Goal: Task Accomplishment & Management: Manage account settings

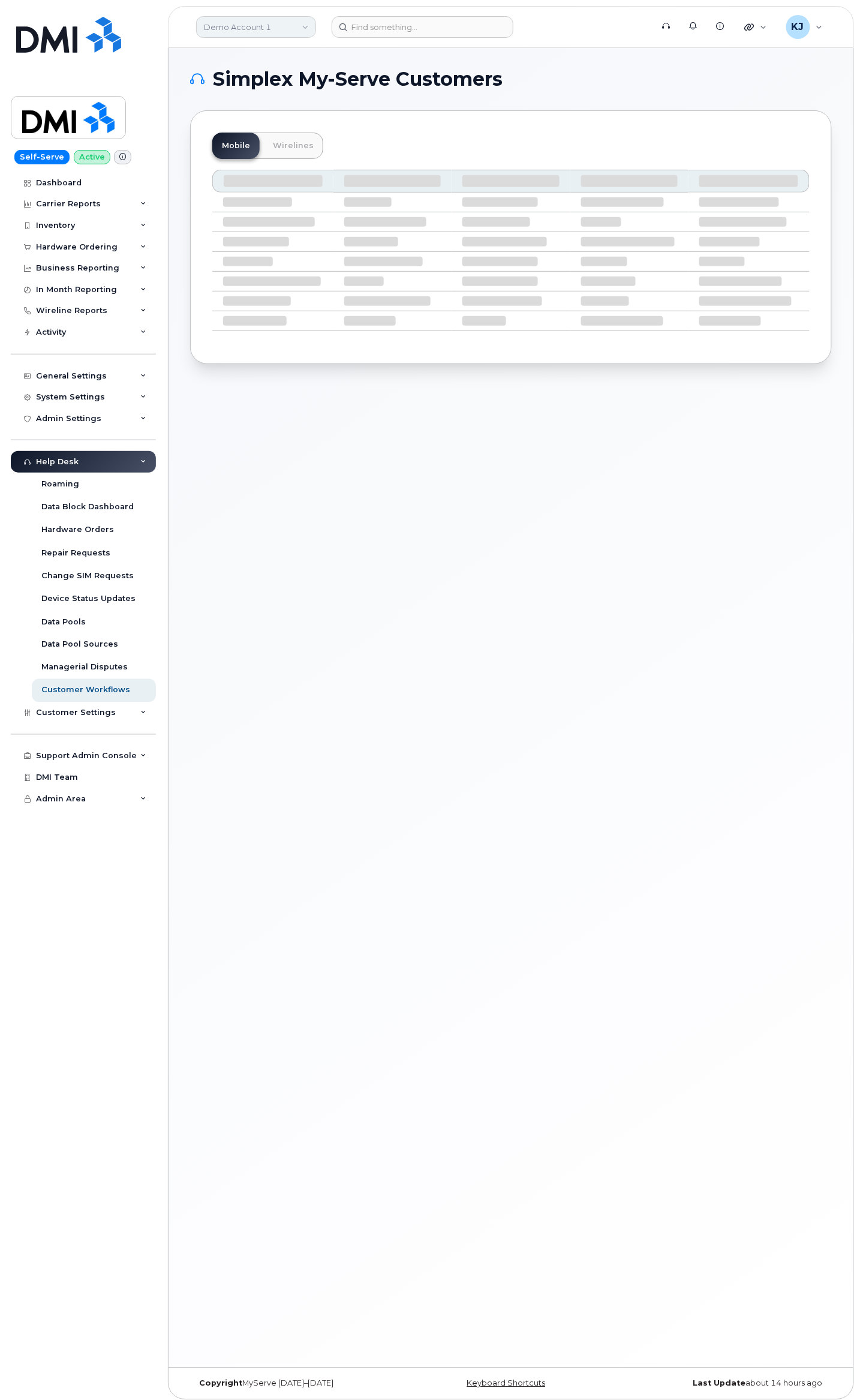
click at [271, 22] on link "Demo Account 1" at bounding box center [256, 27] width 120 height 21
type input "Kiewit"
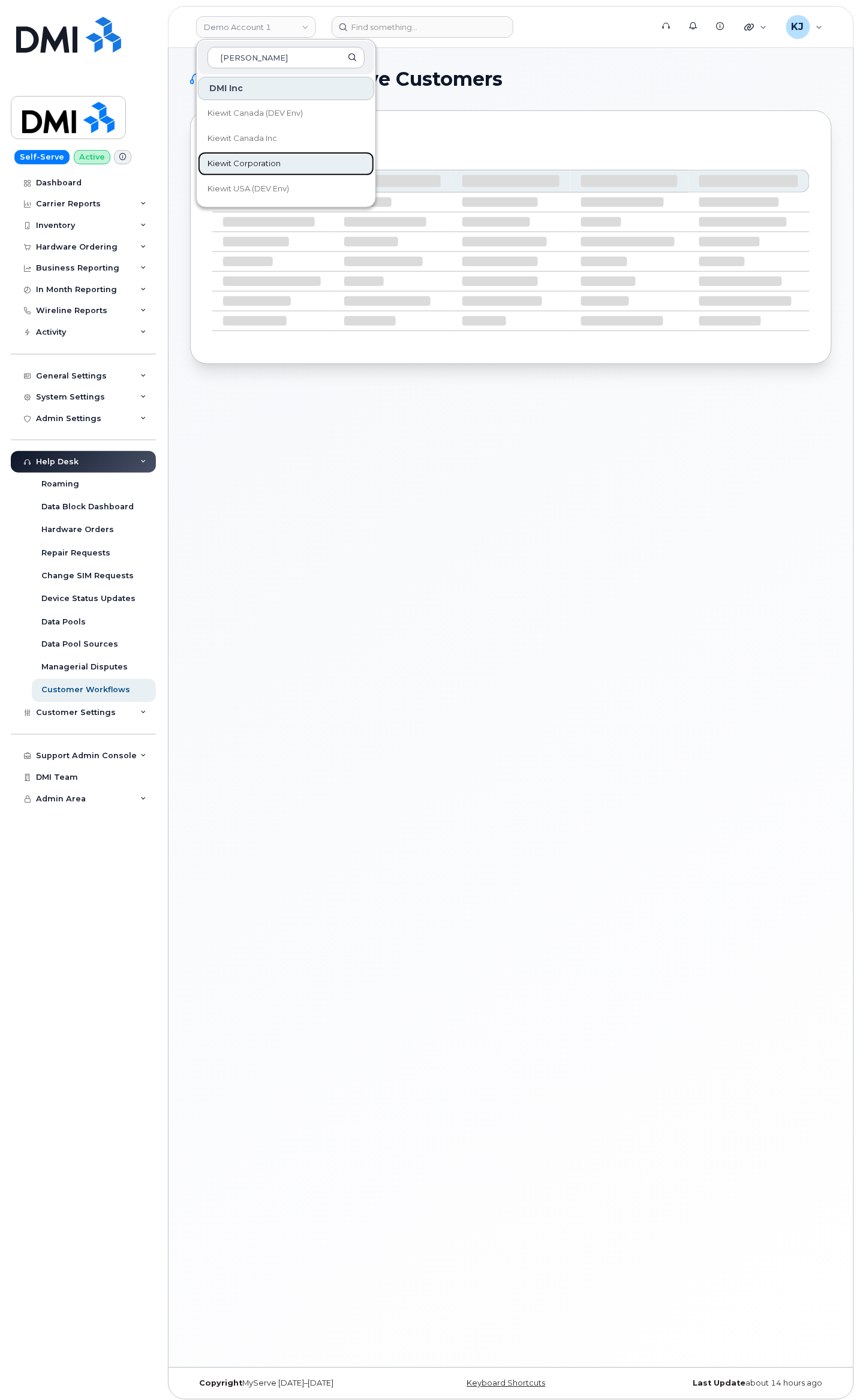
click at [296, 170] on link "Kiewit Corporation" at bounding box center [286, 163] width 176 height 24
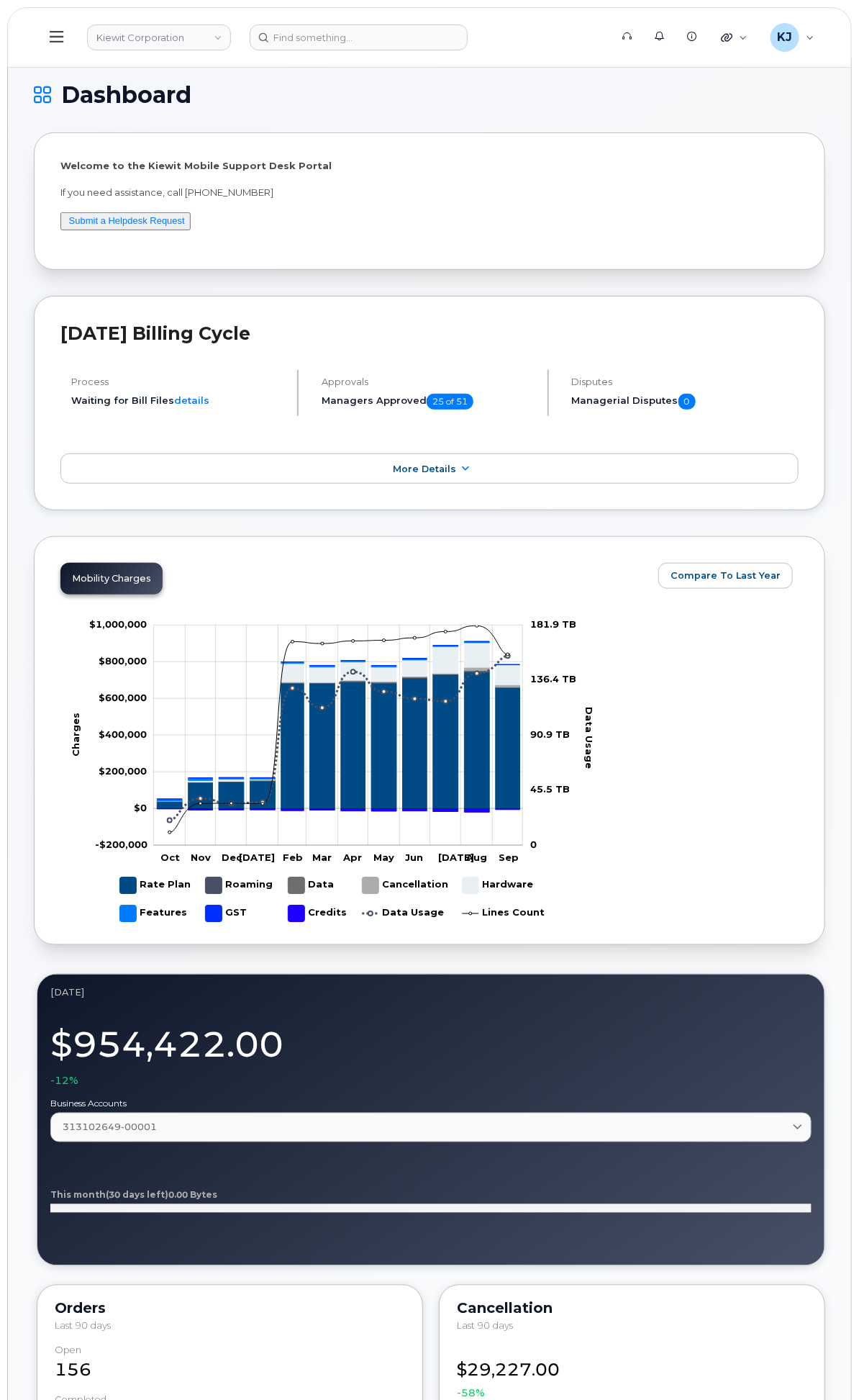
click at [0, 0] on div "Hardware Ordering" at bounding box center [0, 0] width 0 height 0
click at [0, 0] on link "Orders" at bounding box center [0, 0] width 0 height 0
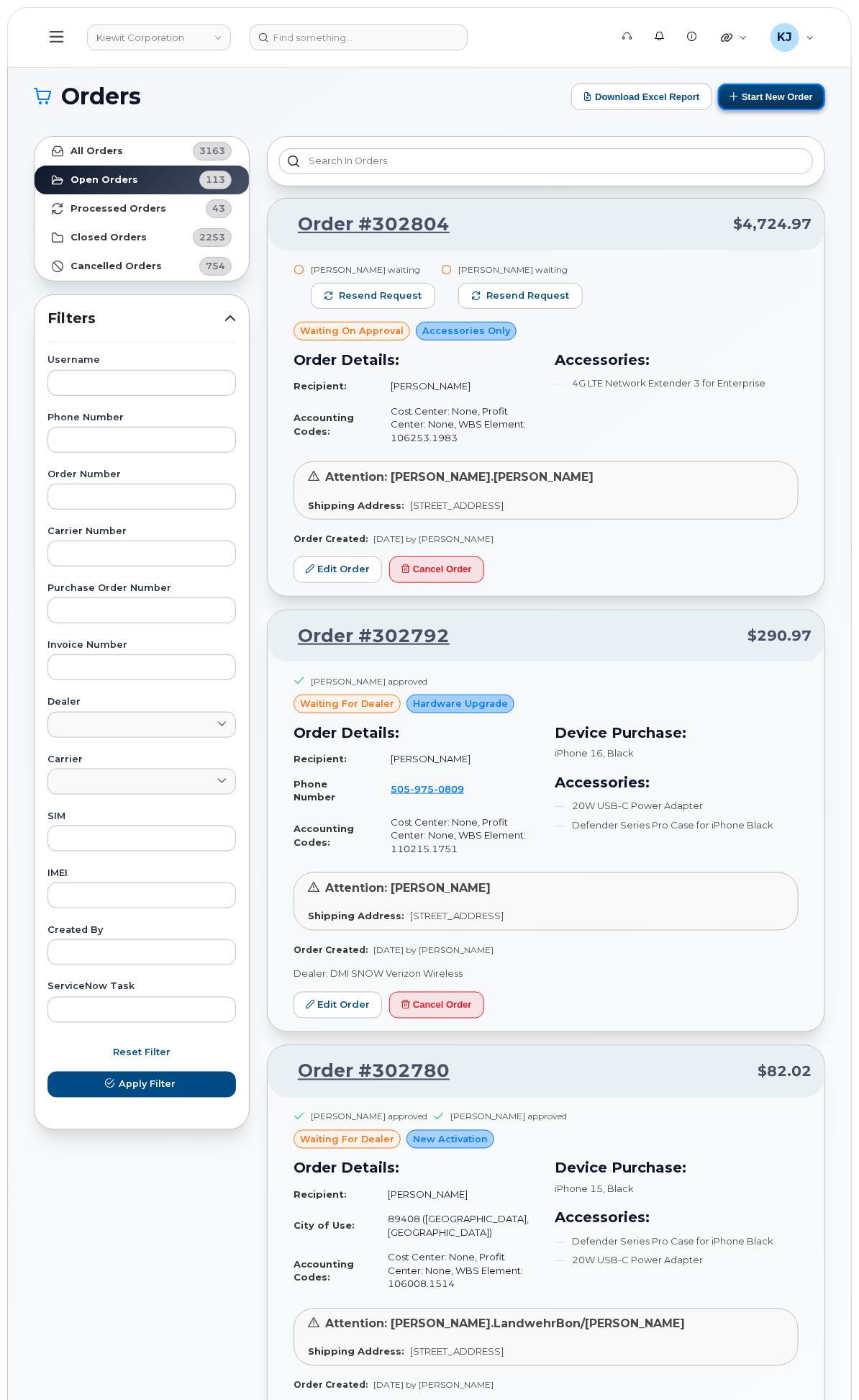
click at [739, 102] on button "Start New Order" at bounding box center [772, 96] width 108 height 26
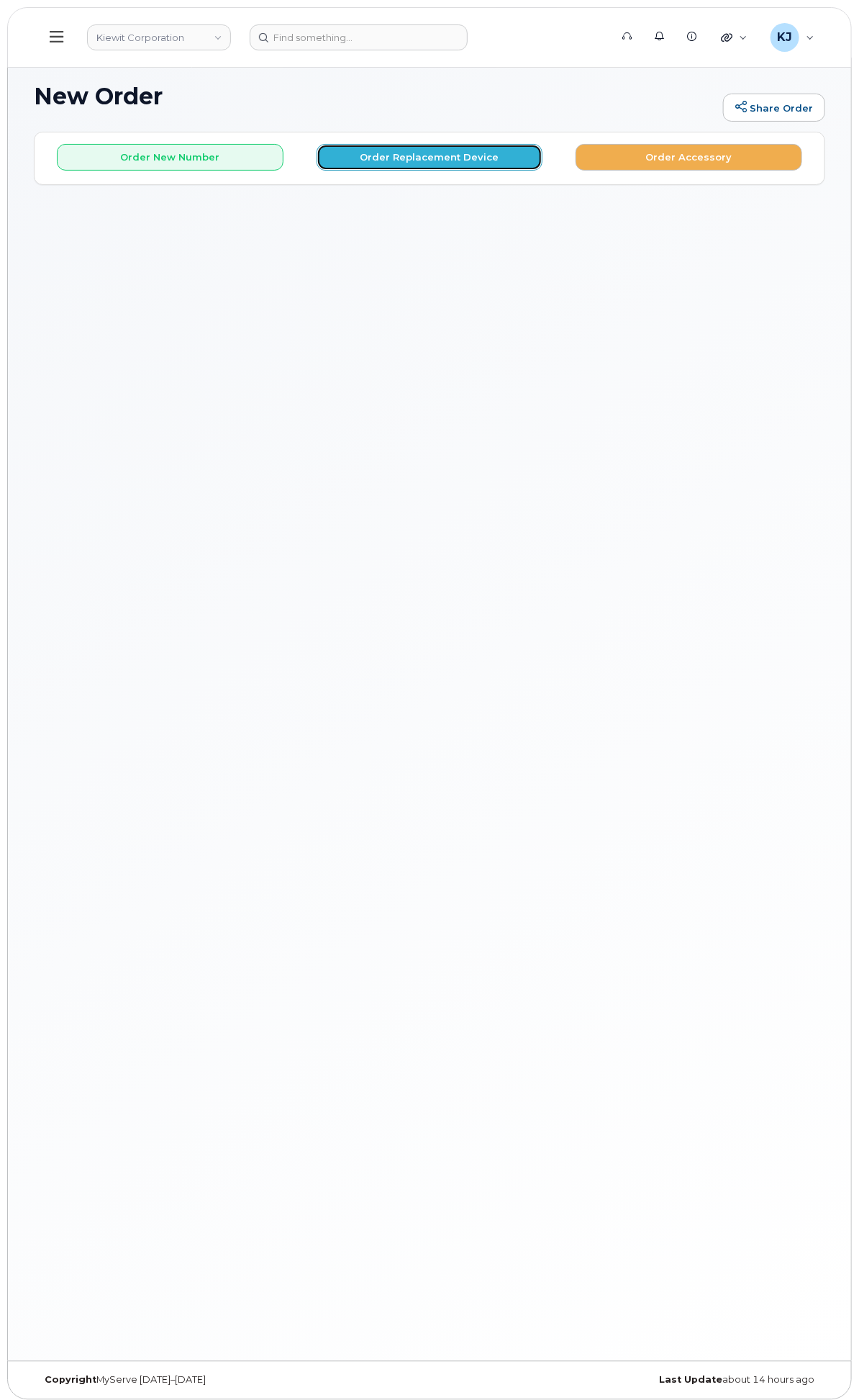
click at [512, 158] on button "Order Replacement Device" at bounding box center [430, 157] width 227 height 26
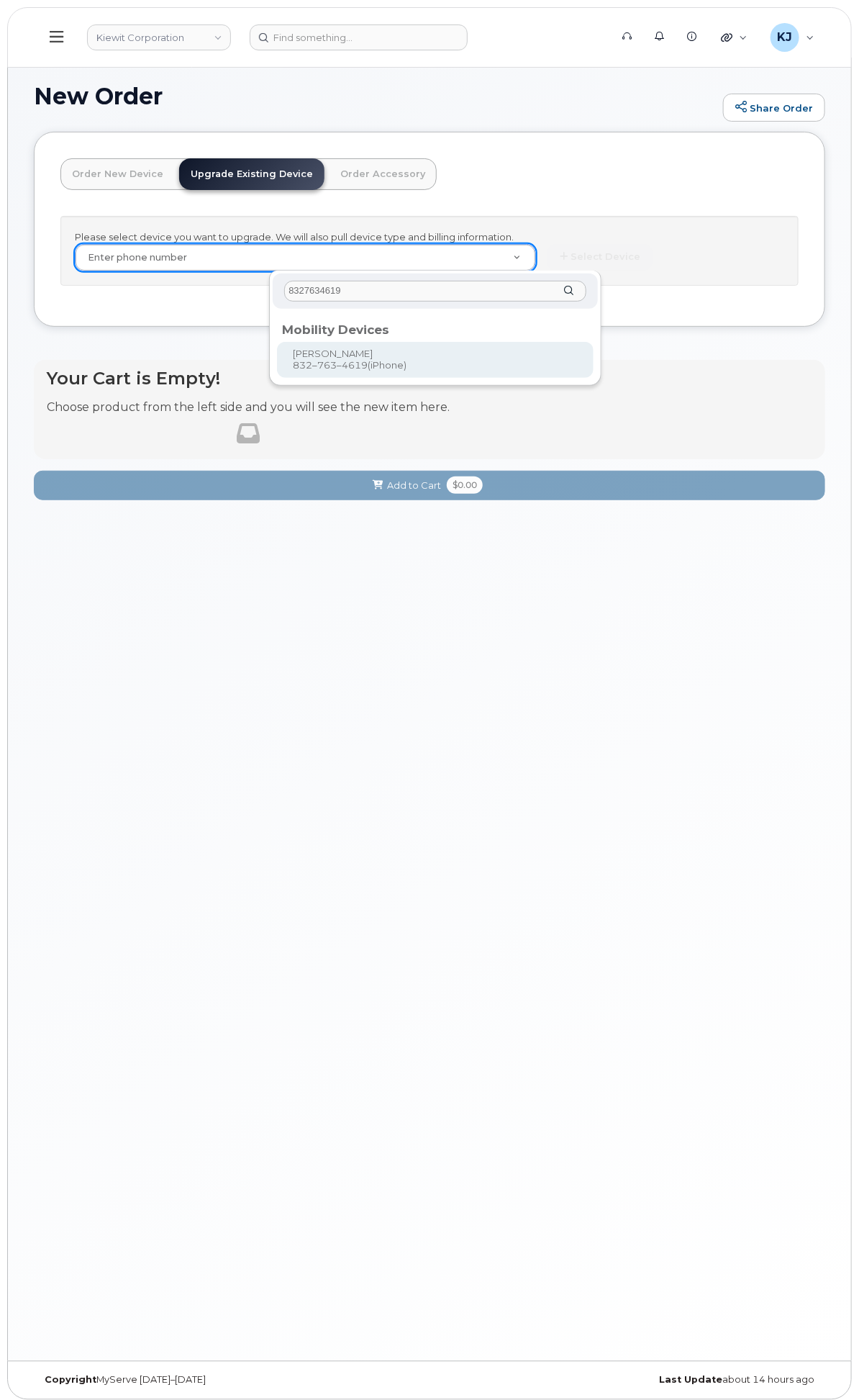
type input "8327634619"
type input "1173181"
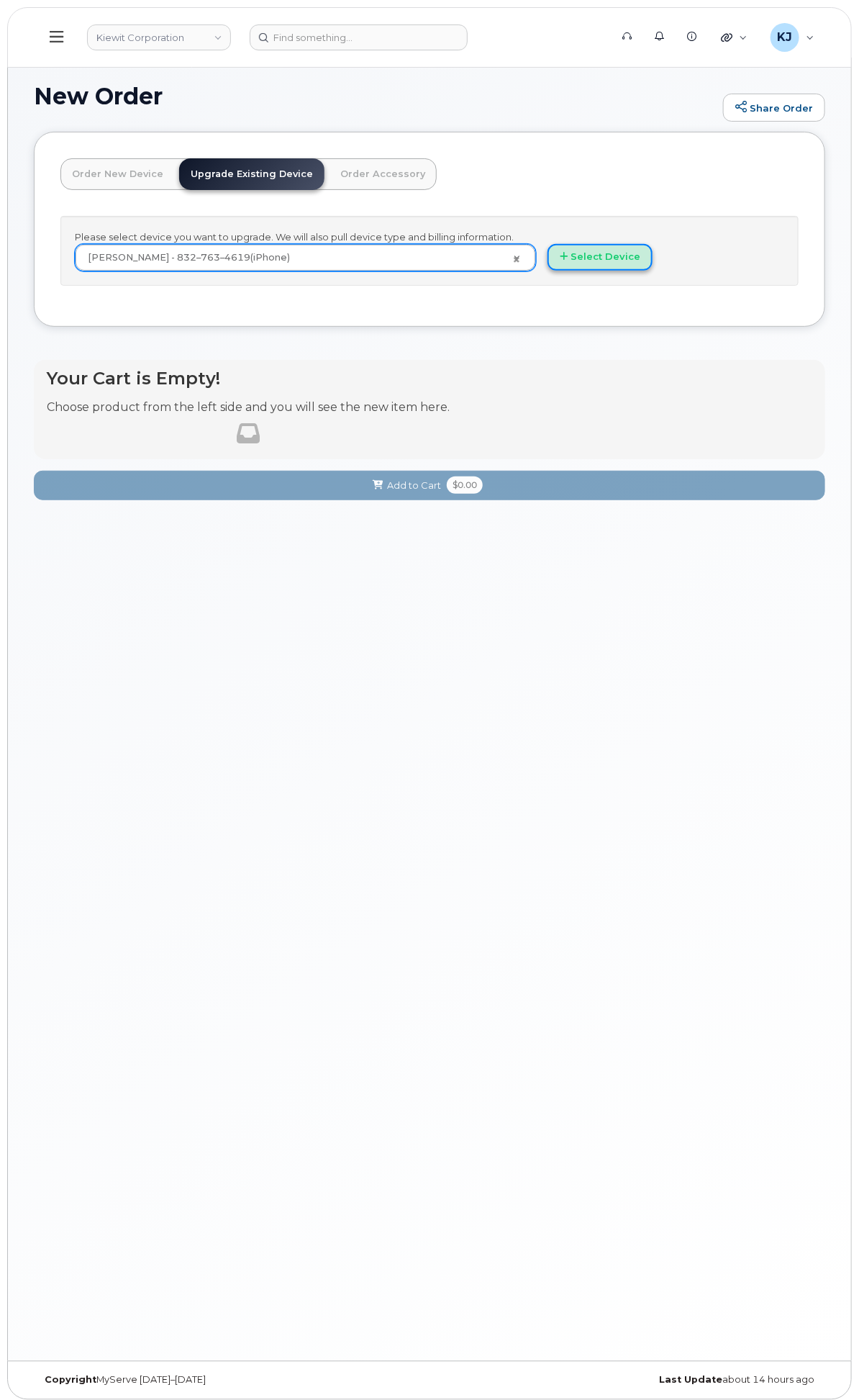
click at [653, 260] on button "Select Device" at bounding box center [600, 256] width 105 height 26
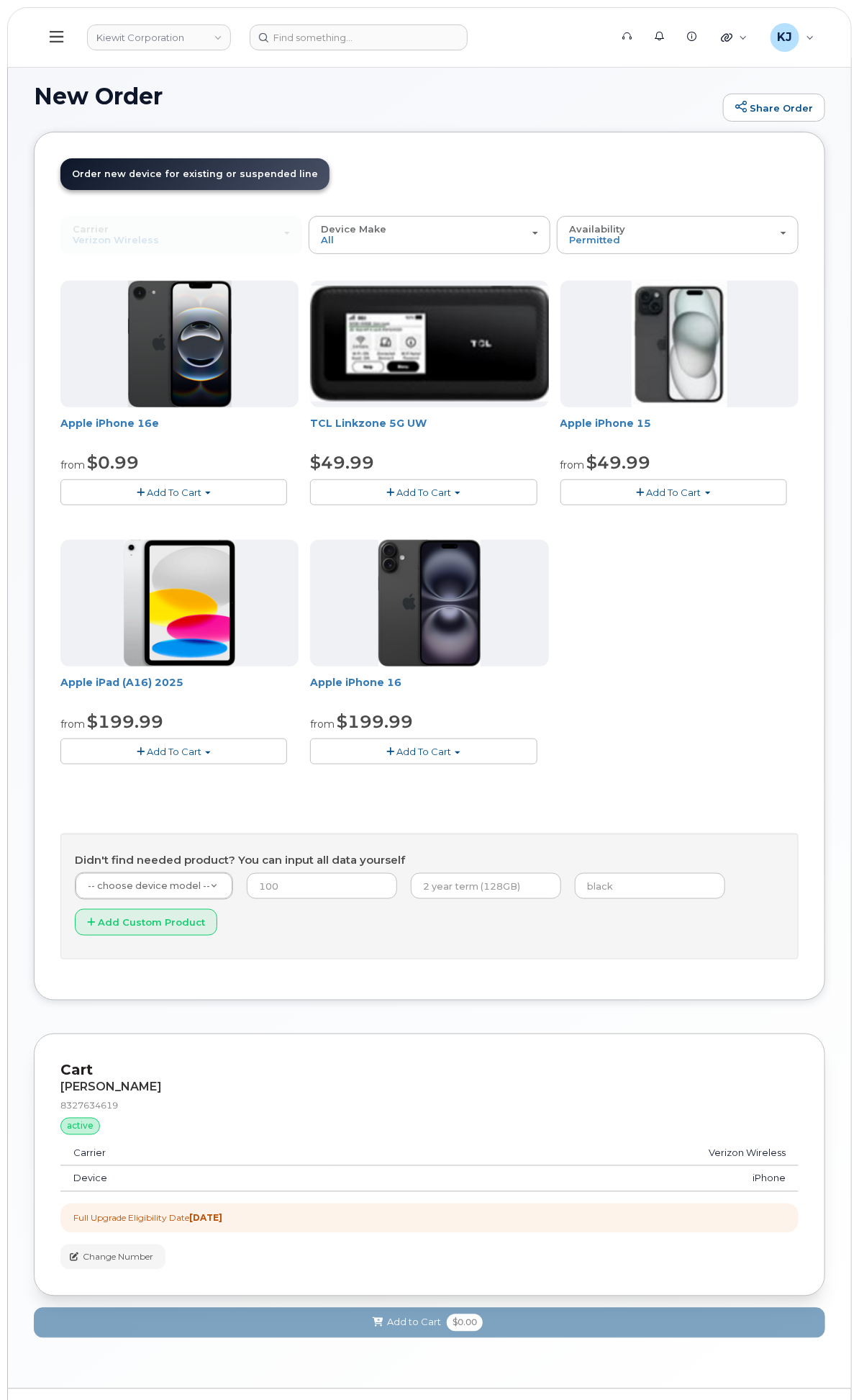
click at [451, 749] on span "Add To Cart" at bounding box center [424, 751] width 55 height 12
click at [508, 795] on link "$199.99 - 2 Year Upgrade (128GB)" at bounding box center [411, 795] width 194 height 18
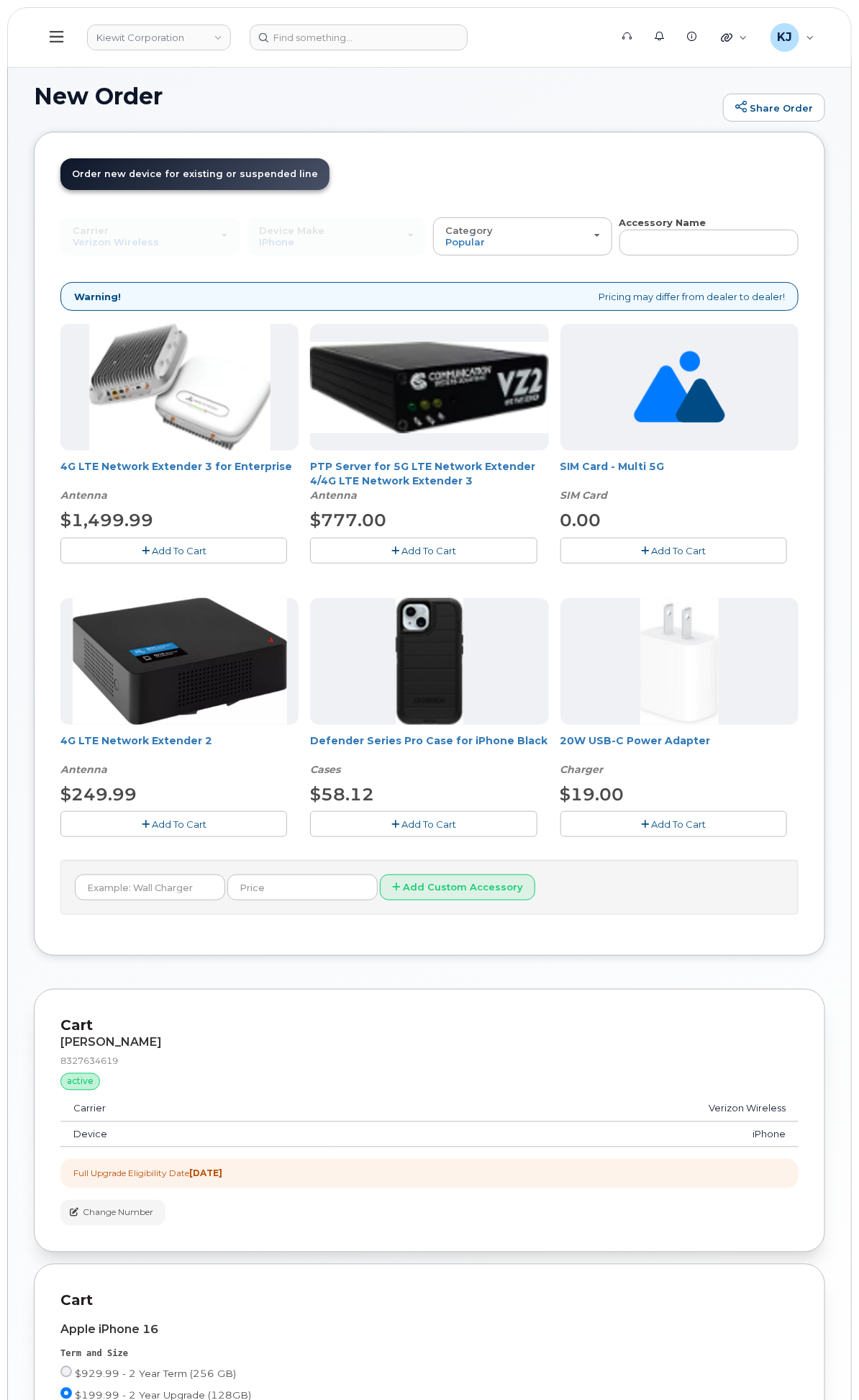
click at [706, 826] on span "Add To Cart" at bounding box center [679, 824] width 55 height 12
click at [517, 830] on button "Add To Cart" at bounding box center [424, 824] width 227 height 25
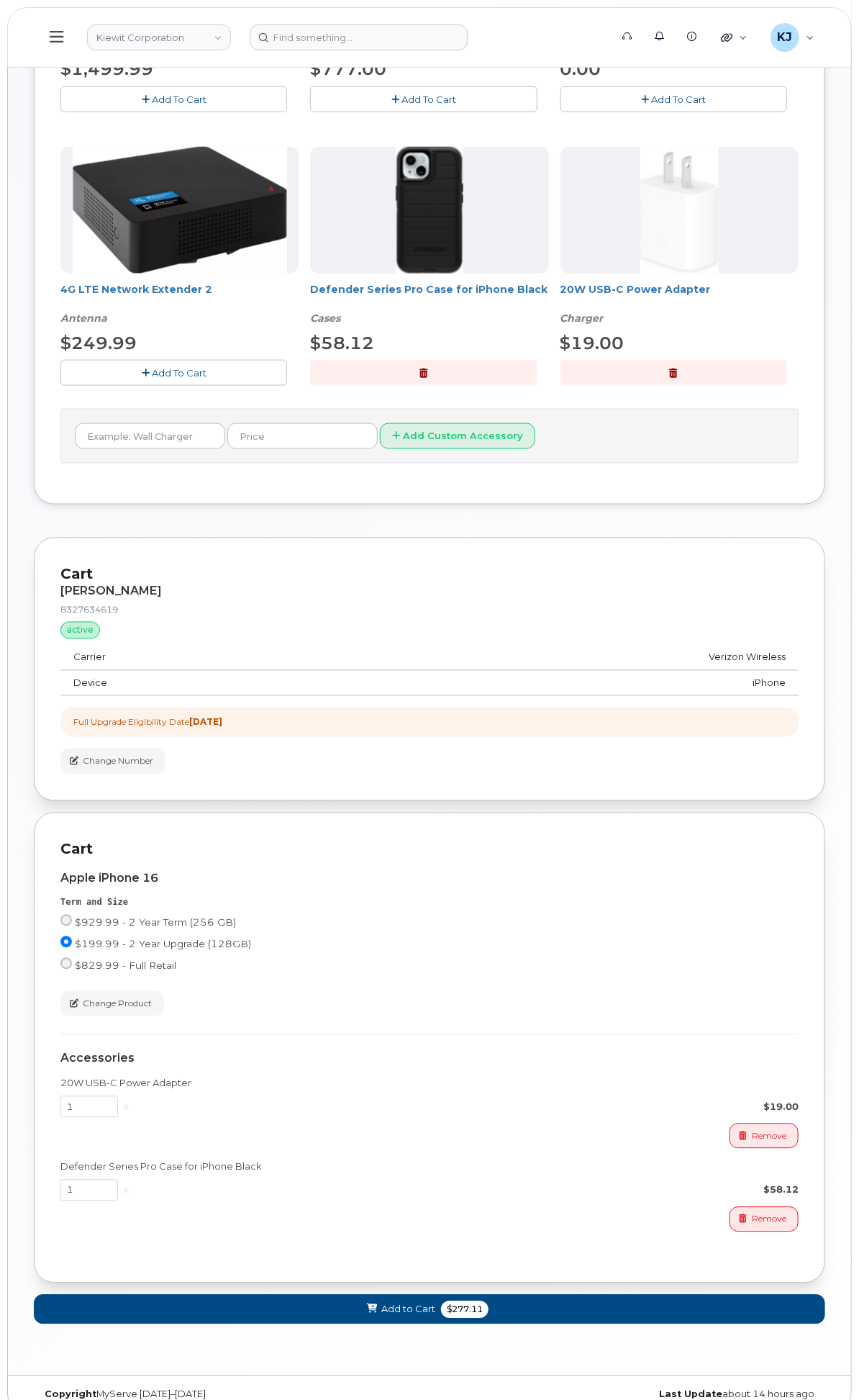
scroll to position [474, 0]
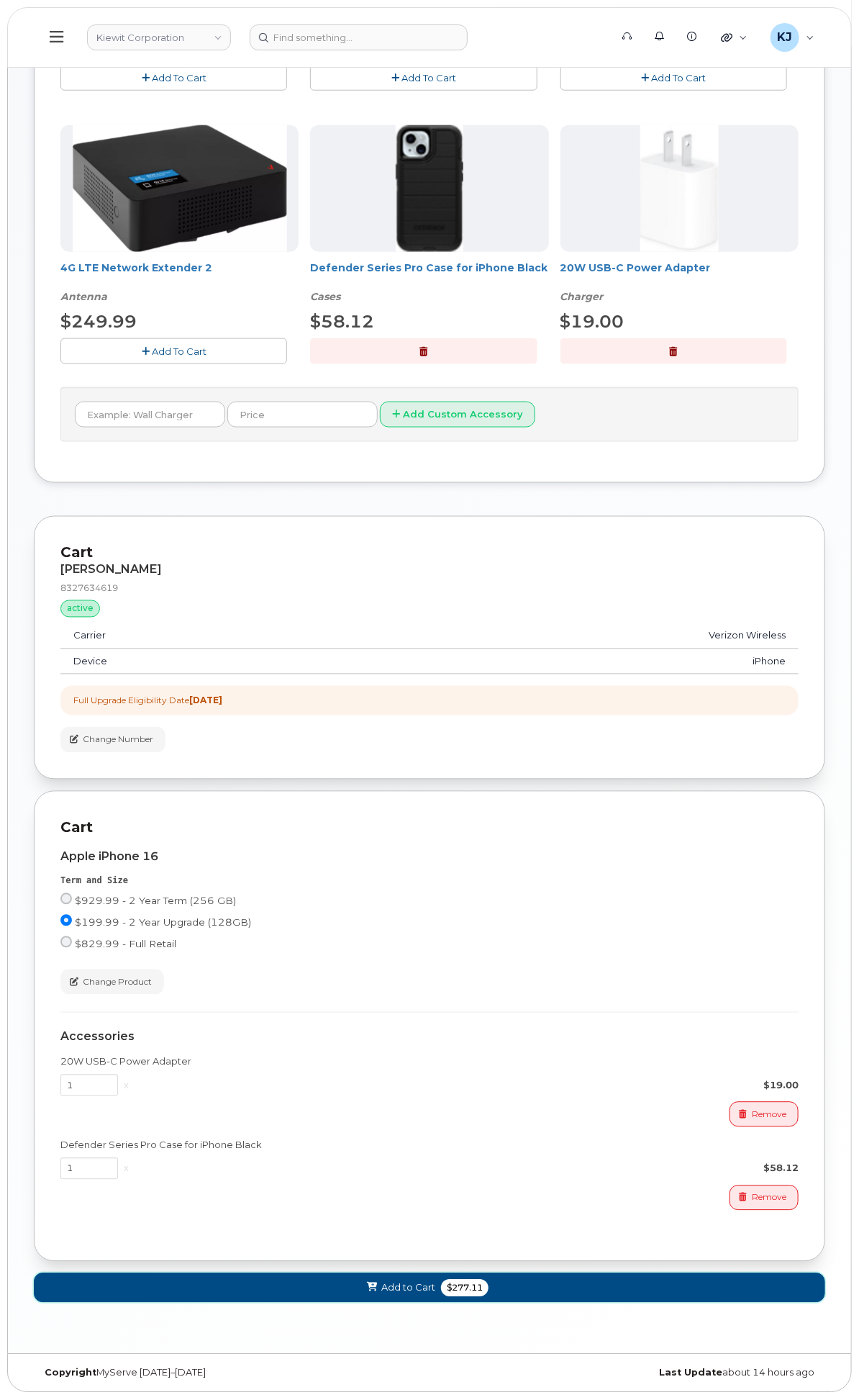
click at [435, 1286] on span "Add to Cart" at bounding box center [408, 1287] width 54 height 14
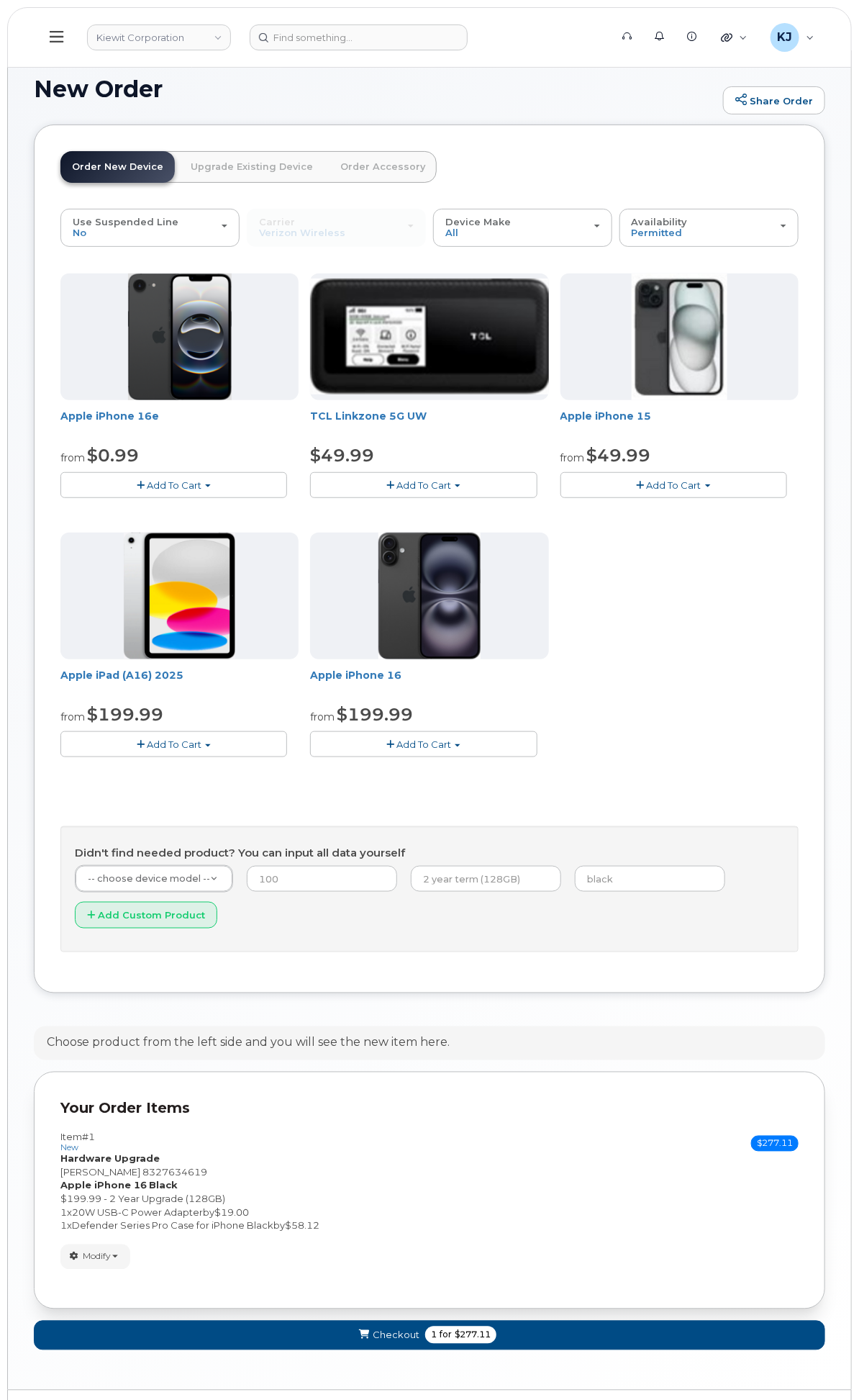
scroll to position [44, 0]
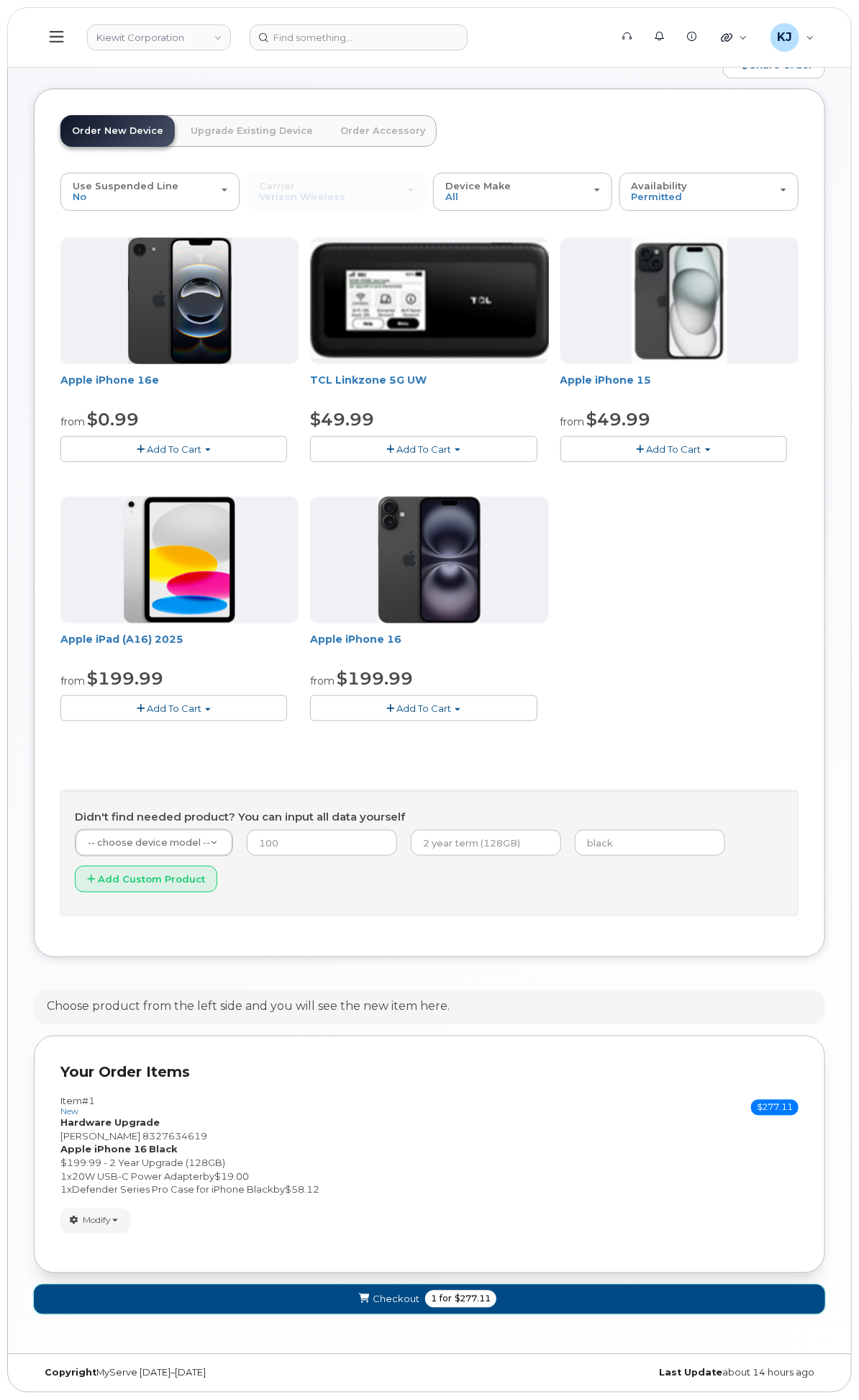
click at [496, 1297] on span "1 for $277.11" at bounding box center [461, 1299] width 71 height 18
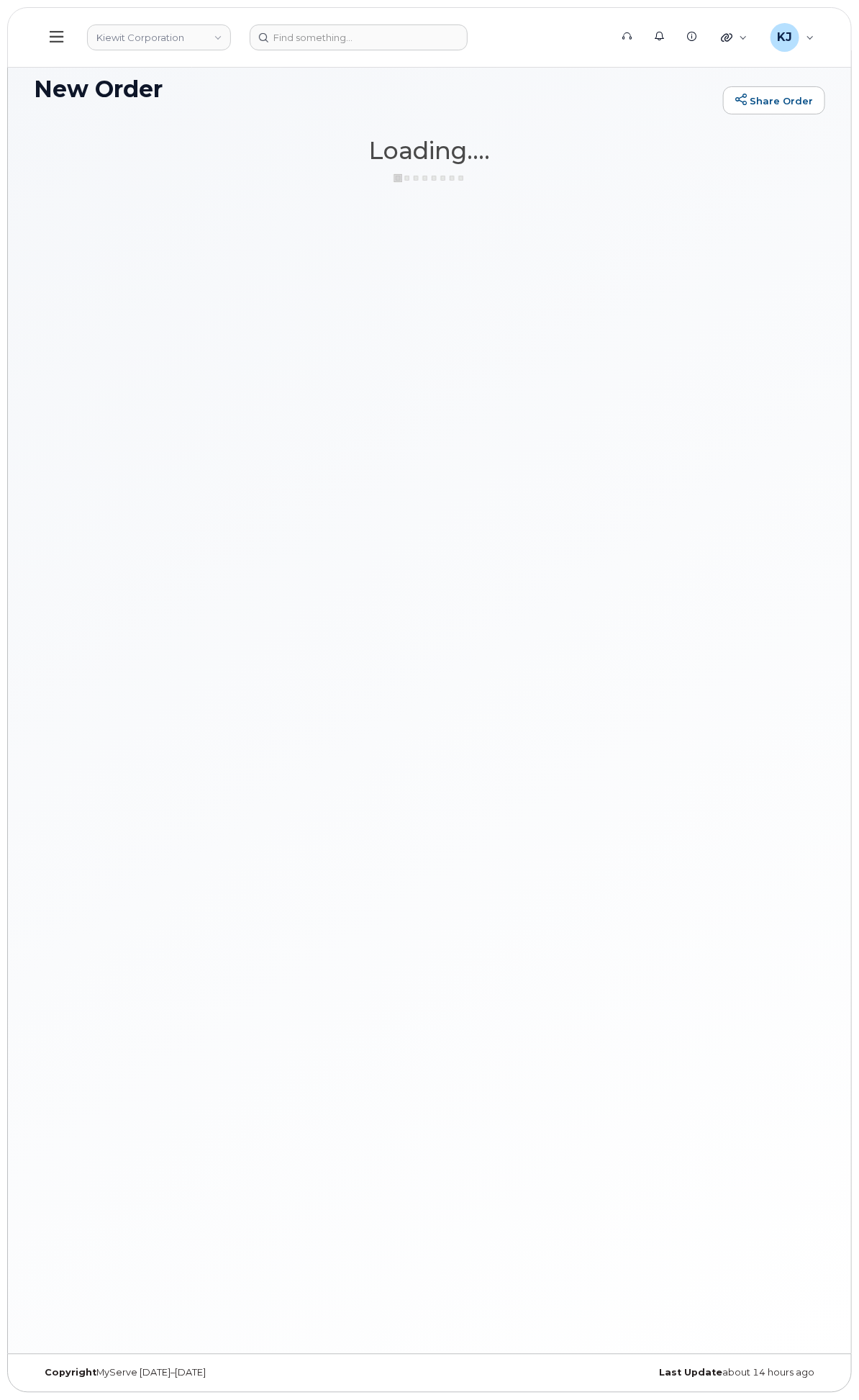
scroll to position [7, 0]
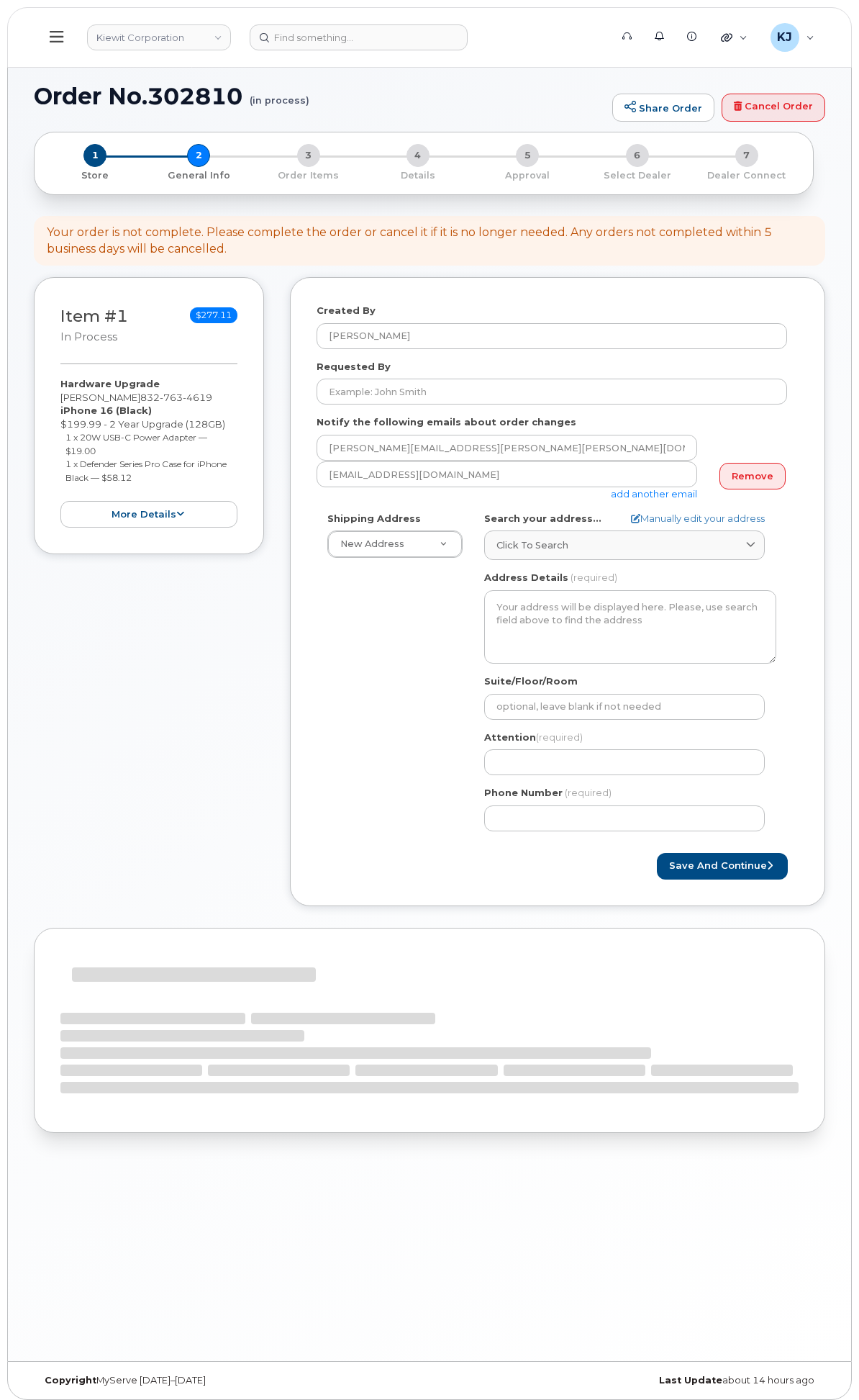
select select
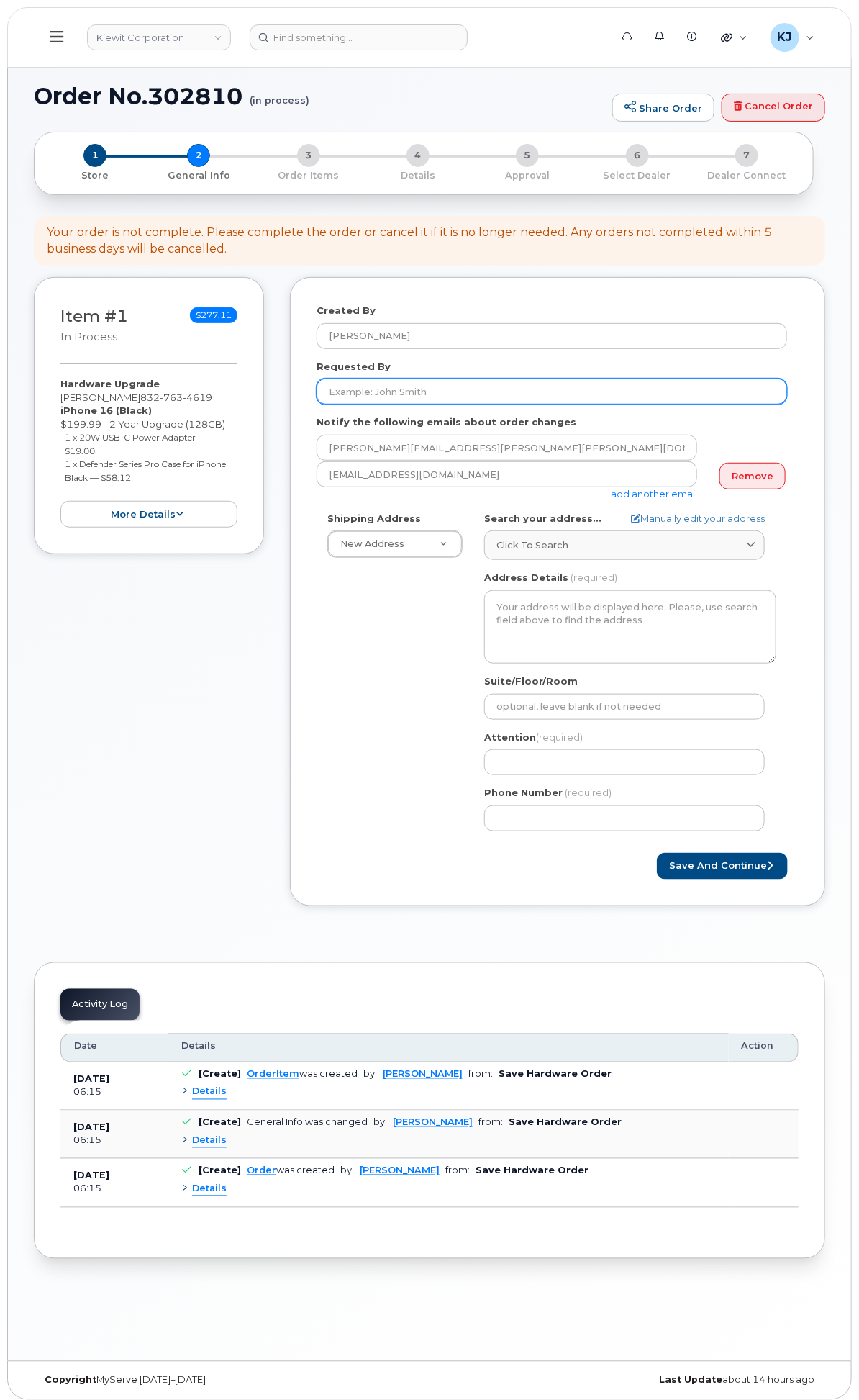
click at [593, 404] on input "Requested By" at bounding box center [552, 391] width 471 height 25
paste input "[PERSON_NAME]"
type input "[PERSON_NAME]"
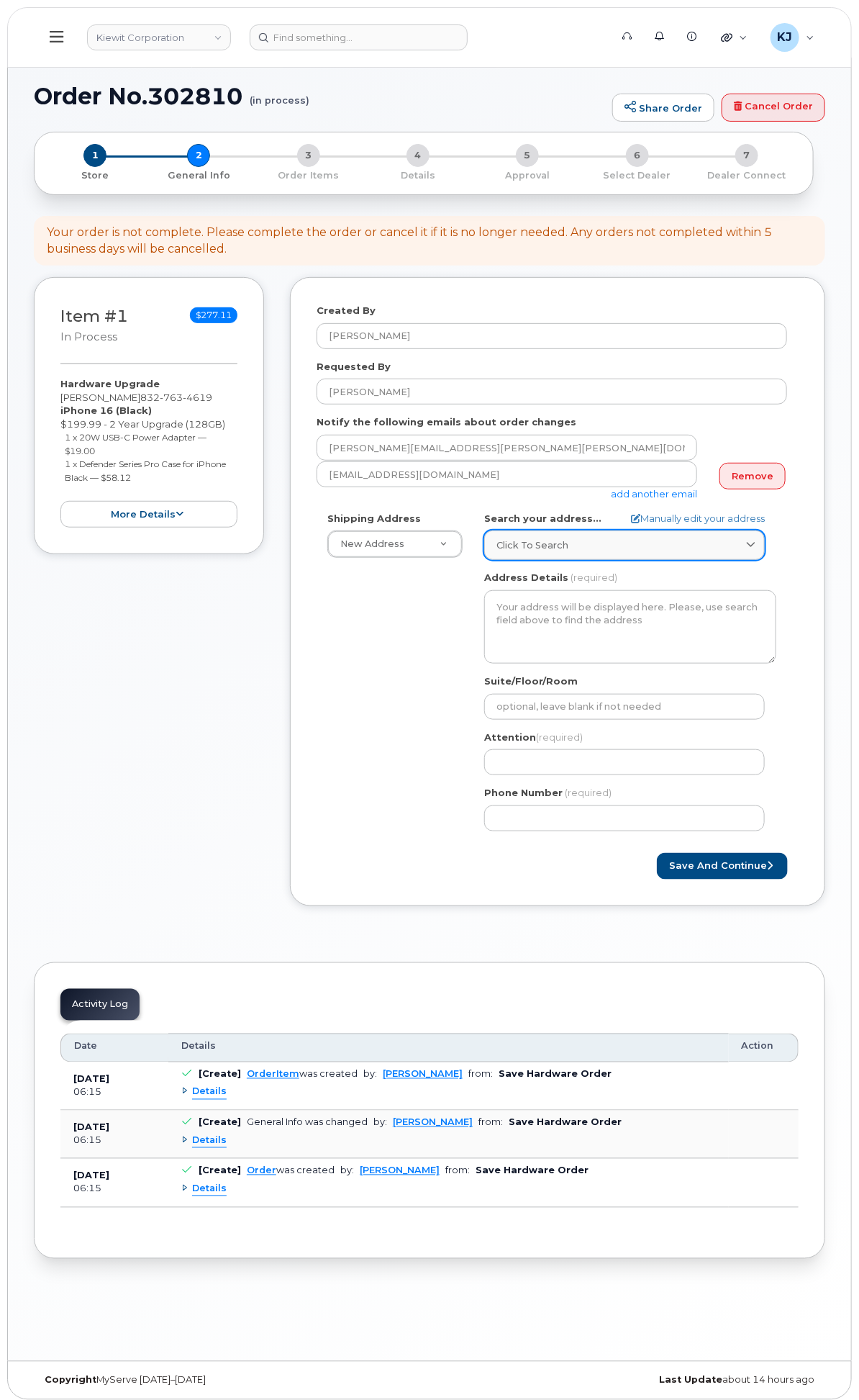
click at [568, 552] on span "Click to search" at bounding box center [532, 545] width 72 height 14
click at [669, 592] on input "text" at bounding box center [625, 581] width 262 height 23
paste input "2306 Foreman Rd Orange Texas 77630"
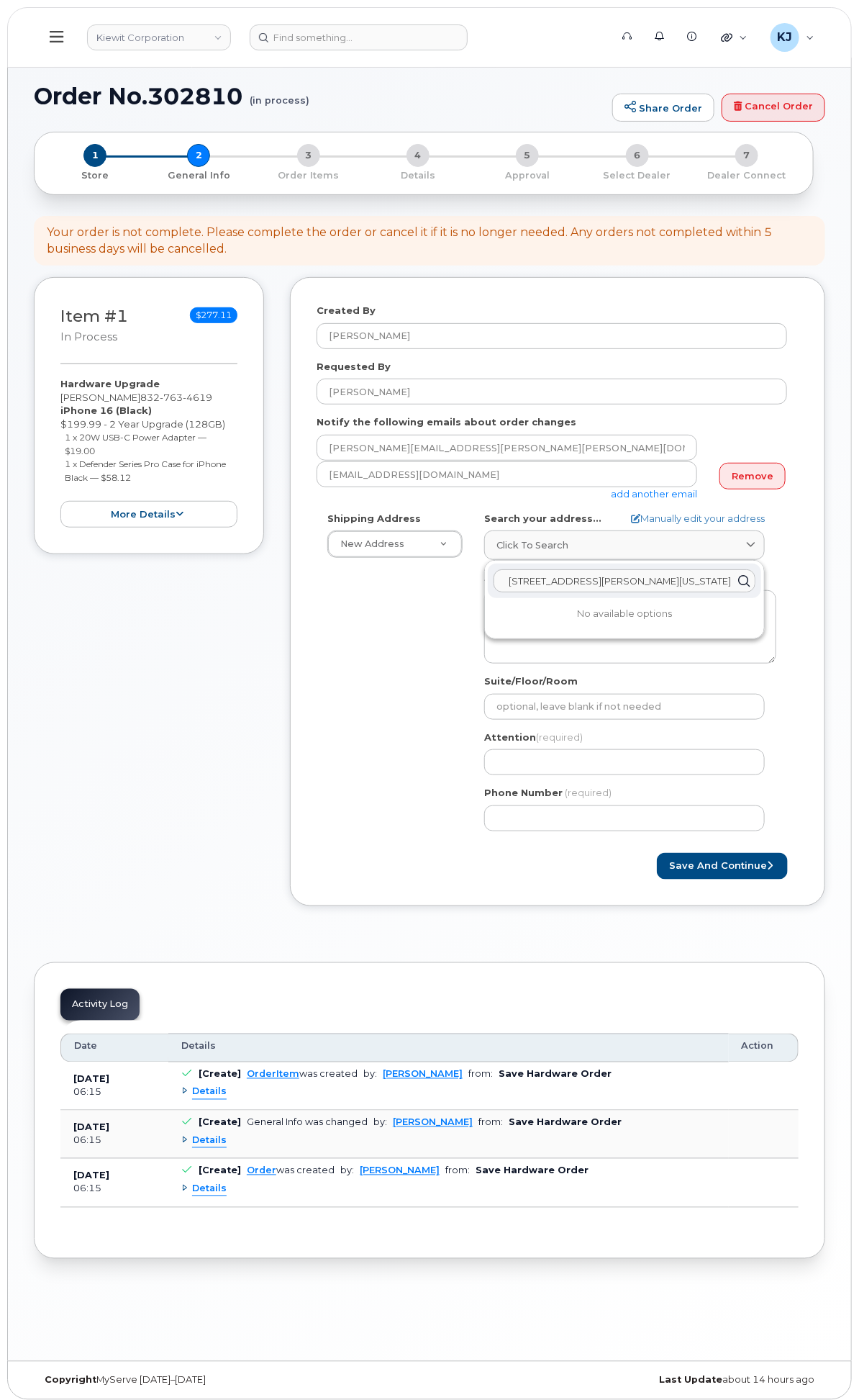
scroll to position [0, 82]
type input "2306 Foreman Rd Orange Texas 77630"
click at [564, 700] on div "Shipping Address New Address New Address 1705 Read Ave AB Search your address..…" at bounding box center [552, 677] width 471 height 331
click at [688, 525] on link "Manually edit your address" at bounding box center [698, 519] width 134 height 14
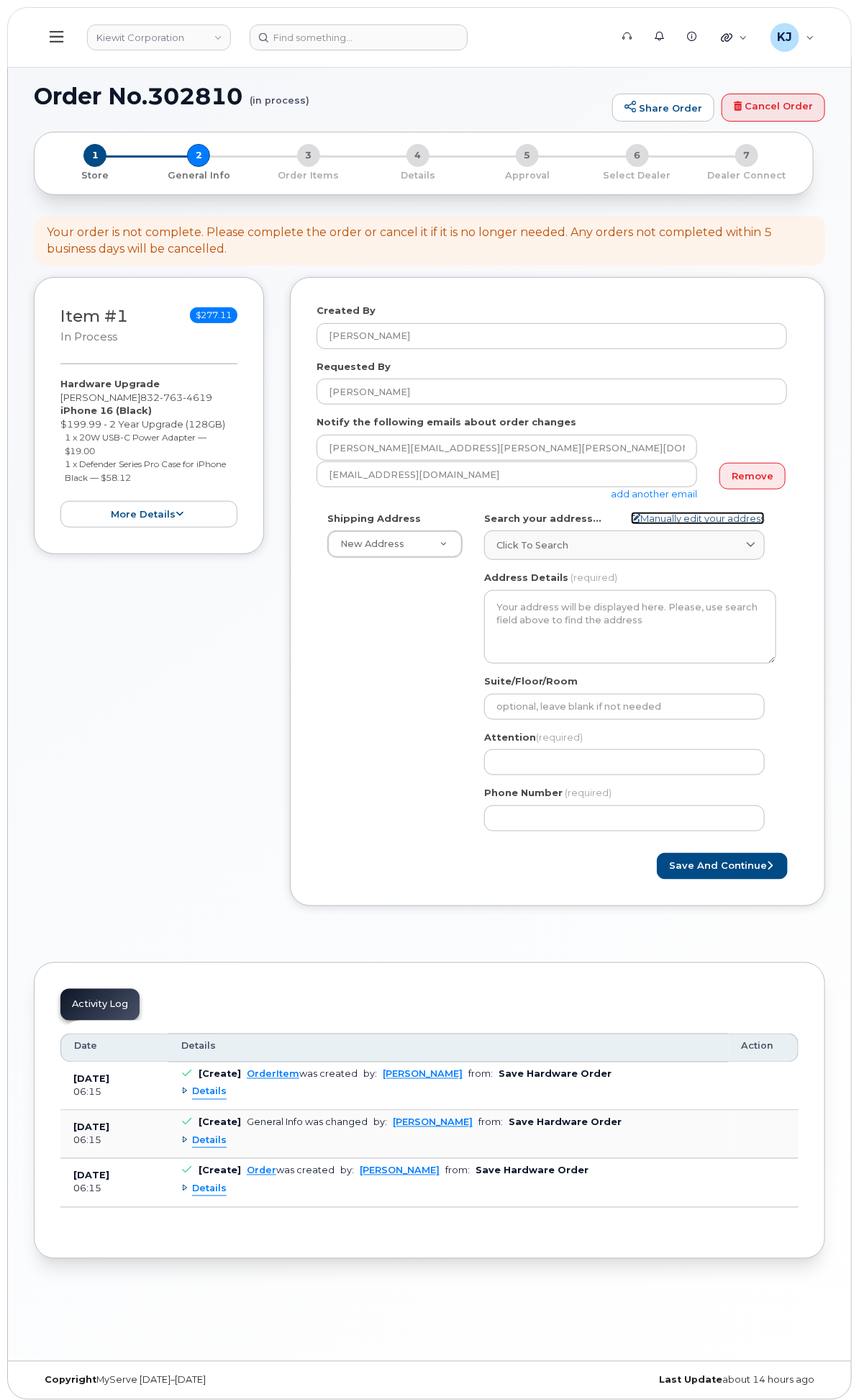
select select
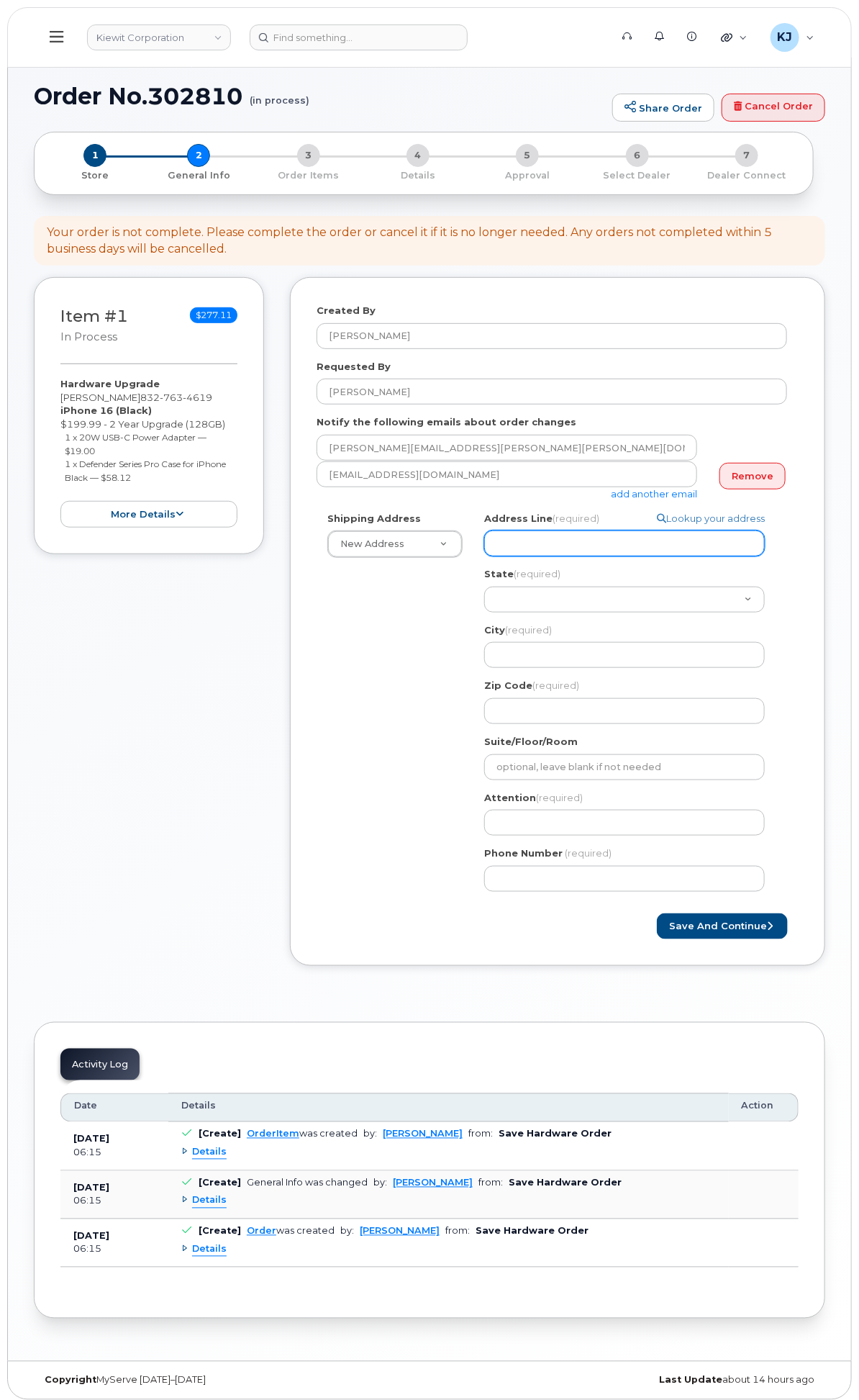
click at [670, 557] on input "Address Line (required)" at bounding box center [624, 543] width 281 height 25
paste input "2306 Foreman Rd Orange Texas 77630"
select select
type input "2306 Foreman Rd Orange Texas 77630"
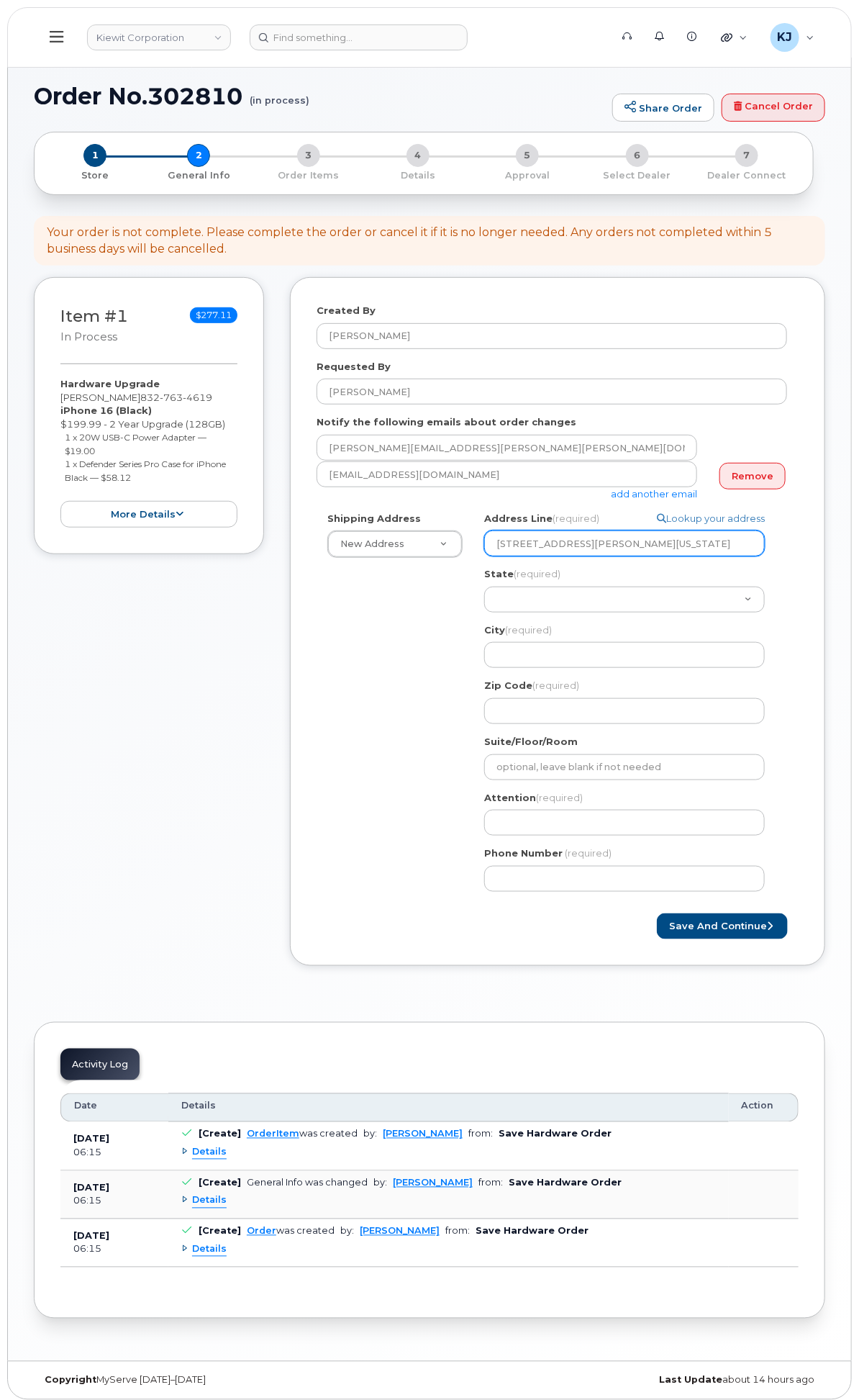
drag, startPoint x: 754, startPoint y: 567, endPoint x: 657, endPoint y: 565, distance: 97.0
click at [657, 557] on input "2306 Foreman Rd Orange Texas 77630" at bounding box center [624, 543] width 281 height 25
select select
type input "2306 Foreman Rd"
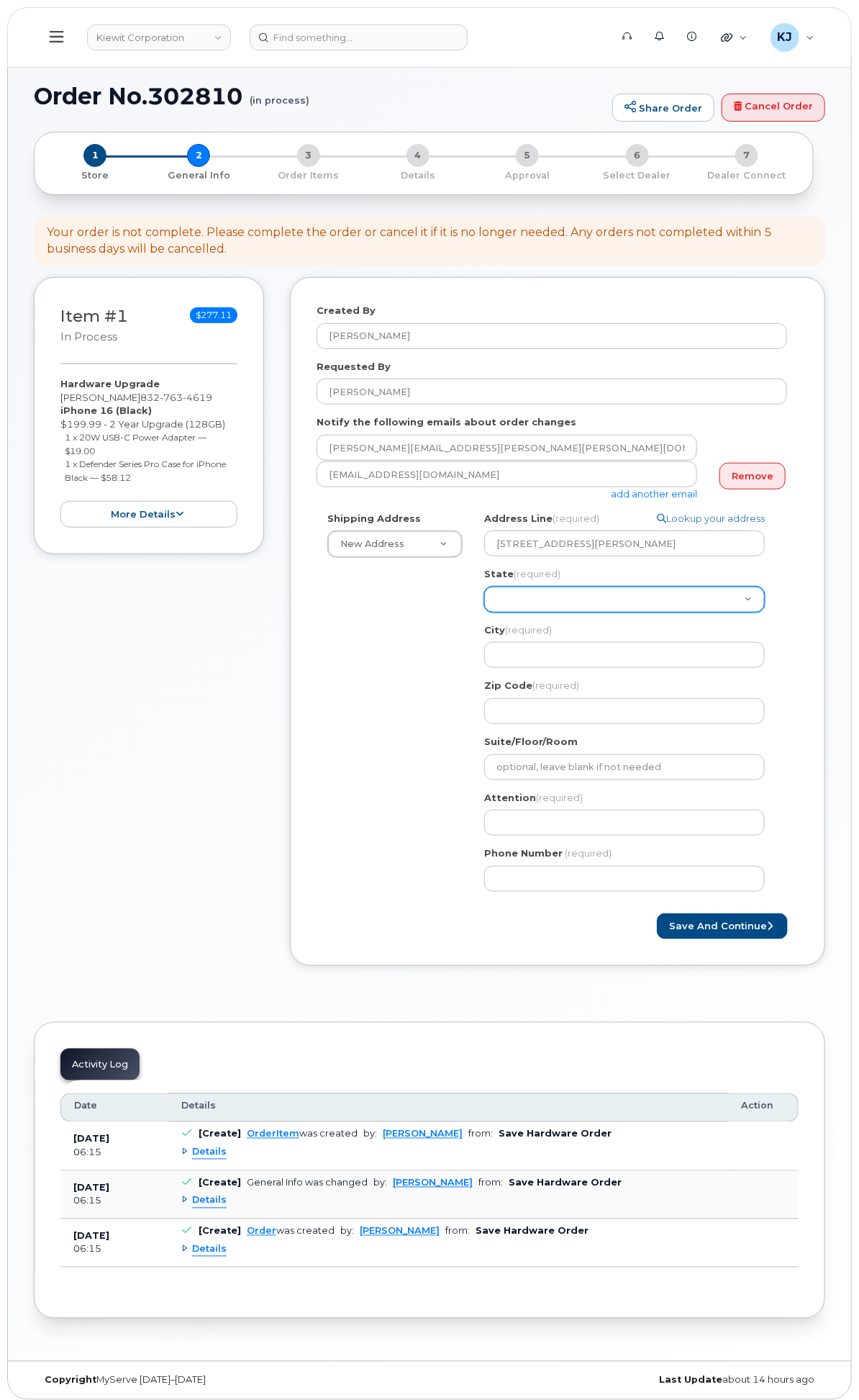
click at [703, 612] on select "Alabama Alaska American Samoa Arizona Arkansas California Colorado Connecticut …" at bounding box center [624, 599] width 281 height 25
select select "TX"
click at [613, 612] on select "Alabama Alaska American Samoa Arizona Arkansas California Colorado Connecticut …" at bounding box center [624, 599] width 281 height 25
click at [695, 668] on input "City (required)" at bounding box center [624, 655] width 281 height 25
select select
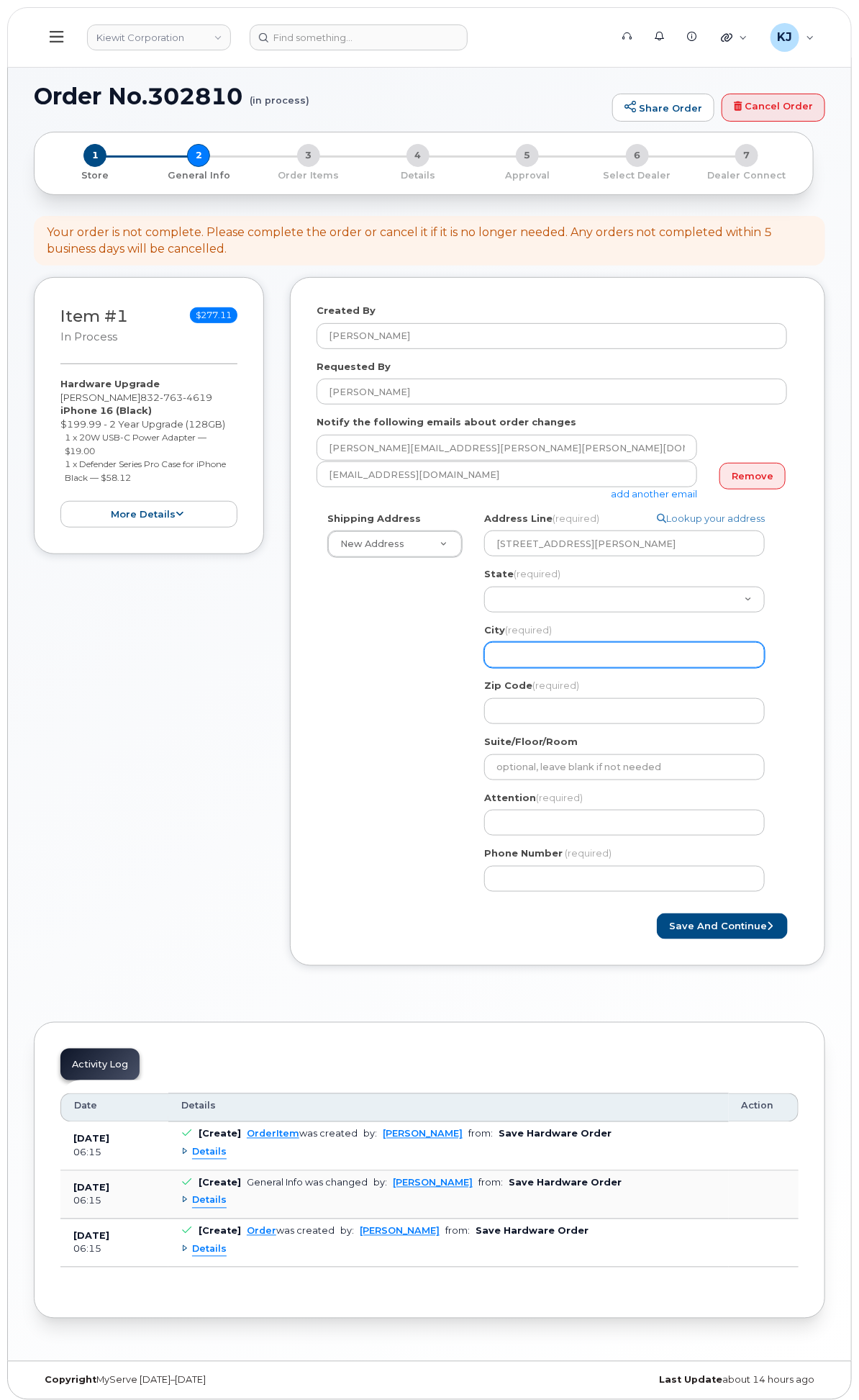
type input "O"
select select
type input "Or"
select select
type input "Ora"
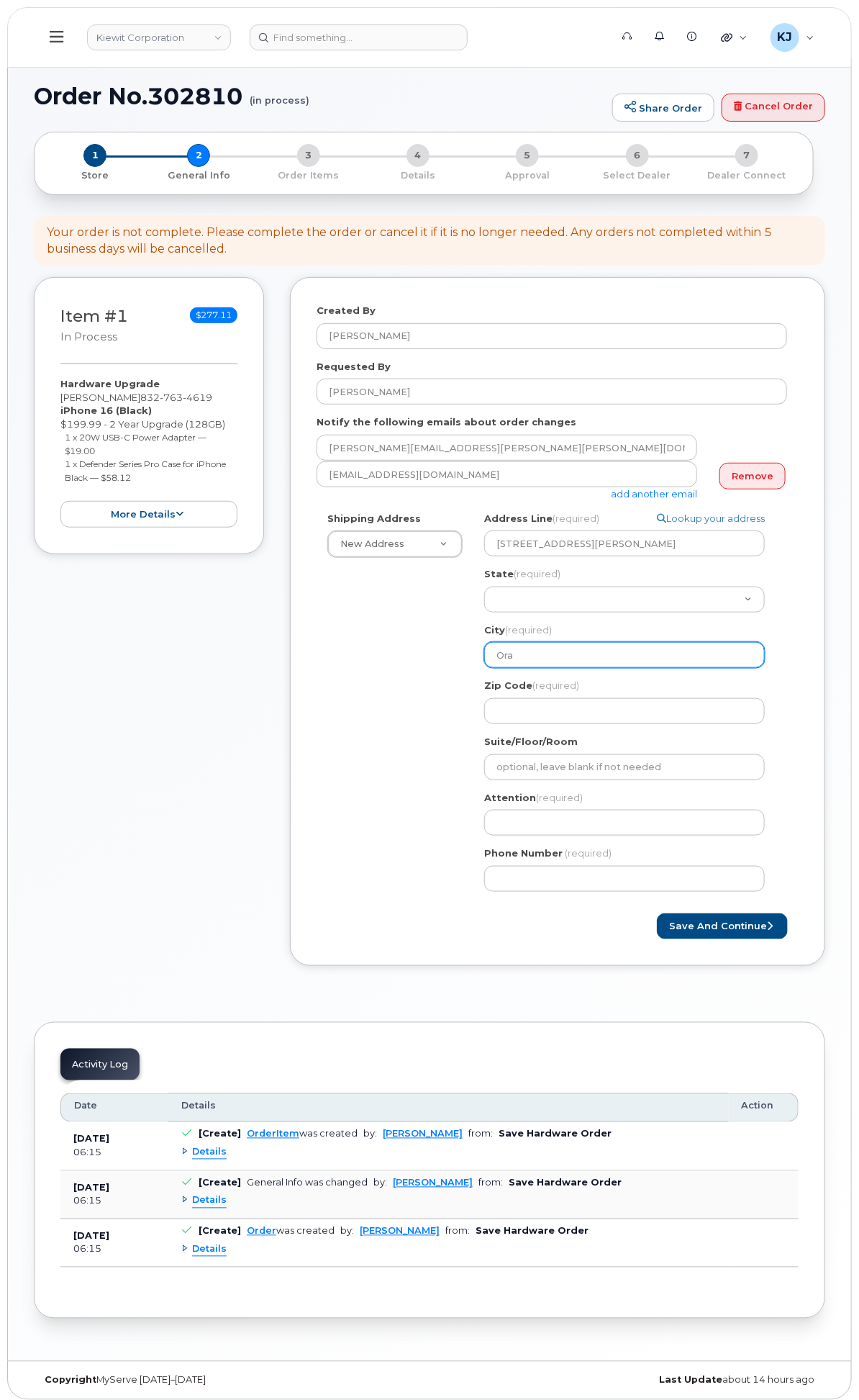
select select
type input "Oran"
select select
type input "Orang"
select select
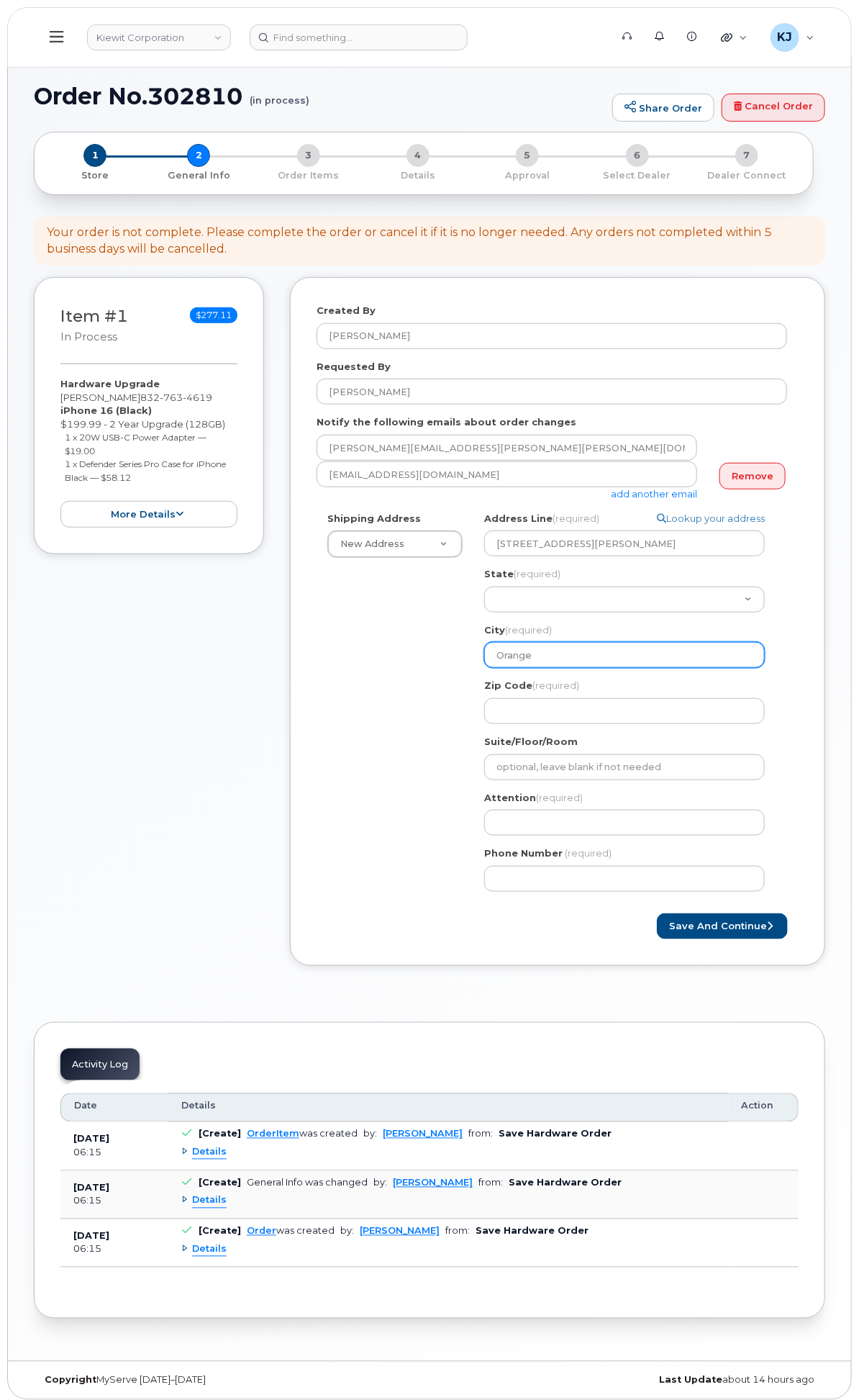
type input "Orange"
drag, startPoint x: 534, startPoint y: 679, endPoint x: 541, endPoint y: 680, distance: 7.1
click at [542, 680] on div "Shipping Address New Address New Address 1705 Read Ave TX Orange Search your ad…" at bounding box center [552, 706] width 471 height 390
click at [672, 724] on input "Zip Code (required)" at bounding box center [624, 710] width 281 height 25
paste input "77630"
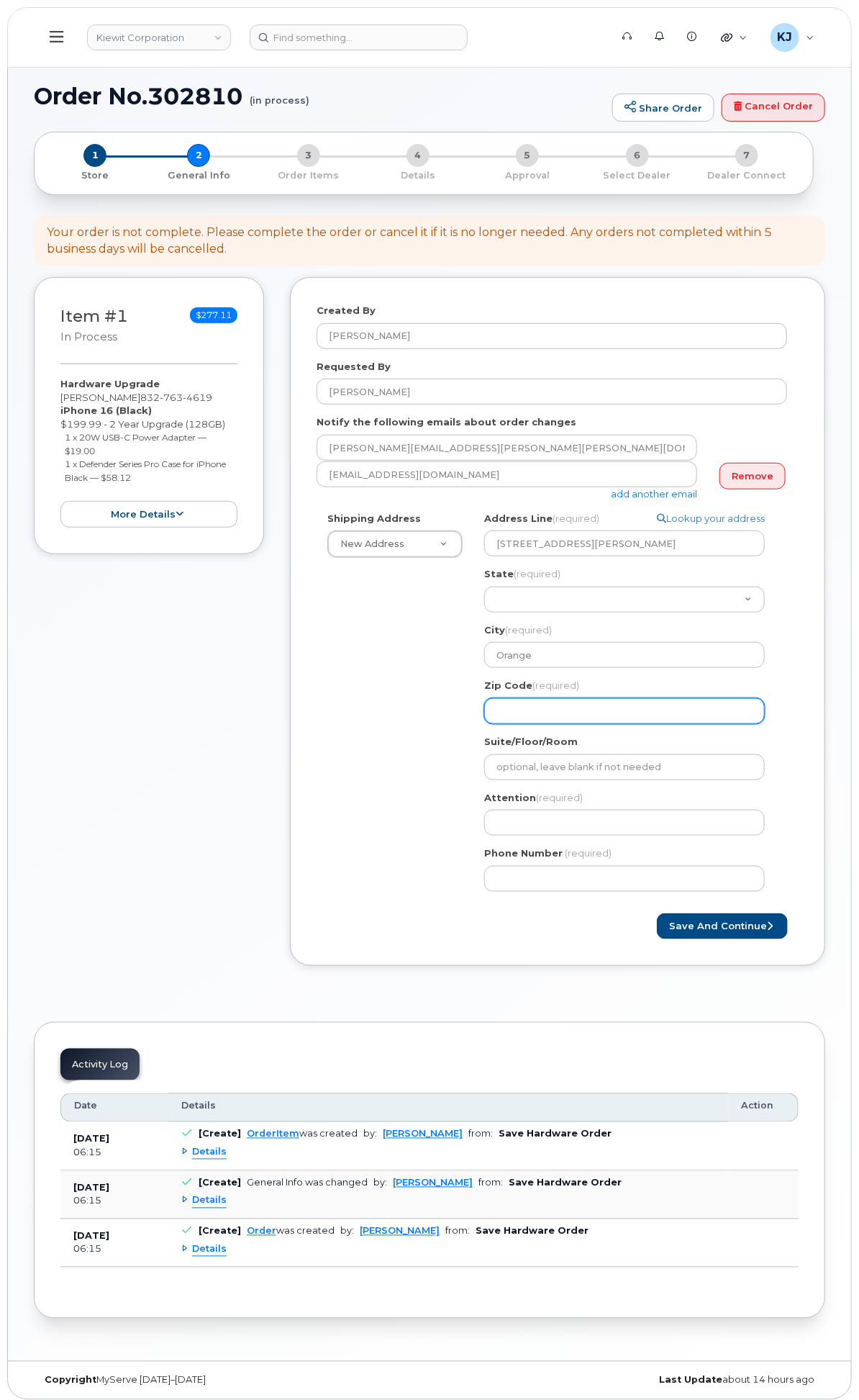
select select
type input "77630"
click at [565, 831] on div "Shipping Address New Address New Address 1705 Read Ave TX Orange Search your ad…" at bounding box center [552, 706] width 471 height 390
click at [672, 835] on input "Attention (required)" at bounding box center [624, 822] width 281 height 25
paste input "Michelle Pauze"
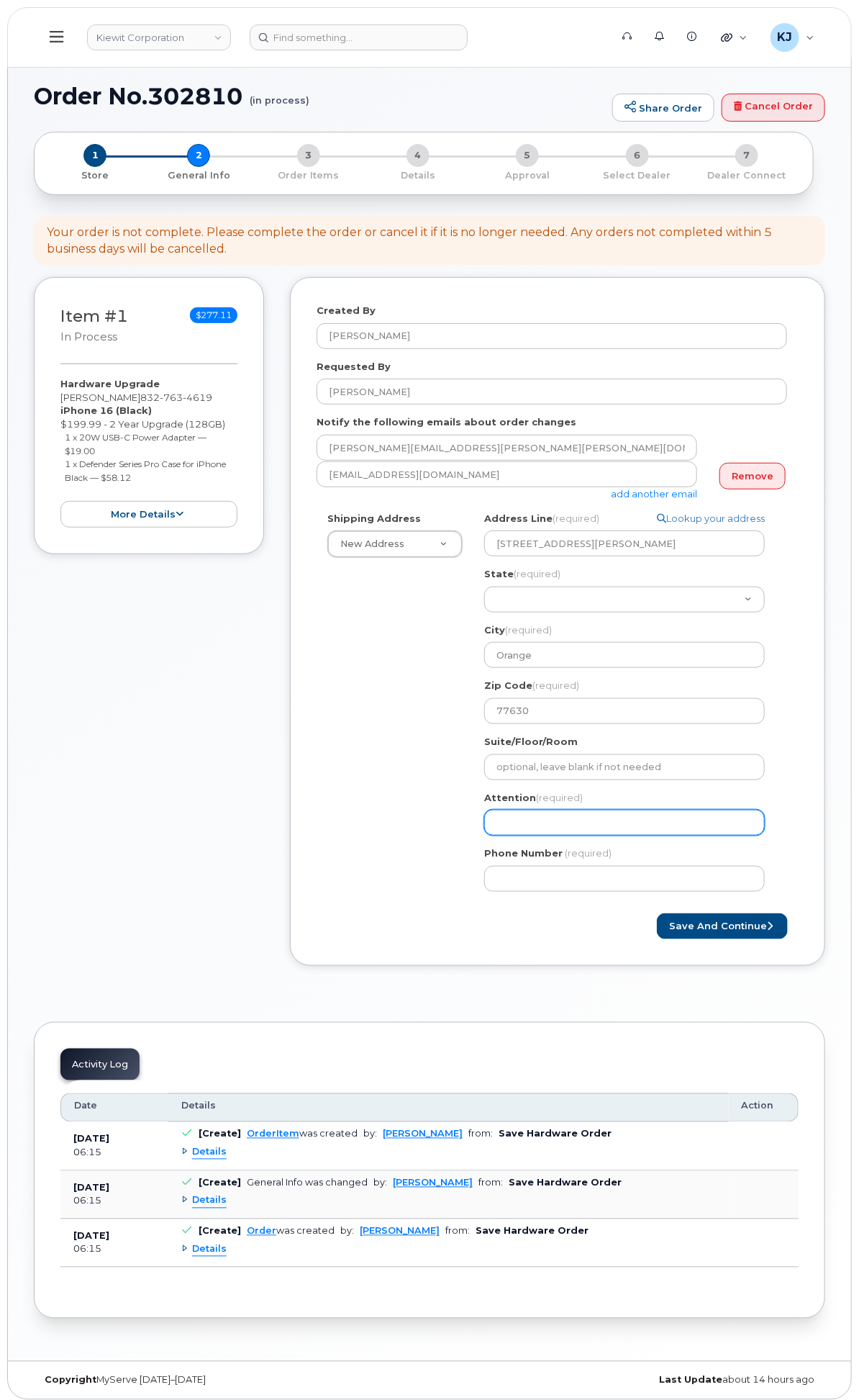
select select
type input "Michelle Pauze"
click at [578, 842] on div "Shipping Address New Address New Address 1705 Read Ave TX Orange Search your ad…" at bounding box center [552, 706] width 471 height 390
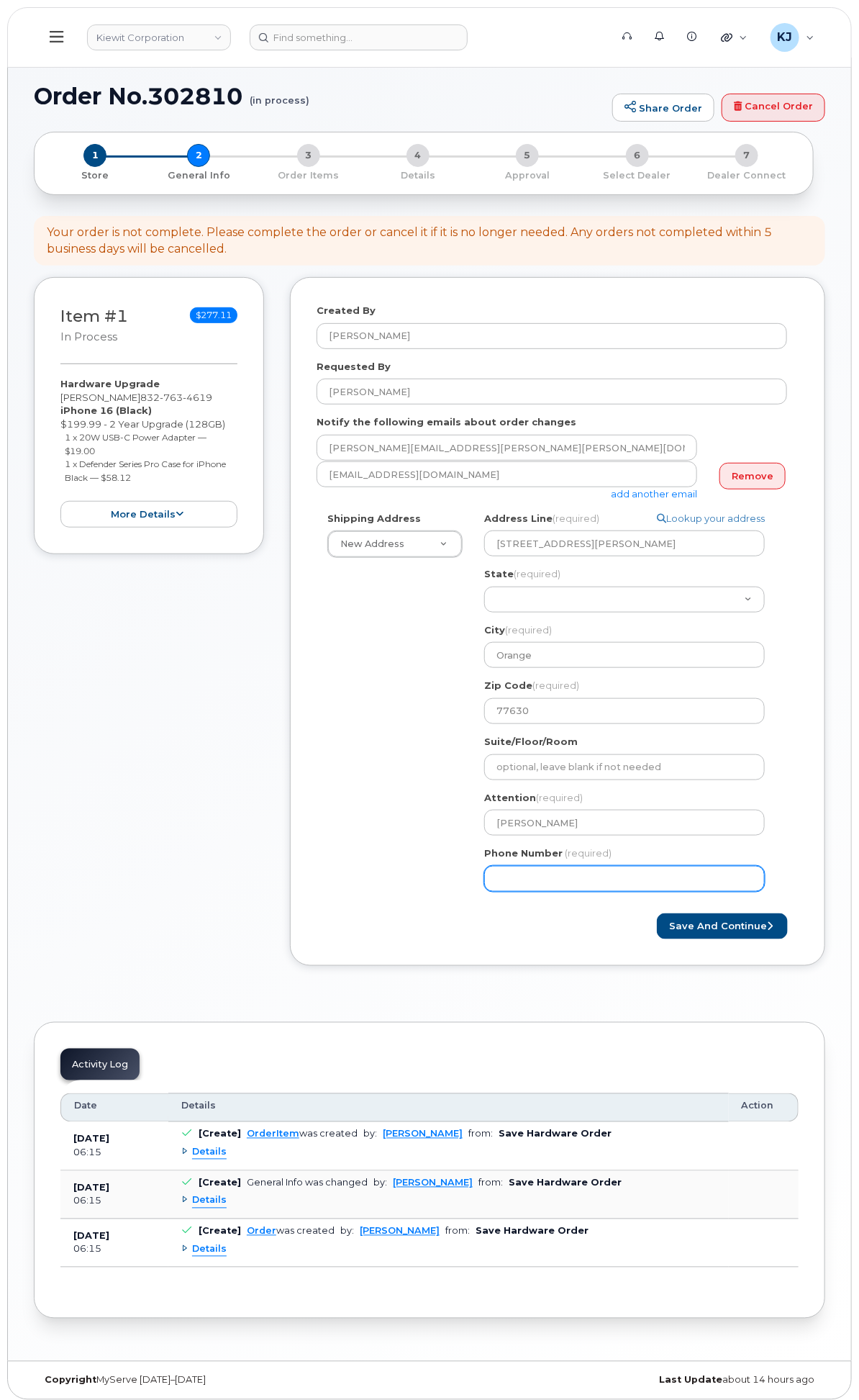
click at [702, 891] on input "Phone Number" at bounding box center [624, 879] width 281 height 25
paste input "8327634619"
select select
type input "8327634619"
click at [711, 940] on button "Save and Continue" at bounding box center [723, 926] width 131 height 26
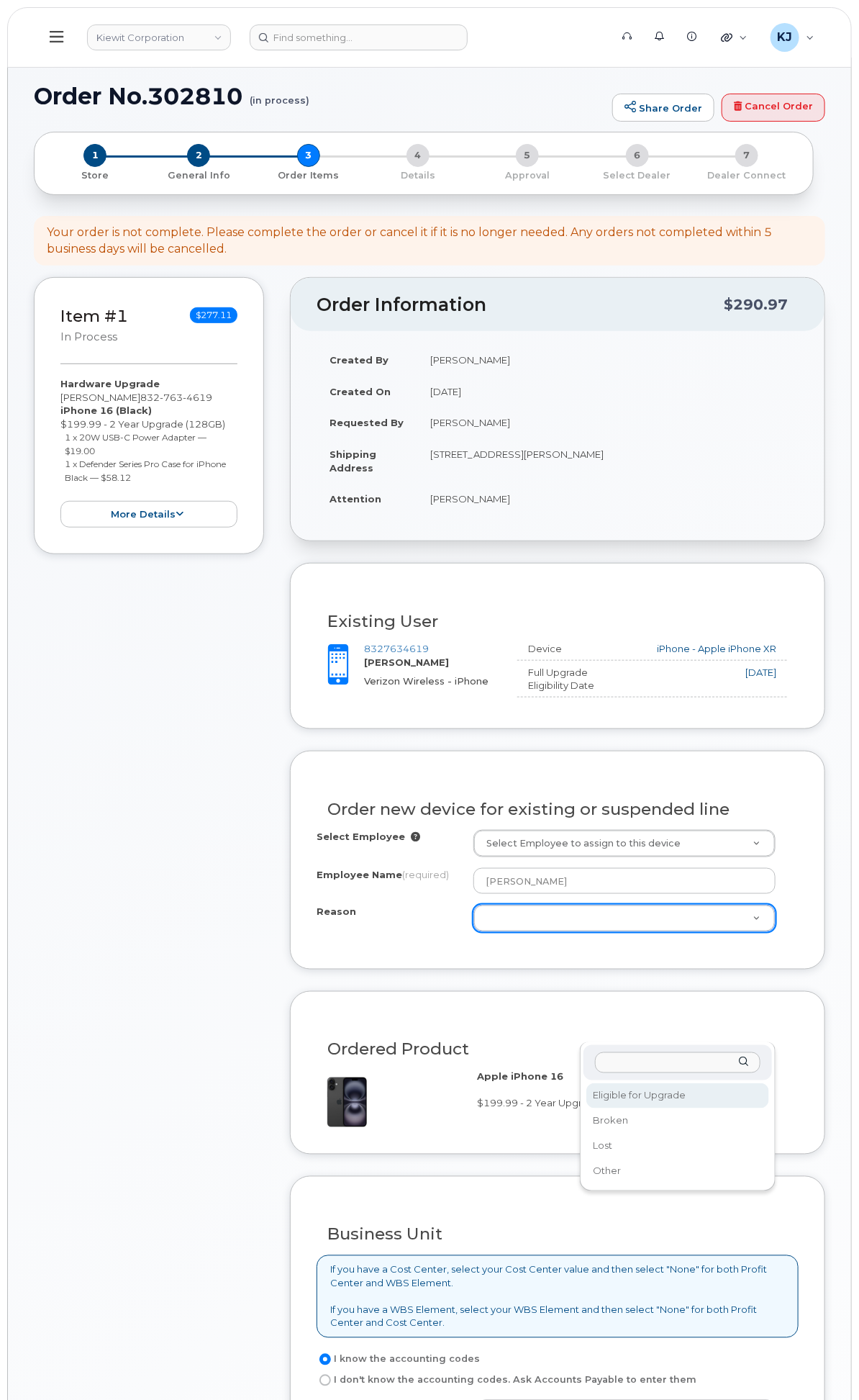
select select "eligible_for_upgrade"
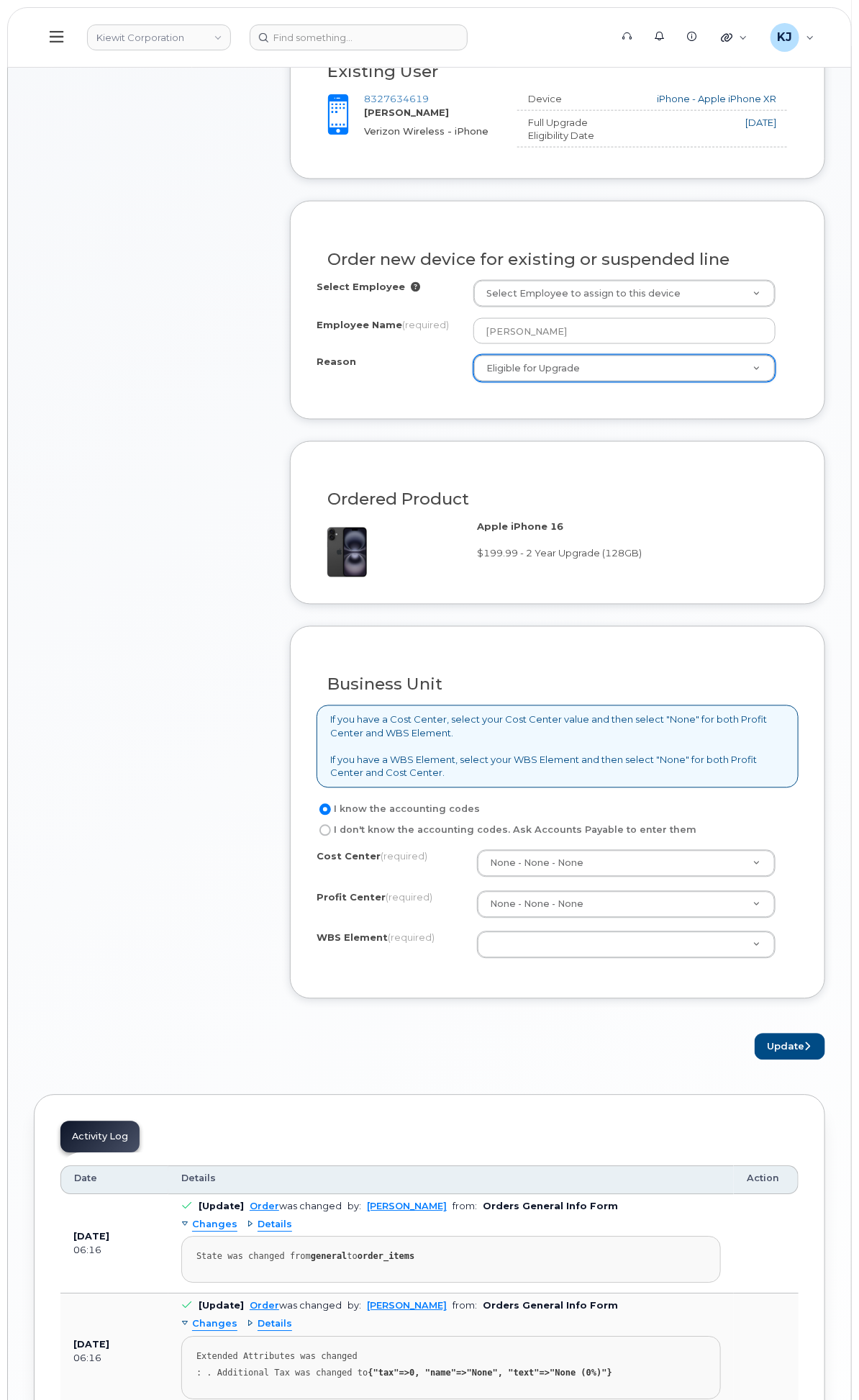
scroll to position [559, 0]
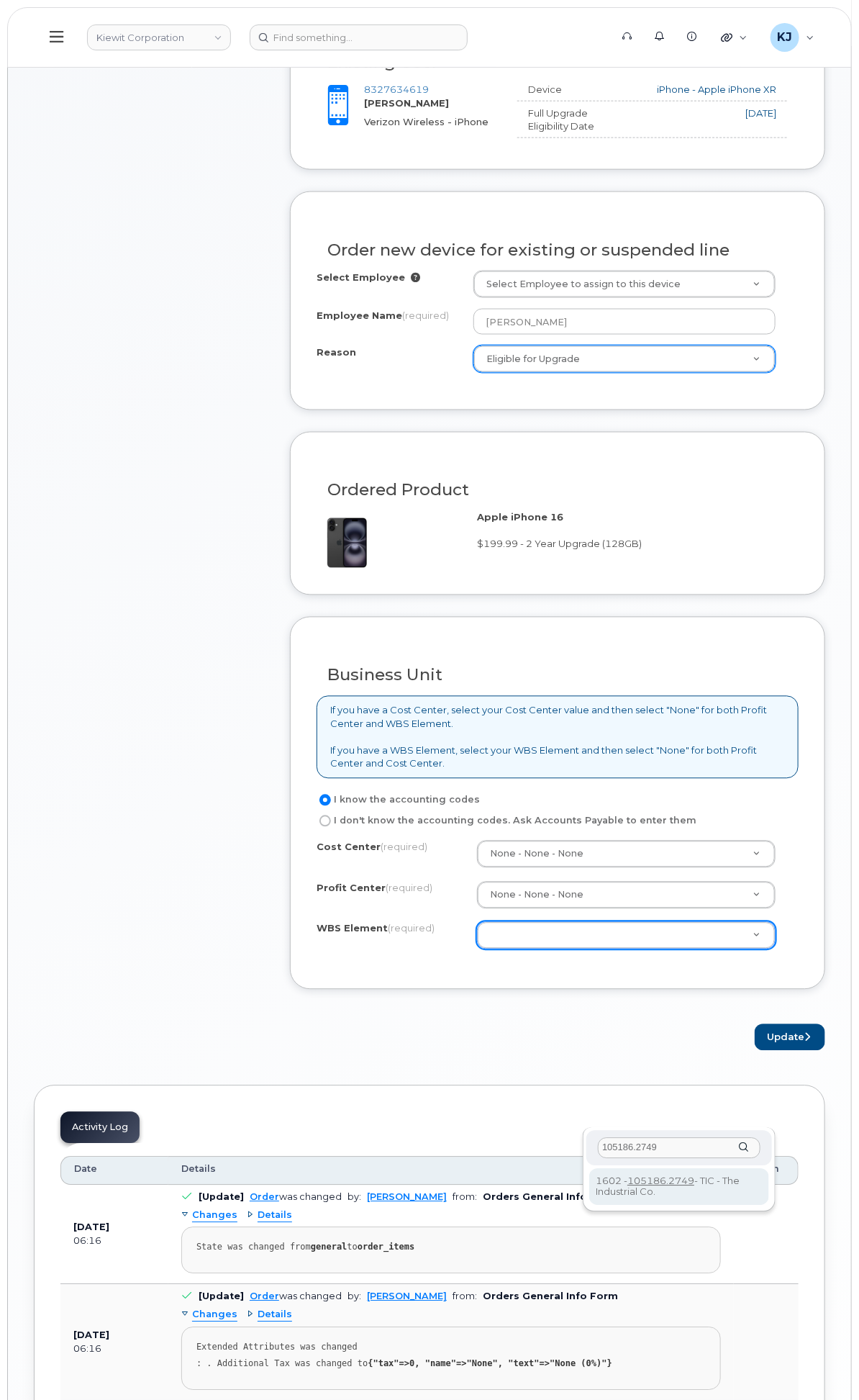
type input "105186.2749"
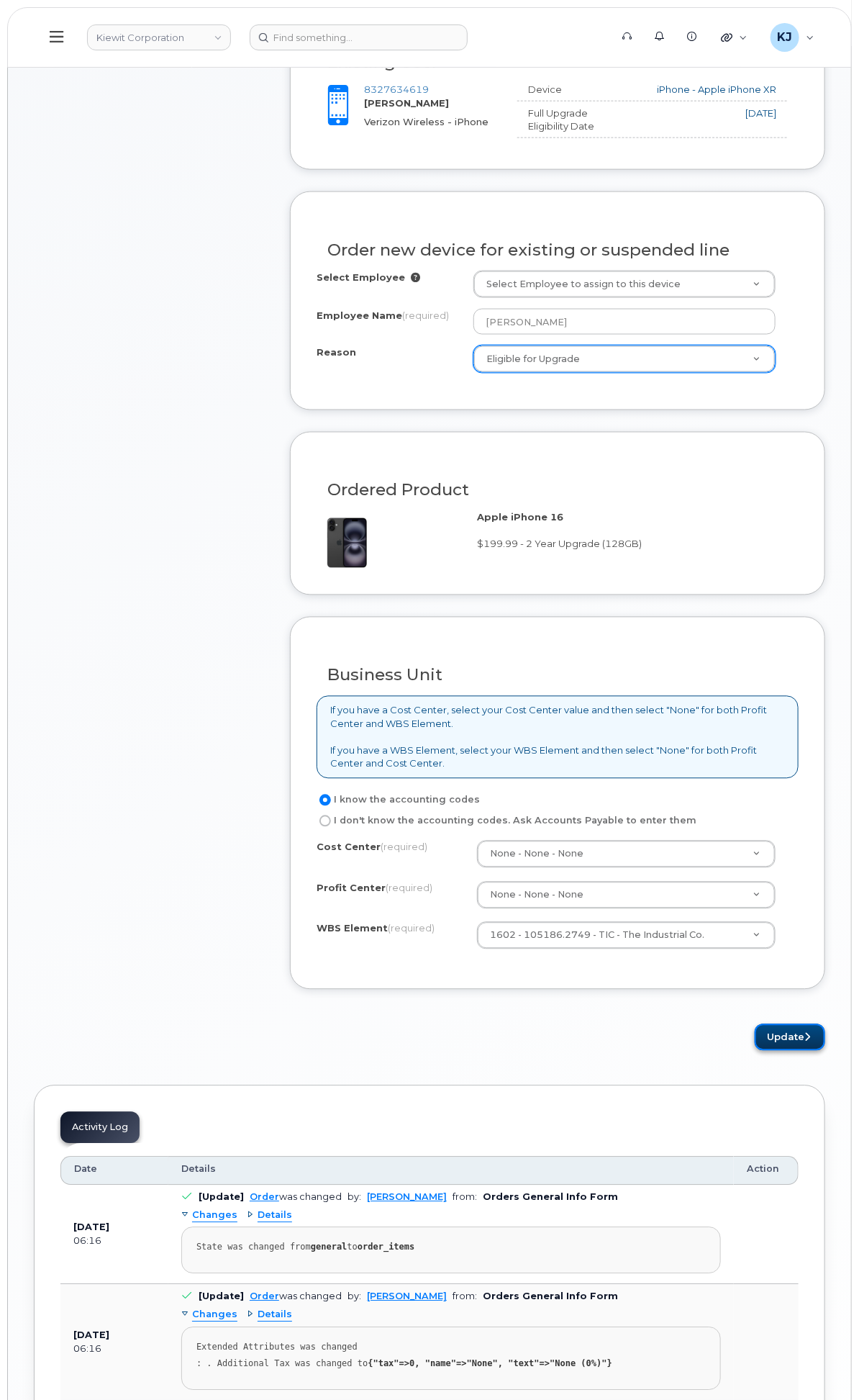
click at [777, 1051] on button "Update" at bounding box center [791, 1037] width 70 height 26
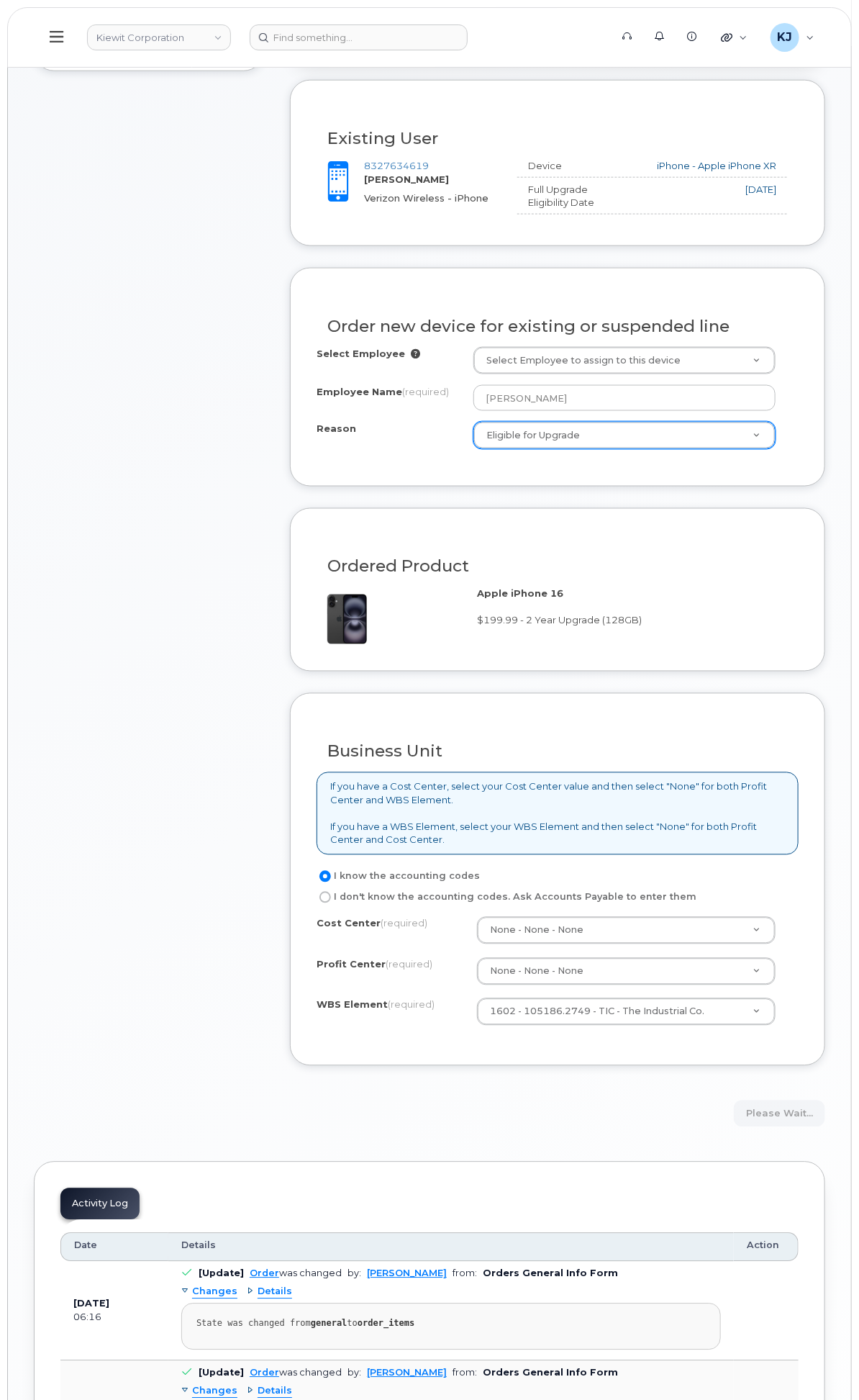
scroll to position [399, 0]
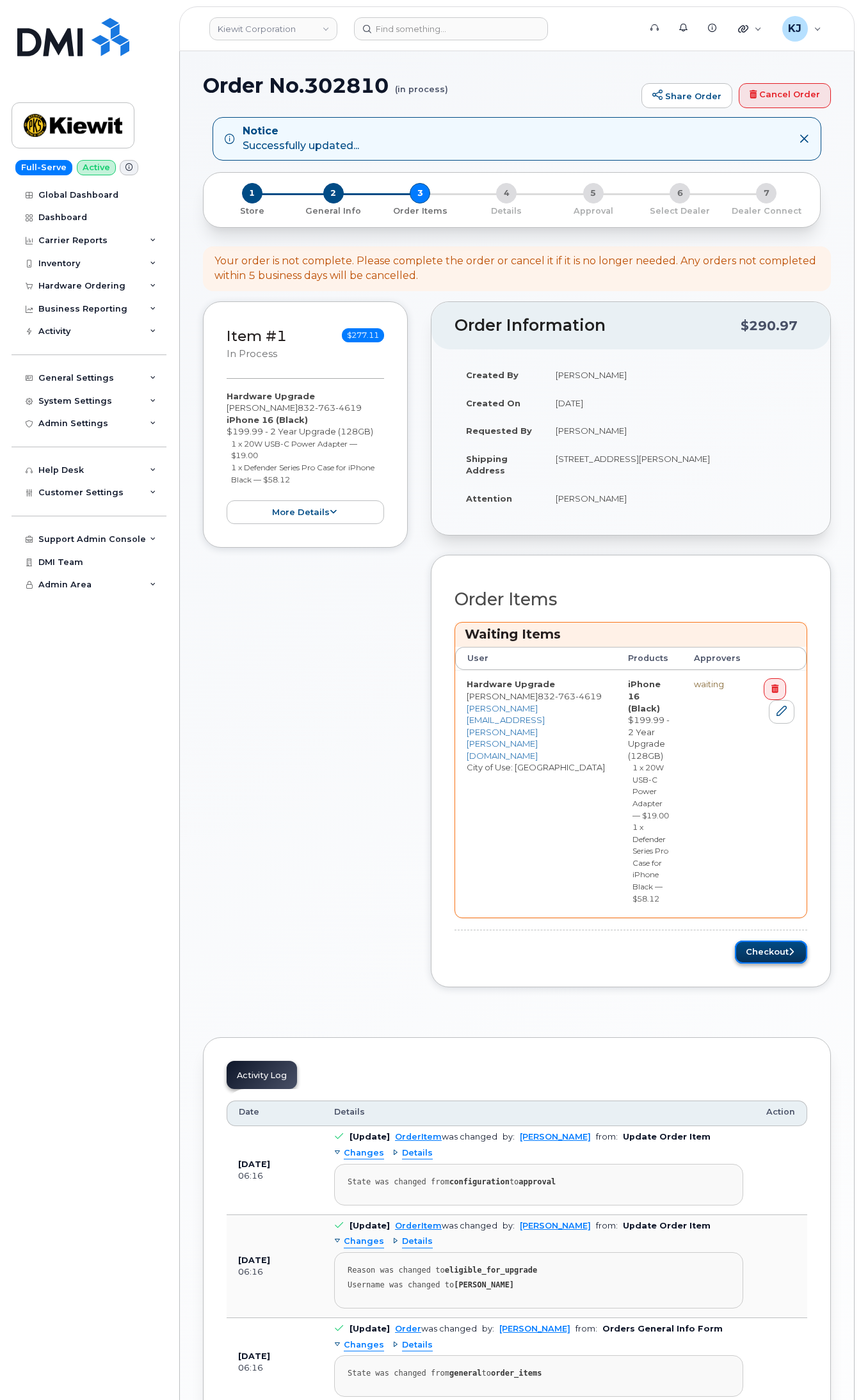
click at [763, 945] on button "Checkout" at bounding box center [770, 952] width 72 height 23
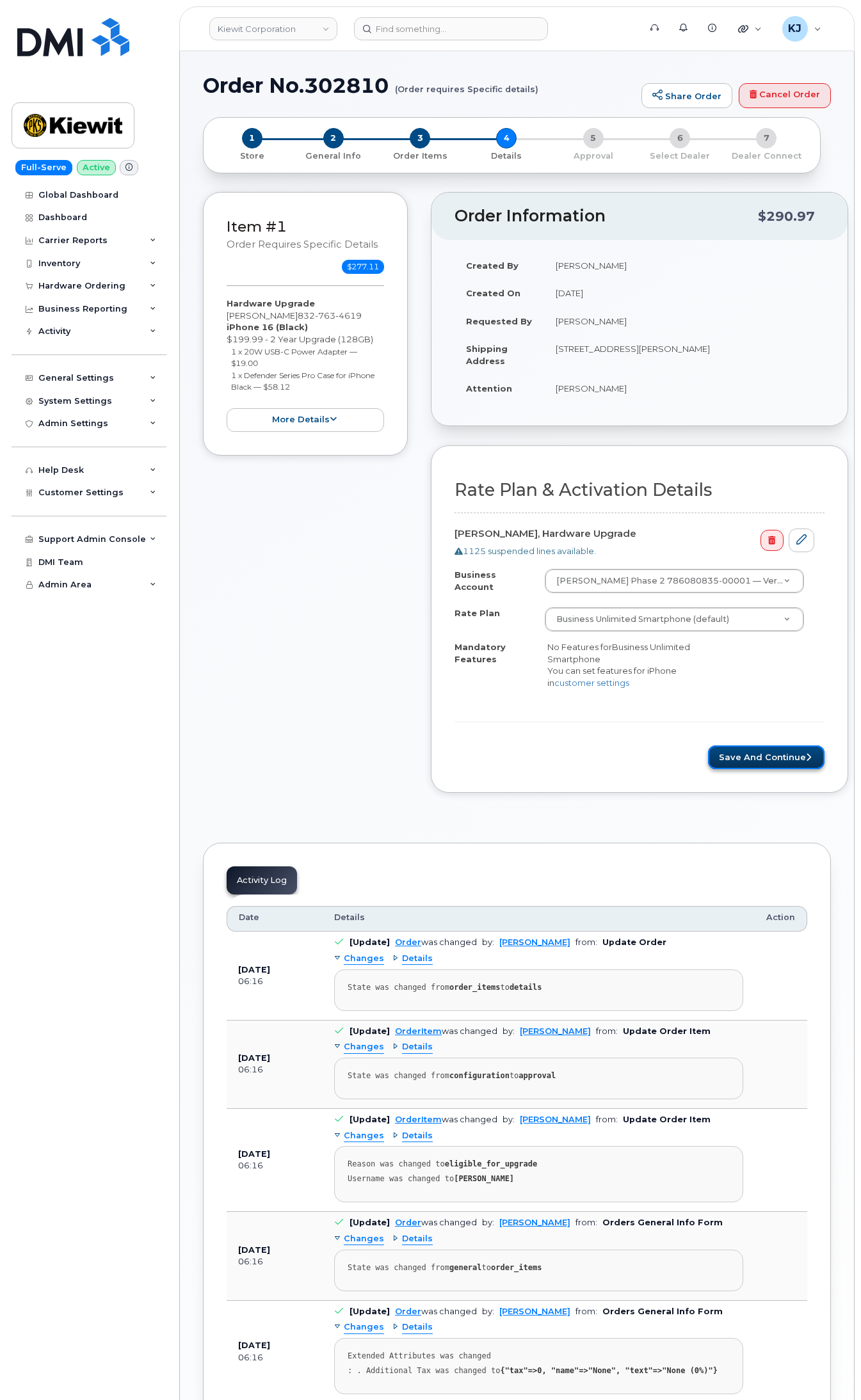
click at [742, 756] on button "Save and Continue" at bounding box center [766, 757] width 117 height 23
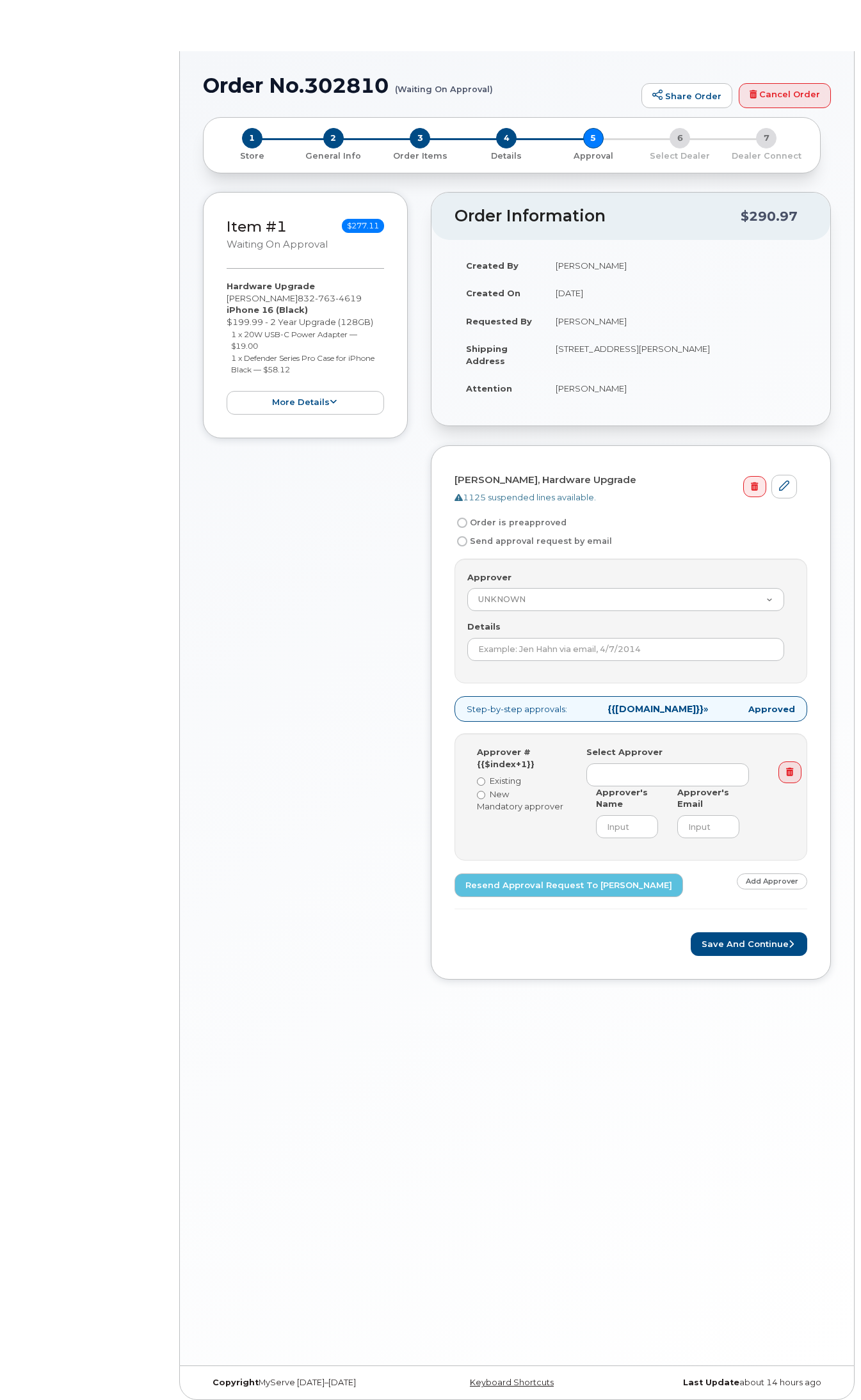
radio input "true"
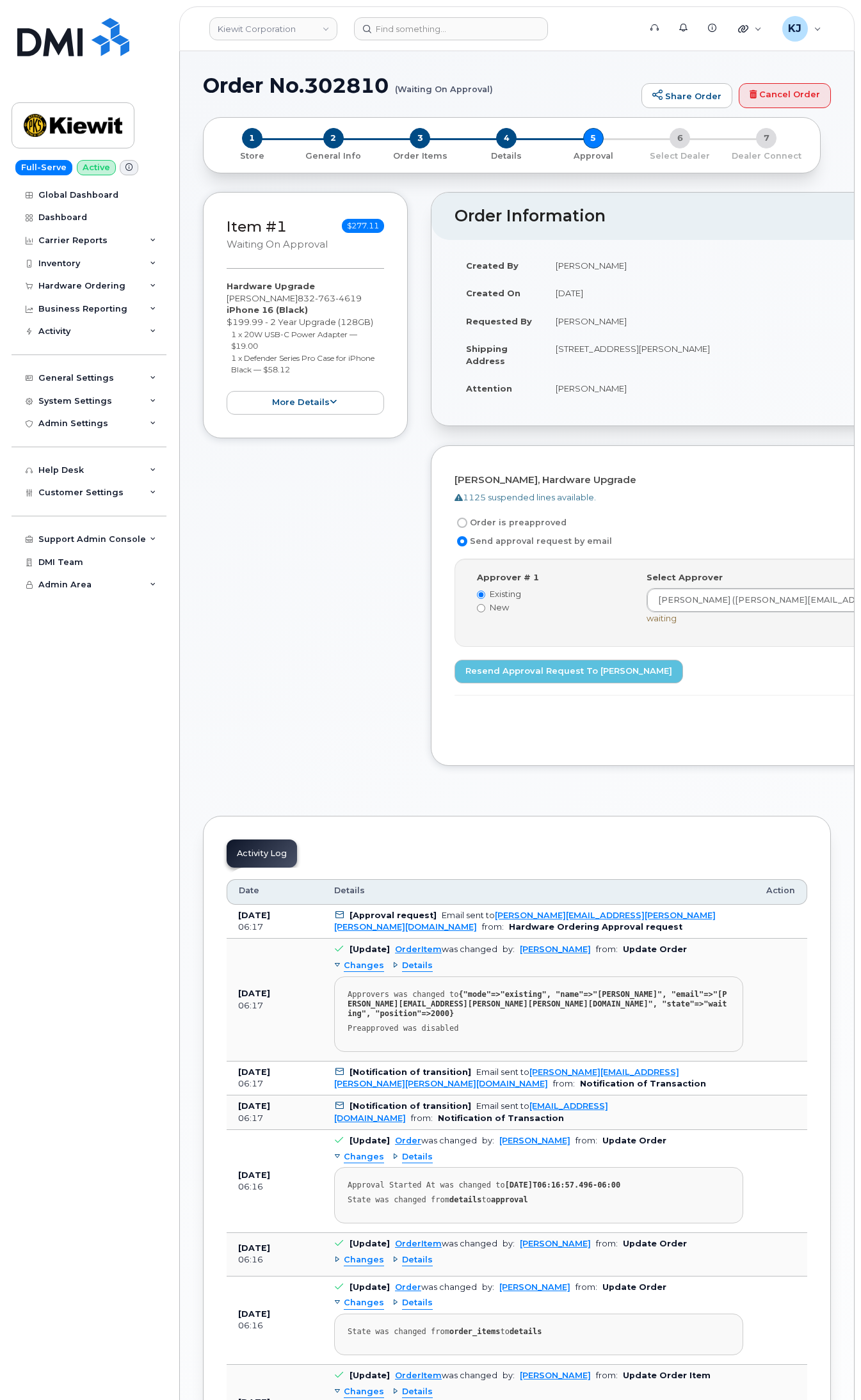
drag, startPoint x: 210, startPoint y: 88, endPoint x: 491, endPoint y: 90, distance: 281.0
click at [491, 90] on h1 "Order No.302810 (Waiting On Approval)" at bounding box center [419, 85] width 432 height 23
copy h1 "Order No.302810 (Waiting On Approval)"
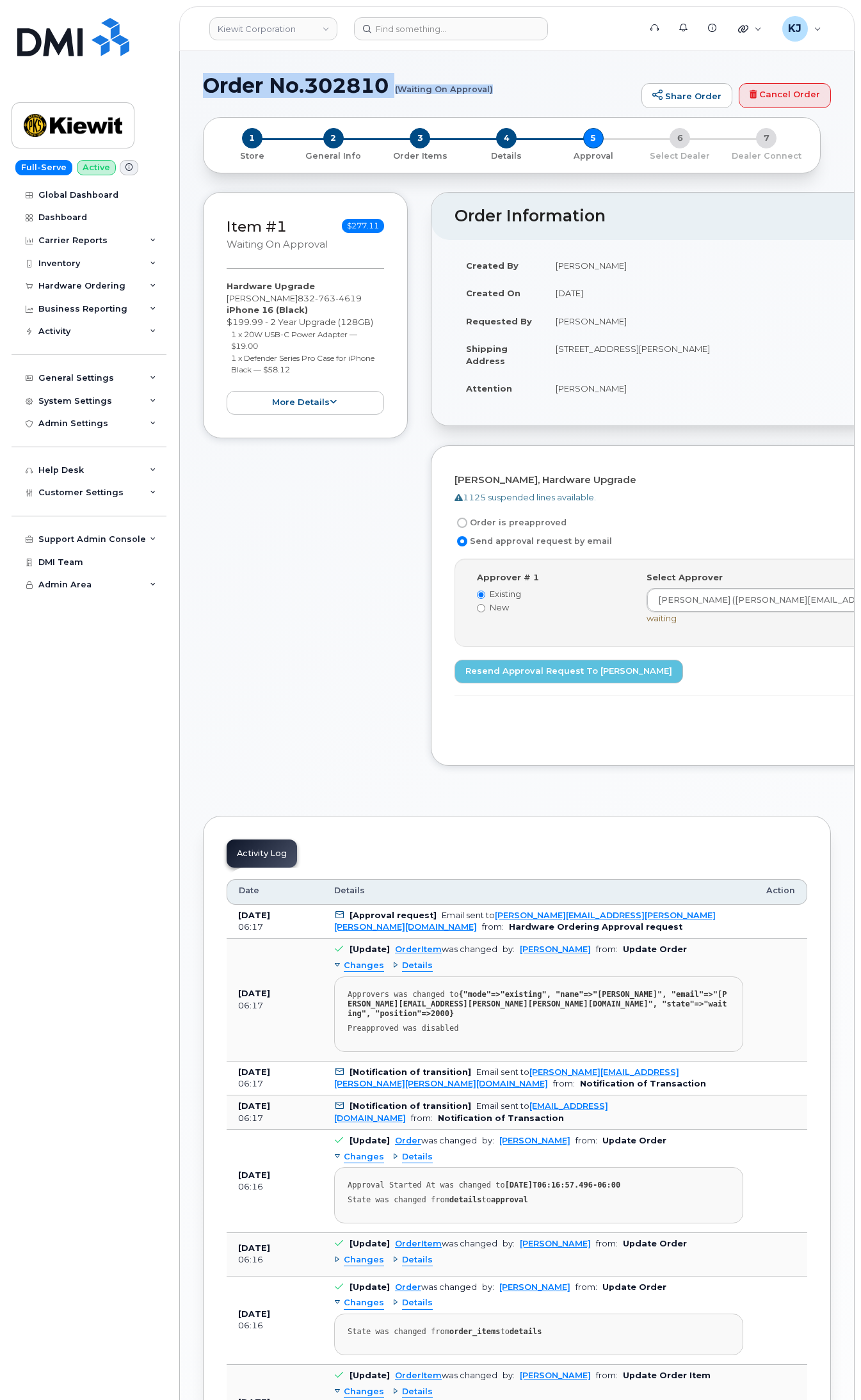
copy h1 "Order No.302810 (Waiting On Approval)"
click at [126, 290] on div "Hardware Ordering" at bounding box center [89, 286] width 155 height 23
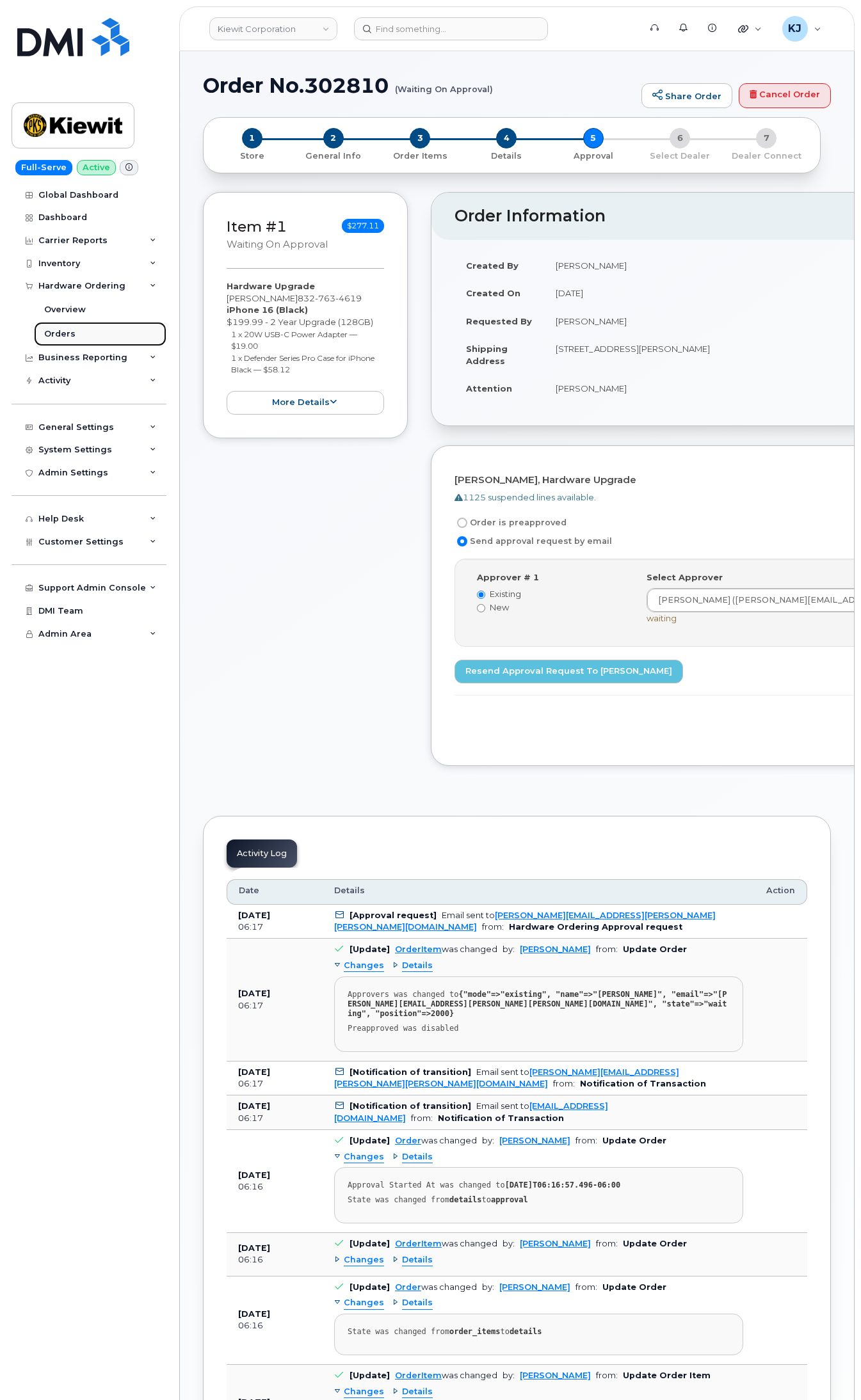
click at [96, 338] on link "Orders" at bounding box center [100, 334] width 132 height 24
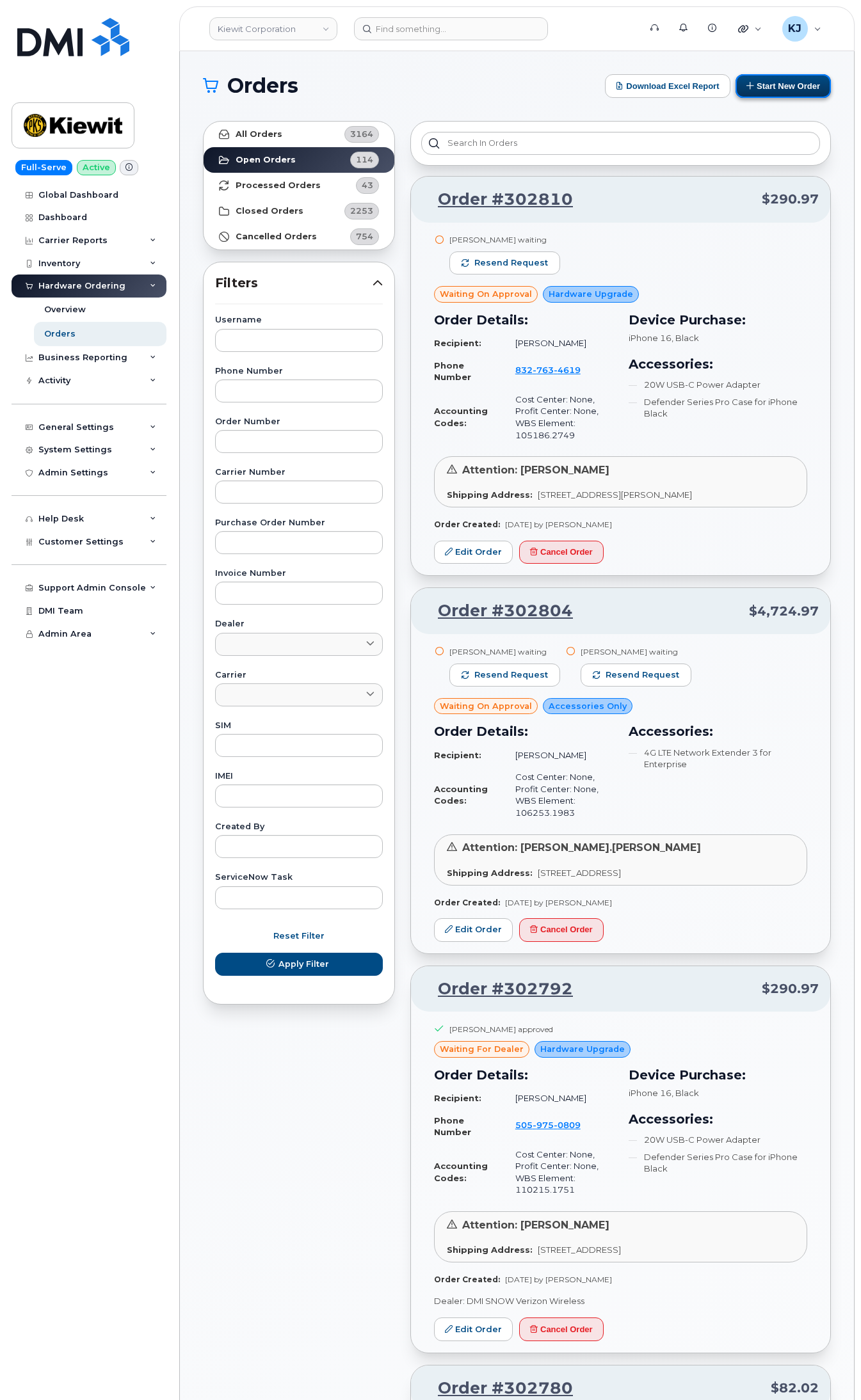
click at [784, 91] on button "Start New Order" at bounding box center [784, 85] width 96 height 23
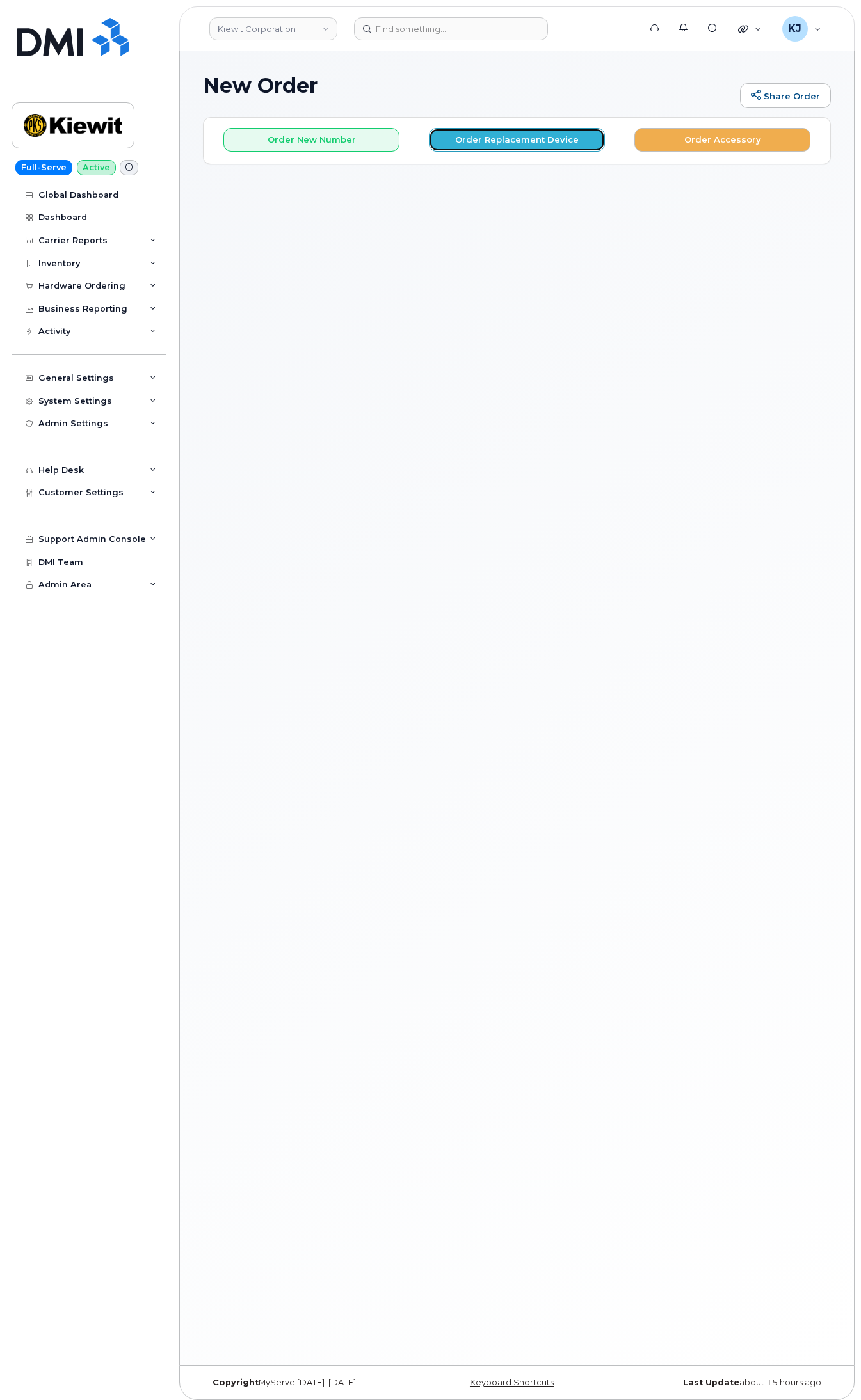
click at [562, 147] on button "Order Replacement Device" at bounding box center [517, 139] width 176 height 23
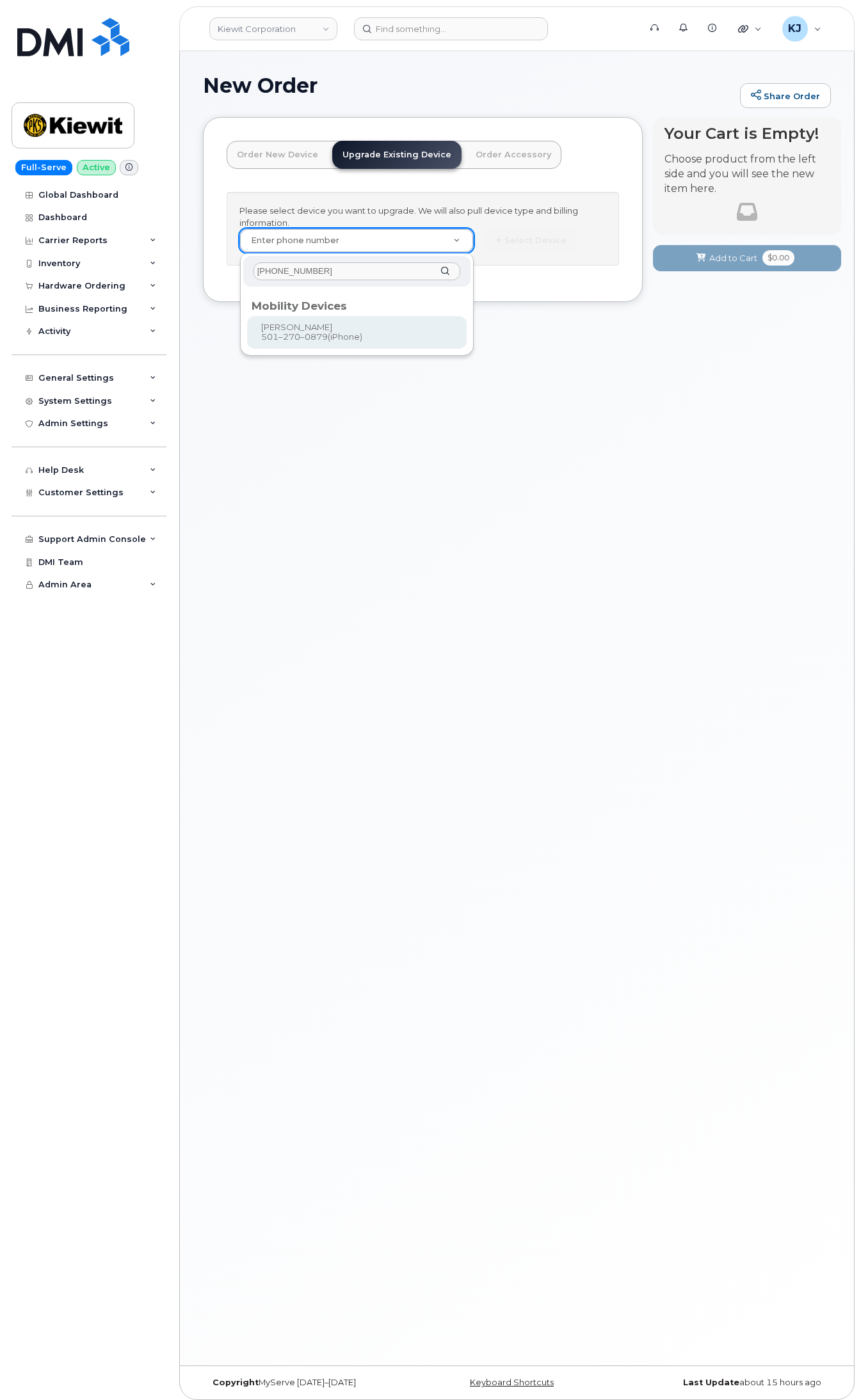
type input "501-270-0879"
type input "1169034"
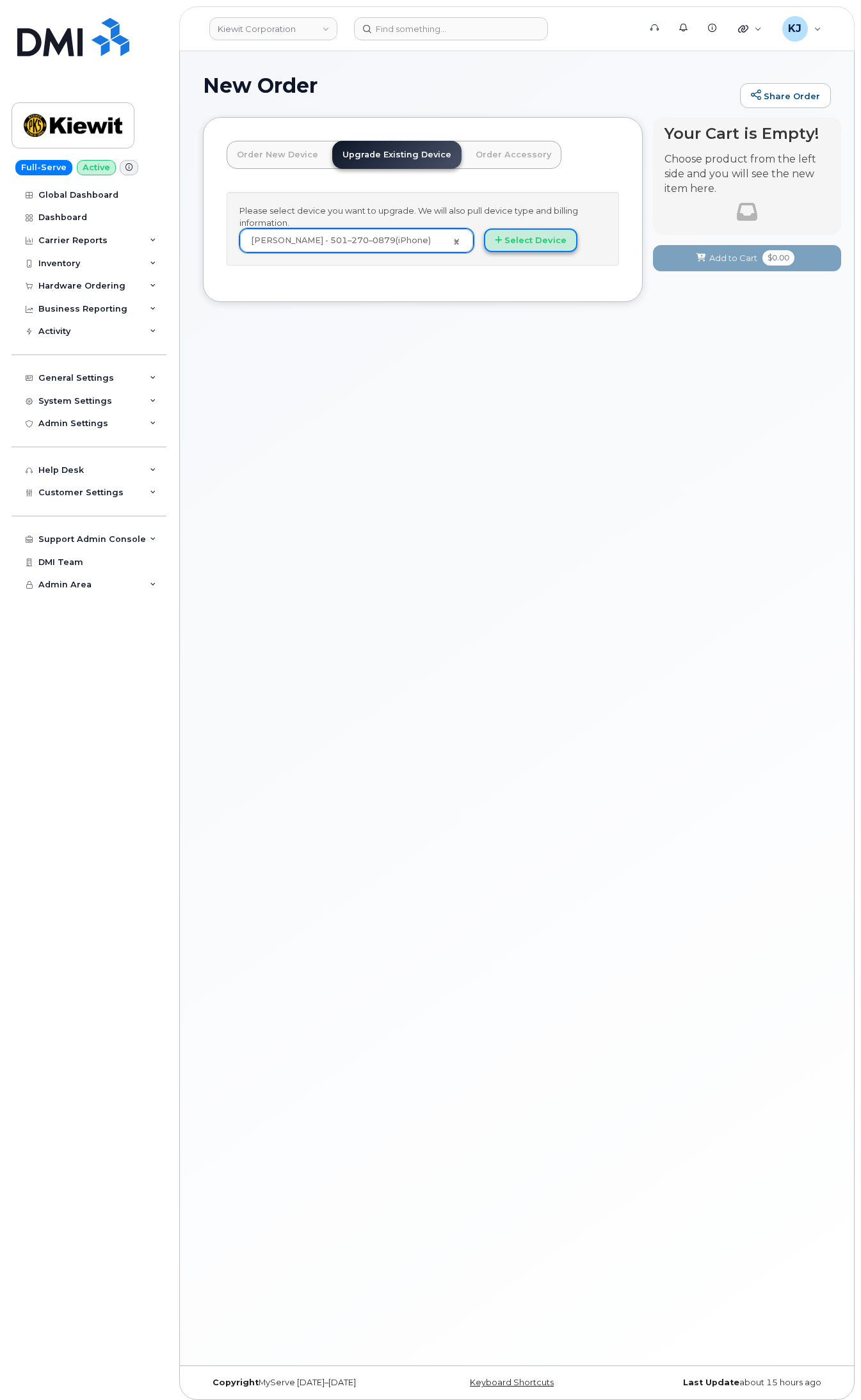
click at [551, 244] on button "Select Device" at bounding box center [530, 240] width 93 height 23
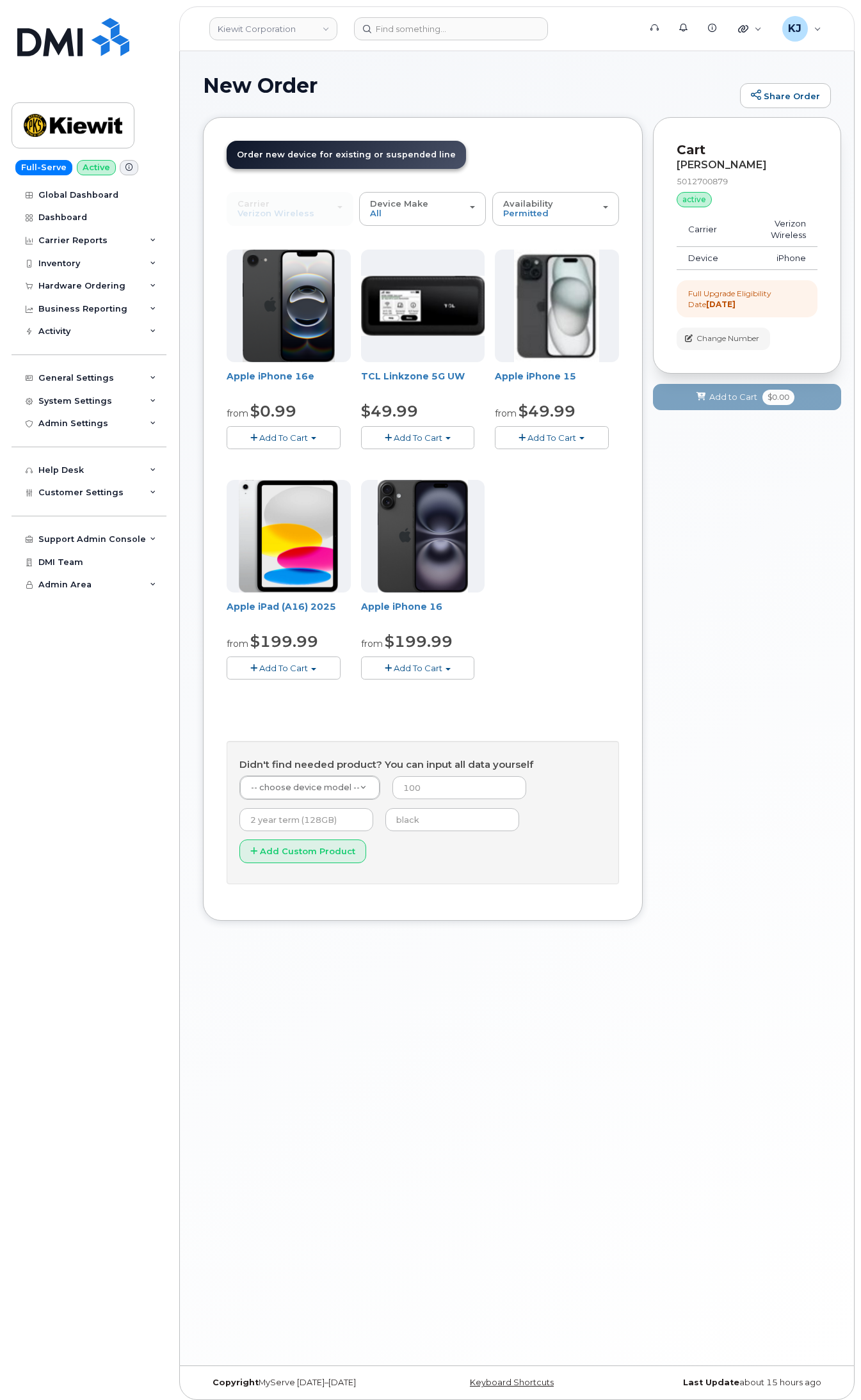
click at [307, 440] on span "Add To Cart" at bounding box center [284, 438] width 49 height 10
click at [357, 459] on link "$0.99 - 2 Year Upgrade (128GB)" at bounding box center [310, 461] width 161 height 16
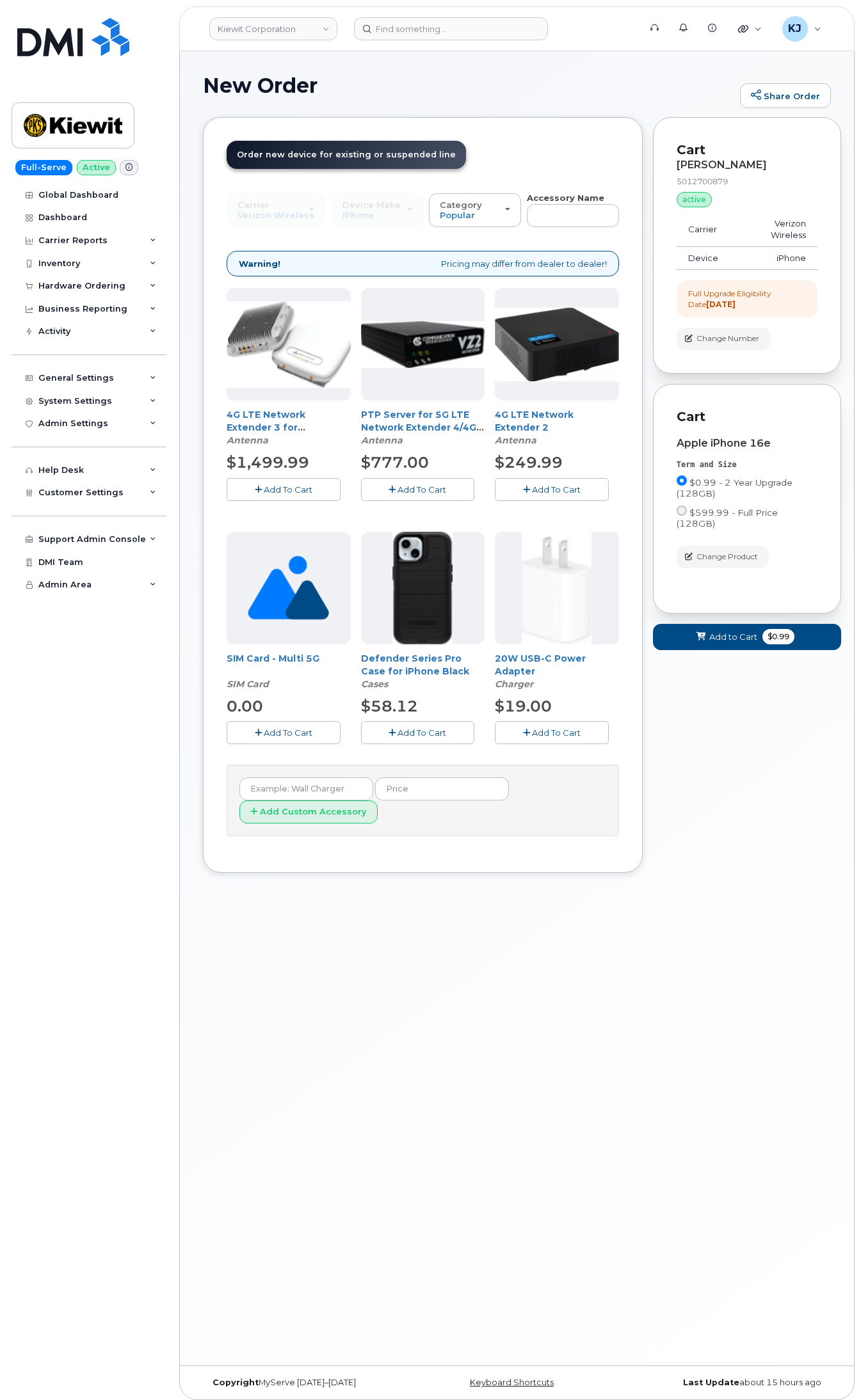
click at [540, 738] on span "Add To Cart" at bounding box center [556, 733] width 49 height 10
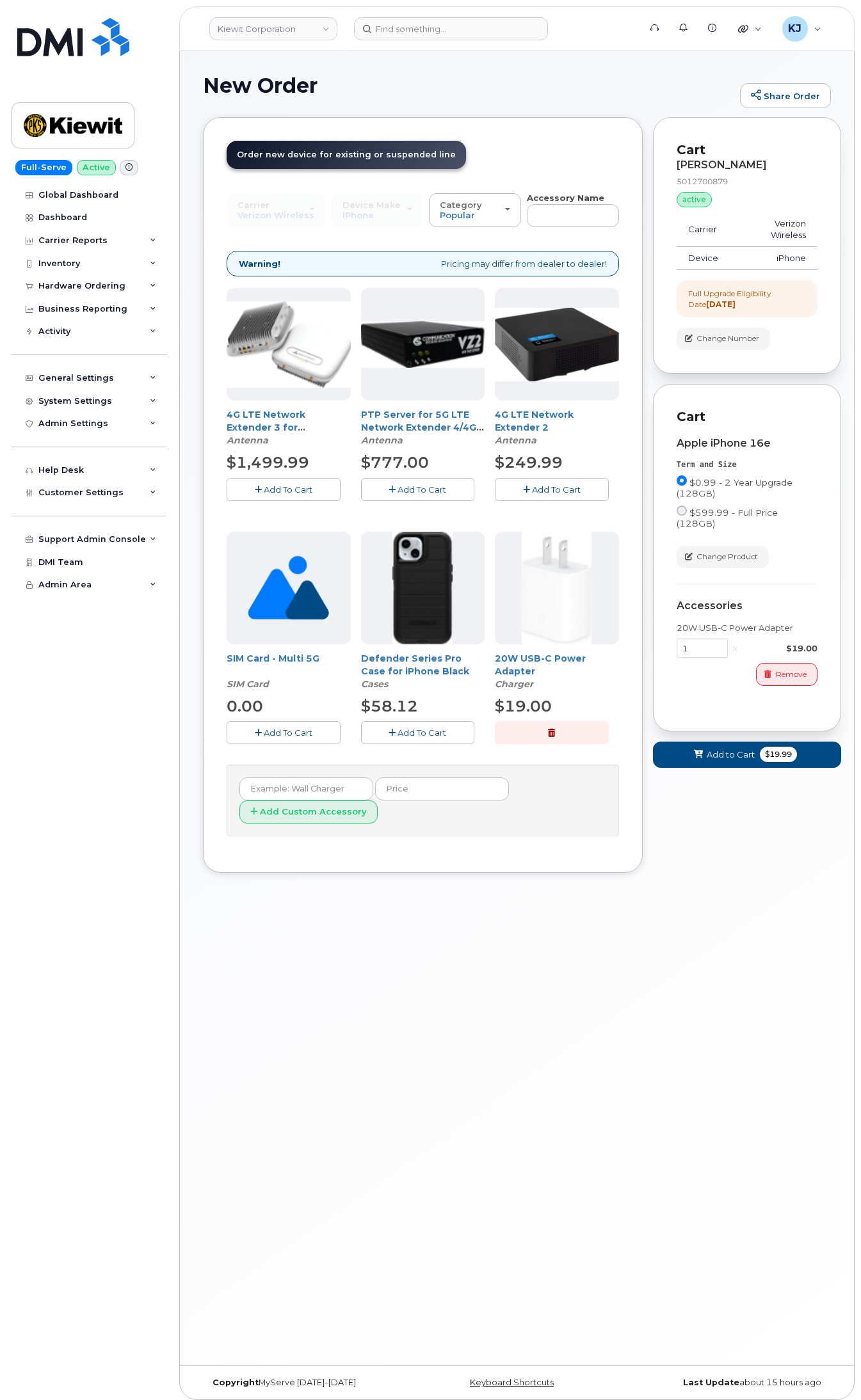
click at [408, 733] on span "Add To Cart" at bounding box center [422, 733] width 49 height 10
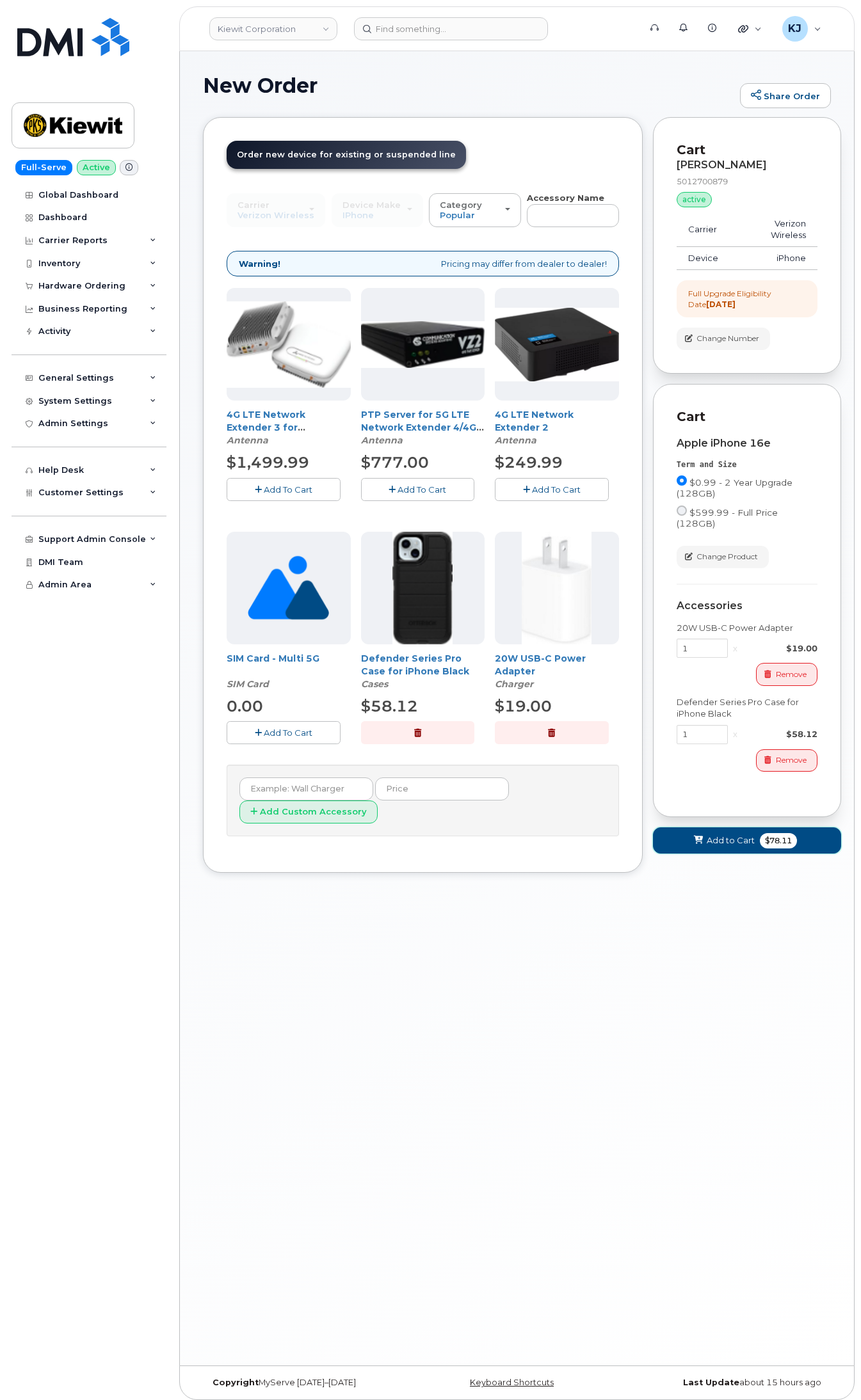
click at [722, 834] on span "Add to Cart" at bounding box center [730, 841] width 48 height 12
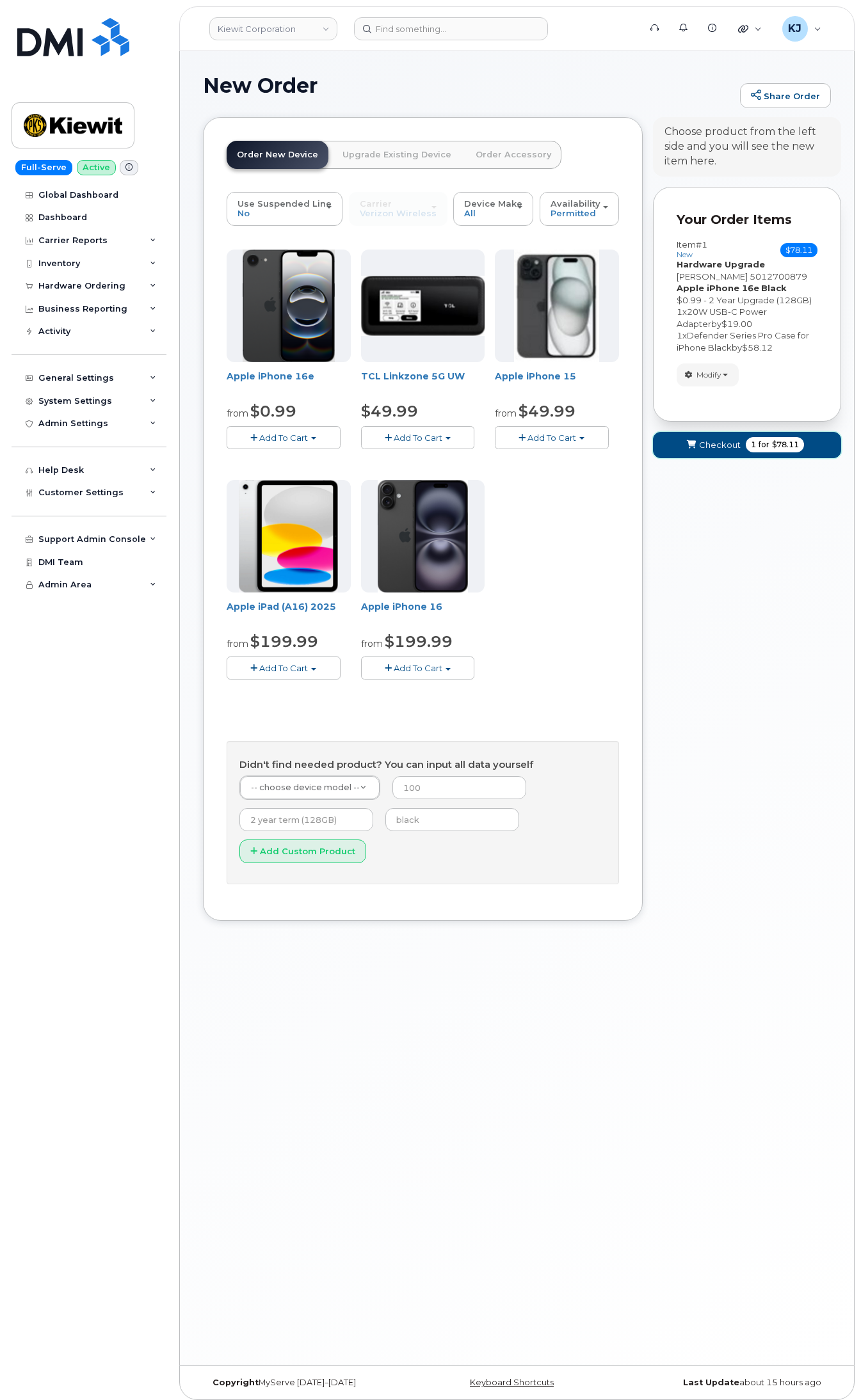
click at [725, 446] on span "Checkout" at bounding box center [720, 445] width 42 height 12
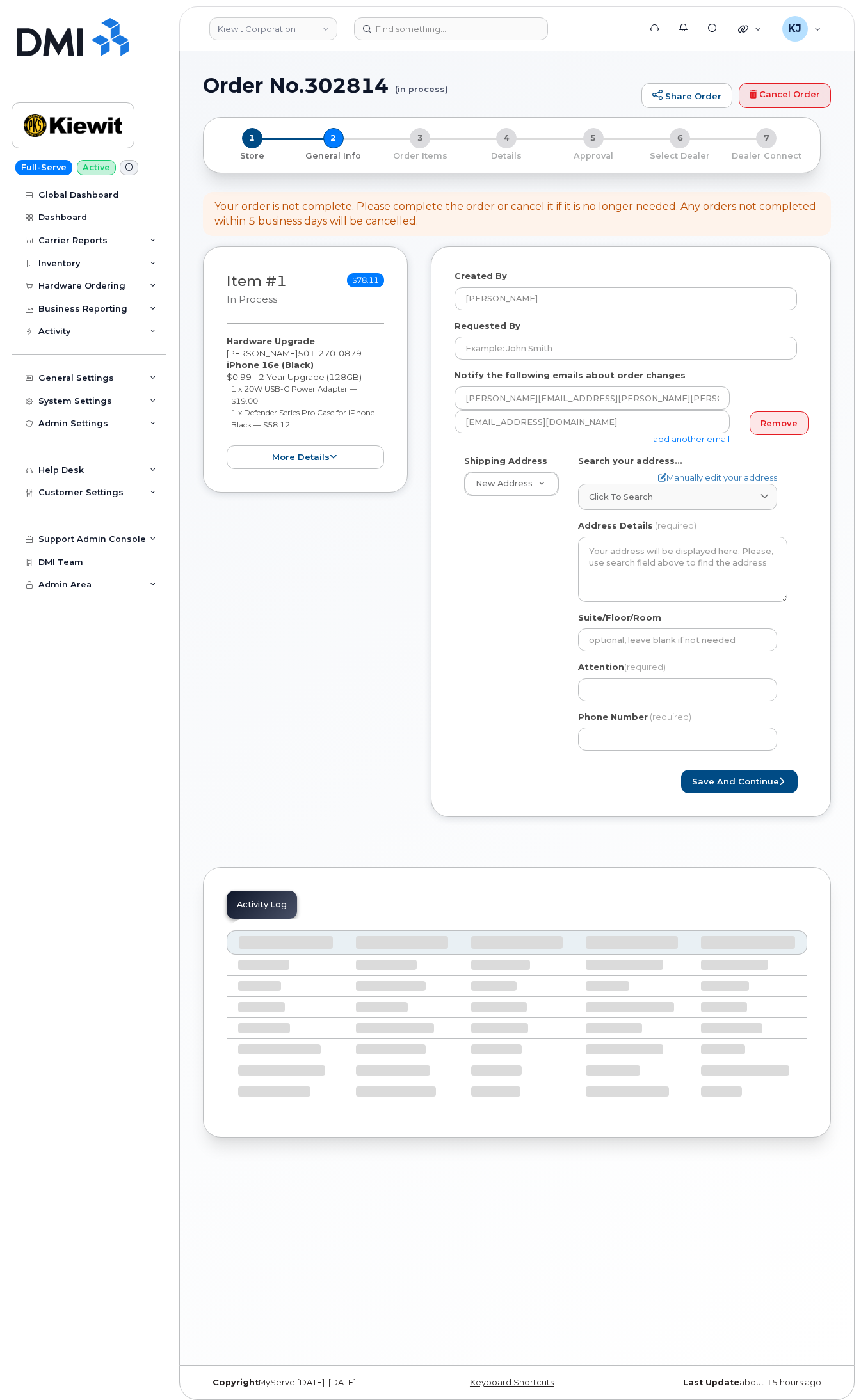
select select
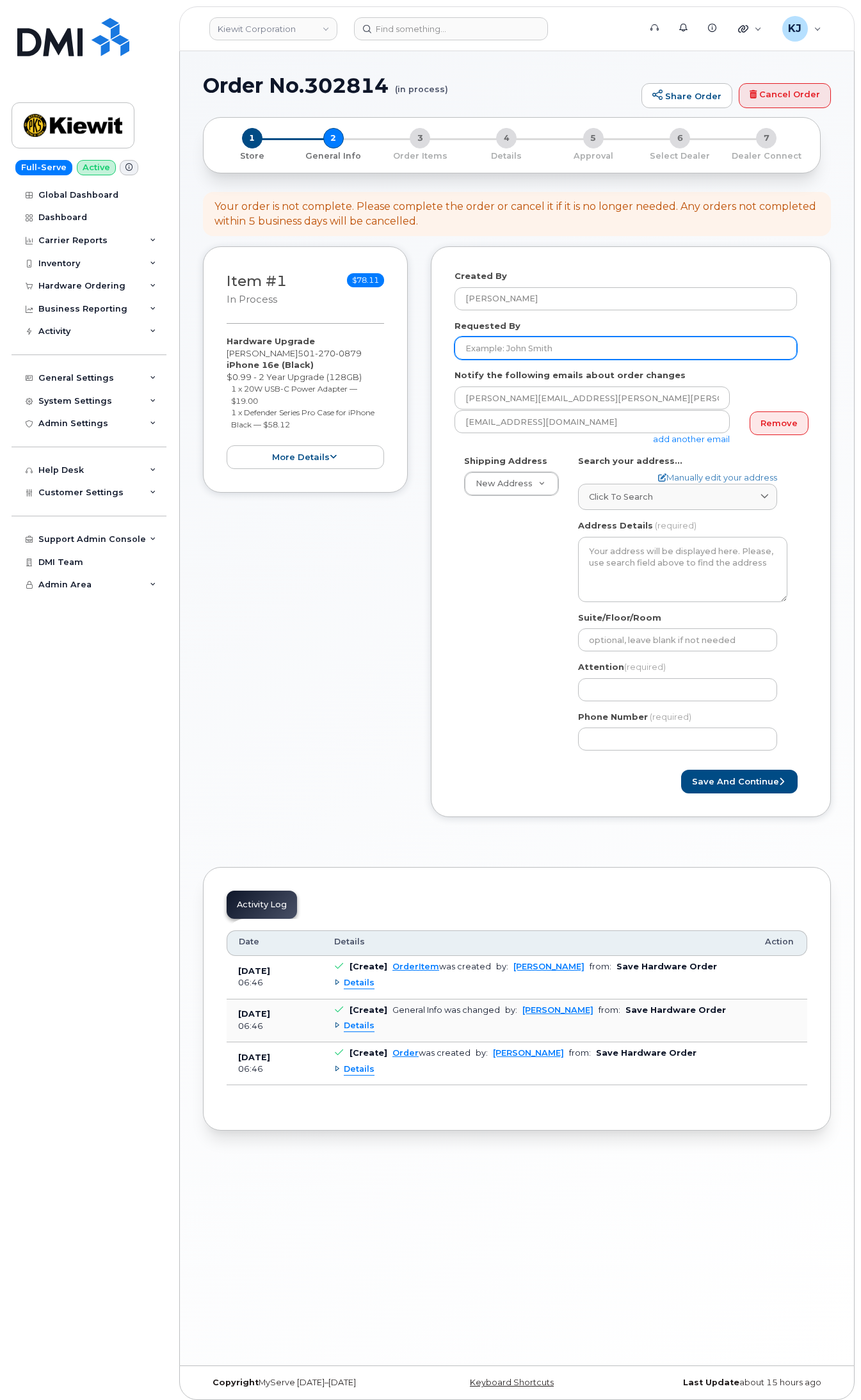
click at [570, 350] on input "Requested By" at bounding box center [625, 348] width 342 height 23
paste input "[PERSON_NAME]"
type input "[PERSON_NAME]"
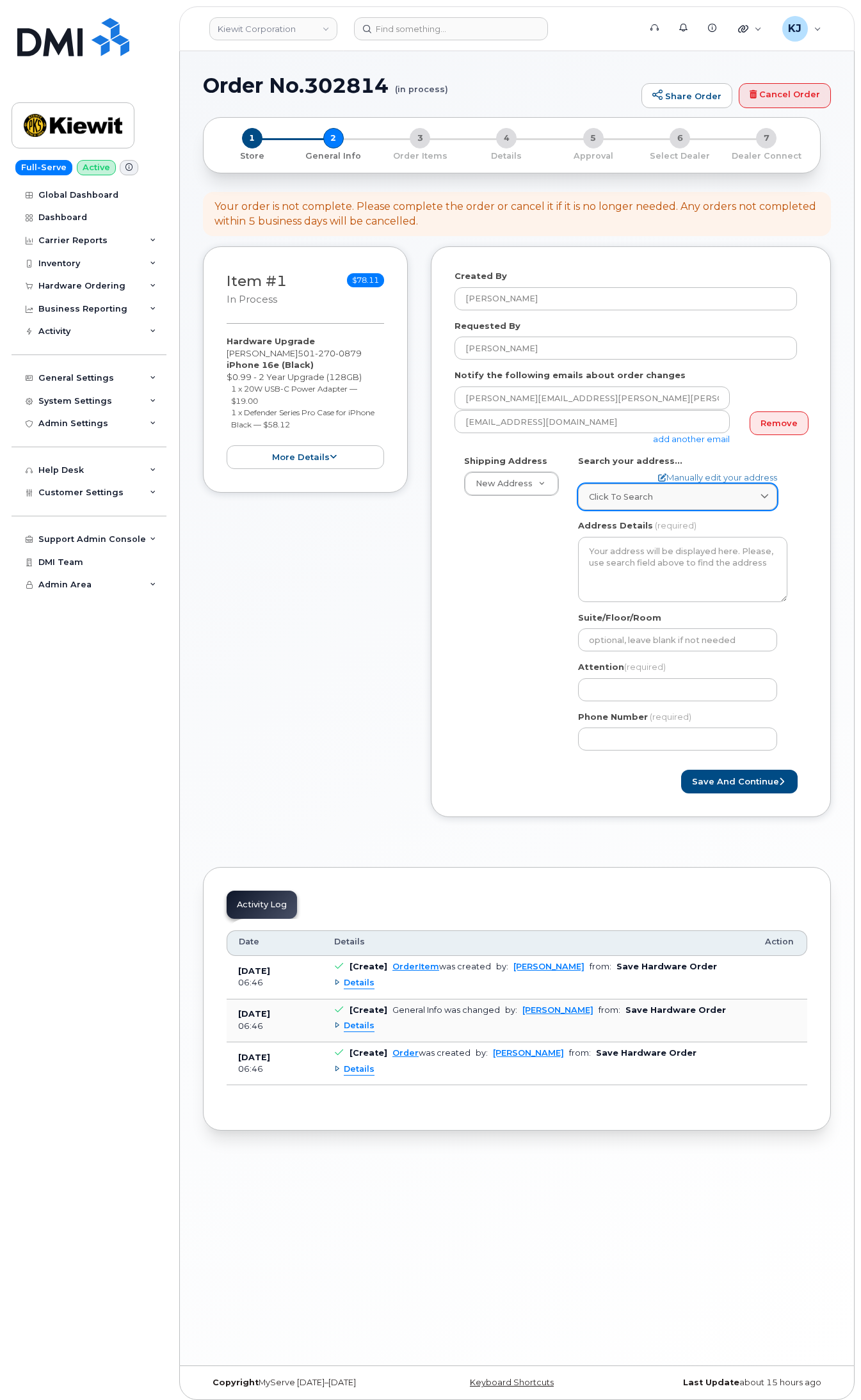
click at [638, 500] on span "Click to search" at bounding box center [622, 497] width 64 height 12
paste input "118 Caddo Dr, Texas"
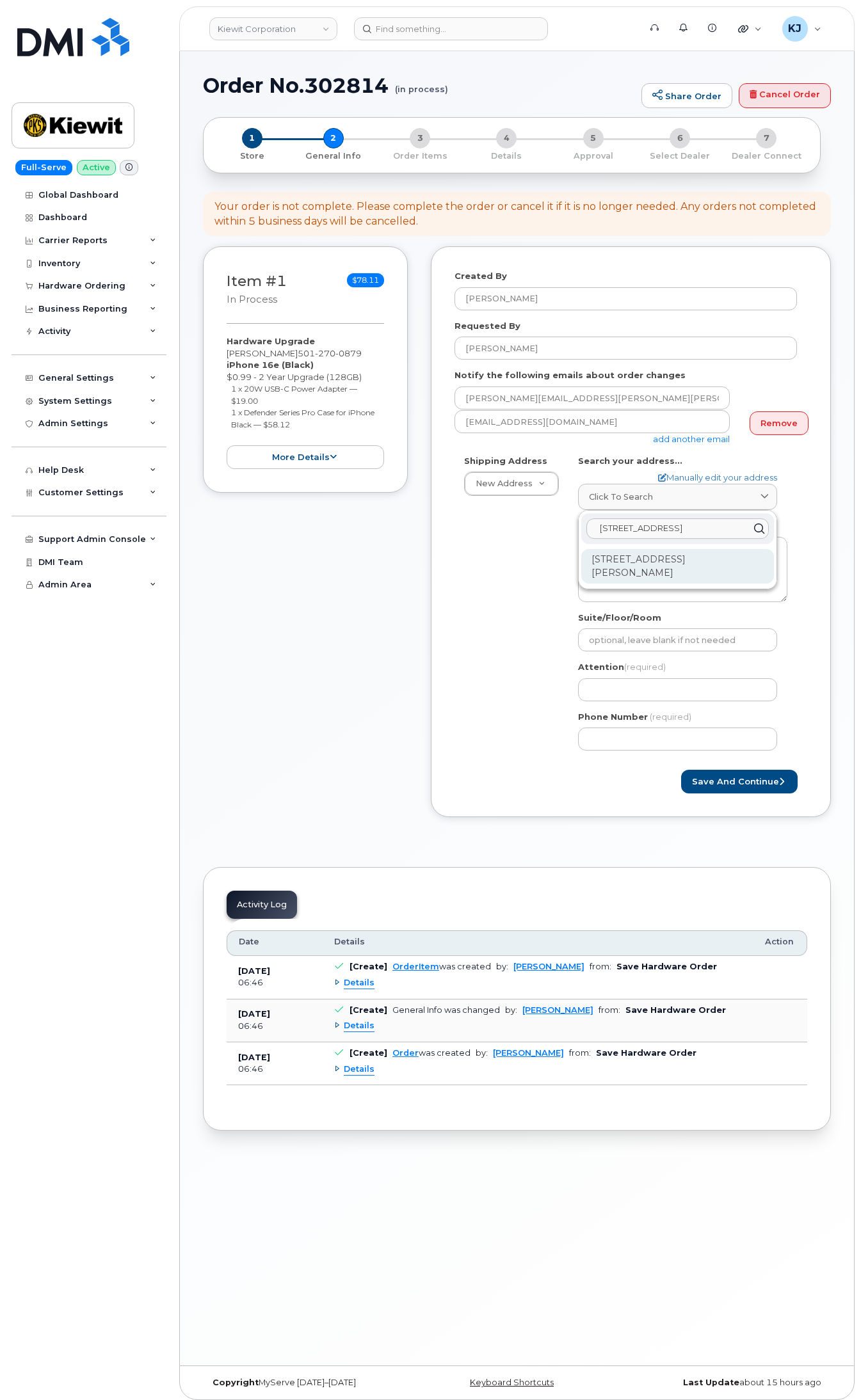
type input "118 Caddo Dr,"
click at [714, 566] on div "118 Caddo Dr Abilene TX 79602-8035" at bounding box center [677, 566] width 192 height 35
select select
type textarea "118 Caddo Dr ABILENE TX 79602-8035 UNITED STATES"
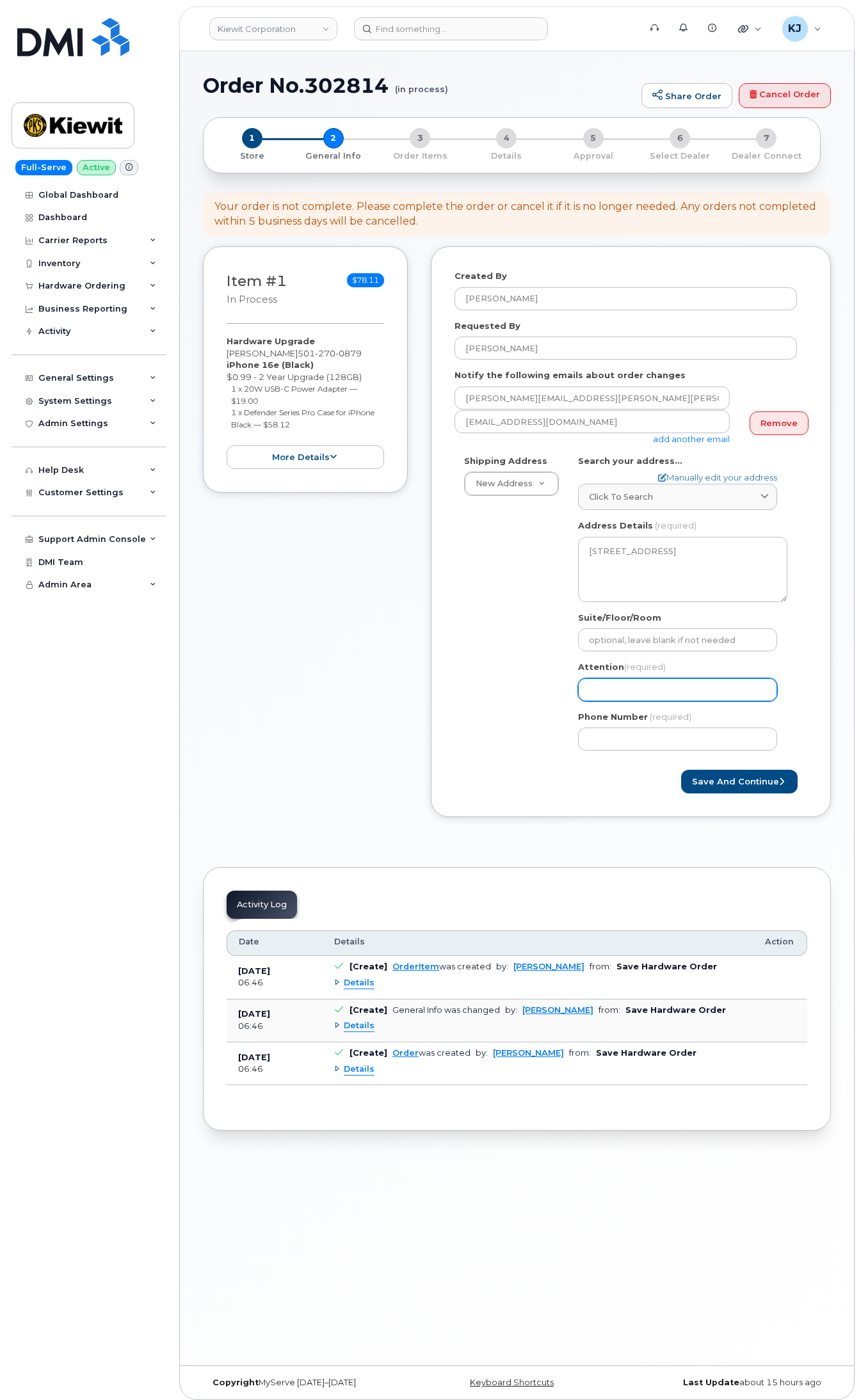
click at [638, 687] on input "Attention (required)" at bounding box center [677, 690] width 199 height 23
paste input "Mark Martinez"
select select
type input "Mark Martinez"
click at [602, 740] on input "Phone Number" at bounding box center [677, 739] width 199 height 23
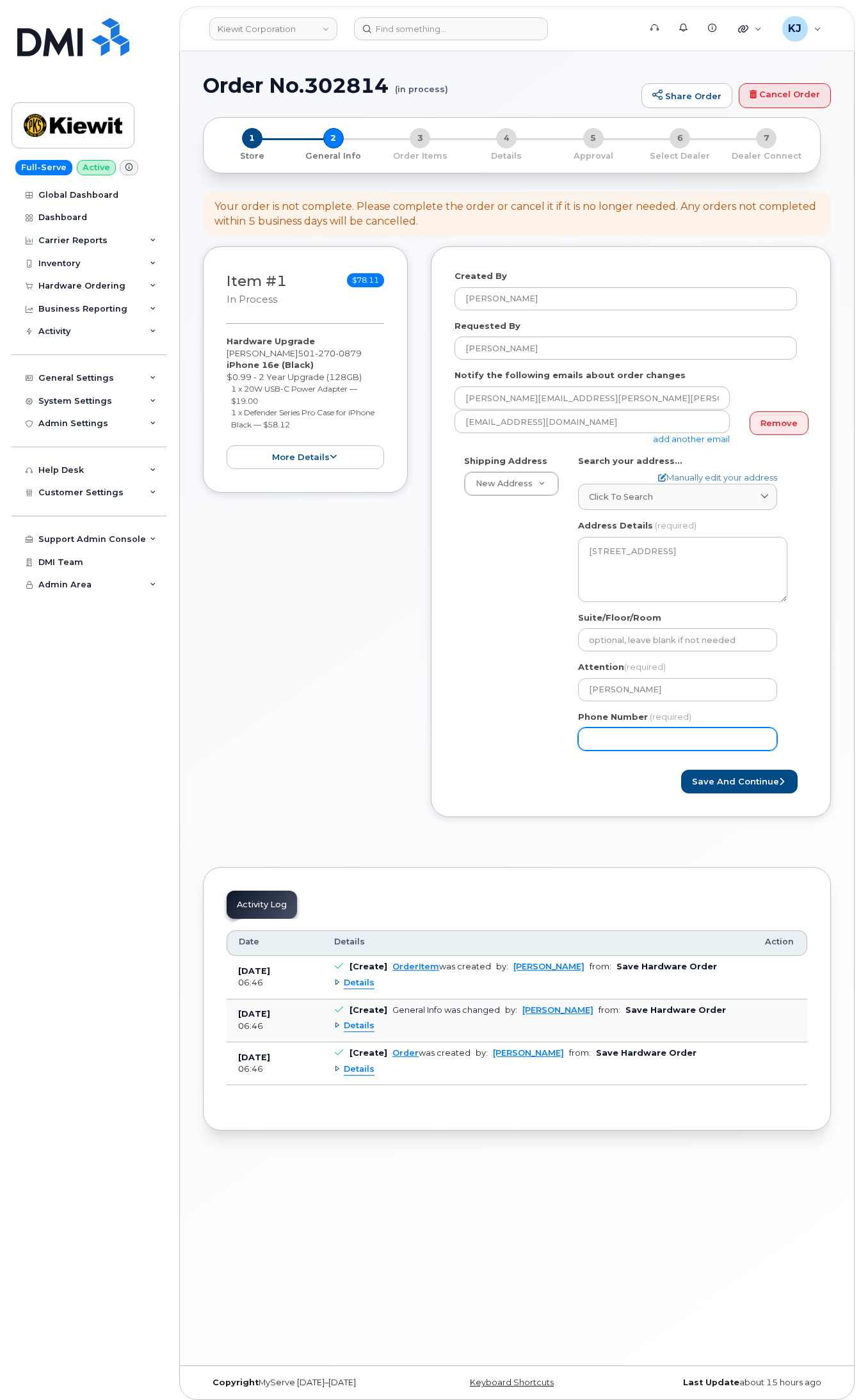
click at [636, 749] on input "Phone Number" at bounding box center [677, 739] width 199 height 23
paste input "5012700879"
click at [630, 741] on input "Phone Number" at bounding box center [677, 739] width 199 height 23
click at [609, 738] on input "Phone Number" at bounding box center [677, 739] width 199 height 23
select select
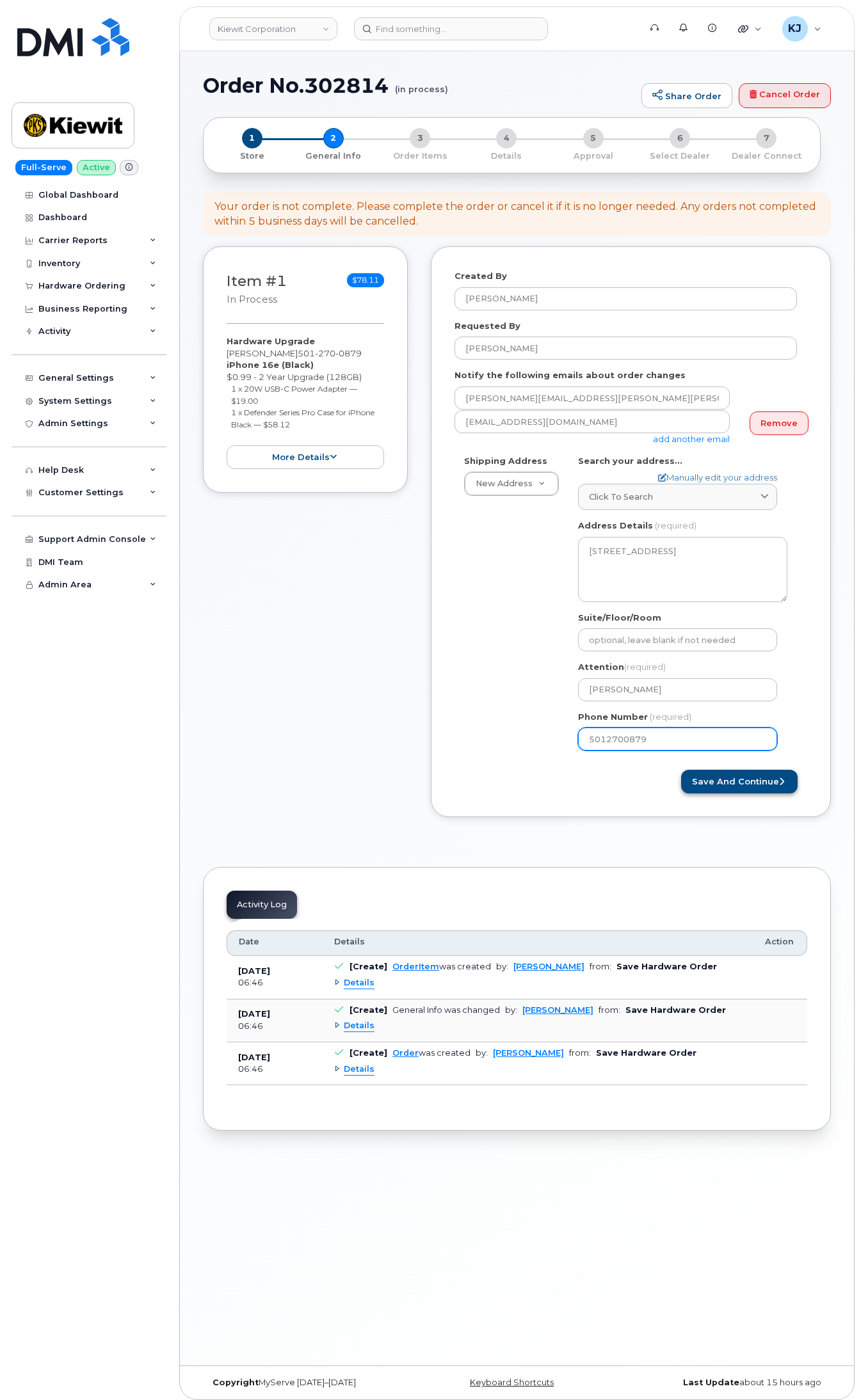
type input "5012700879"
click at [721, 778] on button "Save and Continue" at bounding box center [740, 781] width 117 height 23
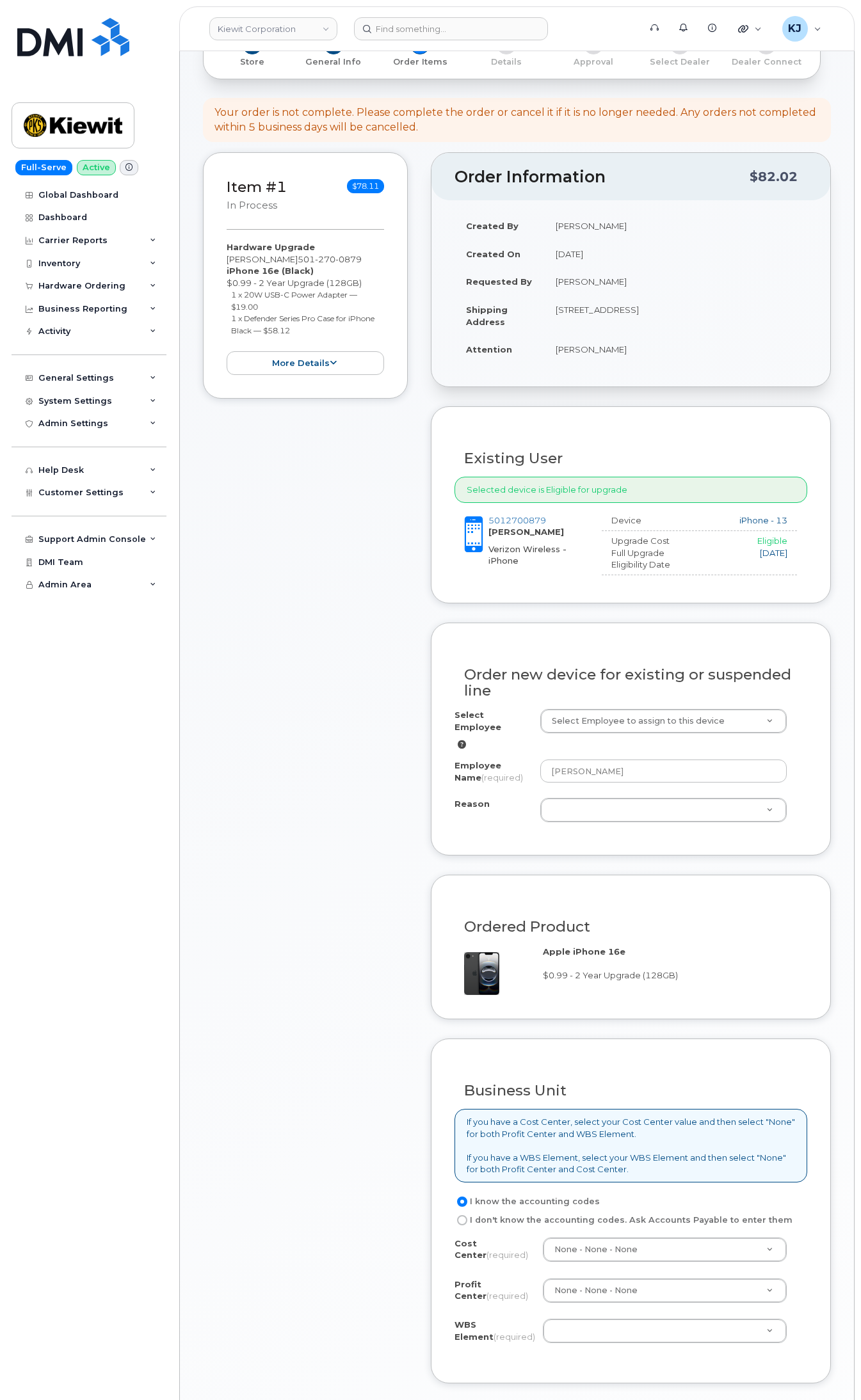
scroll to position [240, 0]
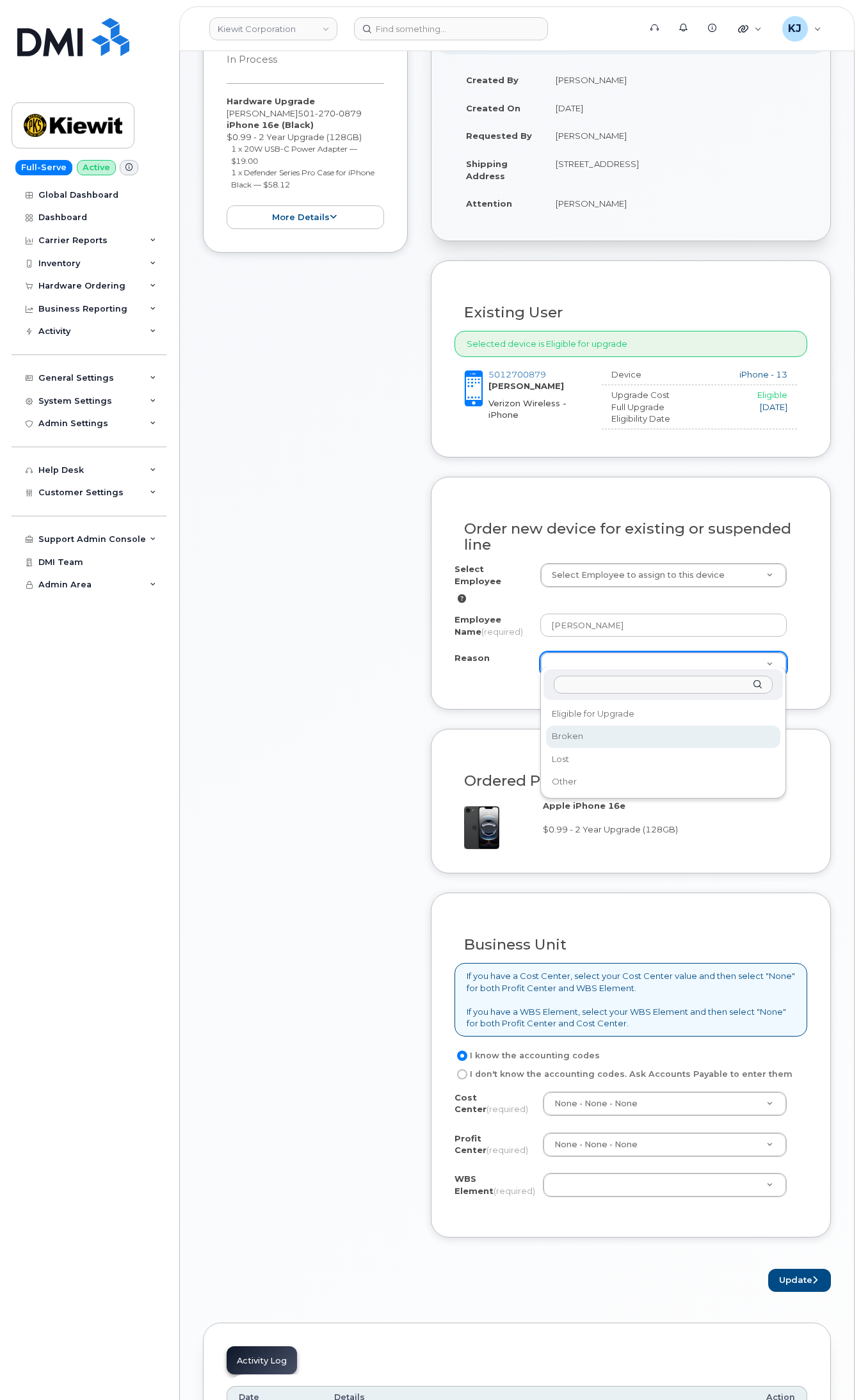
select select "broken"
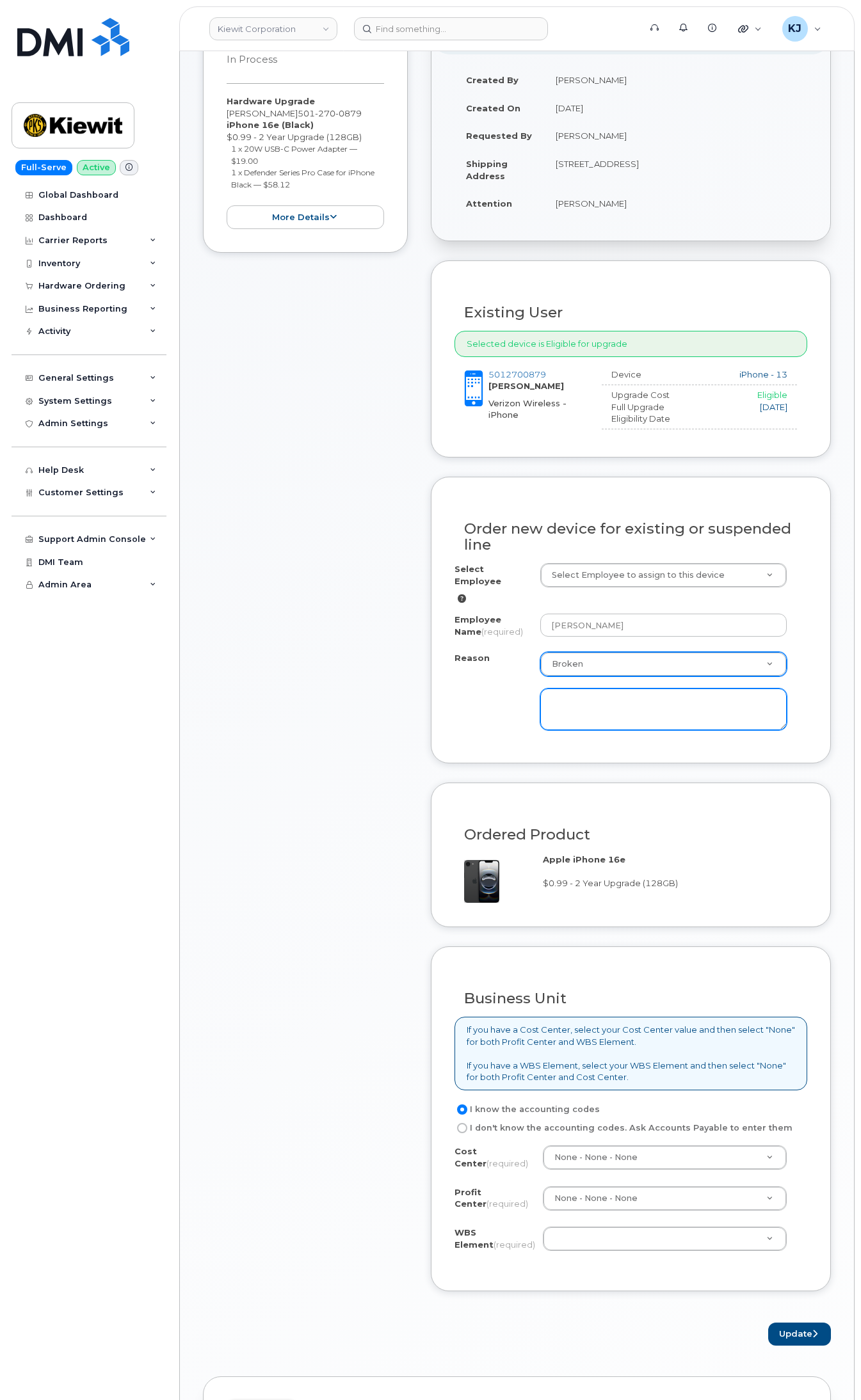
click at [600, 707] on textarea at bounding box center [663, 709] width 246 height 43
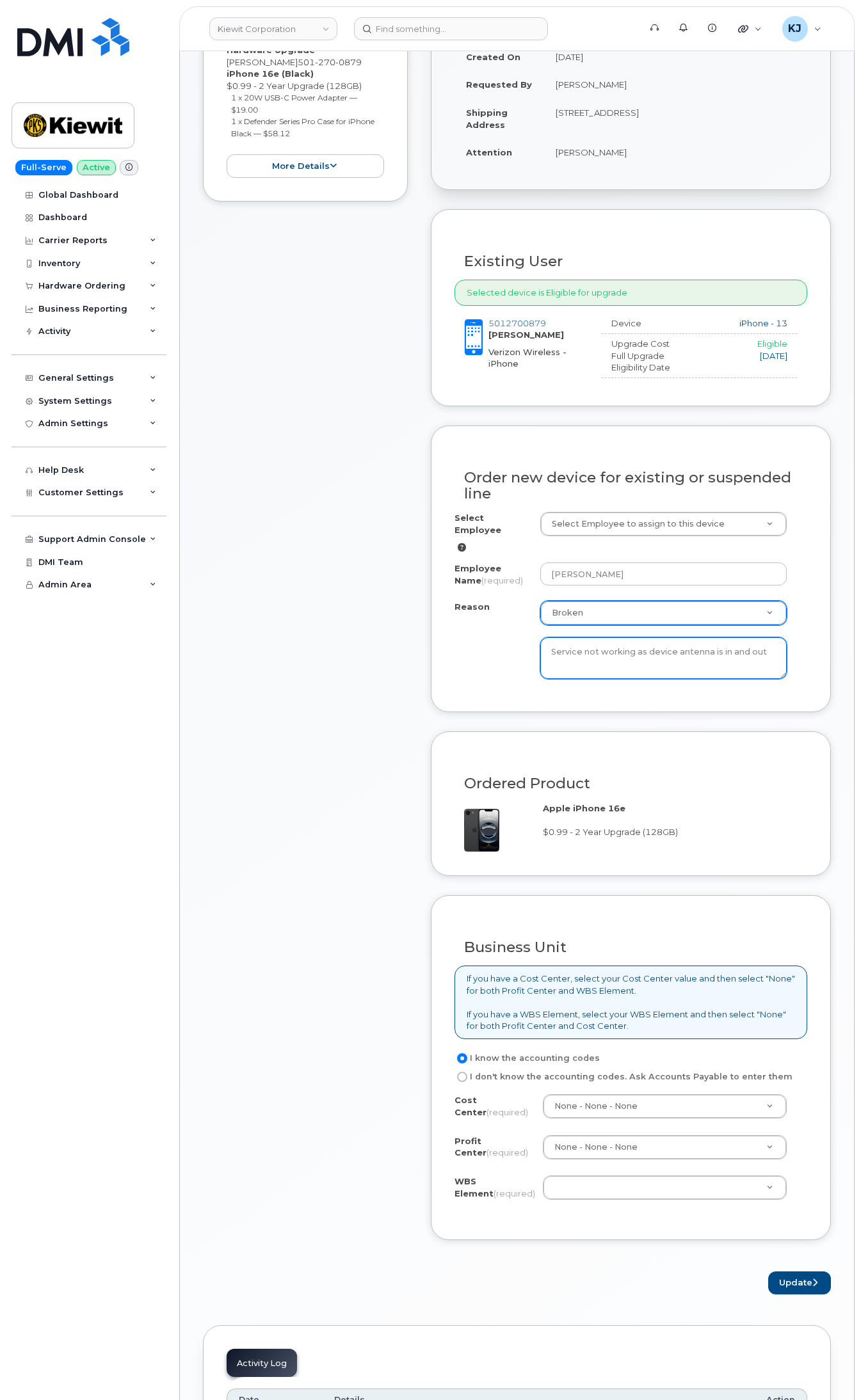
scroll to position [320, 0]
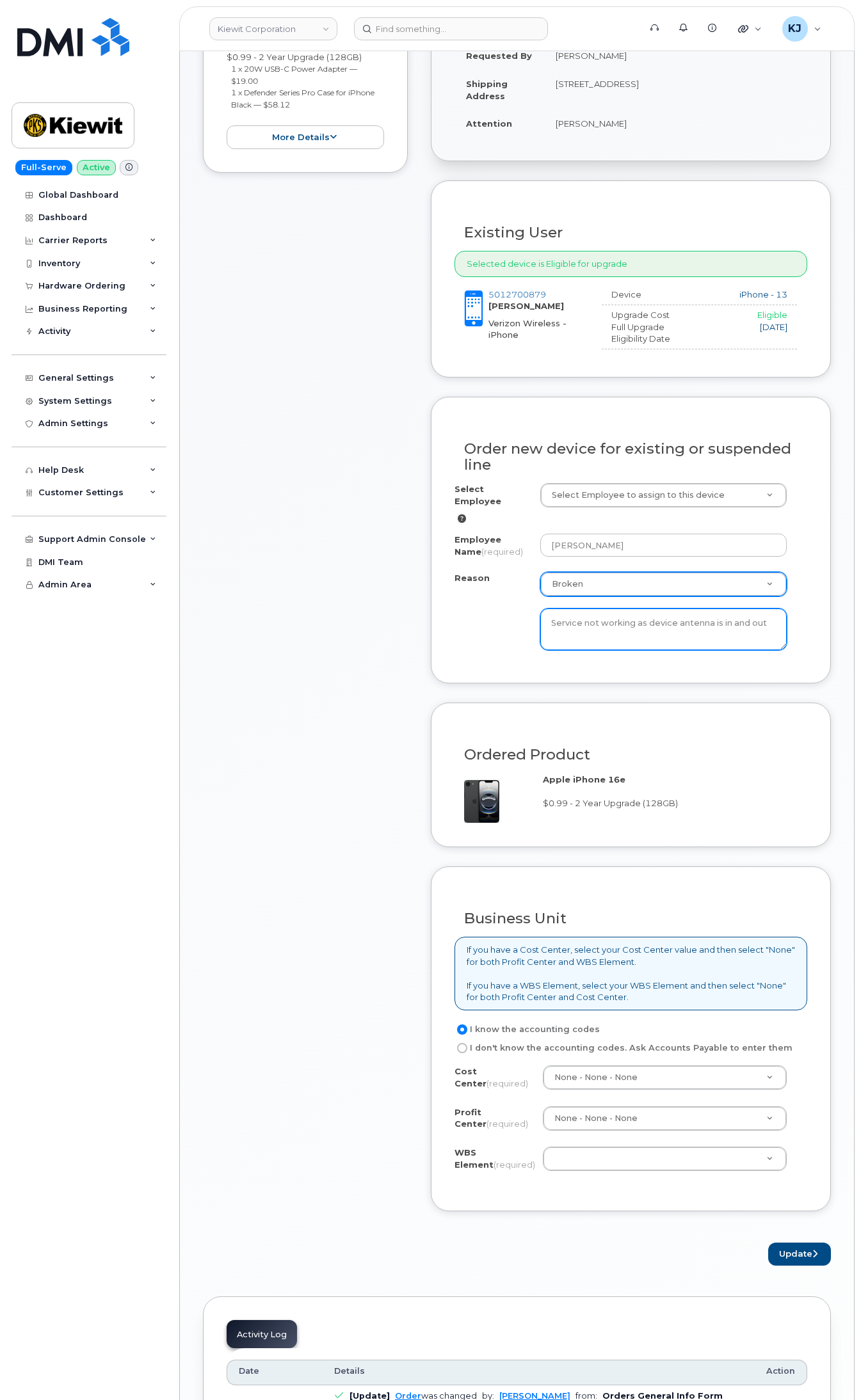
type textarea "Service not working as device antenna is in and out"
paste input "106494.1111"
type input "106494.1111"
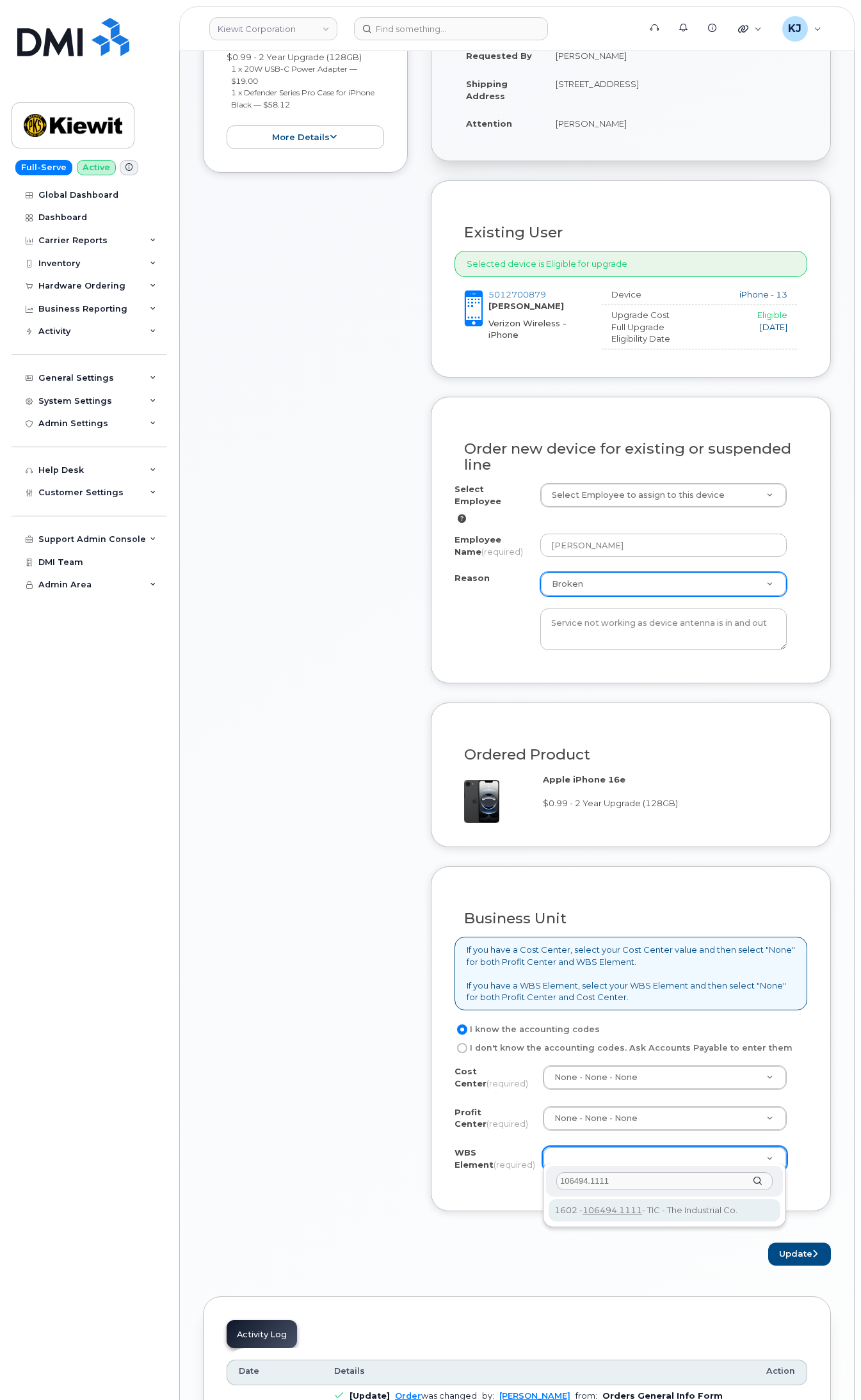
type input "106494.1111"
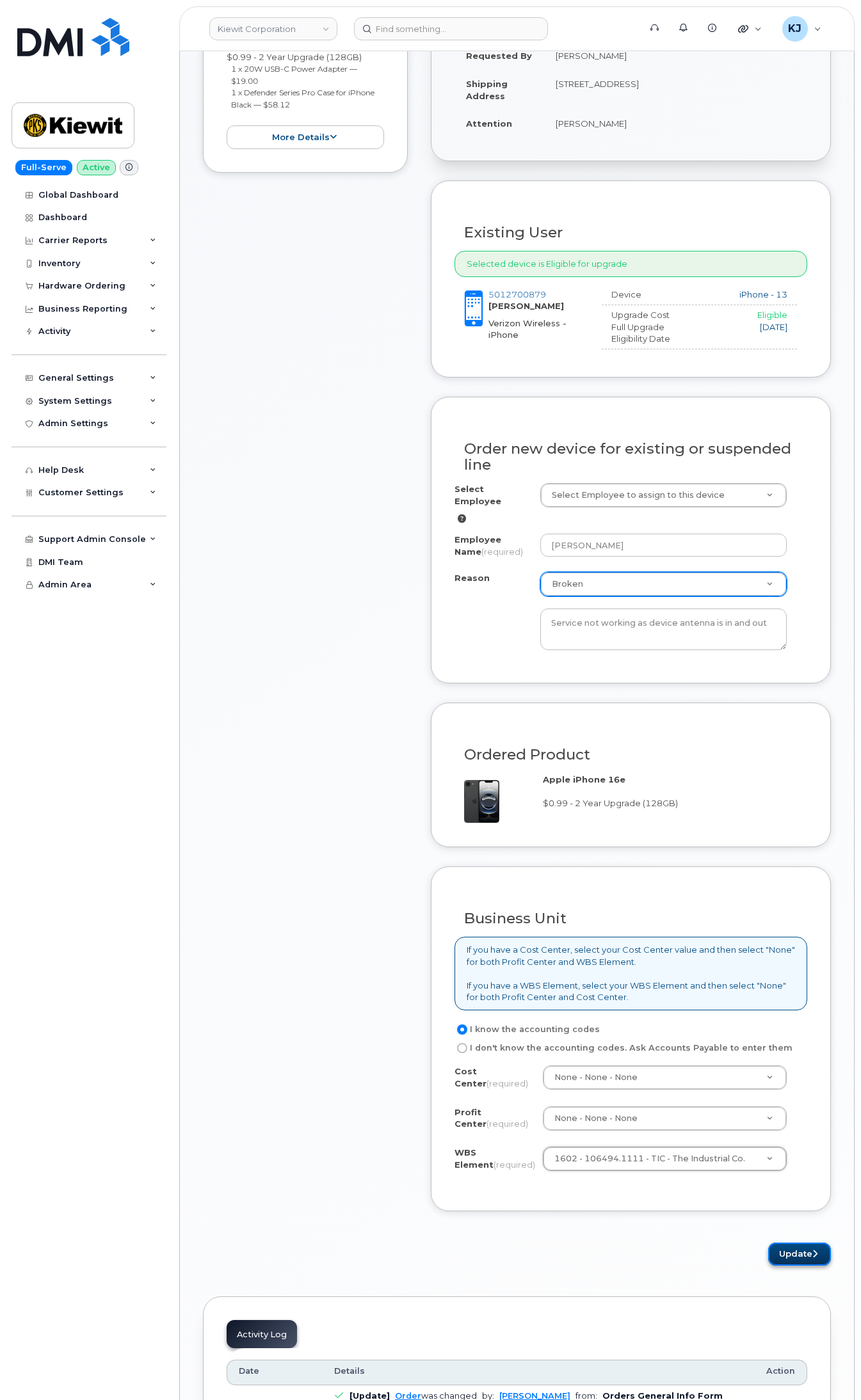
click at [804, 1252] on button "Update" at bounding box center [800, 1254] width 63 height 23
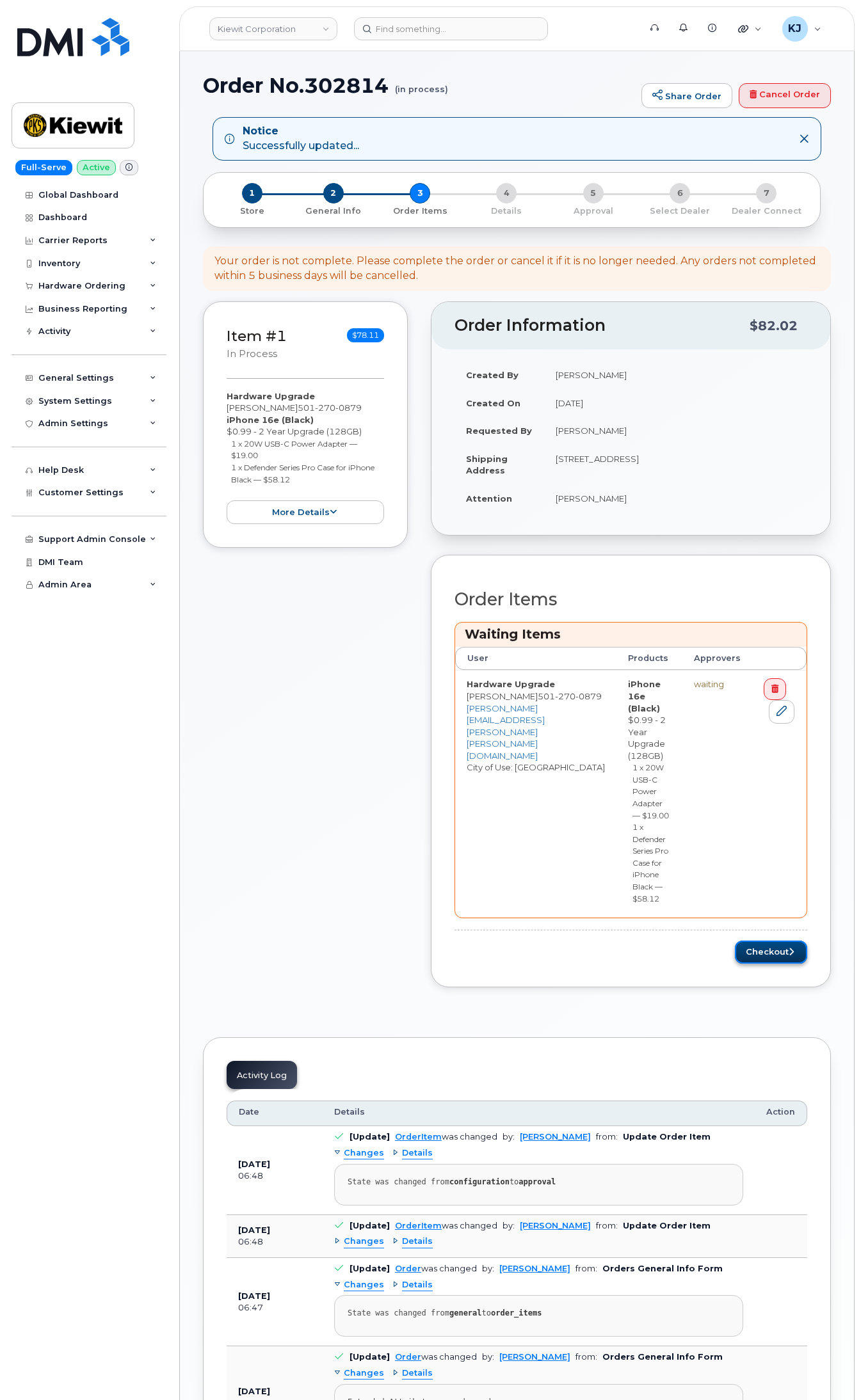
click at [776, 959] on button "Checkout" at bounding box center [770, 952] width 72 height 23
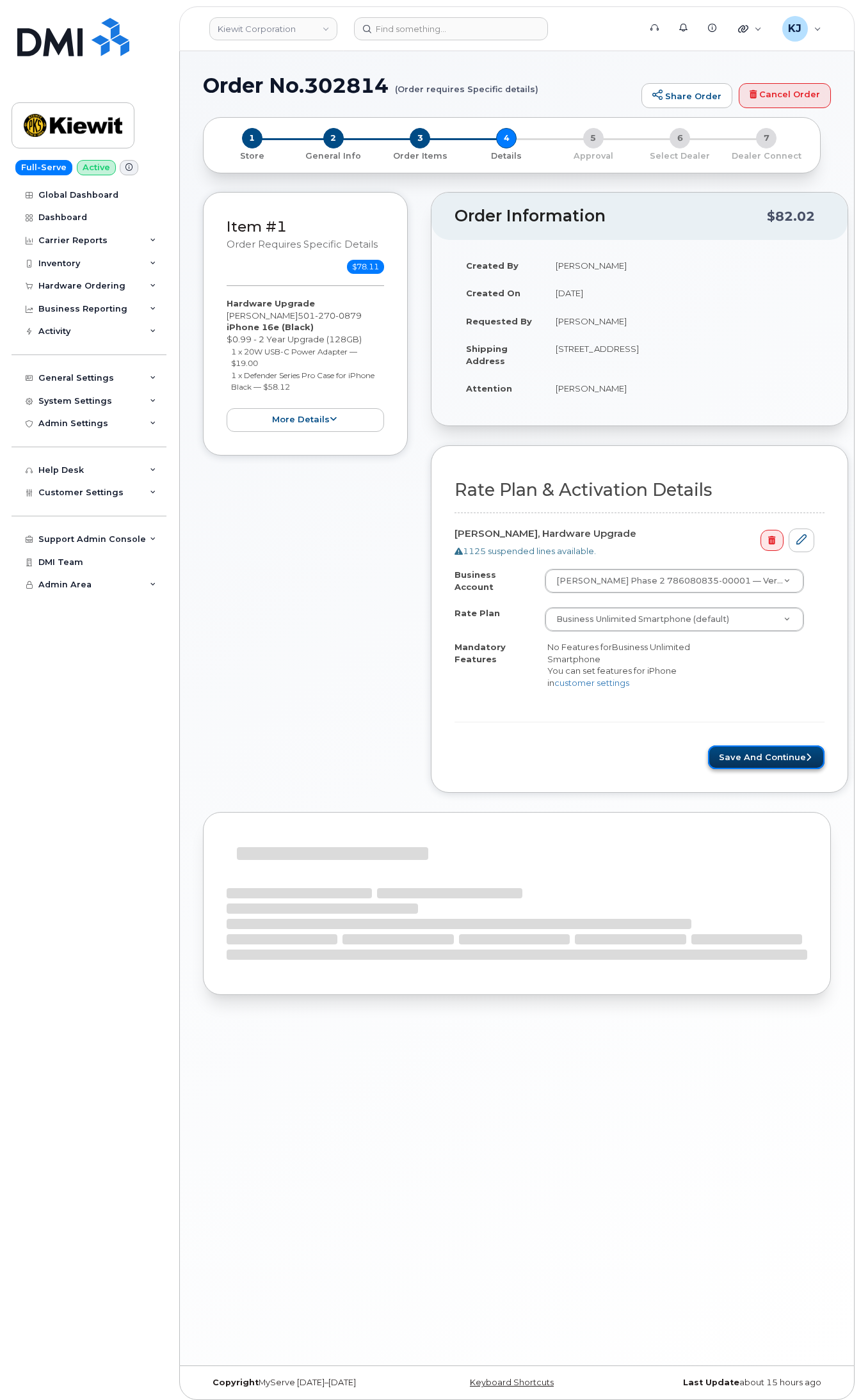
click at [740, 761] on button "Save and Continue" at bounding box center [766, 757] width 117 height 23
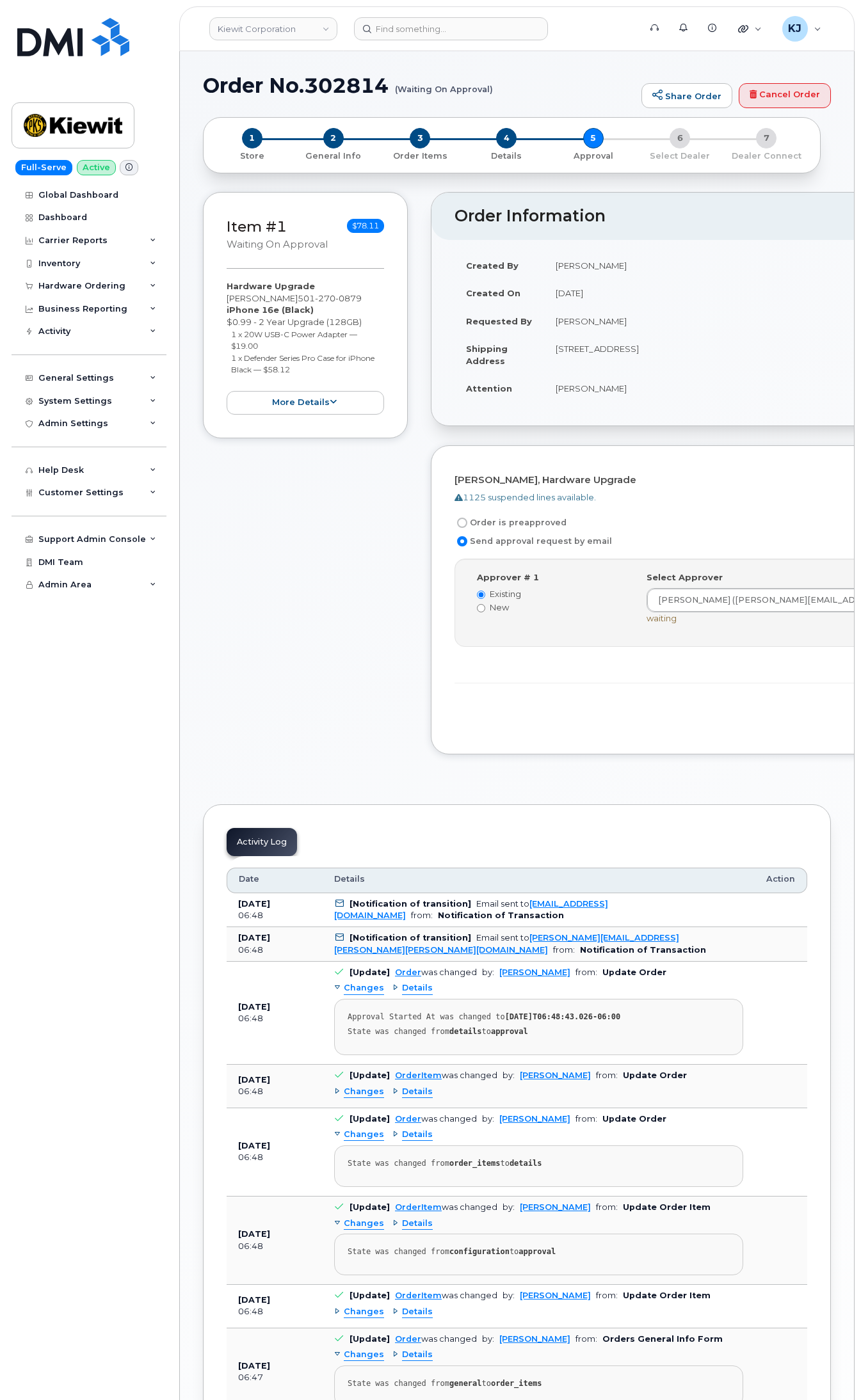
click at [481, 524] on label "Order is preapproved" at bounding box center [510, 523] width 112 height 16
click at [467, 524] on input "Order is preapproved" at bounding box center [462, 523] width 10 height 10
radio input "true"
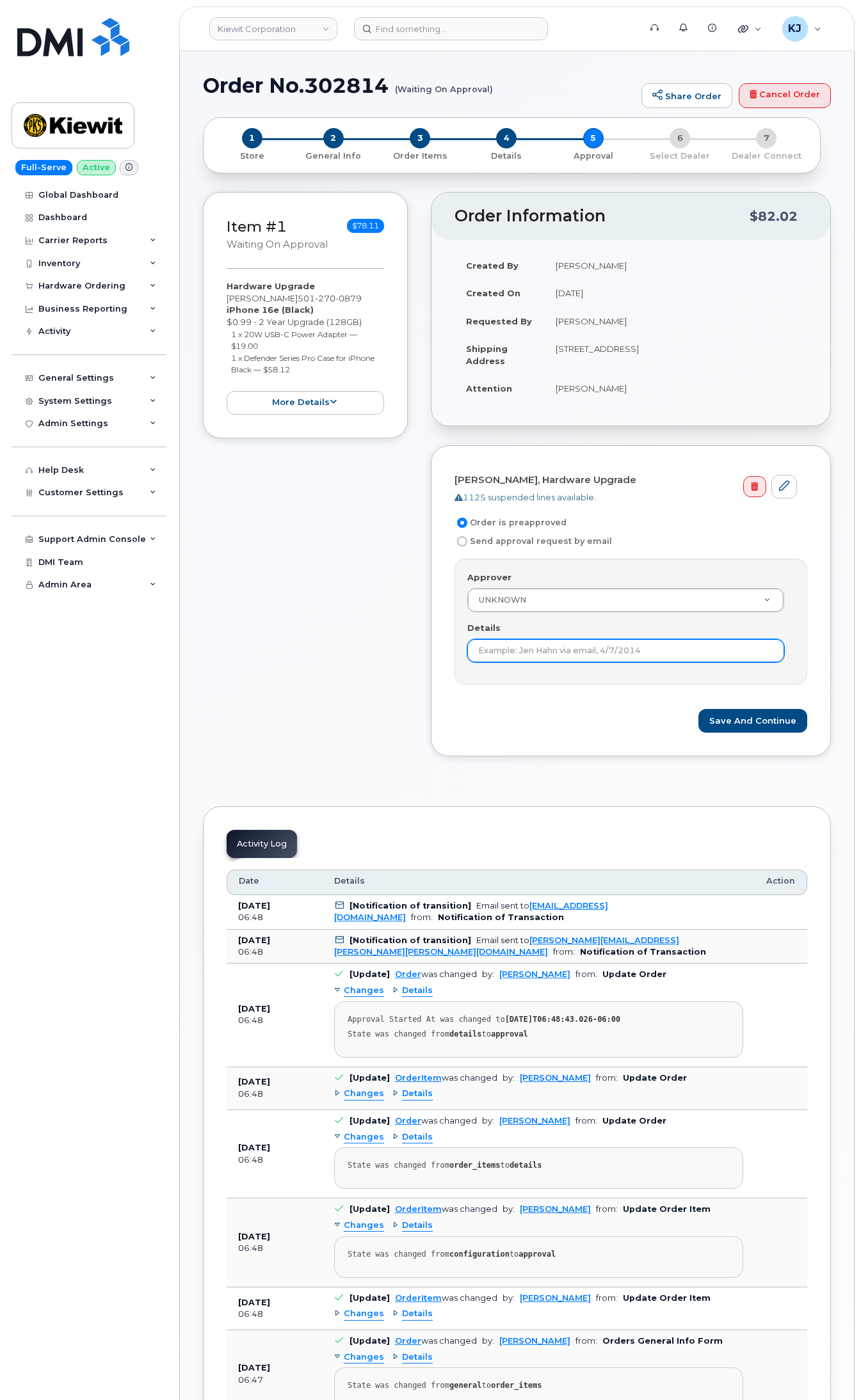
click at [571, 650] on input "Details" at bounding box center [626, 651] width 317 height 23
type input "This order is pre-approved as it is within approved cost range."
click at [728, 720] on button "Save and Continue" at bounding box center [752, 720] width 109 height 23
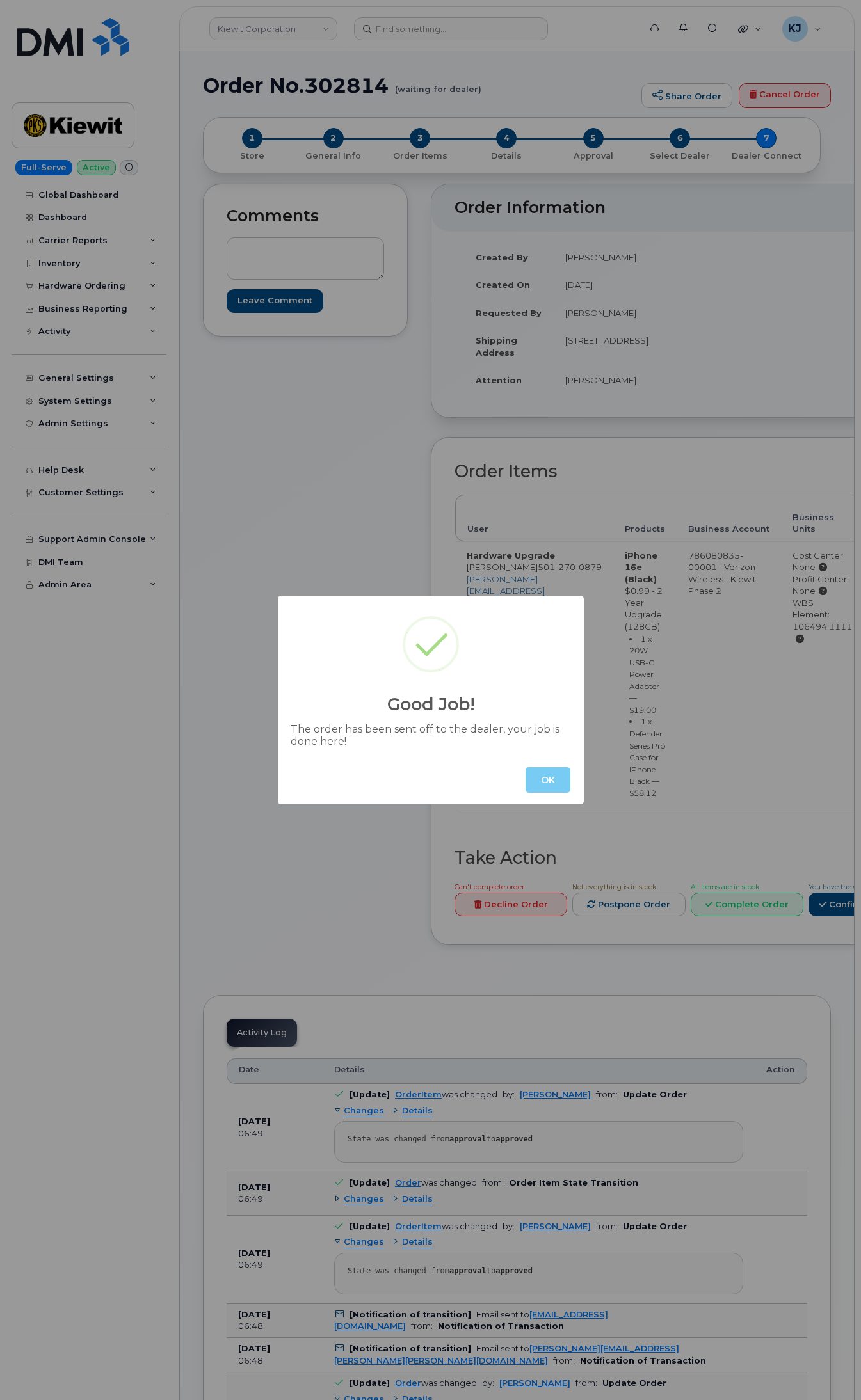
click at [539, 778] on button "OK" at bounding box center [548, 780] width 44 height 25
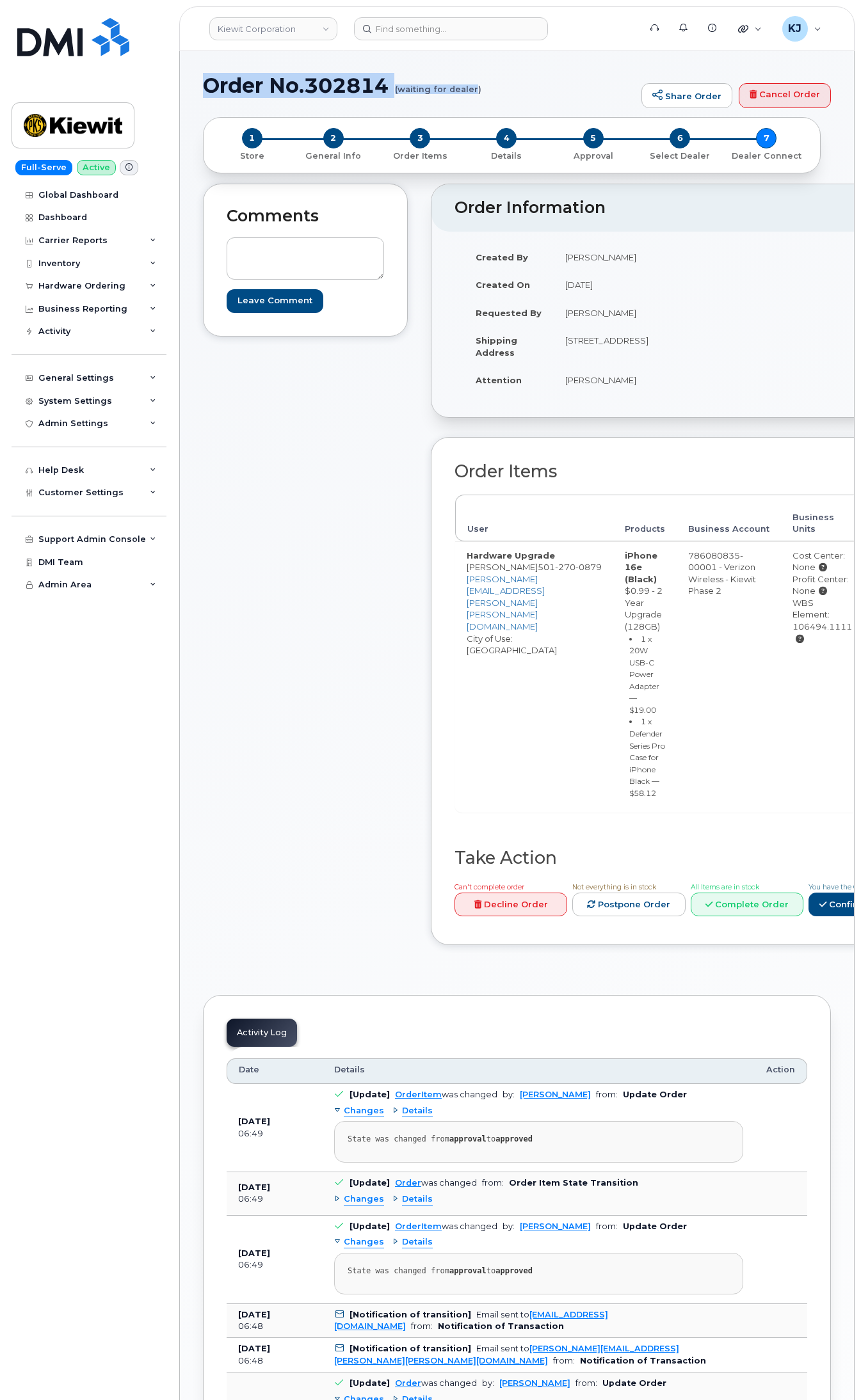
drag, startPoint x: 204, startPoint y: 85, endPoint x: 475, endPoint y: 86, distance: 271.0
click at [475, 86] on h1 "Order No.302814 (waiting for dealer)" at bounding box center [419, 85] width 432 height 23
copy h1 "Order No.302814 (waiting for dealer"
click at [494, 90] on h1 "Order No.302814 (waiting for dealer)" at bounding box center [419, 85] width 432 height 23
drag, startPoint x: 477, startPoint y: 90, endPoint x: 396, endPoint y: 90, distance: 81.0
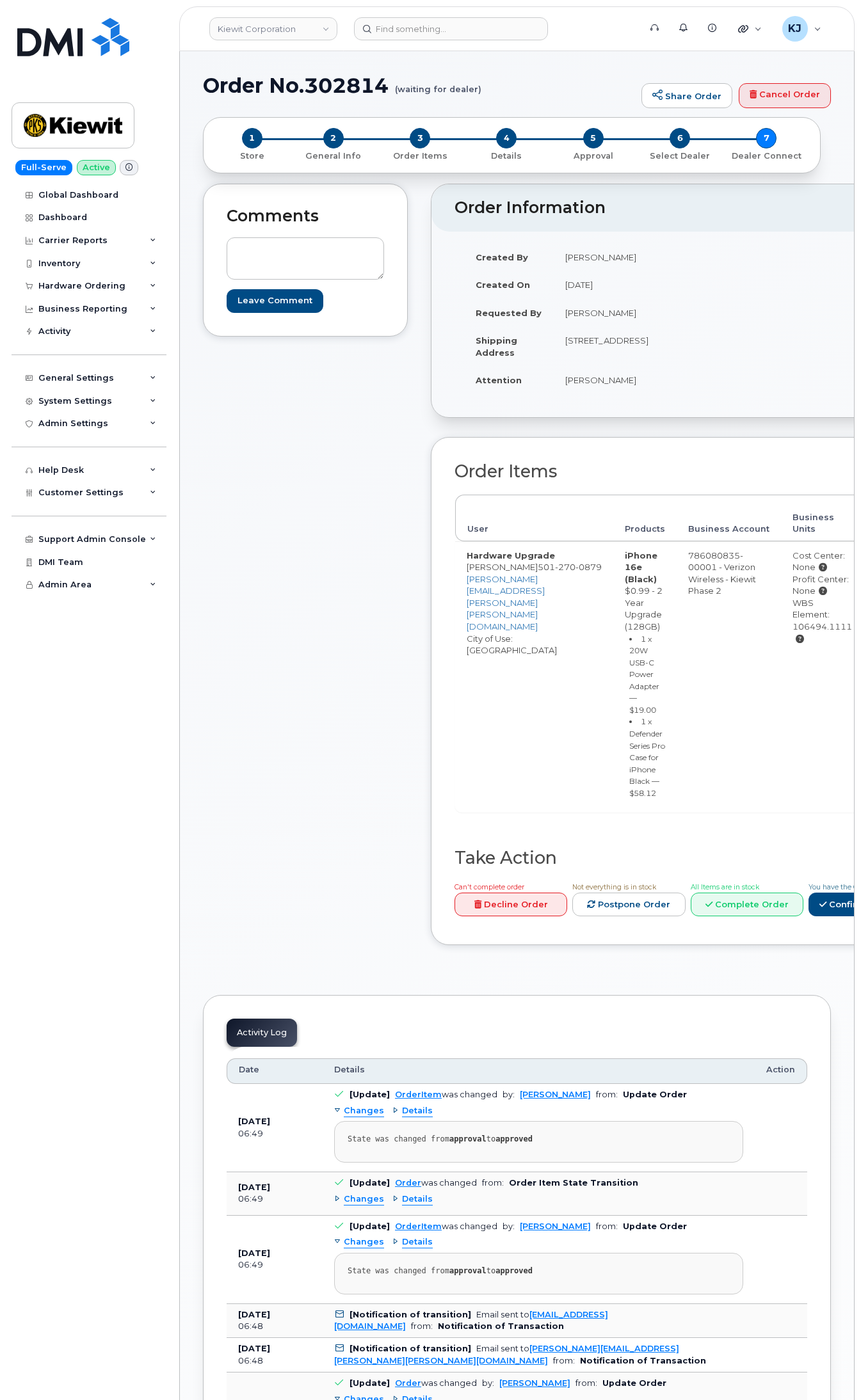
click at [396, 90] on h1 "Order No.302814 (waiting for dealer)" at bounding box center [419, 85] width 432 height 23
click at [481, 90] on h1 "Order No.302814 (waiting for dealer)" at bounding box center [419, 85] width 432 height 23
drag, startPoint x: 479, startPoint y: 90, endPoint x: 449, endPoint y: 90, distance: 30.0
click at [449, 90] on h1 "Order No.302814 (waiting for dealer)" at bounding box center [419, 85] width 432 height 23
drag, startPoint x: 207, startPoint y: 90, endPoint x: 478, endPoint y: 90, distance: 271.0
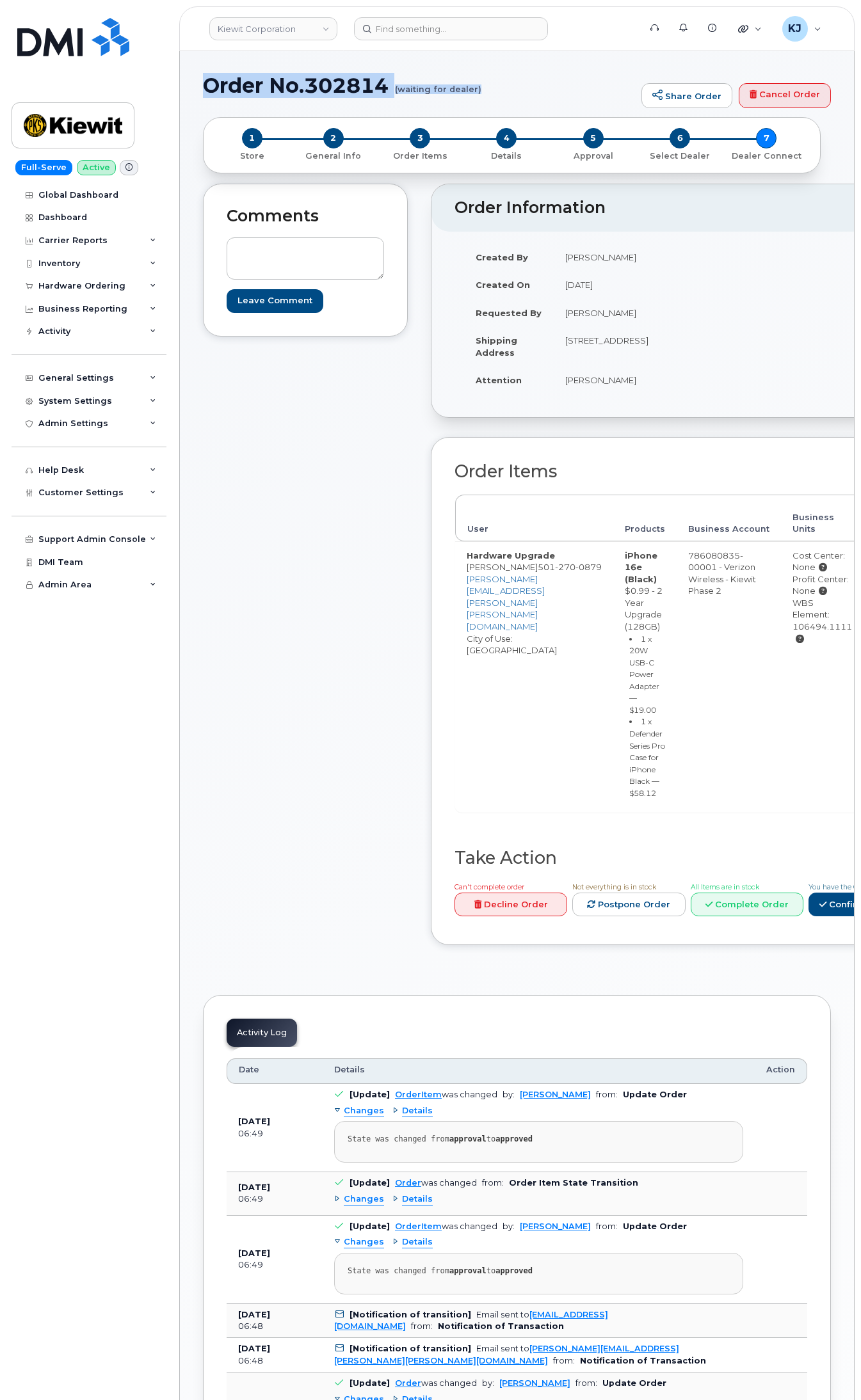
click at [478, 90] on h1 "Order No.302814 (waiting for dealer)" at bounding box center [419, 85] width 432 height 23
copy h1 "Order No.302814 (waiting for dealer)"
click at [114, 282] on div "Hardware Ordering" at bounding box center [89, 286] width 155 height 23
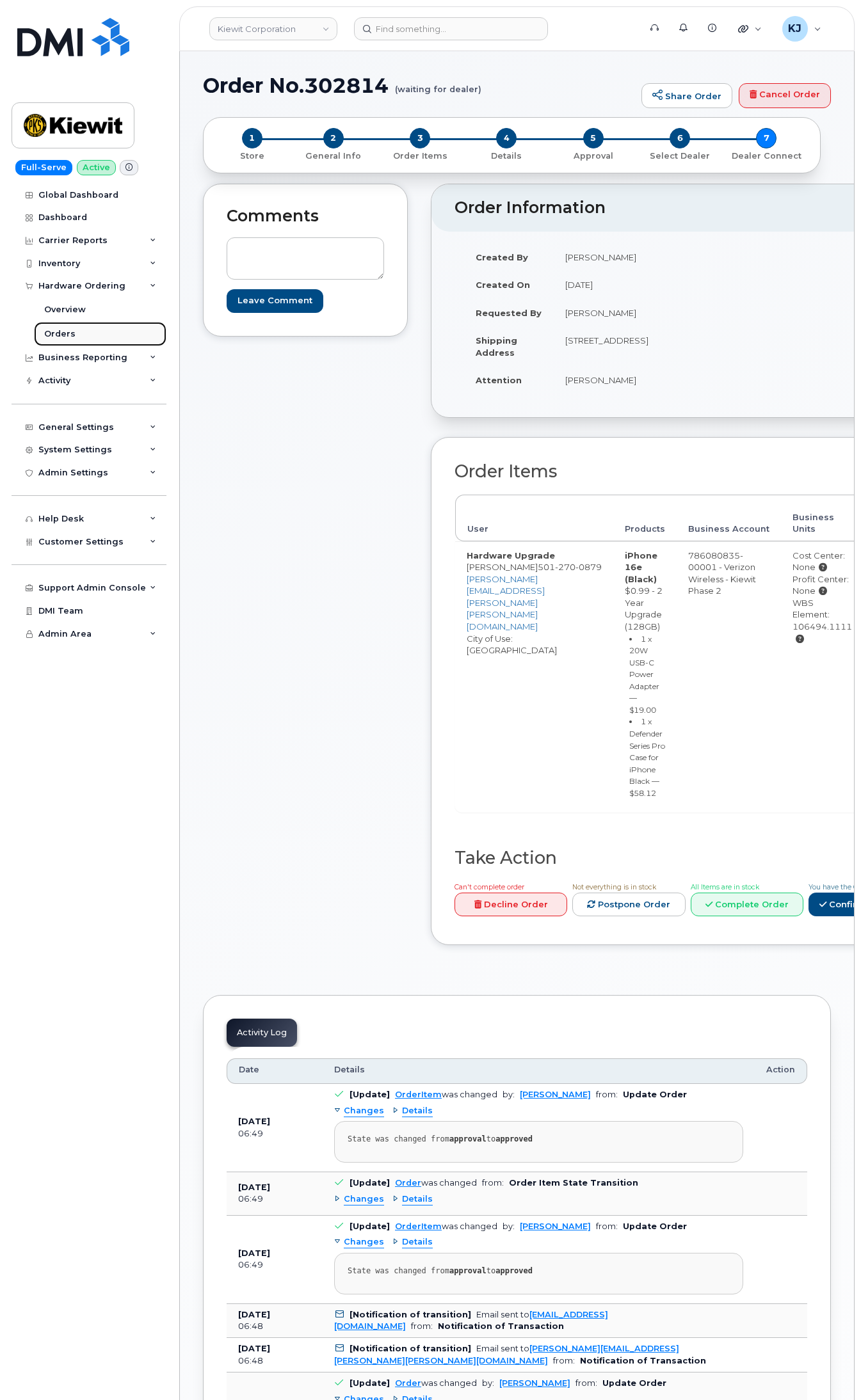
click at [84, 336] on link "Orders" at bounding box center [100, 334] width 132 height 24
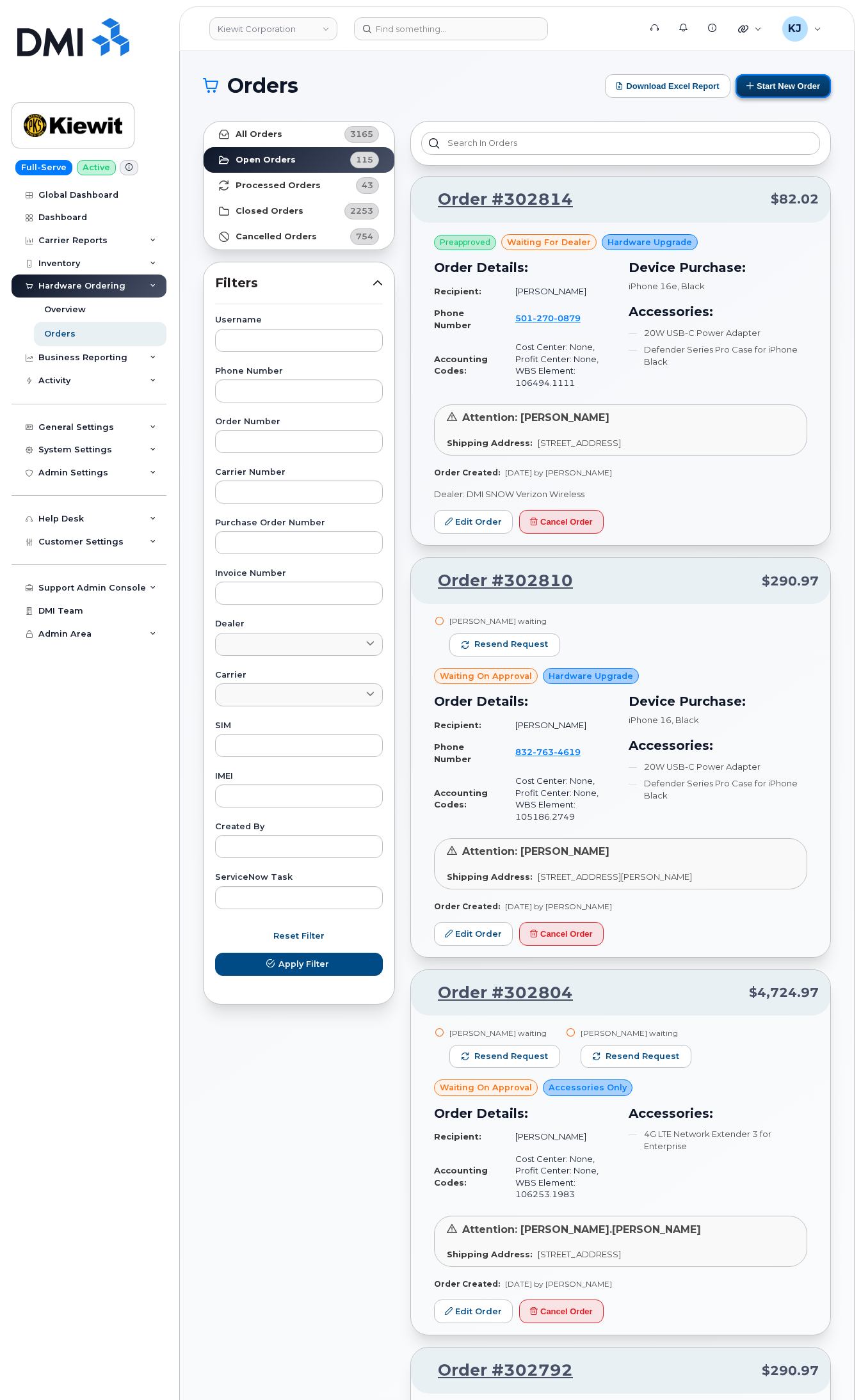
click at [773, 96] on button "Start New Order" at bounding box center [784, 85] width 96 height 23
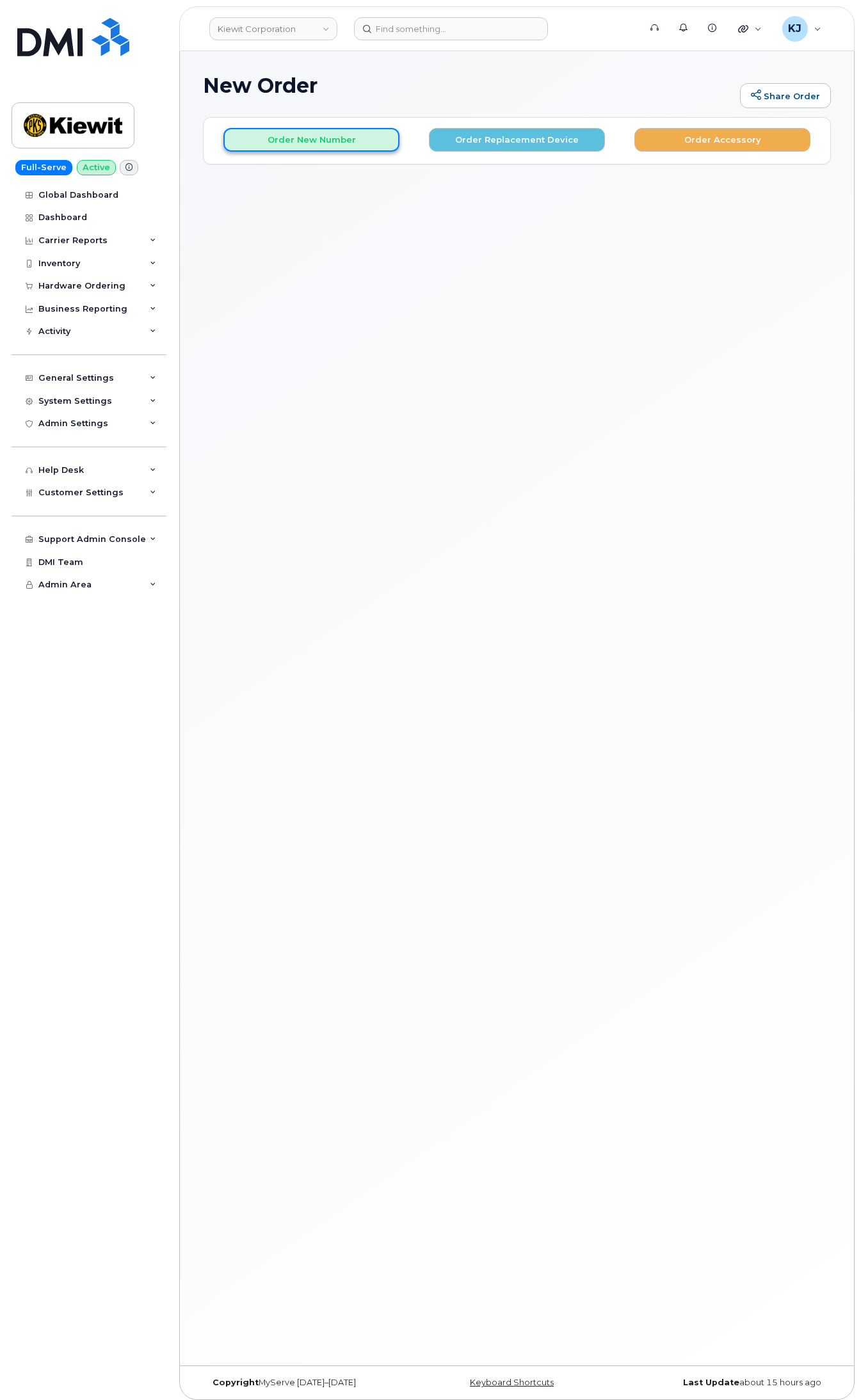
click at [320, 131] on button "Order New Number" at bounding box center [312, 139] width 176 height 23
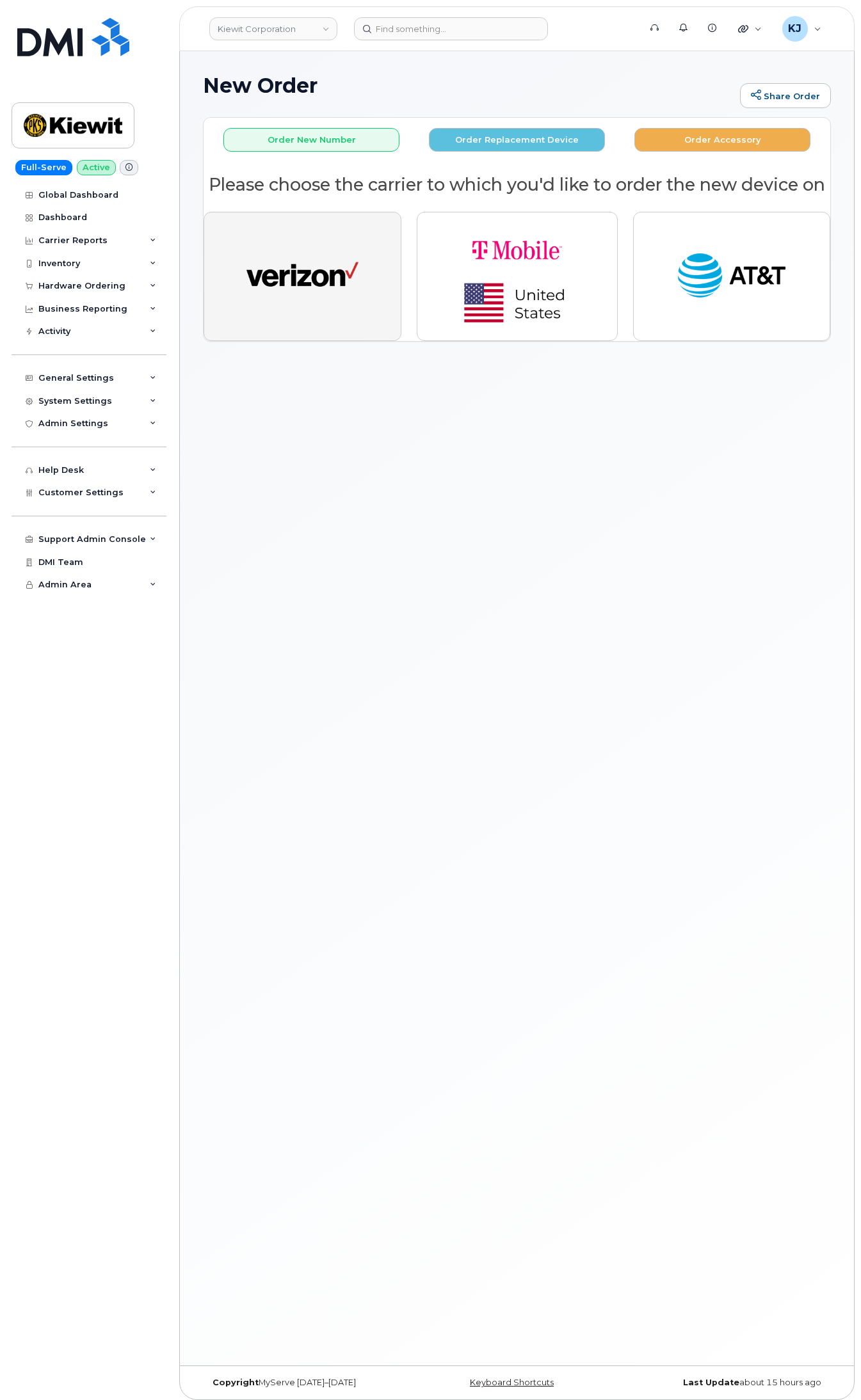
click at [355, 305] on img "button" at bounding box center [302, 277] width 112 height 57
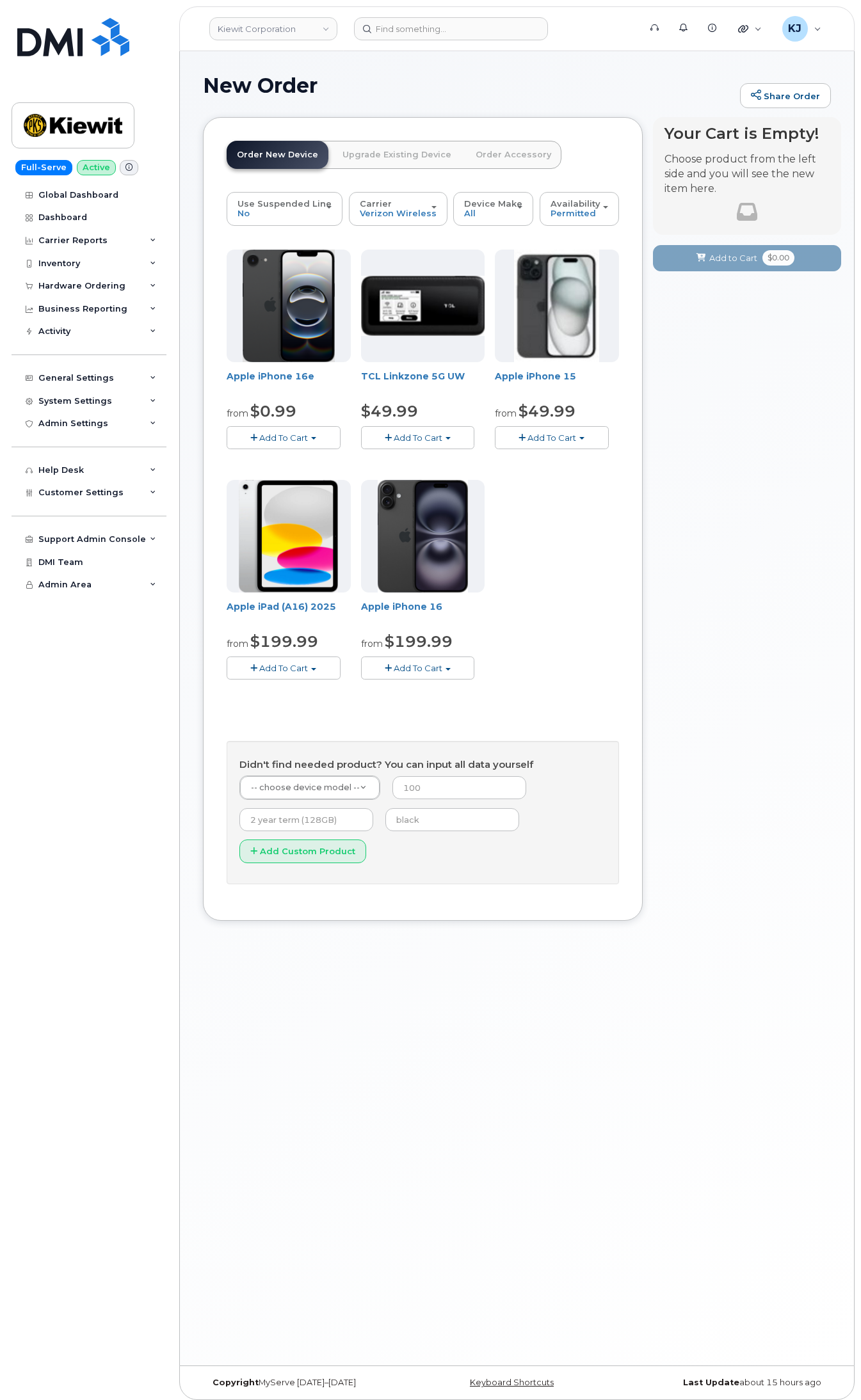
click at [286, 435] on span "Add To Cart" at bounding box center [284, 438] width 49 height 10
click at [312, 459] on link "$0.99 - 2 Year Activation (128GB)" at bounding box center [313, 461] width 165 height 16
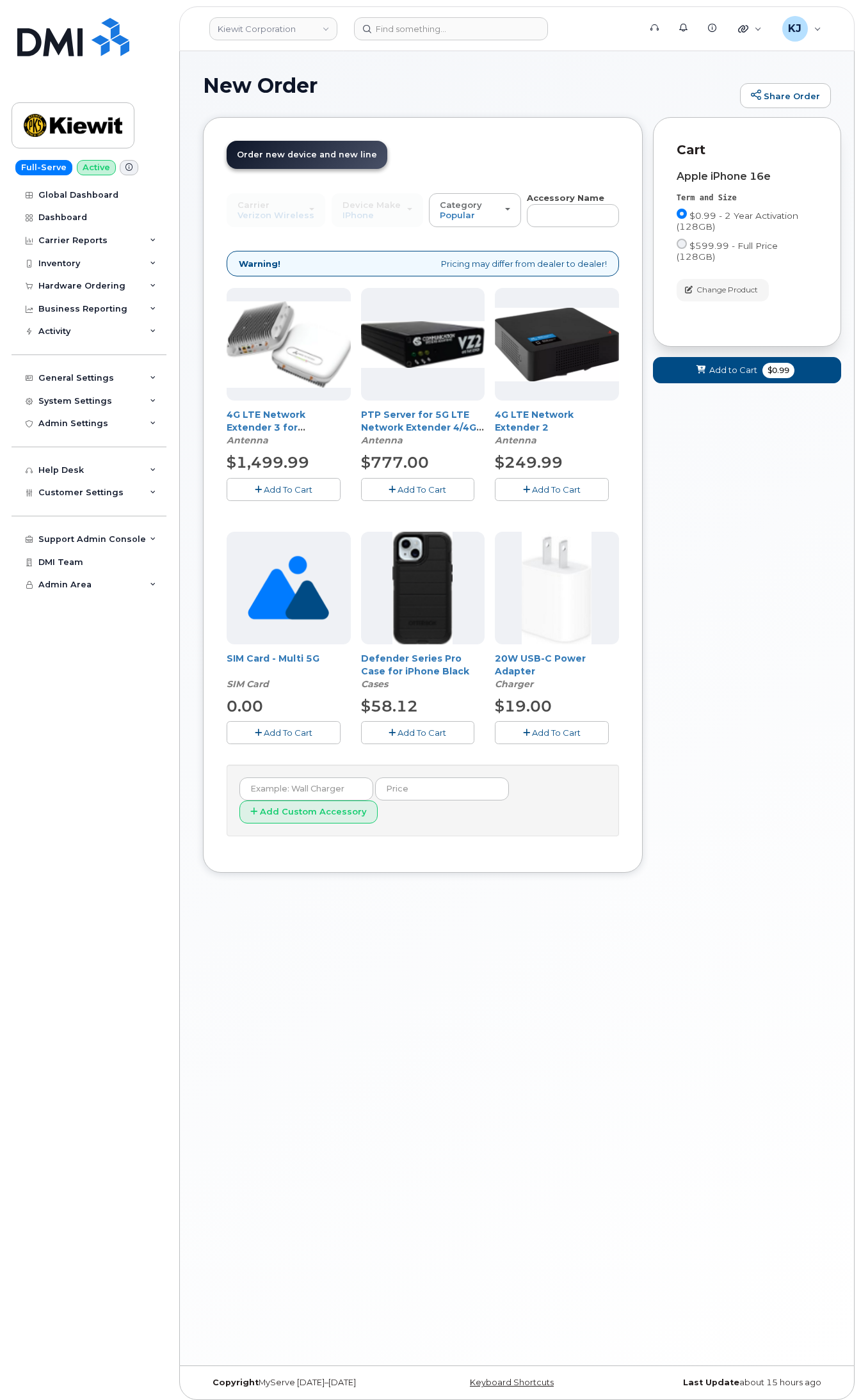
click at [515, 737] on button "Add To Cart" at bounding box center [552, 733] width 114 height 23
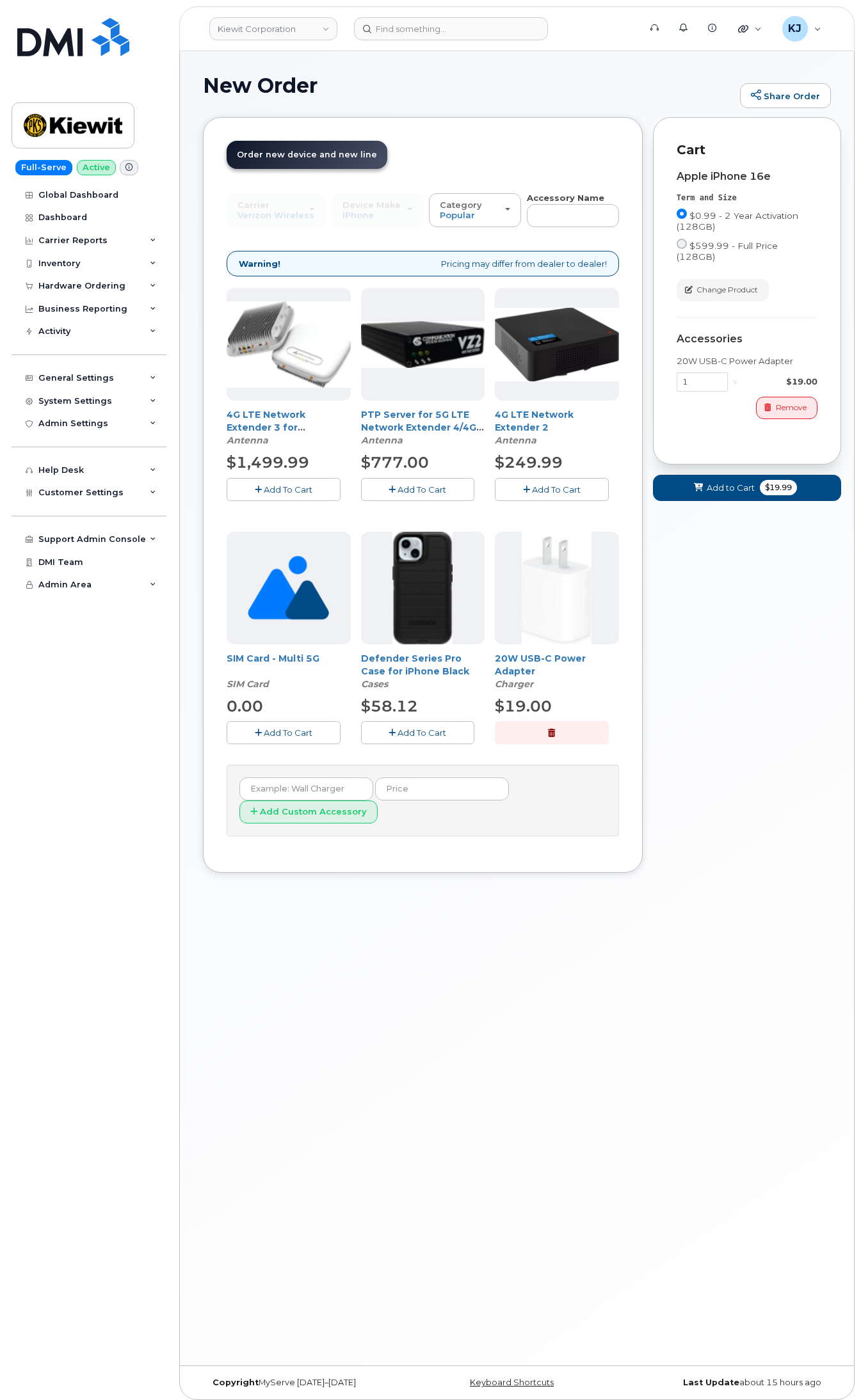
click at [411, 732] on span "Add To Cart" at bounding box center [422, 733] width 49 height 10
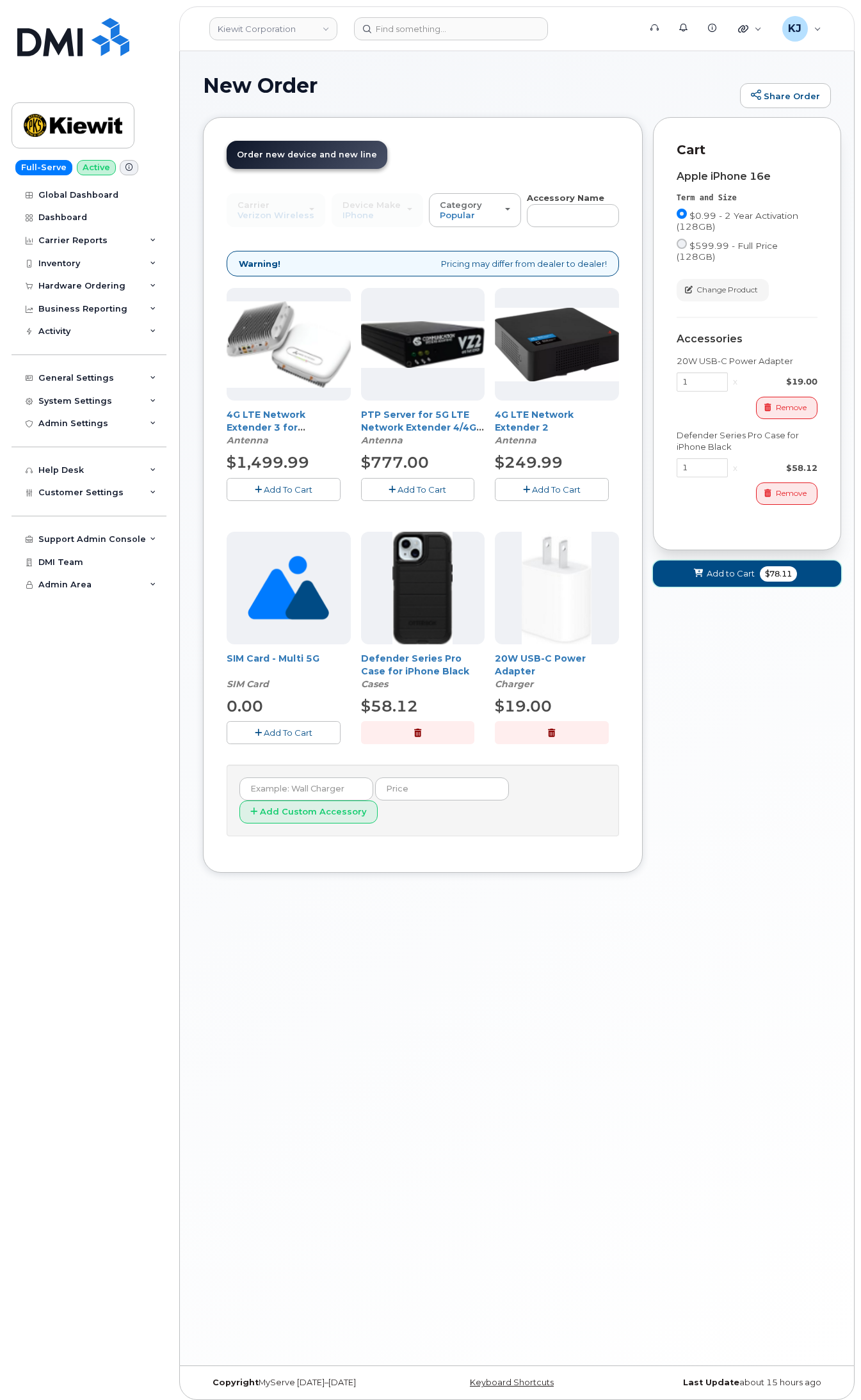
click at [723, 567] on span "Add to Cart" at bounding box center [730, 573] width 48 height 12
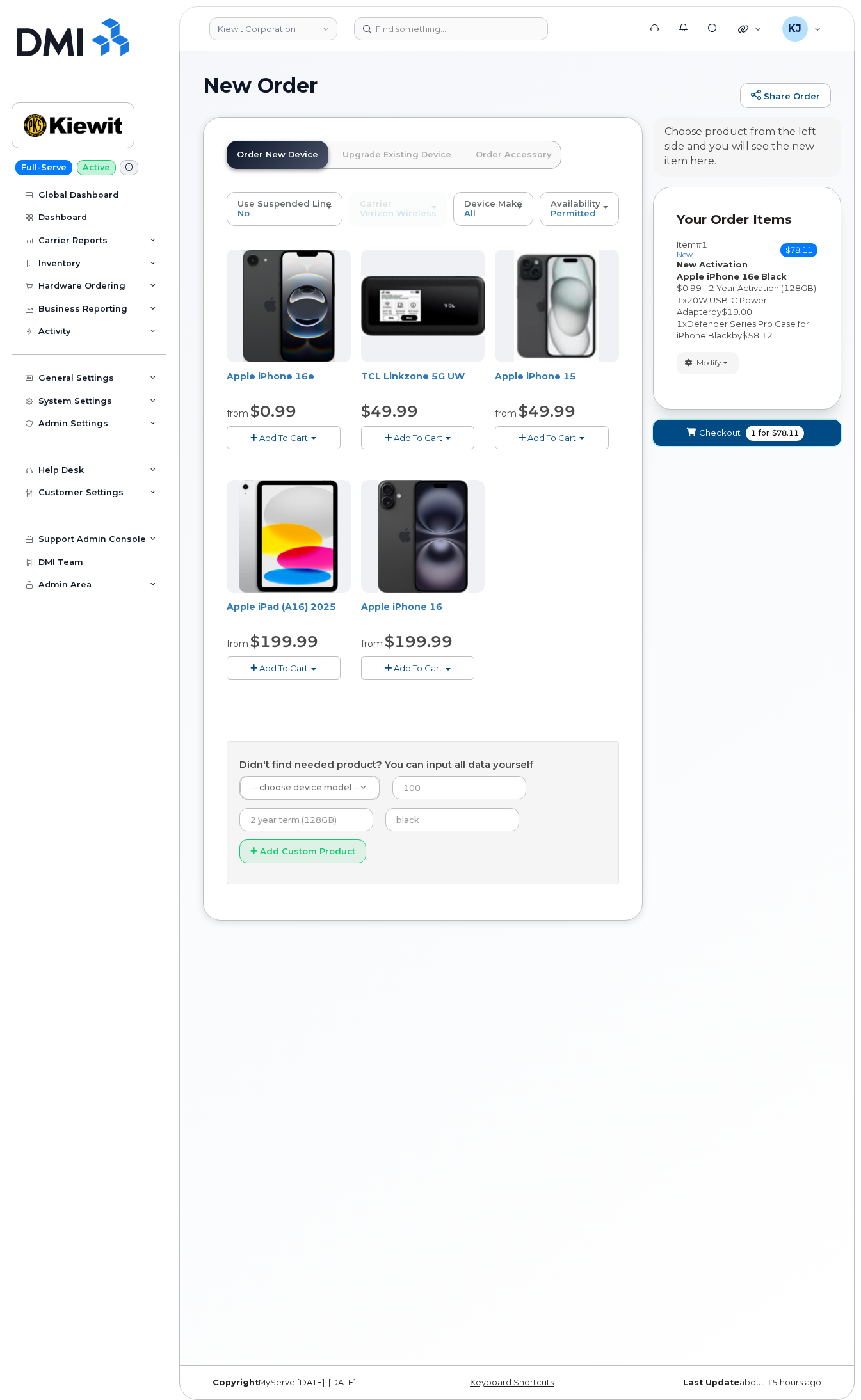
click at [730, 433] on span "Checkout" at bounding box center [720, 433] width 42 height 12
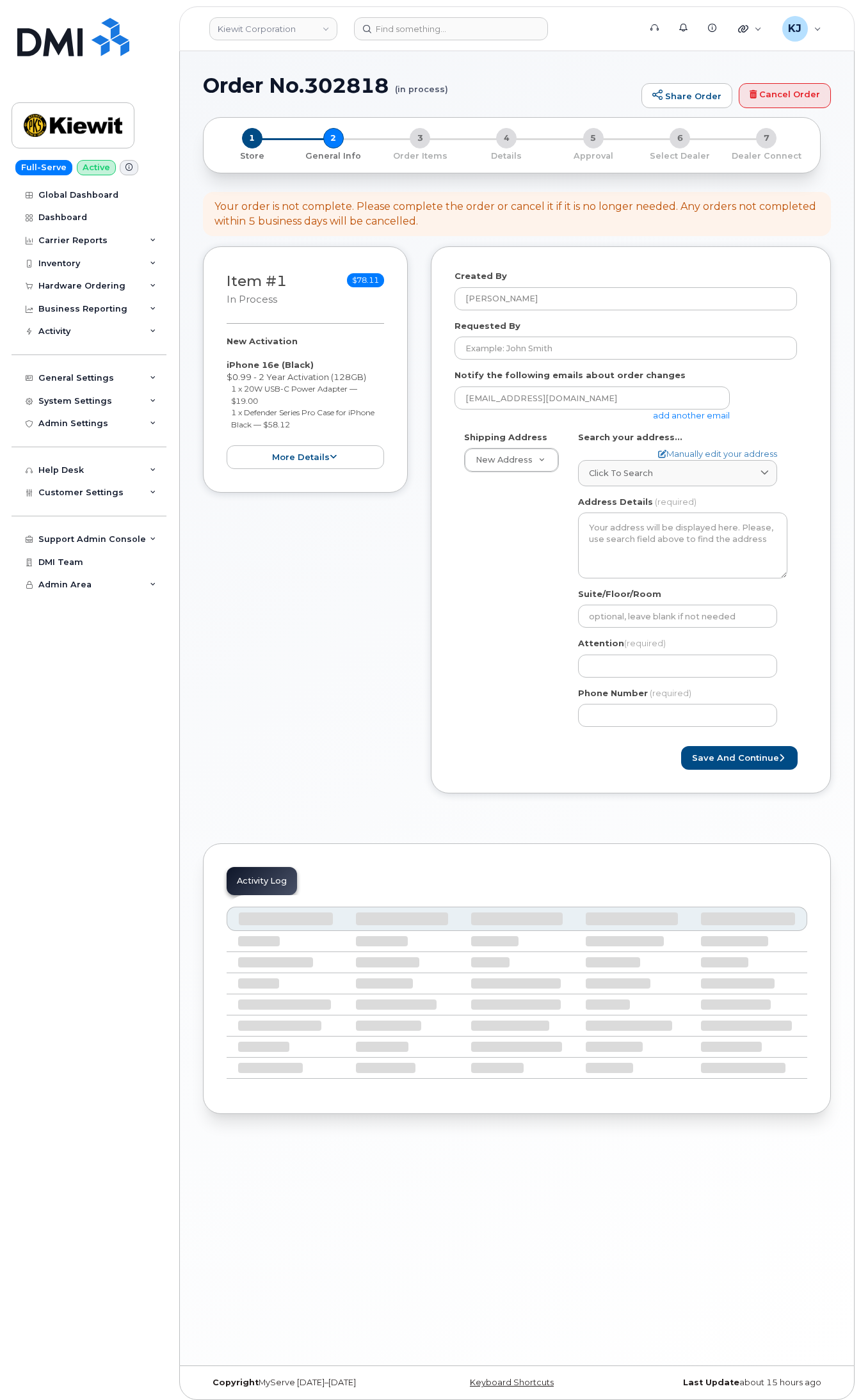
select select
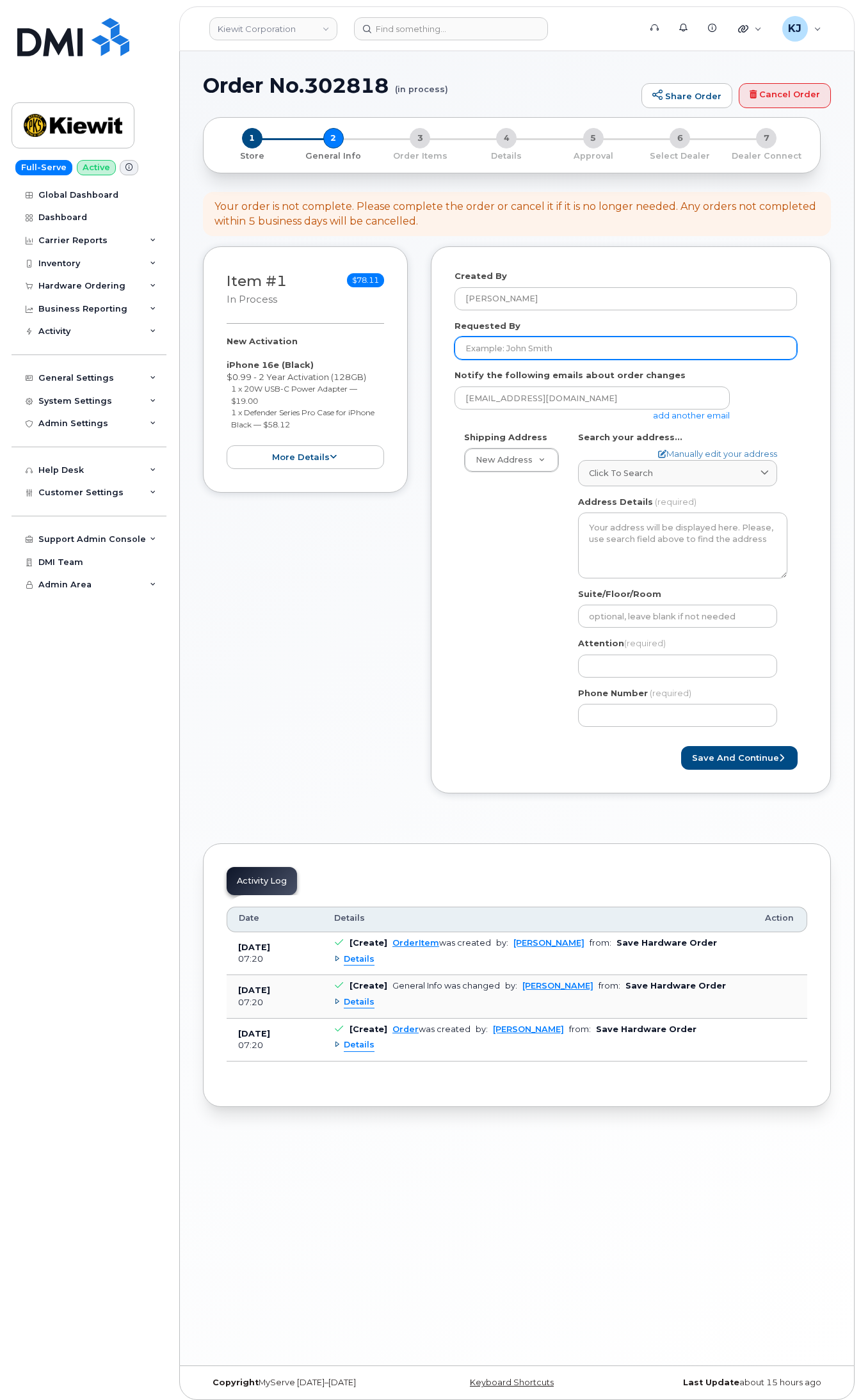
click at [515, 352] on input "Requested By" at bounding box center [625, 348] width 342 height 23
paste input "Ty Anderson"
drag, startPoint x: 565, startPoint y: 345, endPoint x: 246, endPoint y: 343, distance: 319.0
click at [246, 343] on div "Item #1 in process $78.11 New Activation iPhone 16e (Black) $0.99 - 2 Year Acti…" at bounding box center [517, 529] width 629 height 566
paste input "revor Matousek"
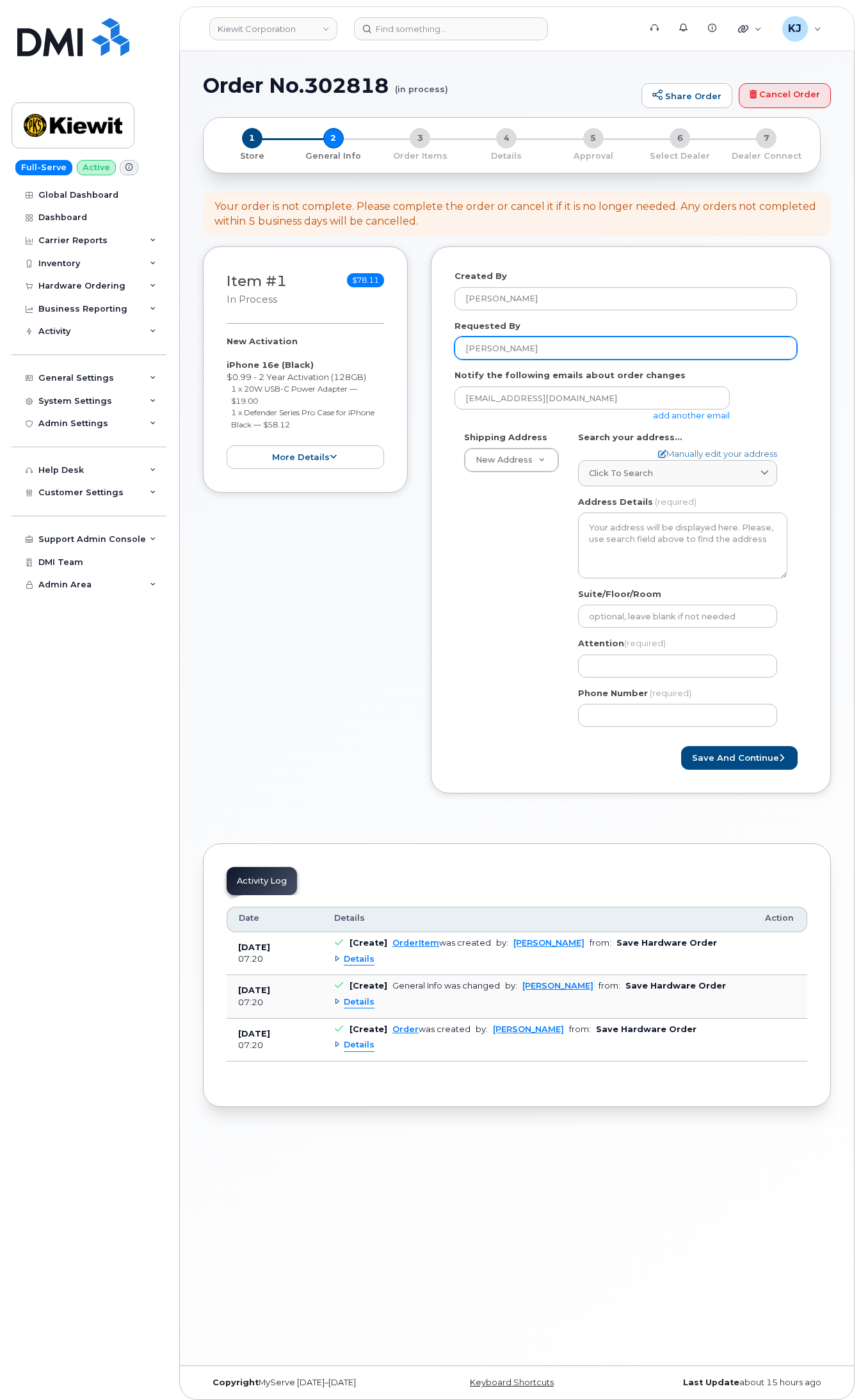
type input "[PERSON_NAME]"
click at [609, 484] on link "Click to search" at bounding box center [677, 473] width 199 height 26
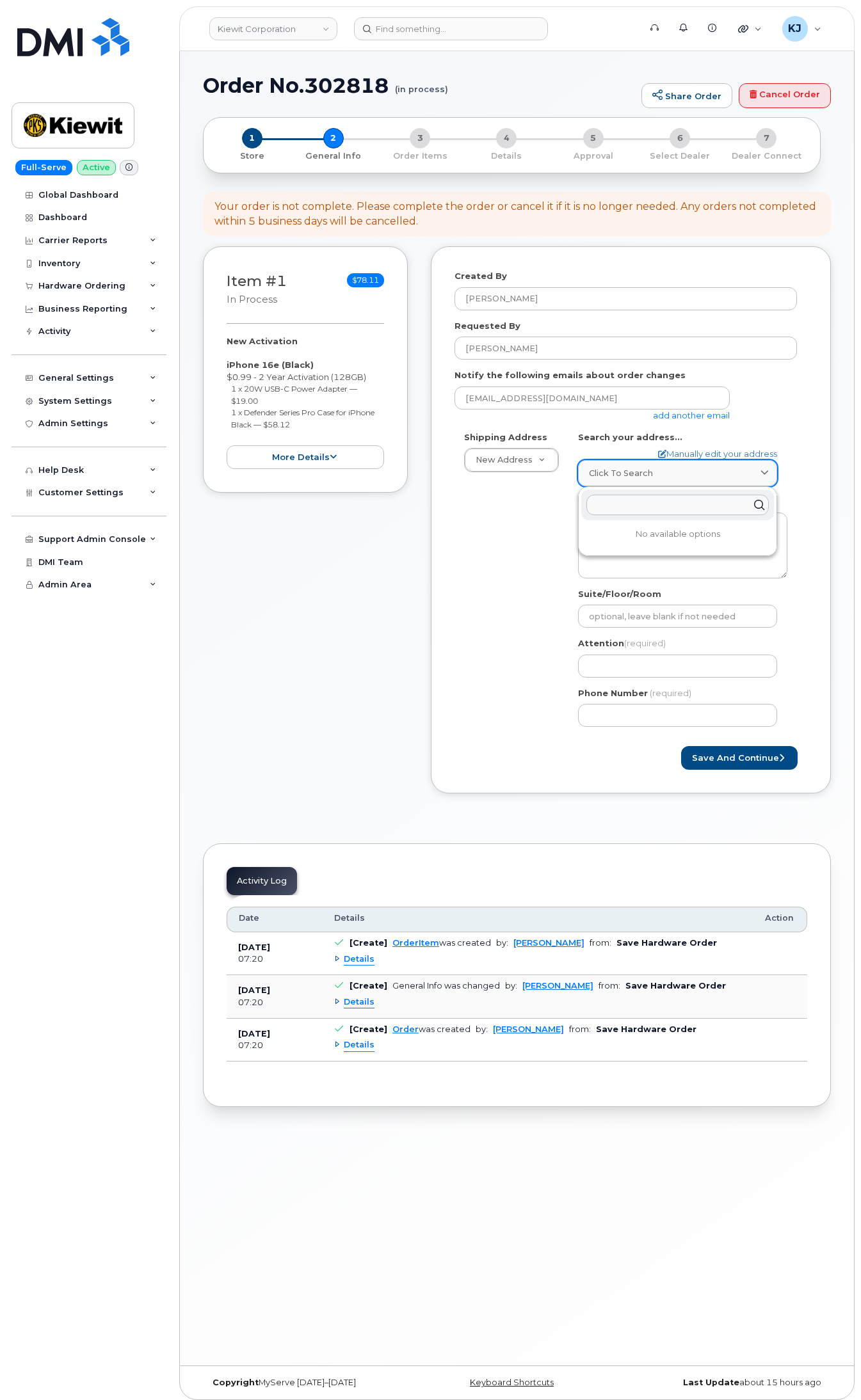
paste input "3052 S 74th, Omaha, NE 68124"
type input "3052 S 74th, Omaha, NE 68124"
click at [667, 545] on div "3052 S 74th St Omaha NE 68124-3566" at bounding box center [677, 536] width 192 height 21
select select
type textarea "3052 S 74th St OMAHA NE 68124-3566 UNITED STATES"
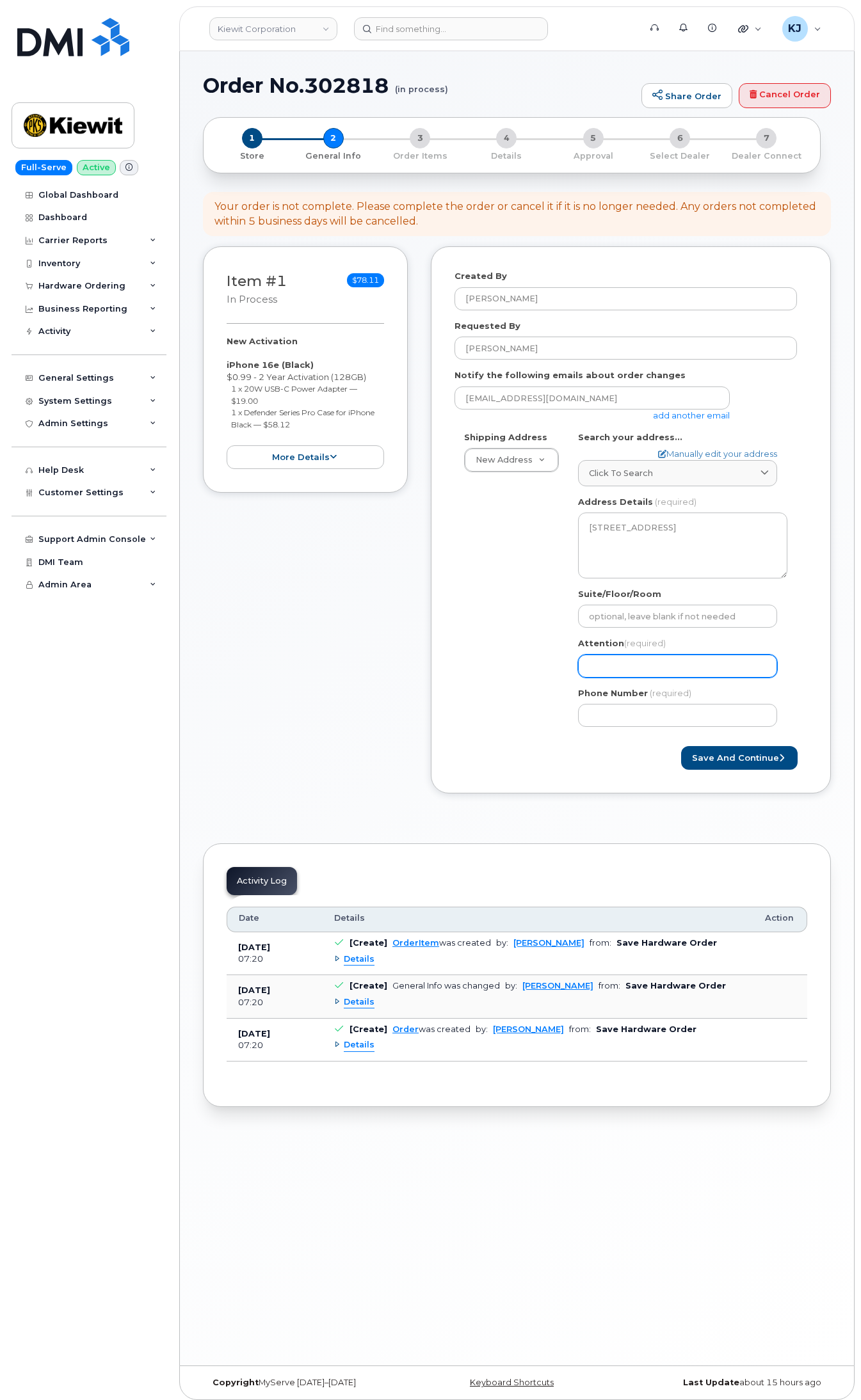
click at [657, 664] on input "Attention (required)" at bounding box center [677, 666] width 199 height 23
paste input "[PERSON_NAME]"
select select
type input "[PERSON_NAME]"
click at [631, 715] on input "Phone Number" at bounding box center [677, 715] width 199 height 23
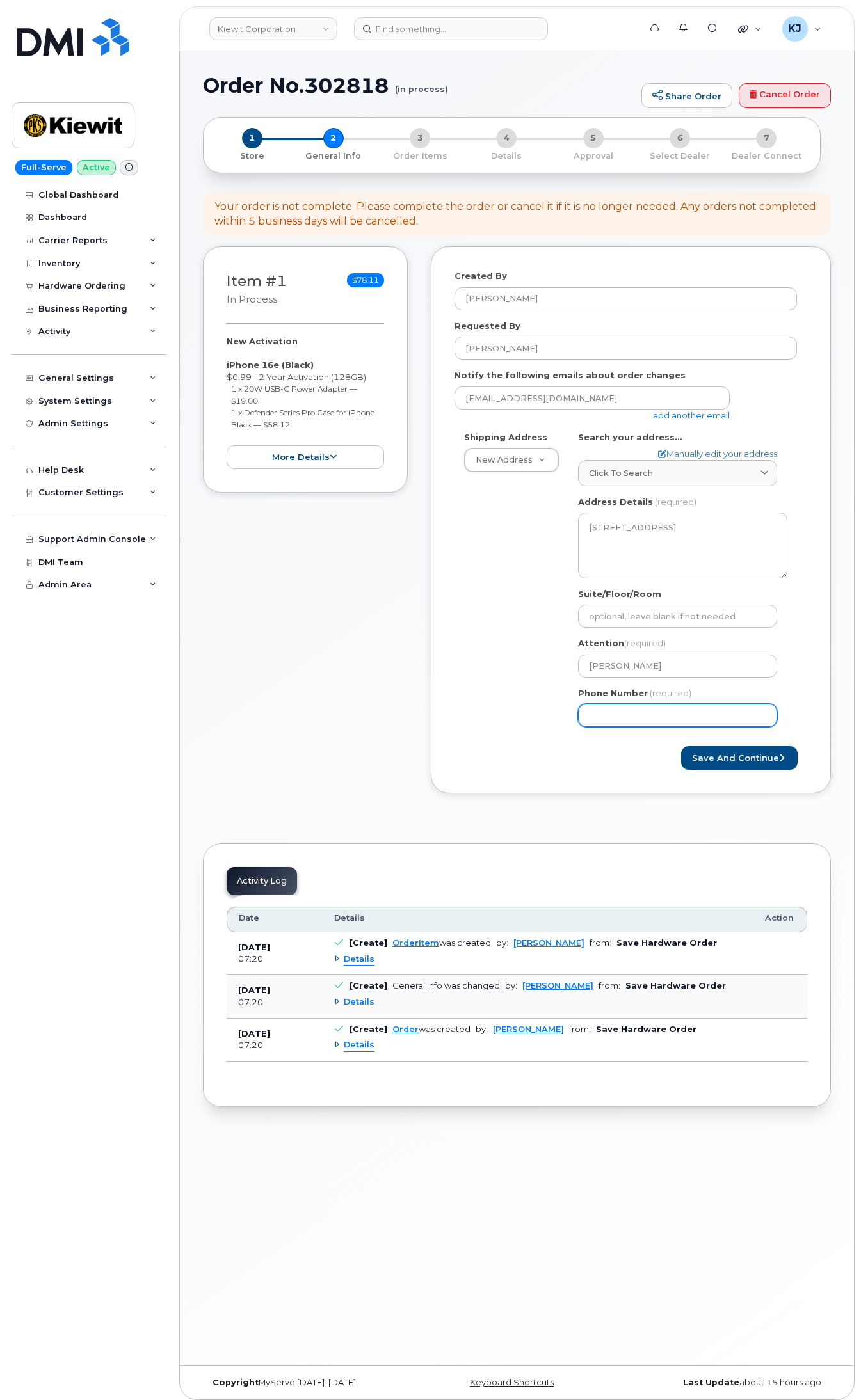
paste input "8082817773"
click at [626, 717] on input "Phone Number" at bounding box center [677, 715] width 199 height 23
select select
type input "8082817773"
click at [514, 725] on div "Shipping Address New Address New Address 118 Caddo Dr 2306 Foreman Rd 1705 Read…" at bounding box center [625, 585] width 342 height 306
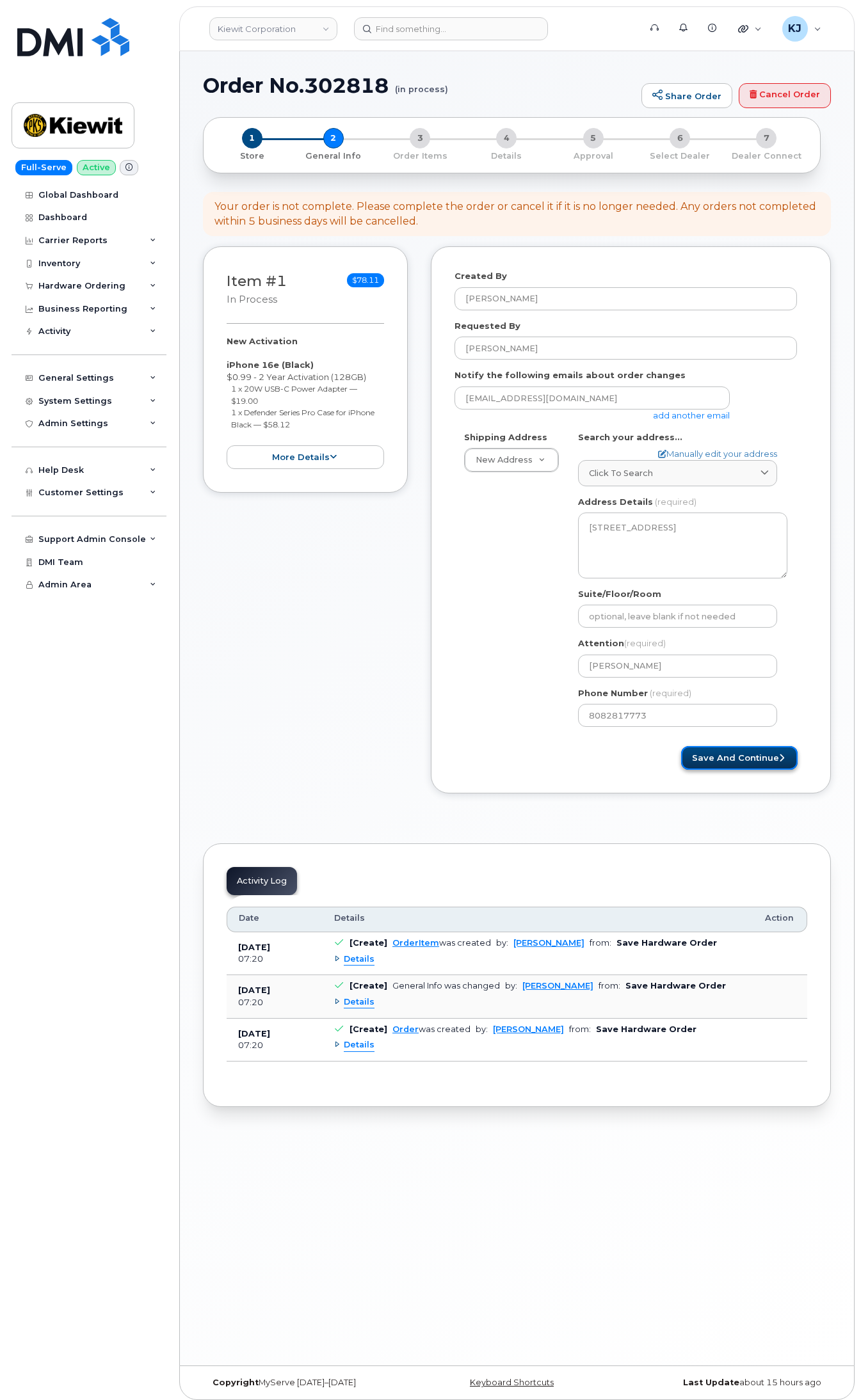
click at [706, 760] on button "Save and Continue" at bounding box center [740, 758] width 117 height 23
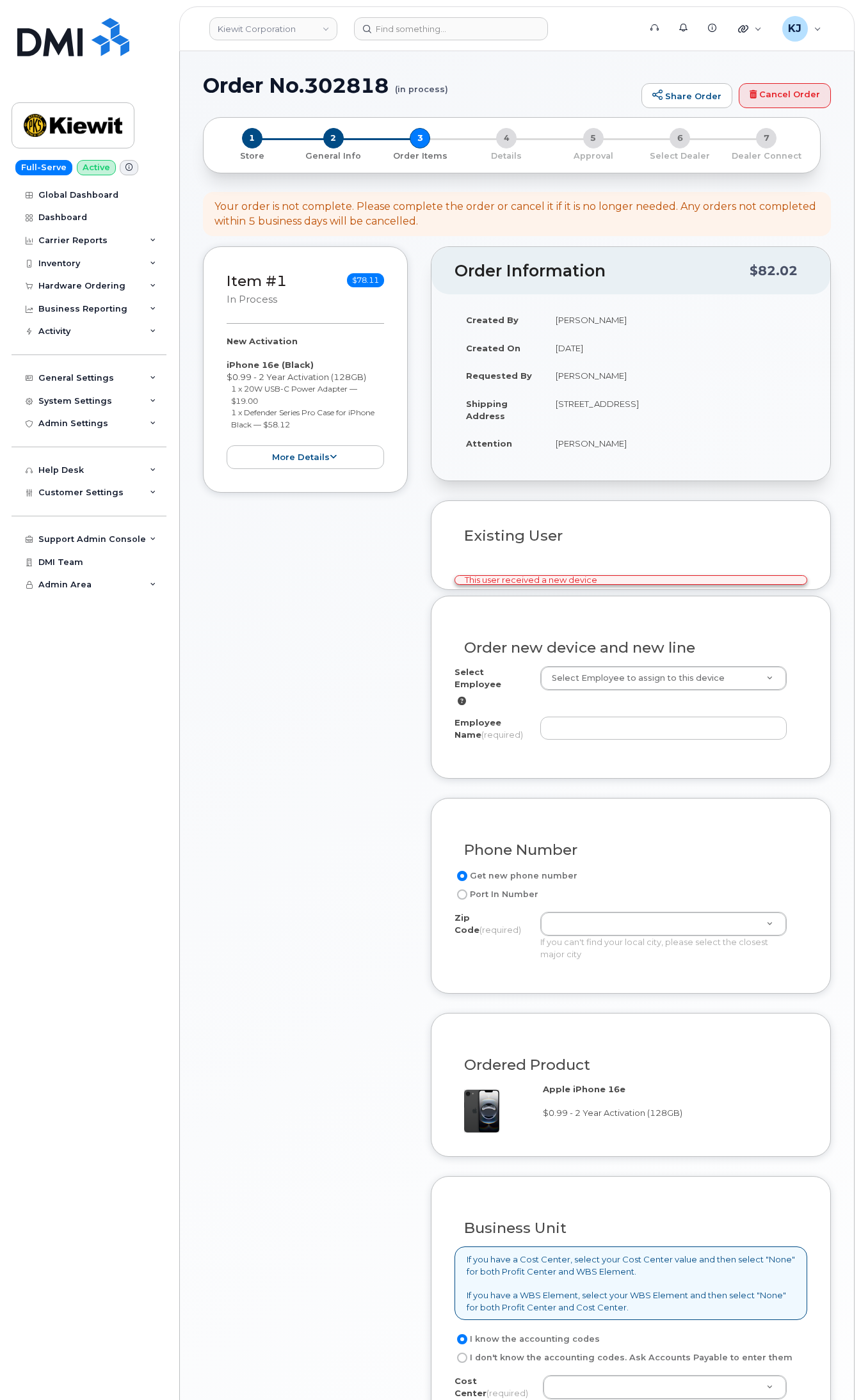
select select
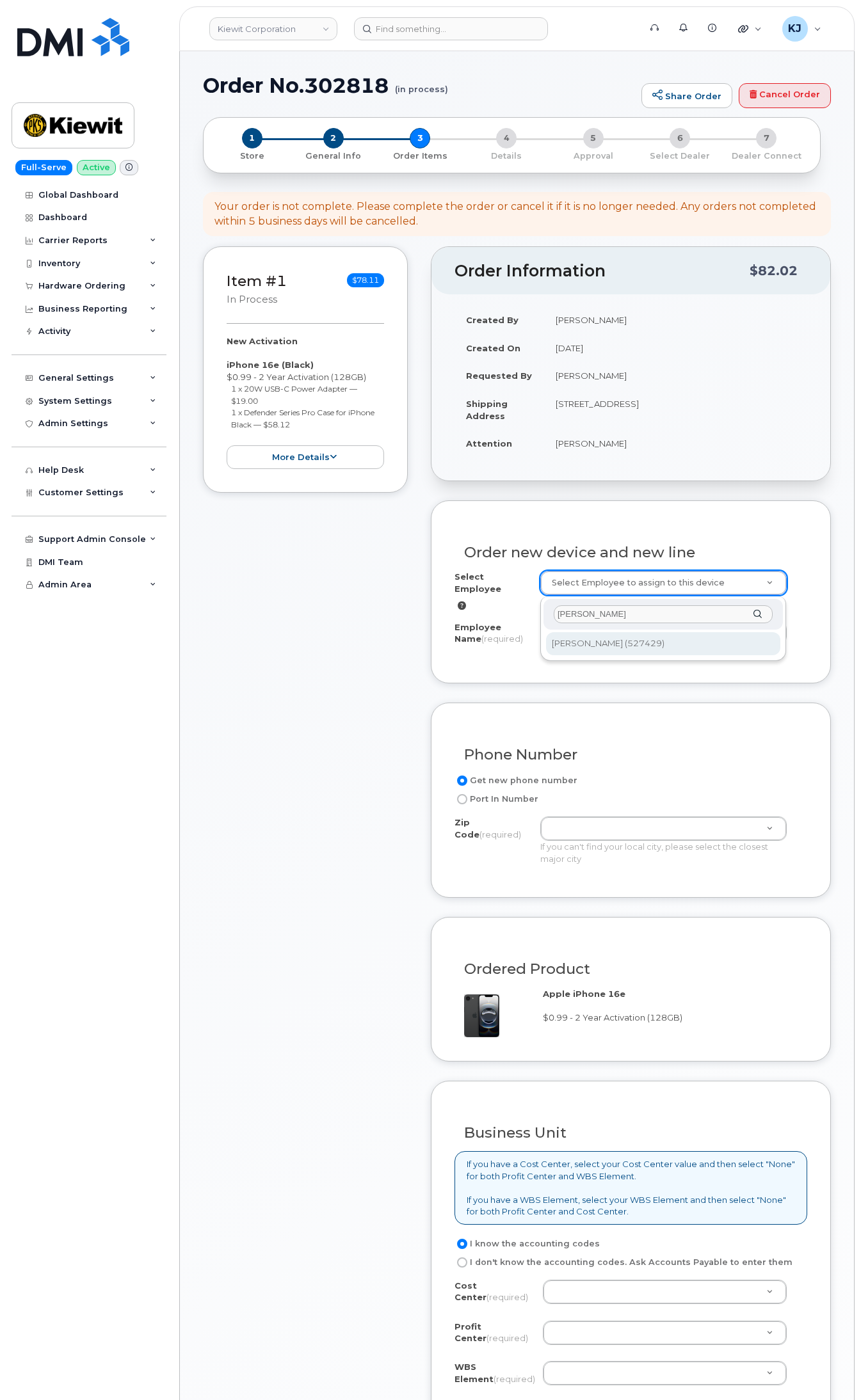
type input "[PERSON_NAME]"
type input "2166338"
type input "[PERSON_NAME]"
type input "[STREET_ADDRESS][PERSON_NAME]"
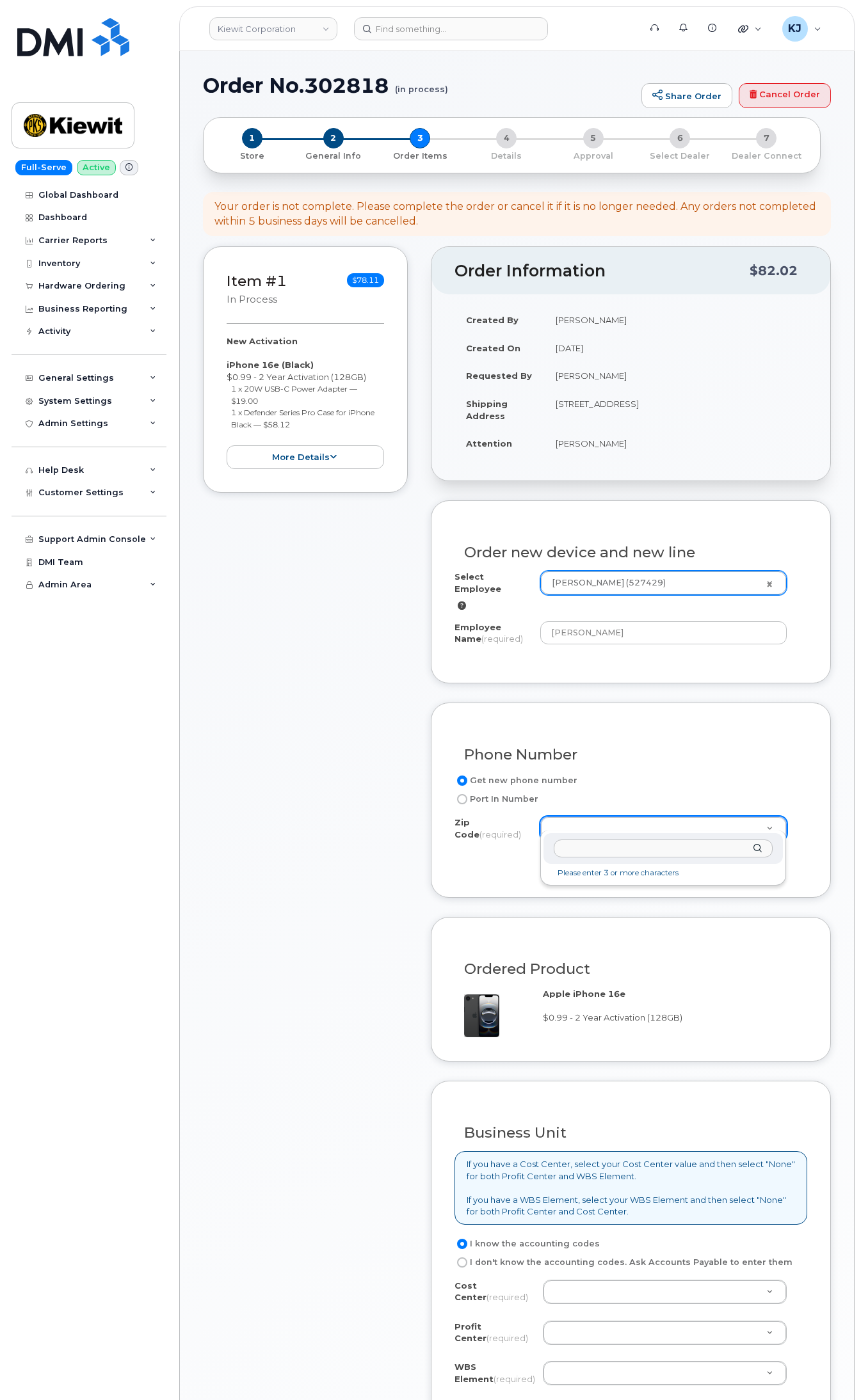
click at [602, 843] on input "Zip Code (required)" at bounding box center [663, 848] width 219 height 18
paste input "68124"
type input "68124"
type input "68124 (Omaha, NE)"
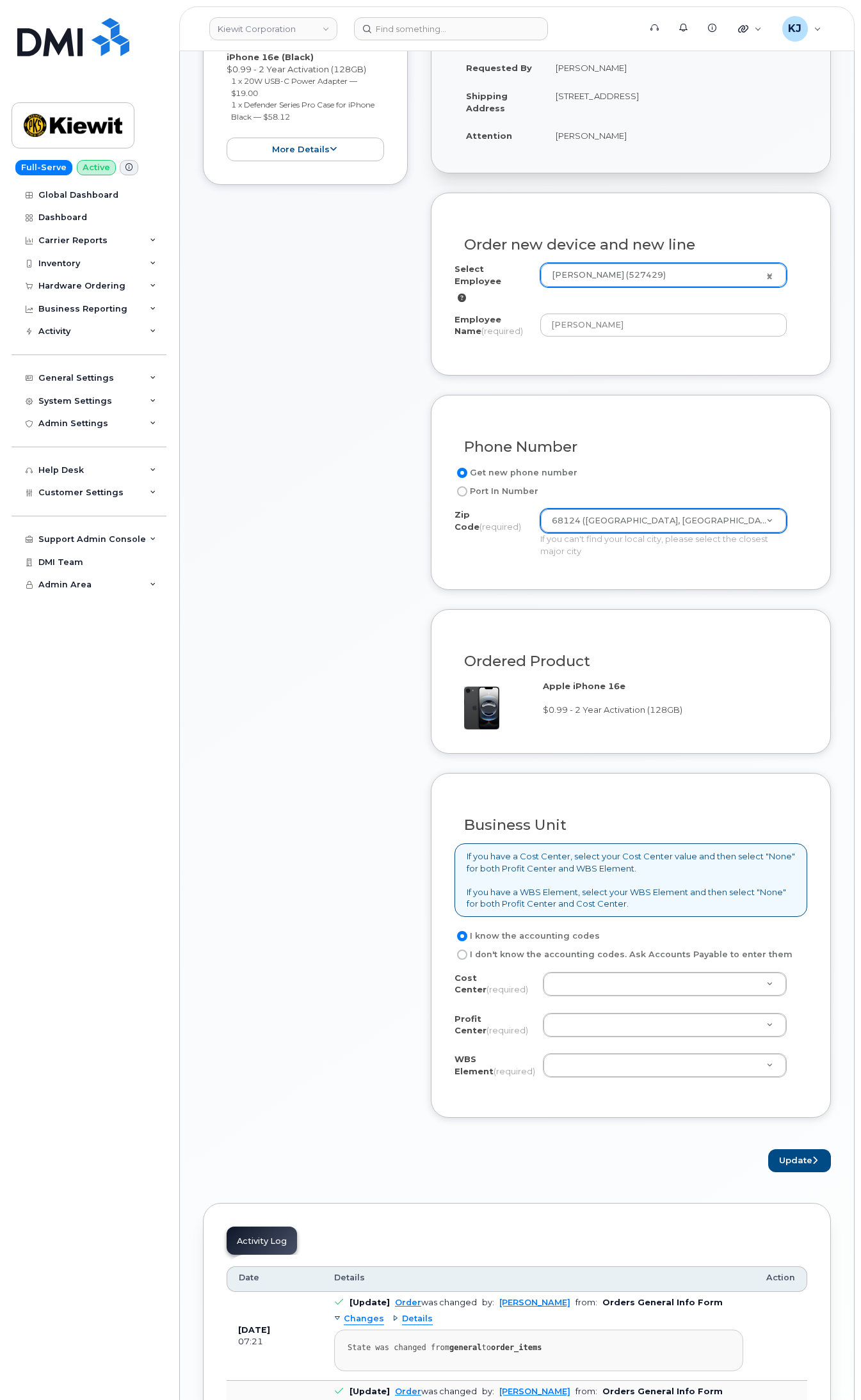
scroll to position [320, 0]
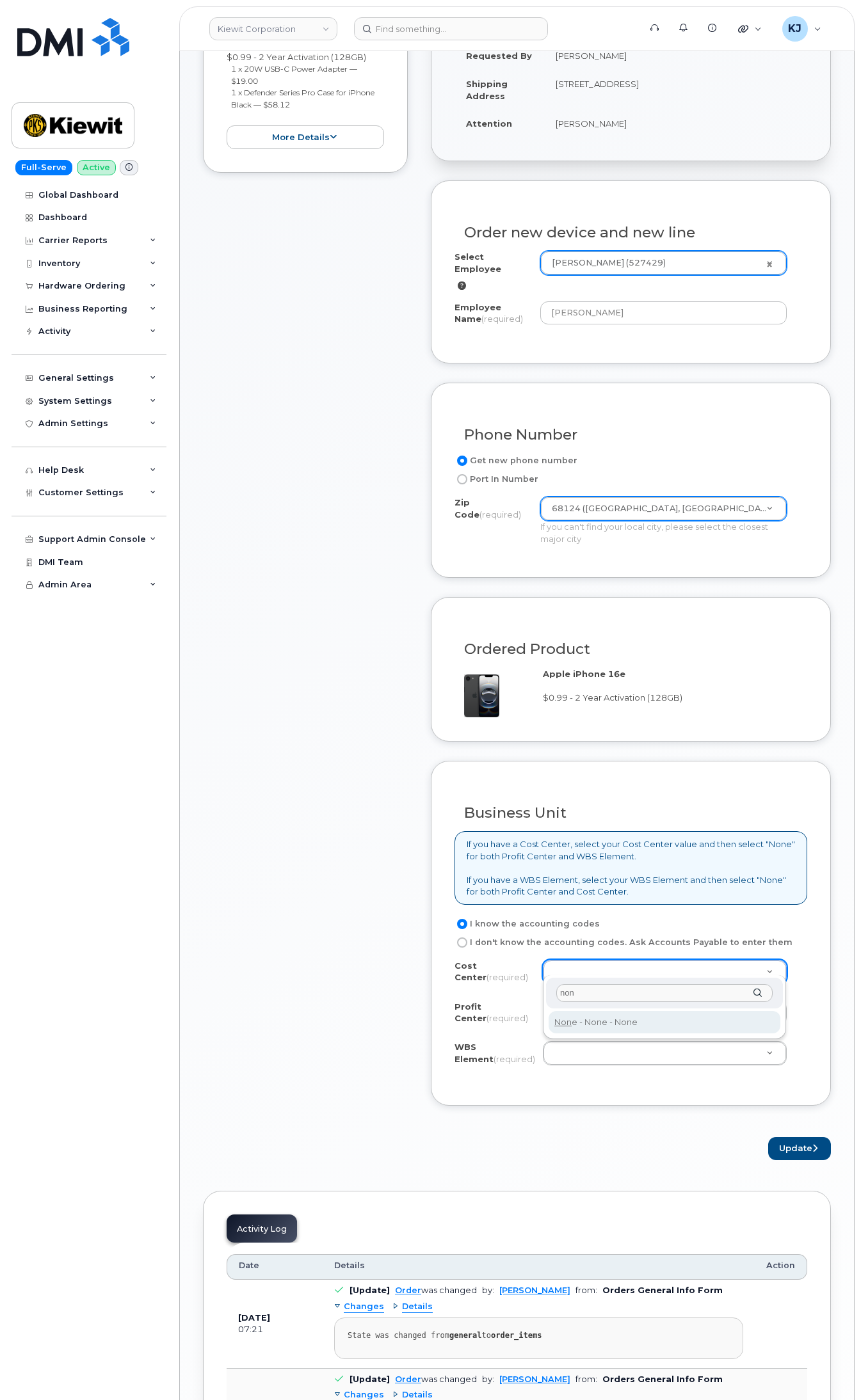
type input "non"
type input "None"
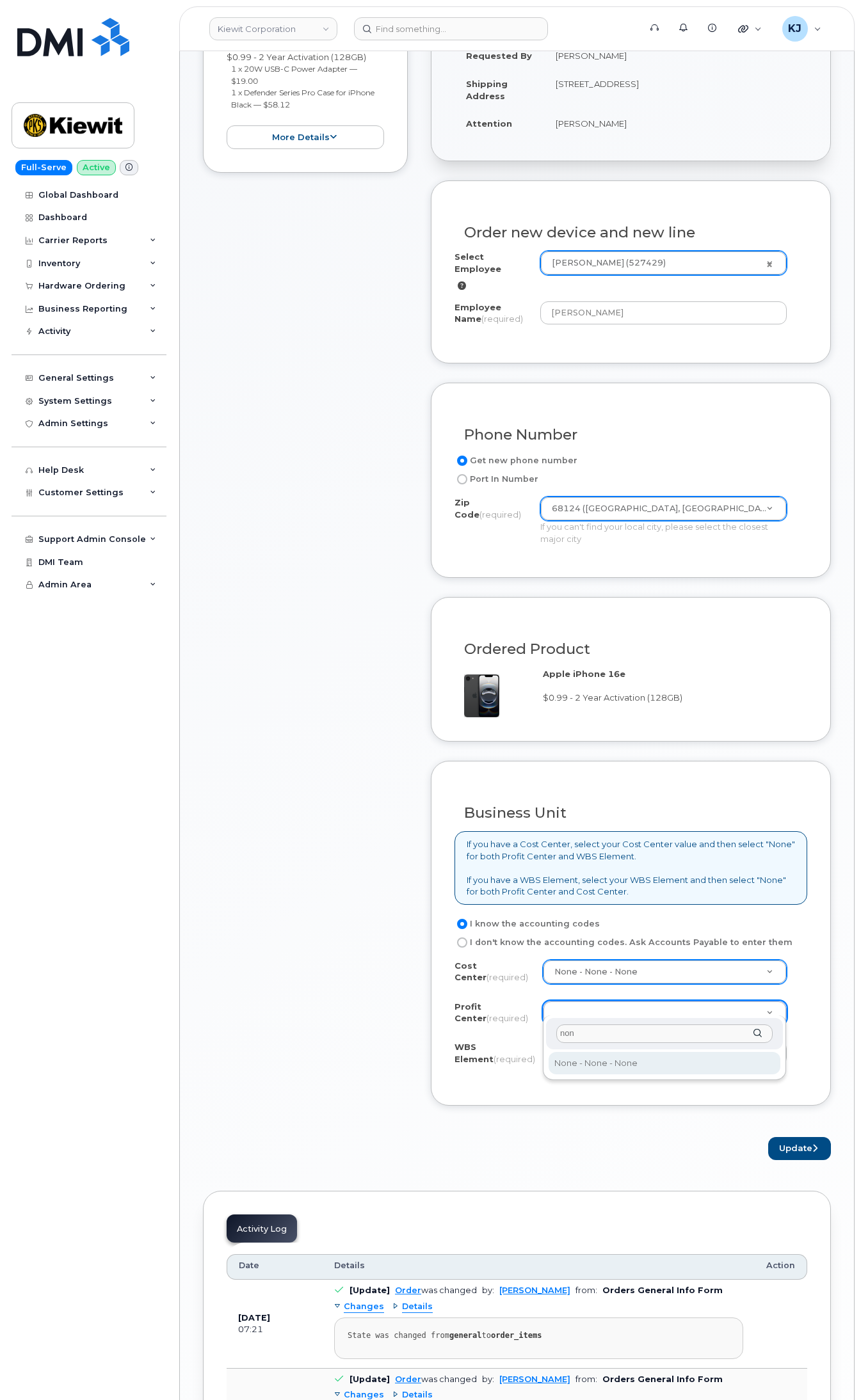
type input "non"
select select "None"
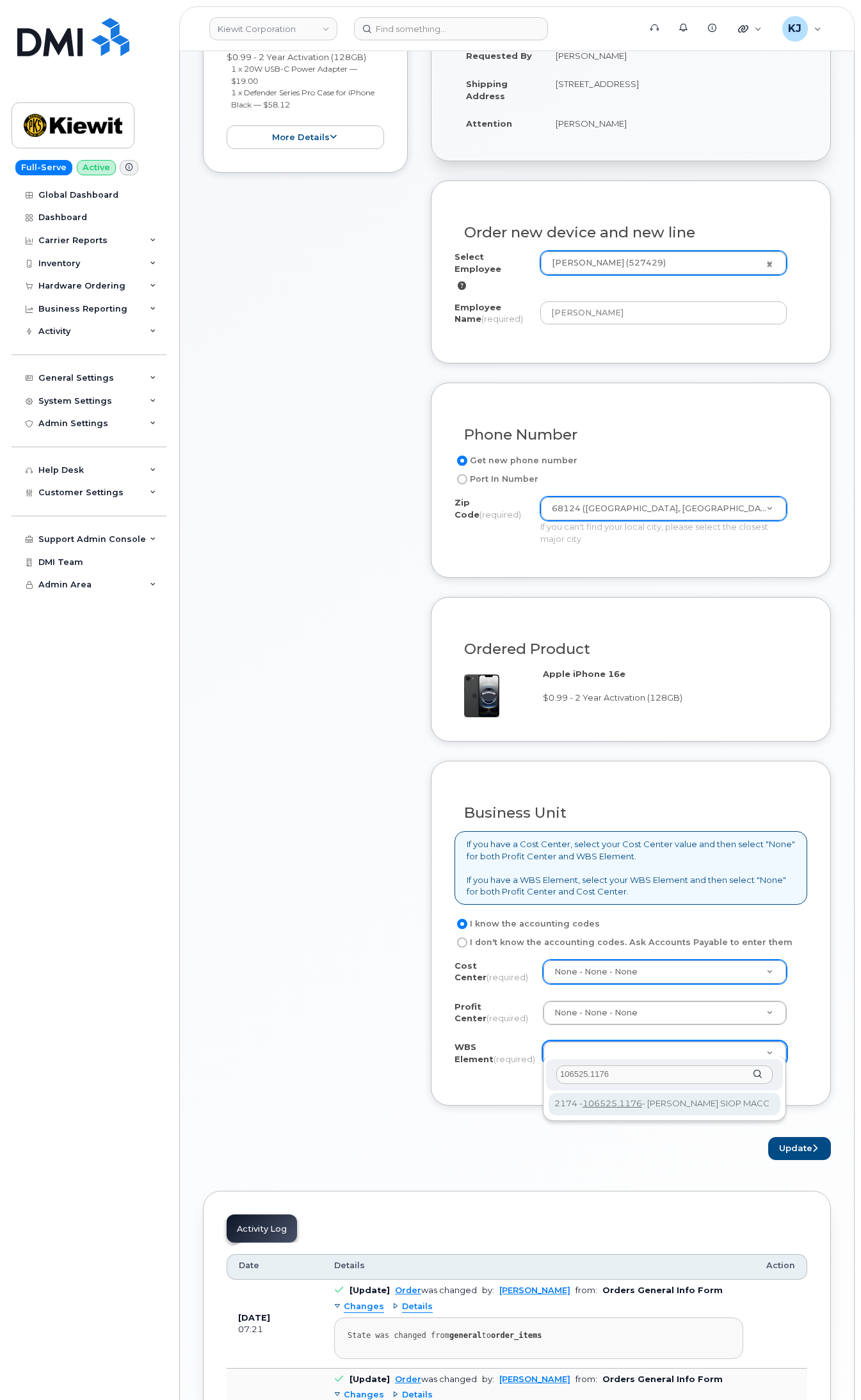
type input "106525.1176"
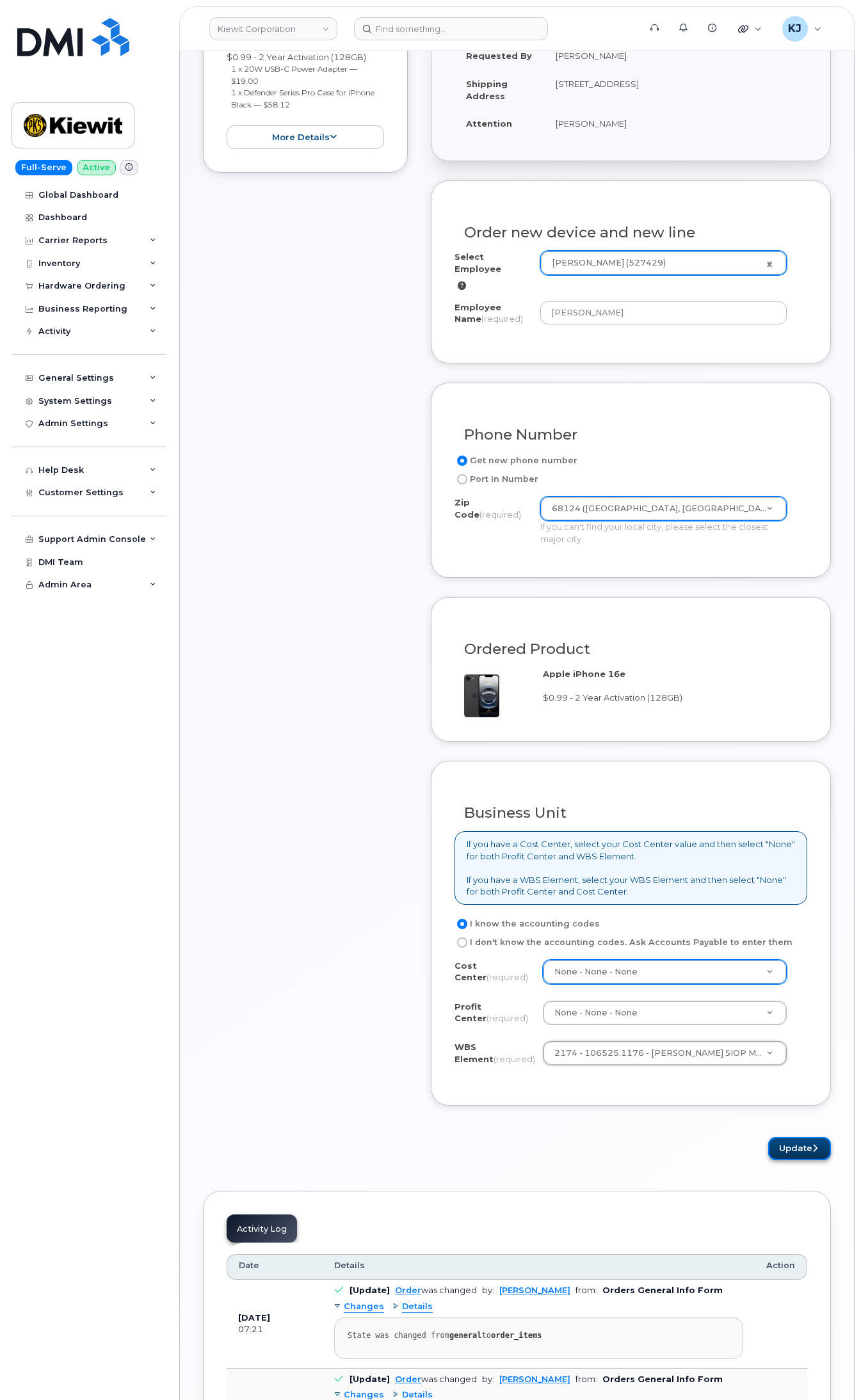
click at [784, 1141] on button "Update" at bounding box center [800, 1149] width 63 height 23
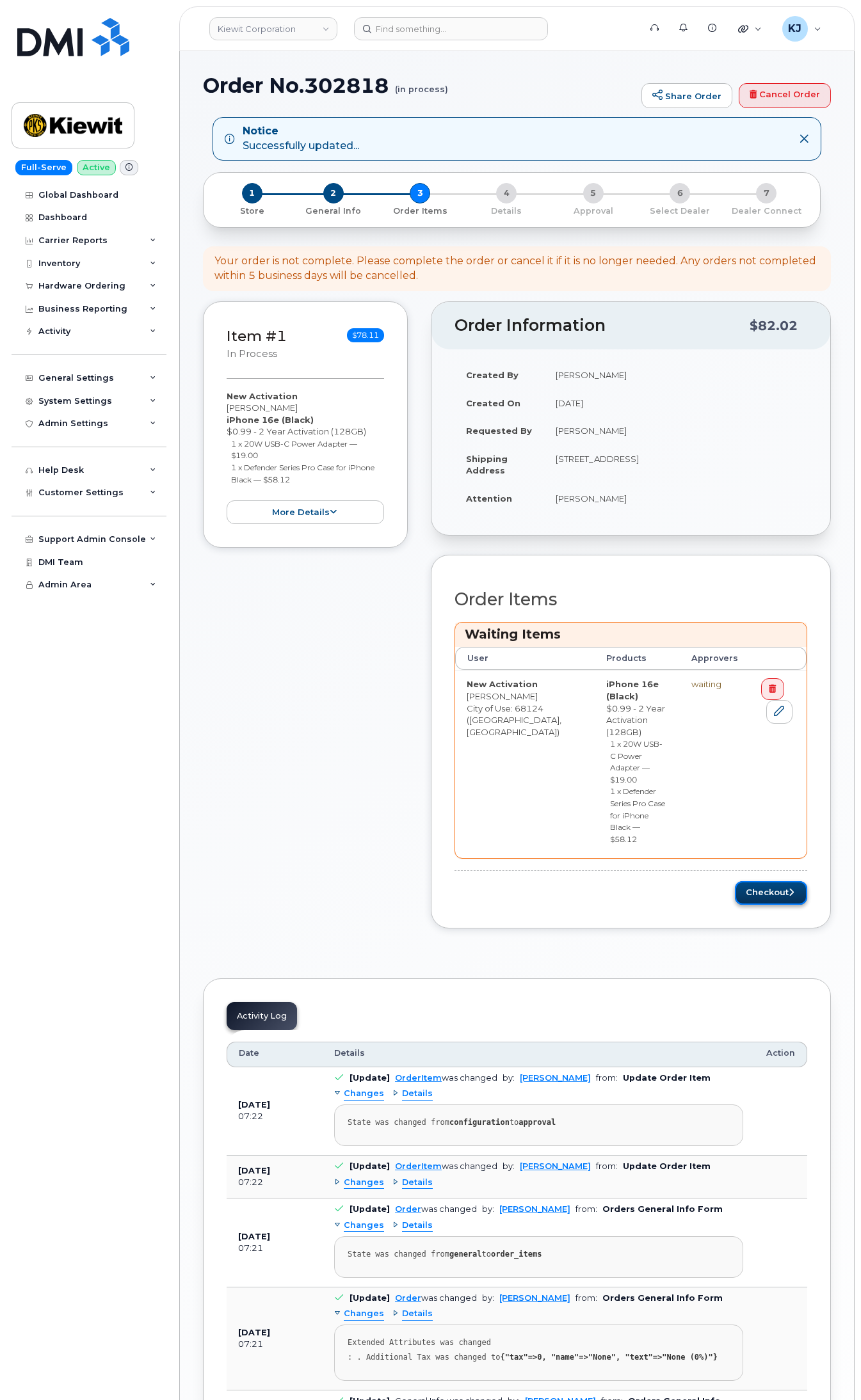
click at [766, 881] on button "Checkout" at bounding box center [770, 893] width 72 height 23
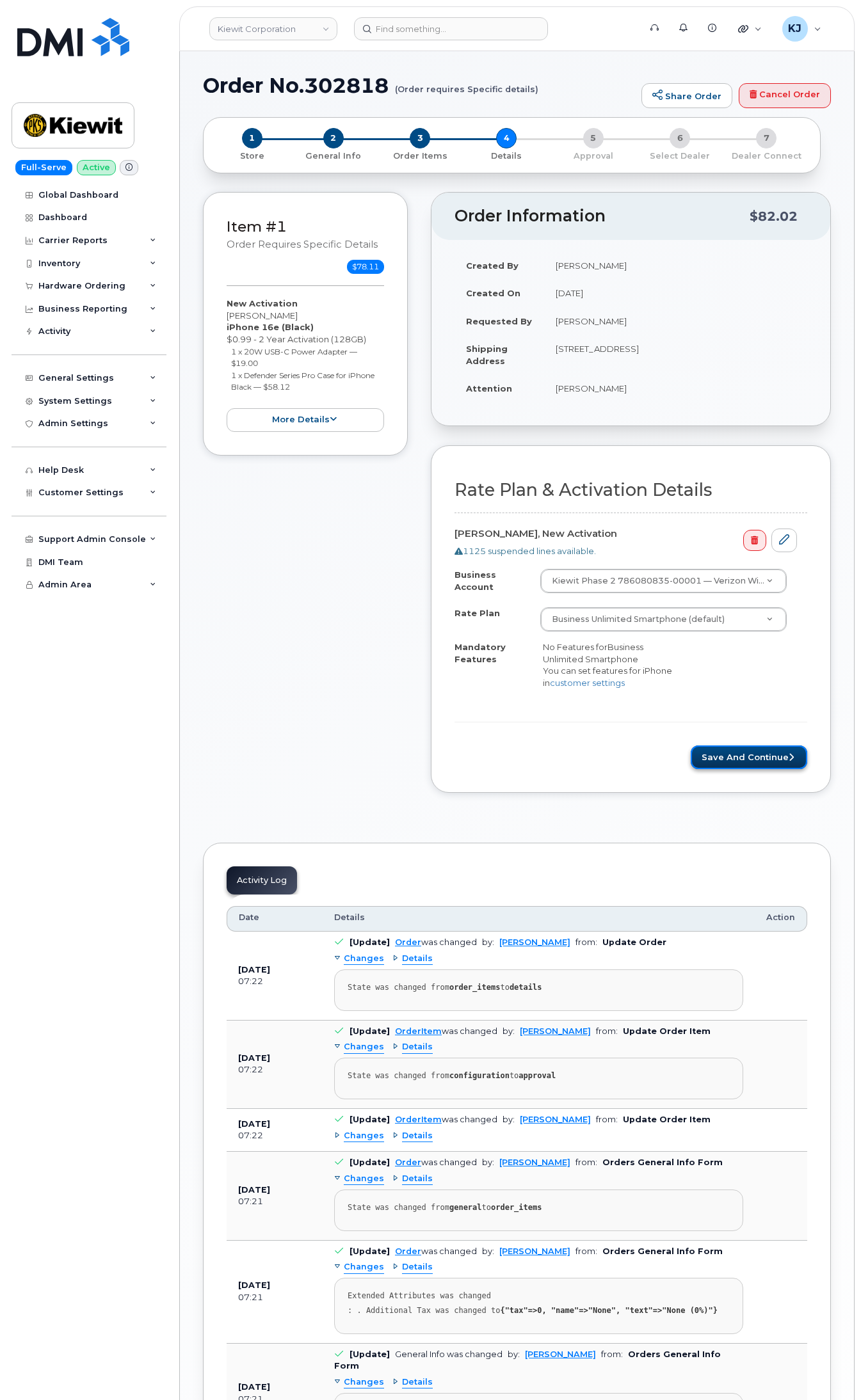
click at [759, 766] on button "Save and Continue" at bounding box center [750, 757] width 117 height 23
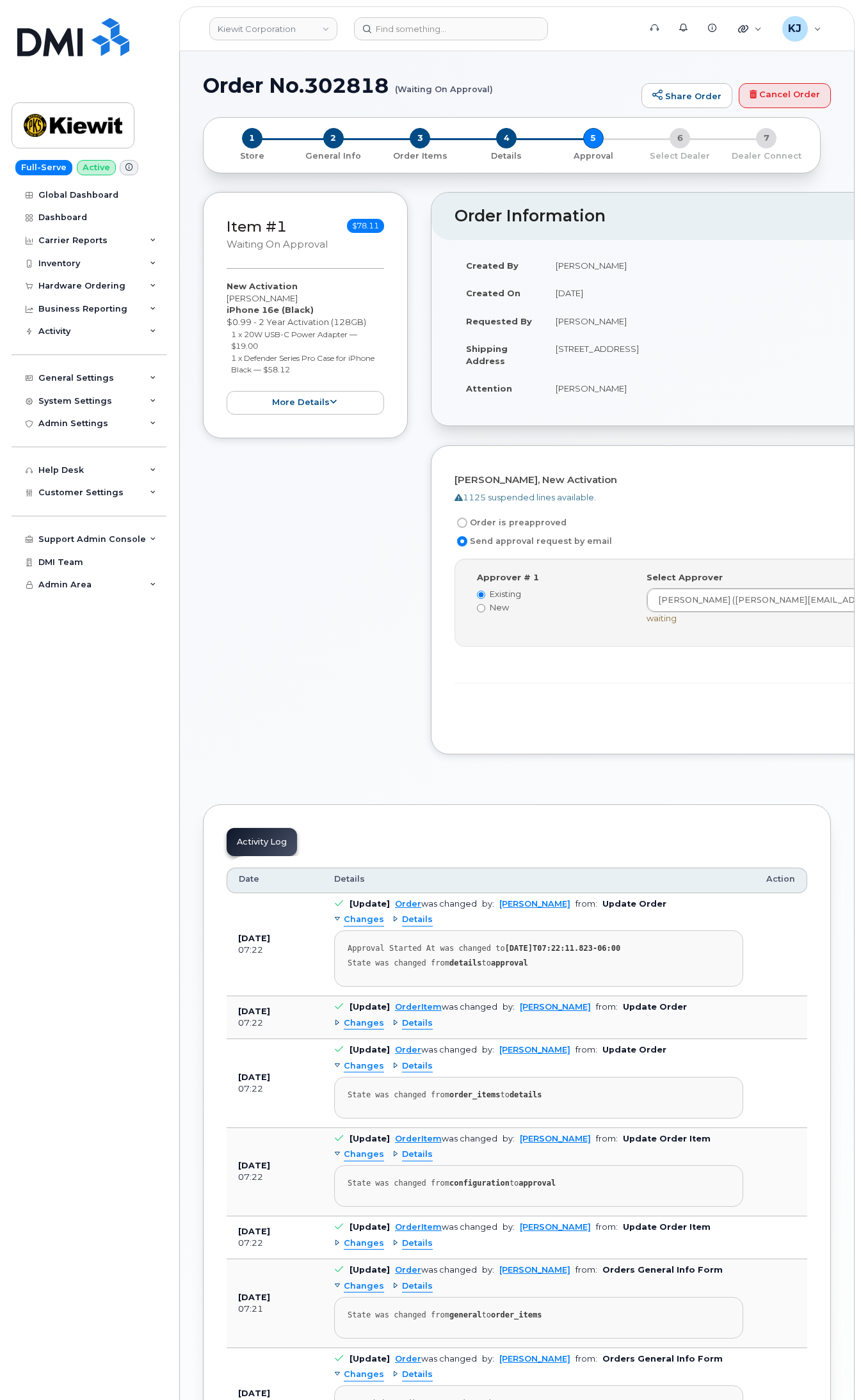
click at [502, 526] on label "Order is preapproved" at bounding box center [510, 523] width 112 height 16
click at [467, 526] on input "Order is preapproved" at bounding box center [462, 523] width 10 height 10
radio input "true"
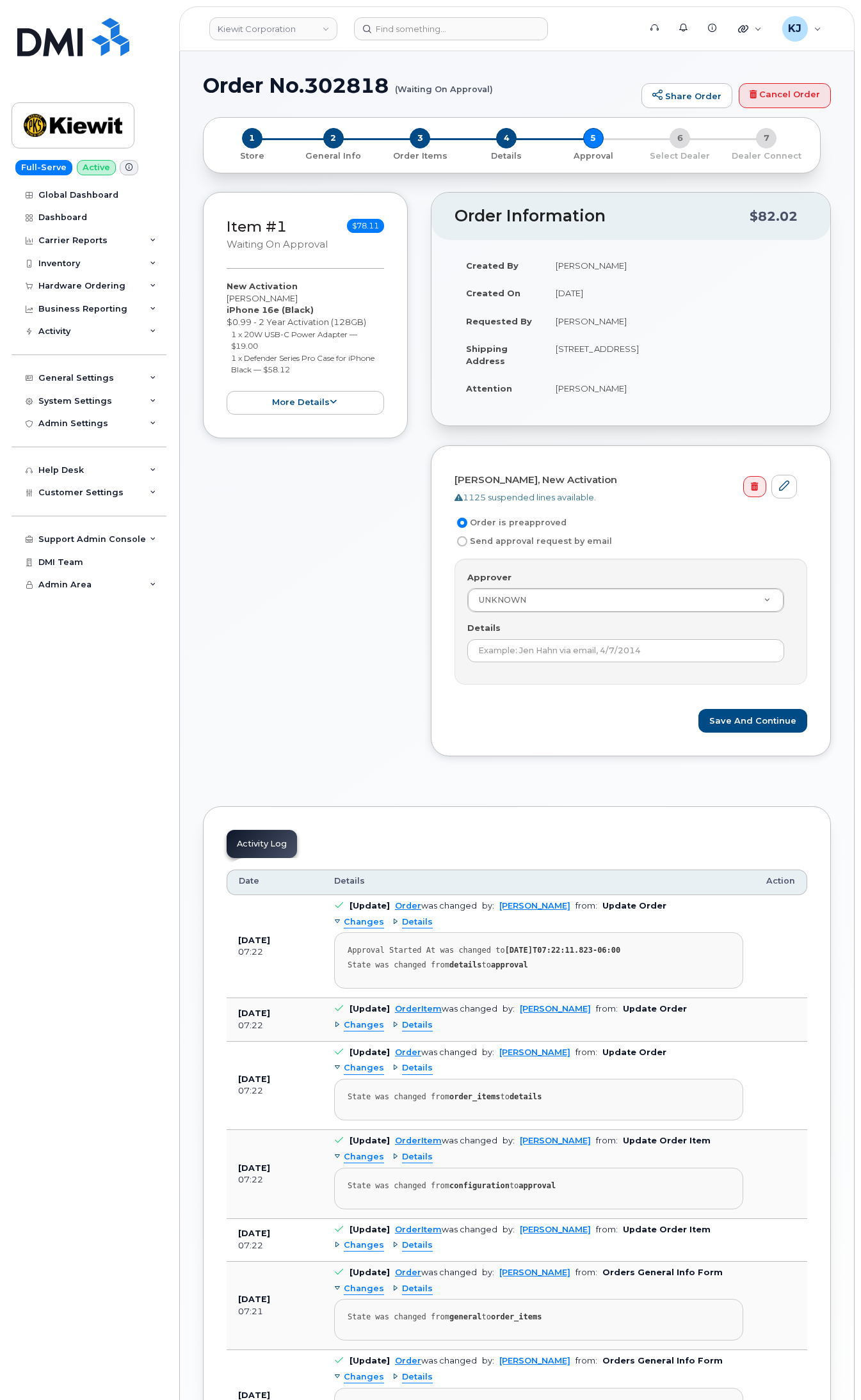
click at [564, 640] on div "Details" at bounding box center [631, 642] width 327 height 40
click at [570, 660] on input "Details" at bounding box center [626, 651] width 317 height 23
type input "This order is pre-approved as it is within approved cost range."
click at [790, 717] on button "Save and Continue" at bounding box center [752, 720] width 109 height 23
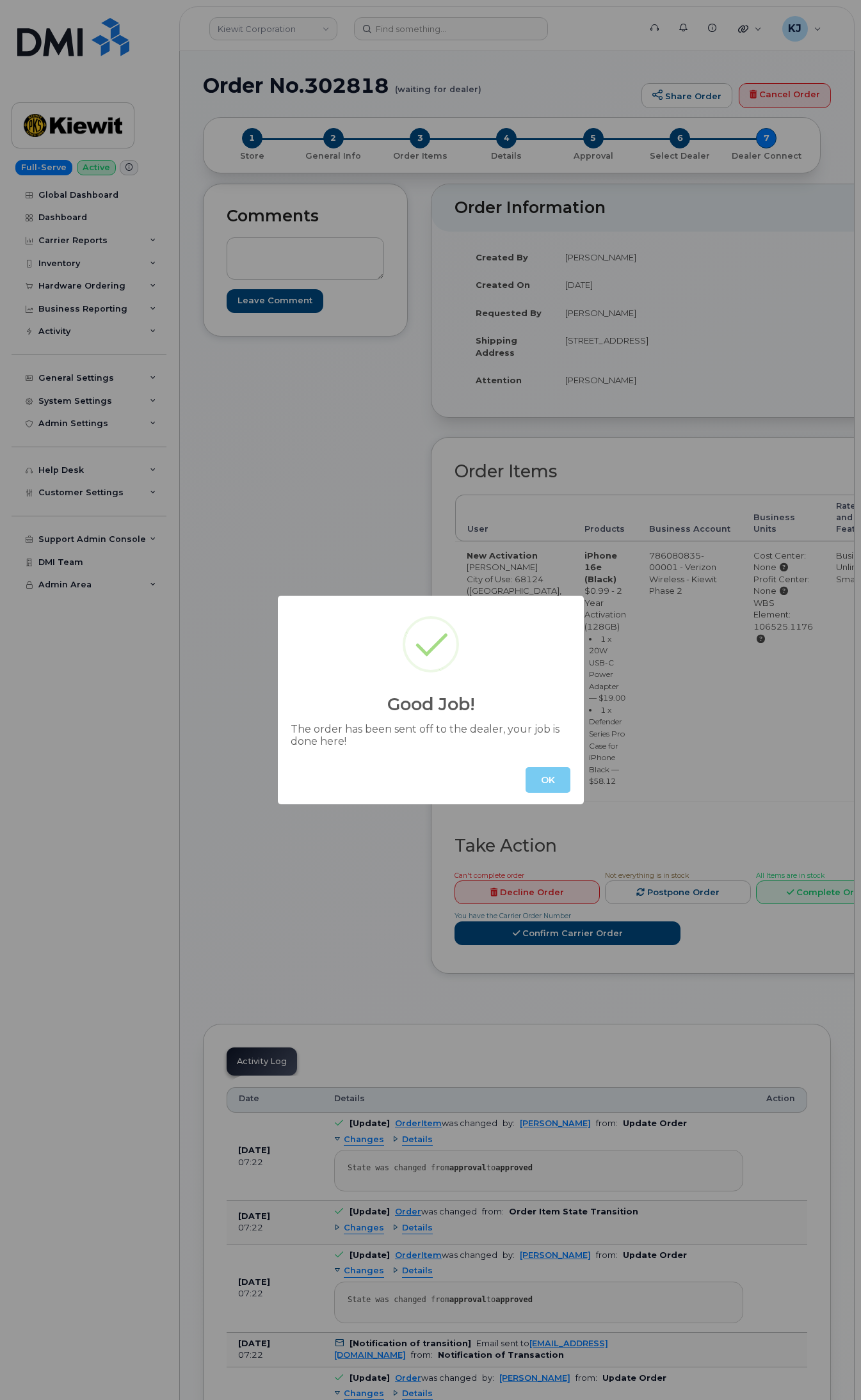
click at [558, 783] on button "OK" at bounding box center [548, 780] width 44 height 25
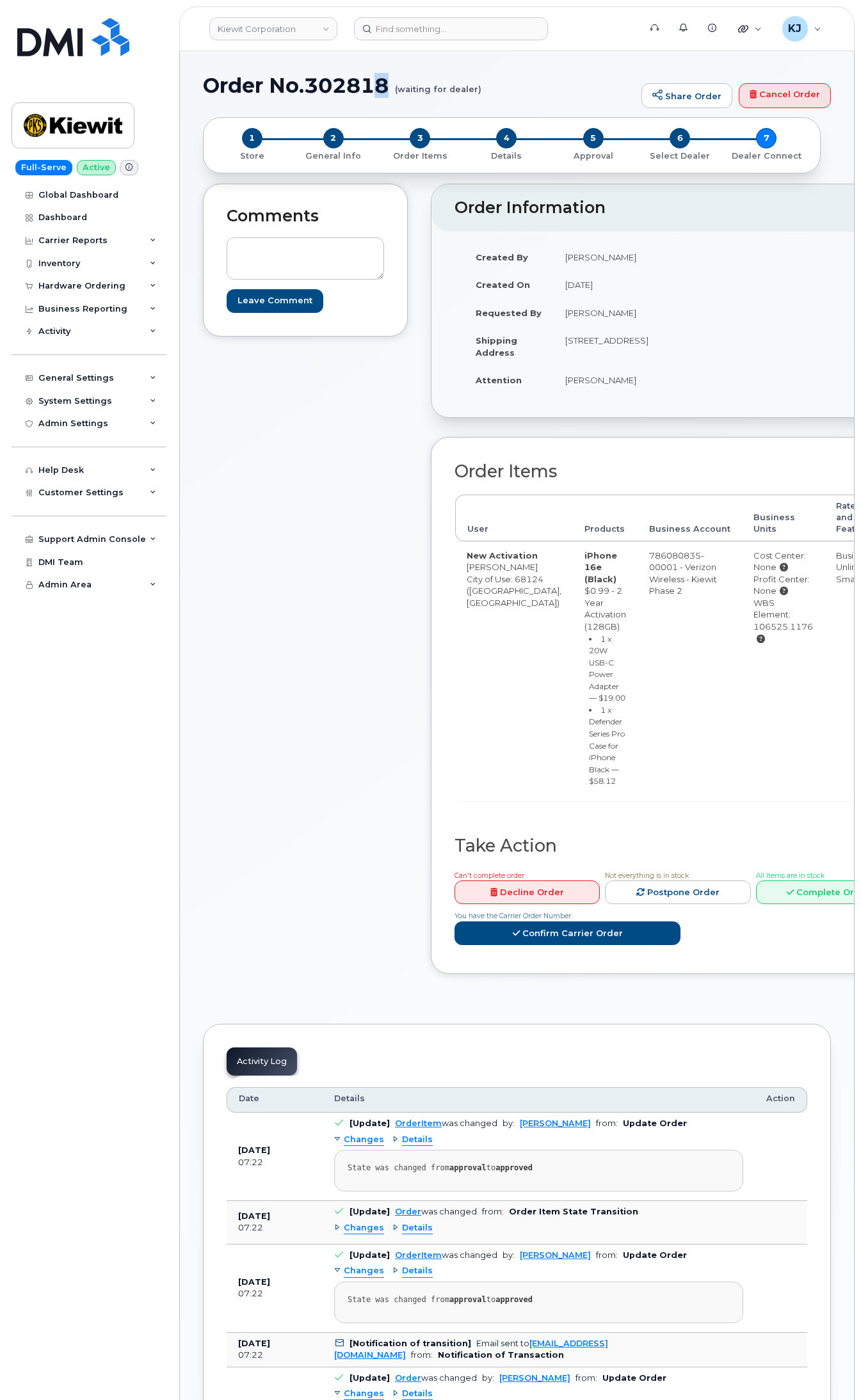
drag, startPoint x: 474, startPoint y: 88, endPoint x: 375, endPoint y: 95, distance: 99.2
click at [375, 95] on h1 "Order No.302818 (waiting for dealer)" at bounding box center [419, 85] width 432 height 23
drag, startPoint x: 223, startPoint y: 84, endPoint x: 478, endPoint y: 85, distance: 255.0
click at [478, 85] on h1 "Order No.302818 (waiting for dealer)" at bounding box center [419, 85] width 432 height 23
copy h1 "Order No.302818 (waiting for dealer)"
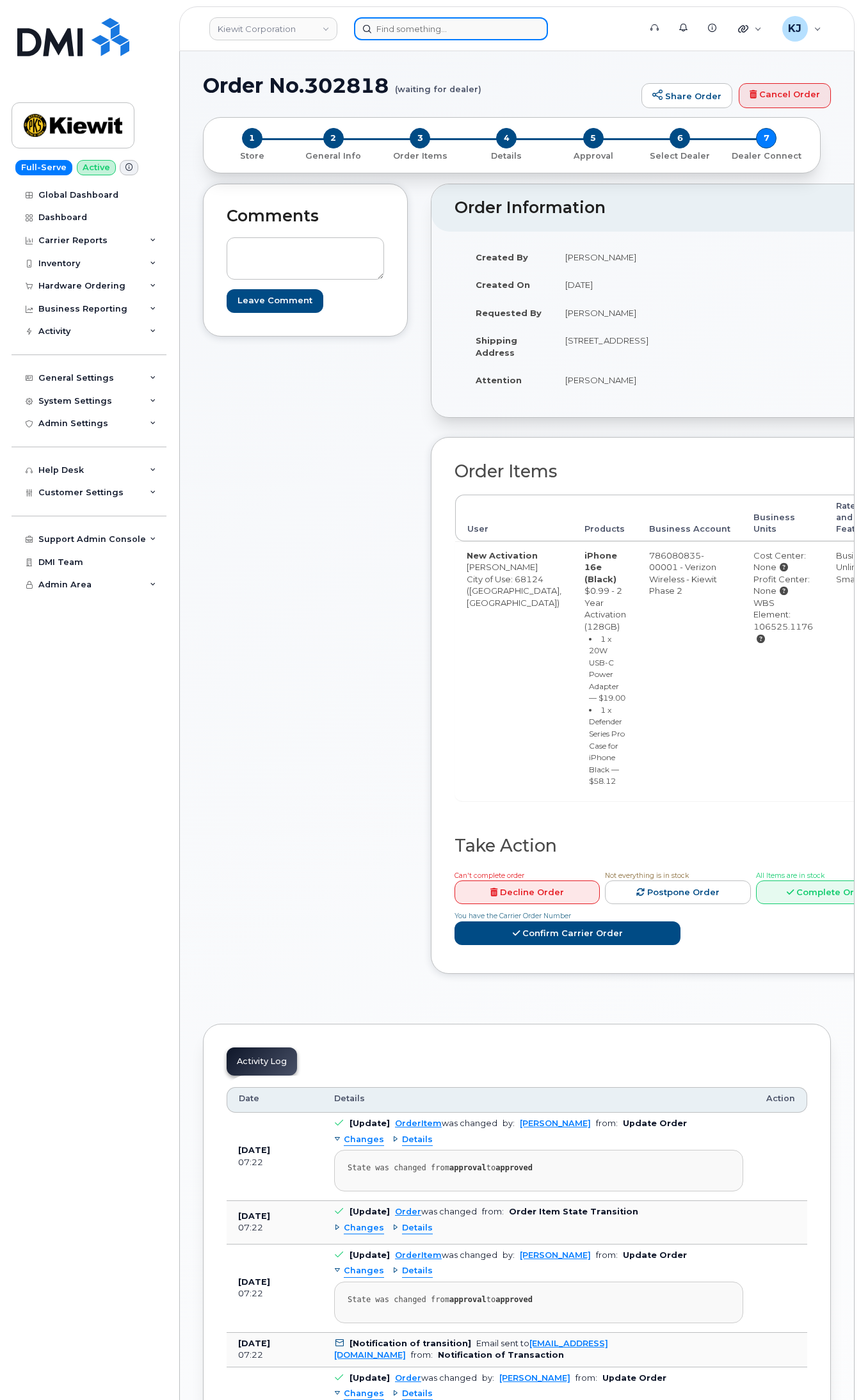
click at [453, 25] on input at bounding box center [451, 29] width 194 height 23
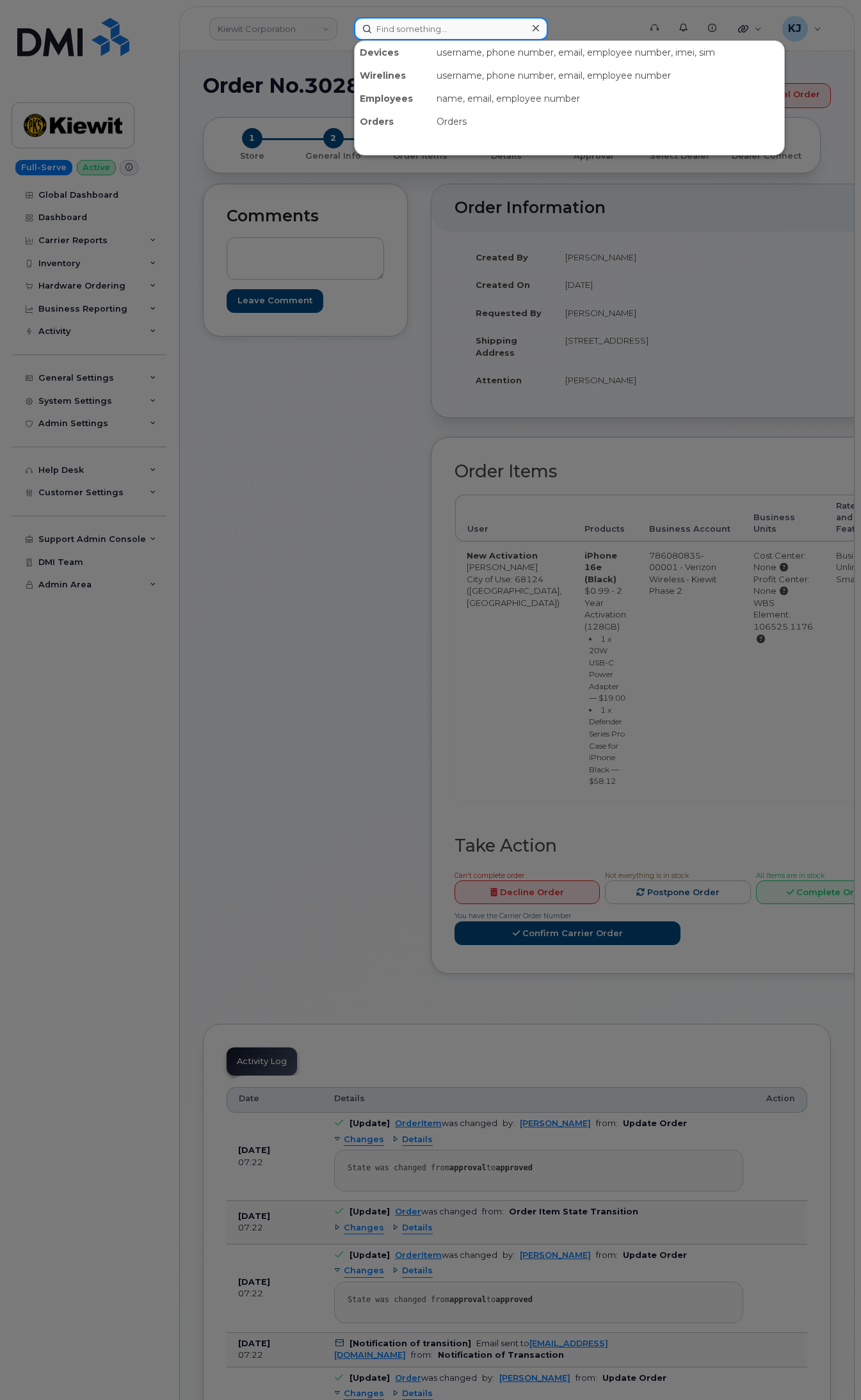
paste input "604-369-6944"
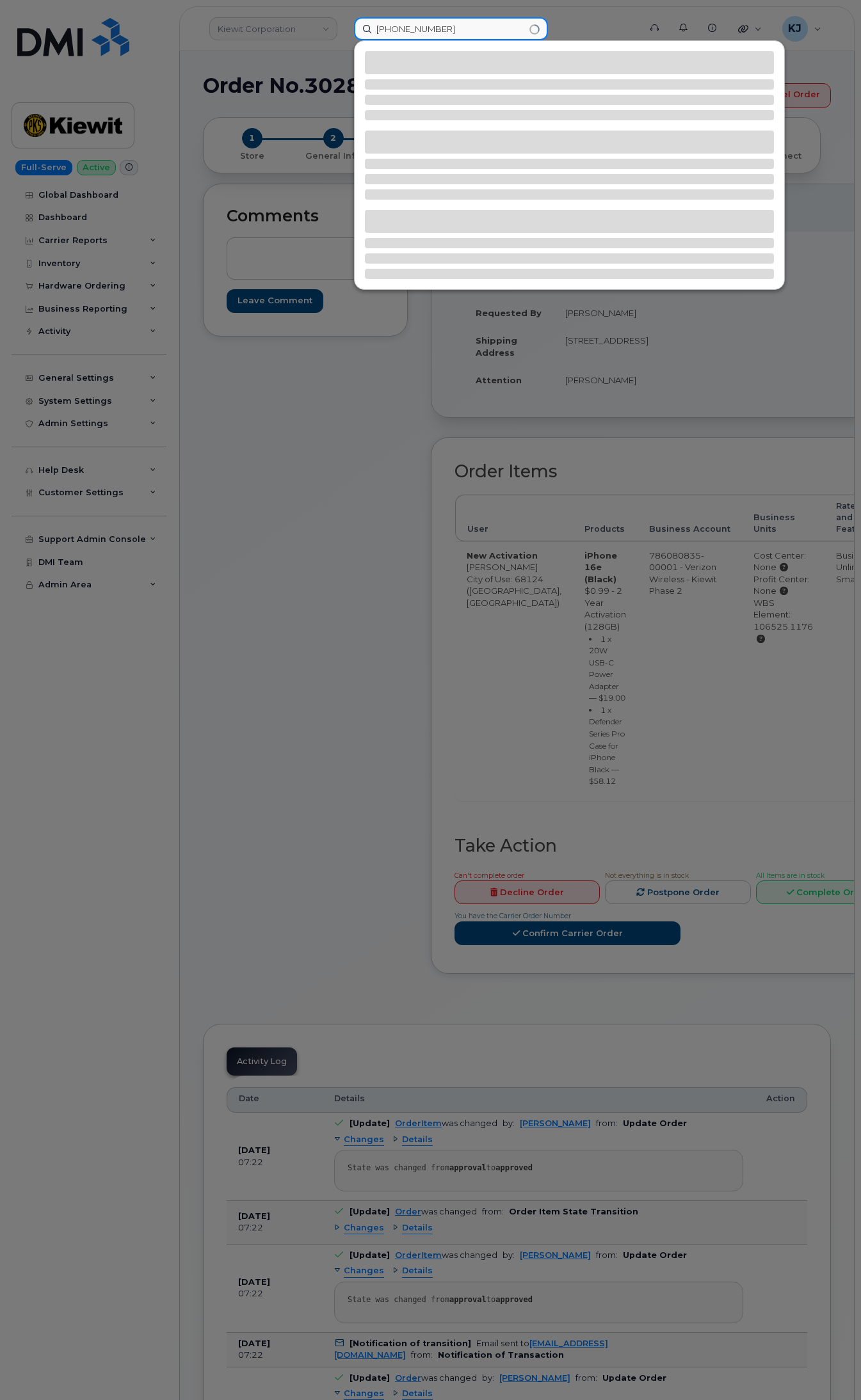
type input "604-369-6944"
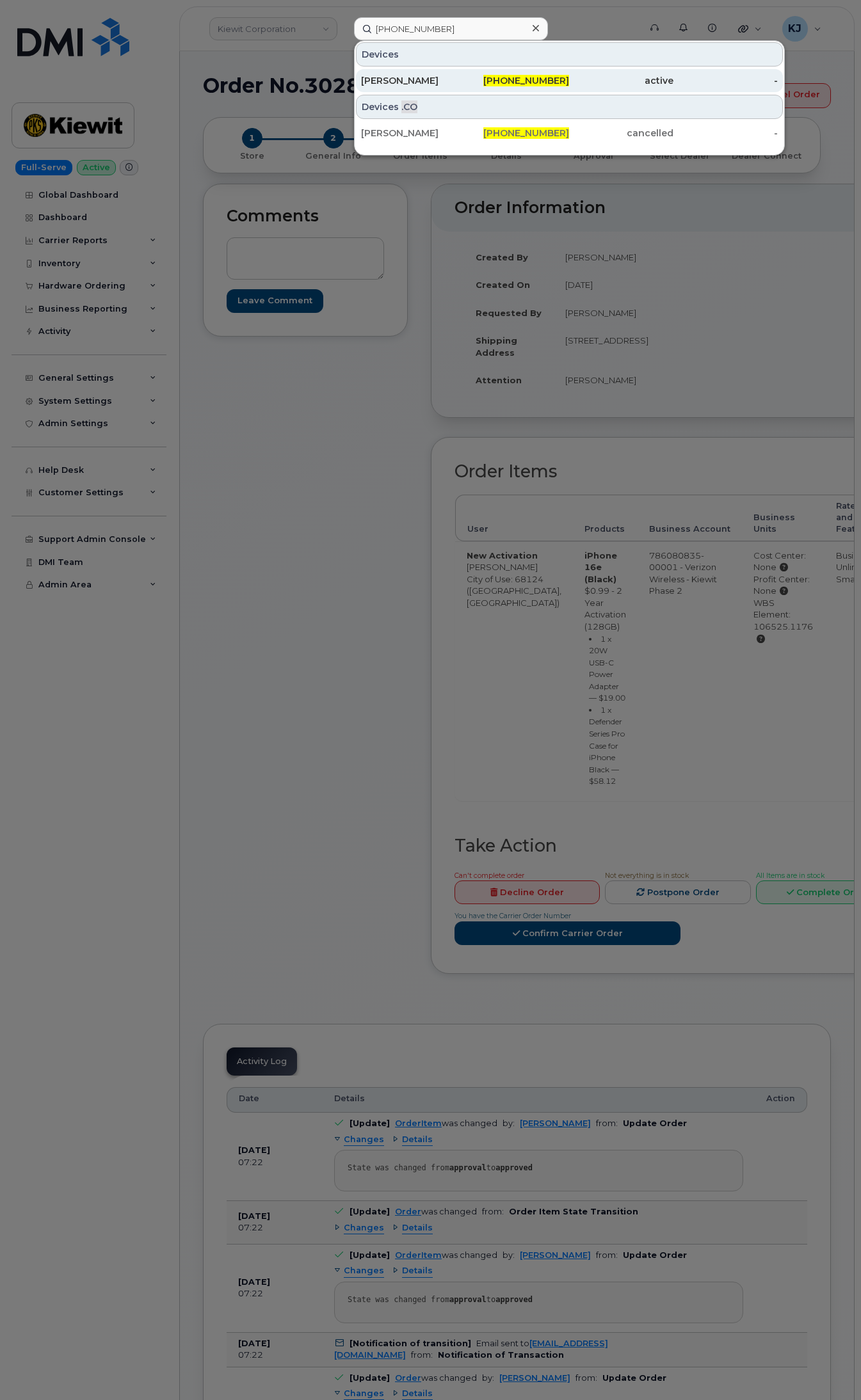
click at [435, 78] on div "[PERSON_NAME]" at bounding box center [414, 80] width 104 height 13
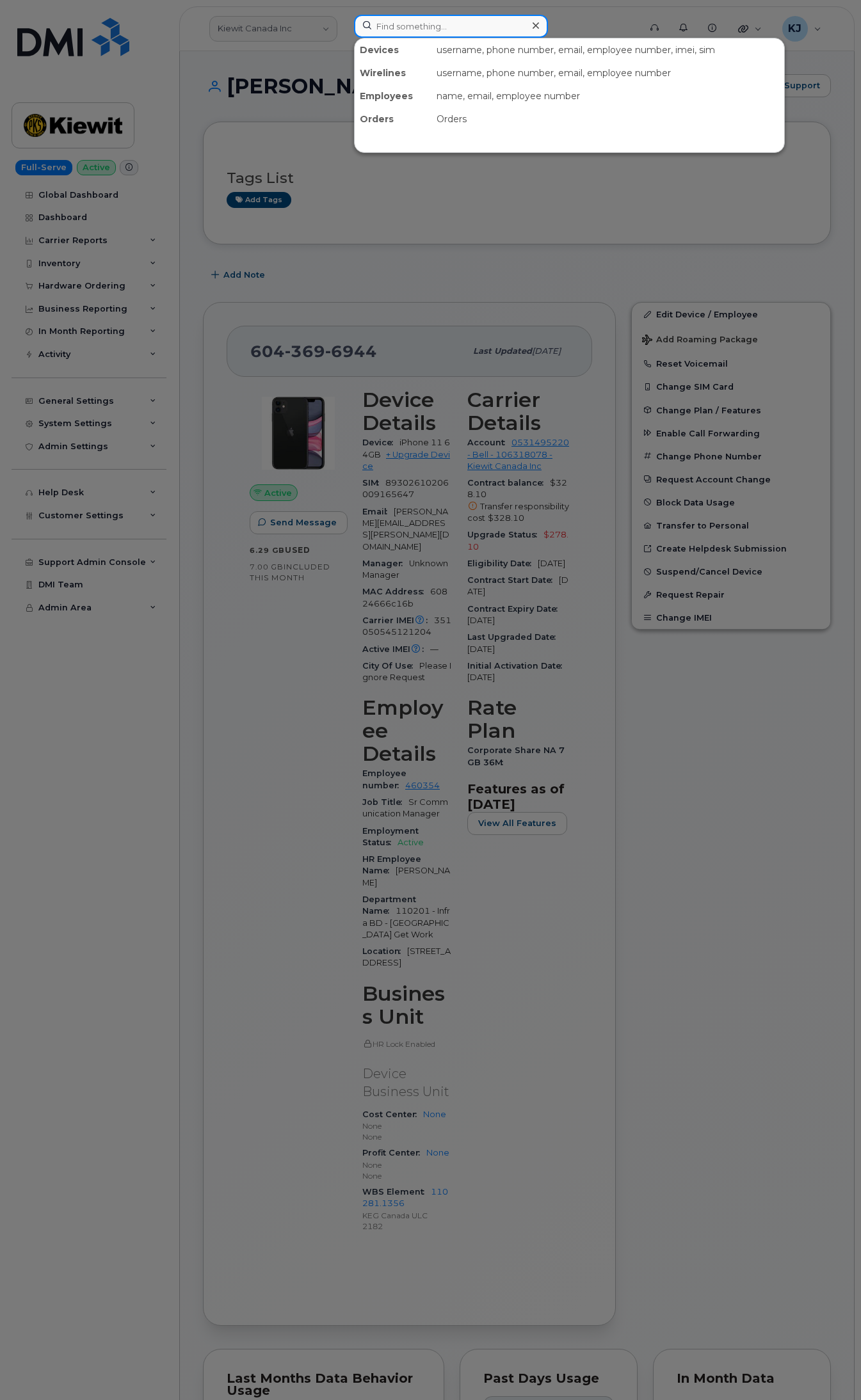
click at [412, 36] on input at bounding box center [451, 26] width 194 height 23
paste input "2363344821"
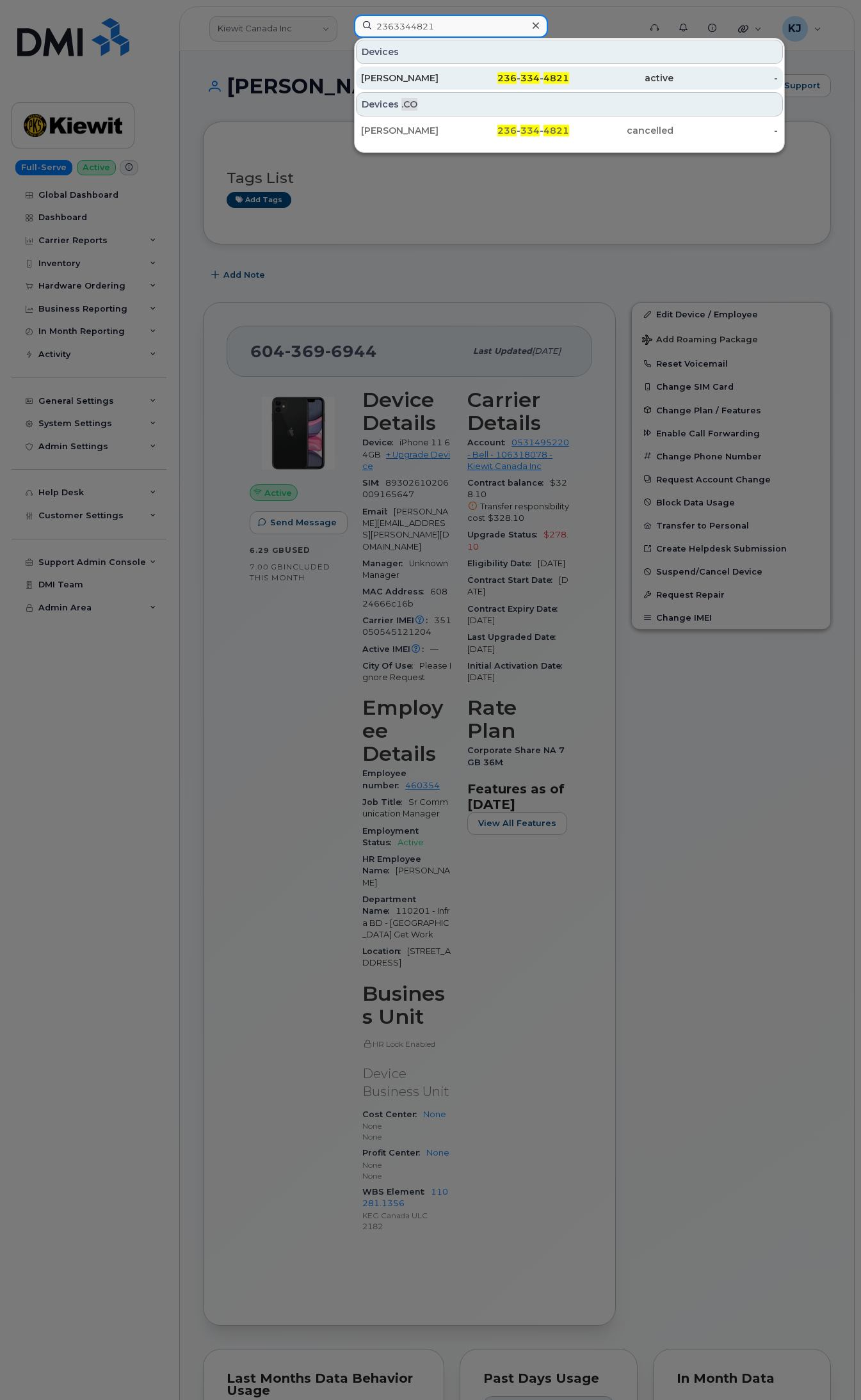
type input "2363344821"
click at [479, 74] on div "236 - 334 - 4821" at bounding box center [518, 77] width 104 height 13
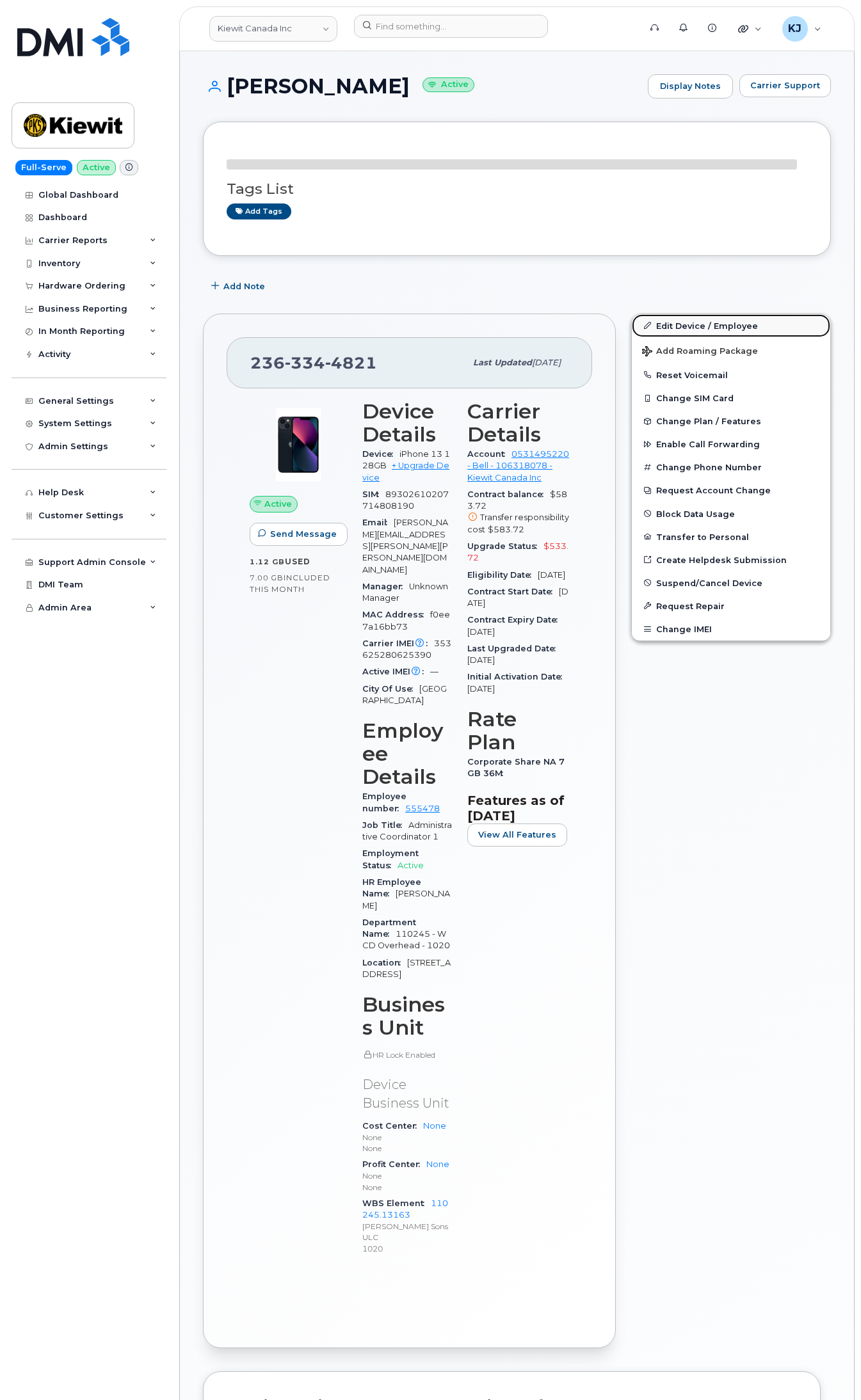
click at [698, 324] on link "Edit Device / Employee" at bounding box center [731, 325] width 198 height 23
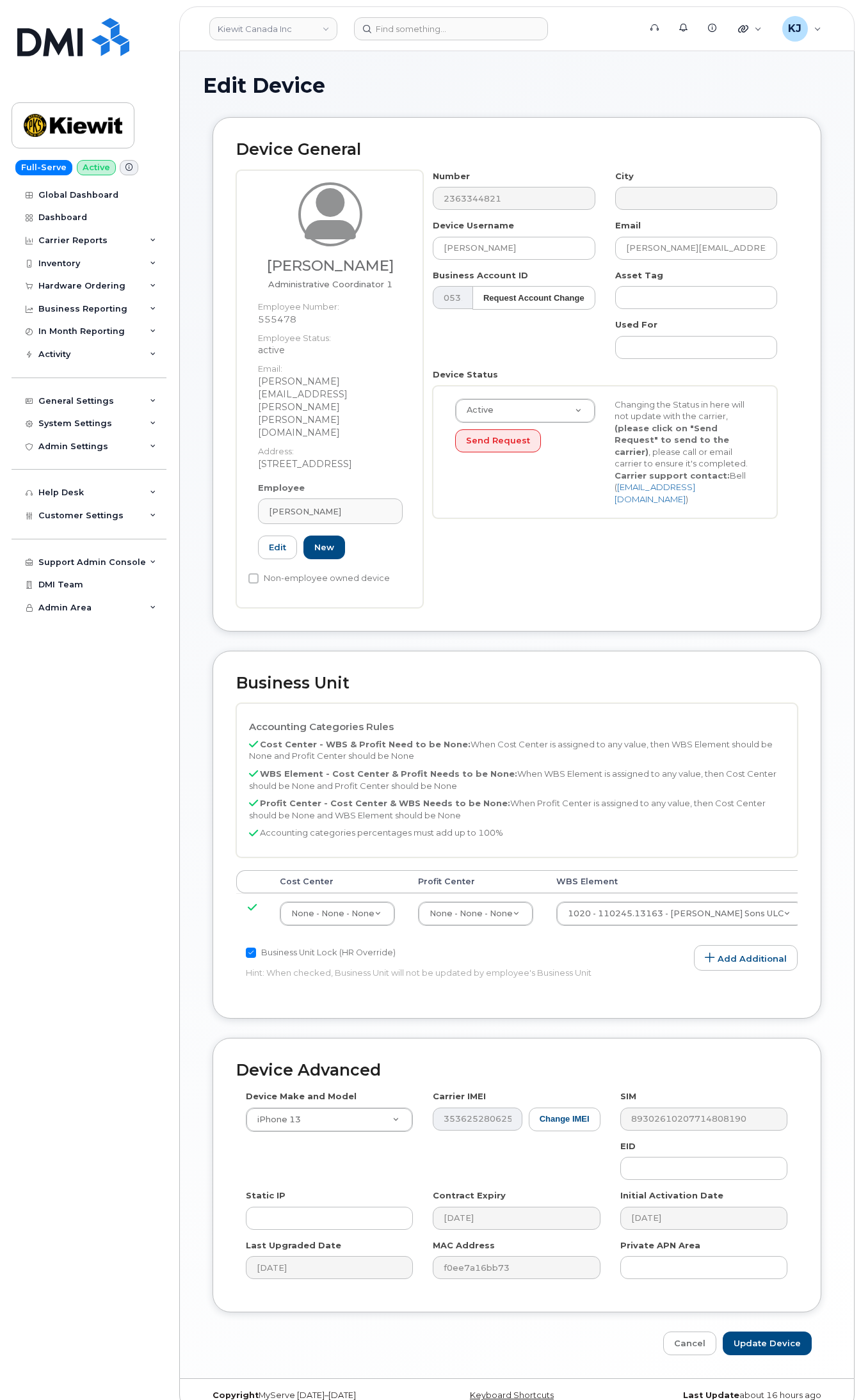
select select "14059"
drag, startPoint x: 546, startPoint y: 246, endPoint x: 269, endPoint y: 240, distance: 277.1
click at [269, 240] on div "Elizabeth Drummond Administrative Coordinator 1 Employee Number: 555478 Employe…" at bounding box center [516, 389] width 562 height 438
paste input "Mariz.Lacson"
click at [468, 247] on input "Mariz.Lacson" at bounding box center [514, 248] width 162 height 23
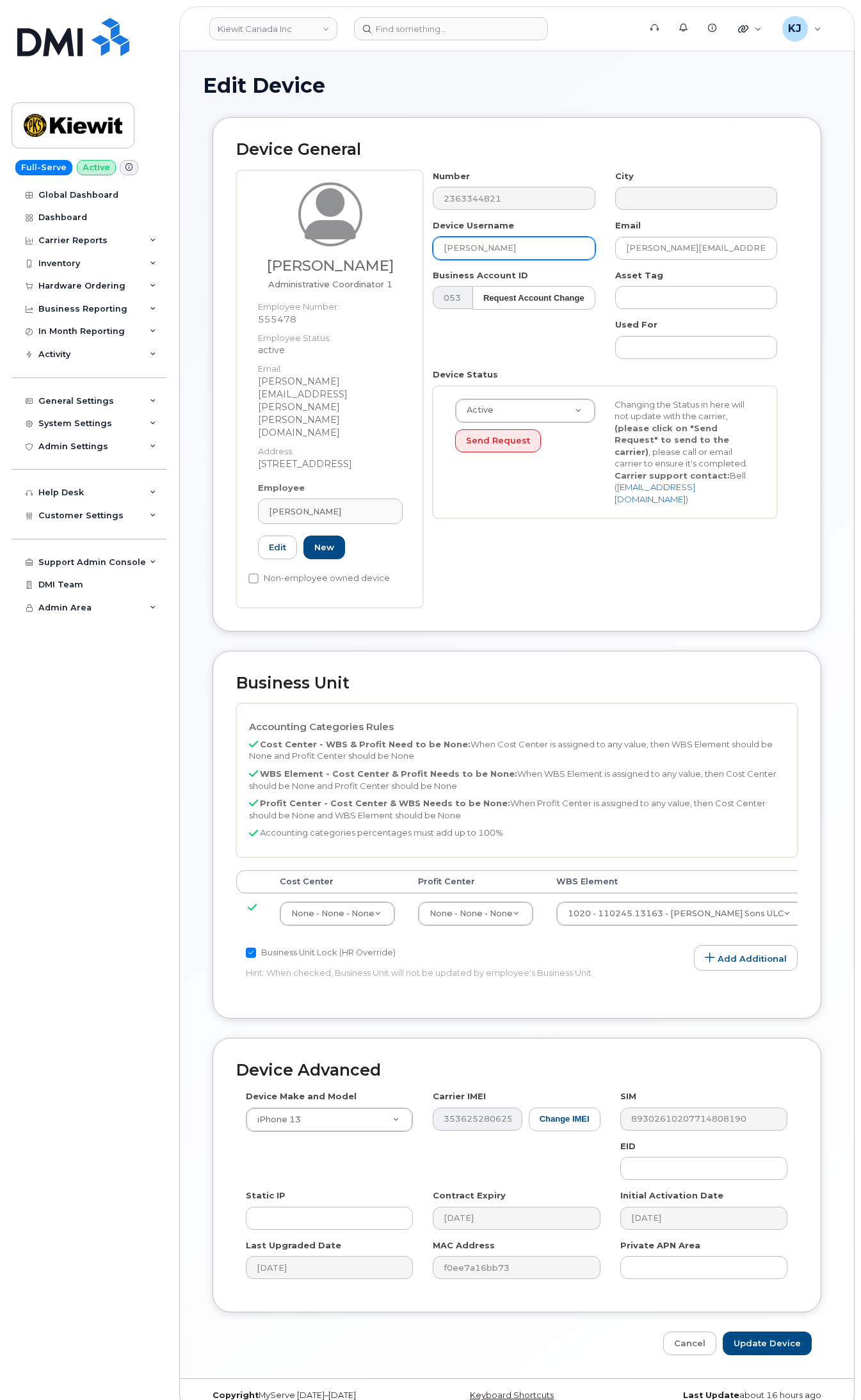
drag, startPoint x: 508, startPoint y: 246, endPoint x: 336, endPoint y: 242, distance: 172.0
click at [340, 242] on div "Elizabeth Drummond Administrative Coordinator 1 Employee Number: 555478 Employe…" at bounding box center [516, 389] width 562 height 438
type input "Mariz Lacson"
click at [353, 499] on link "Elizabeth Drummond" at bounding box center [330, 511] width 145 height 25
paste input "Mariz Lacson"
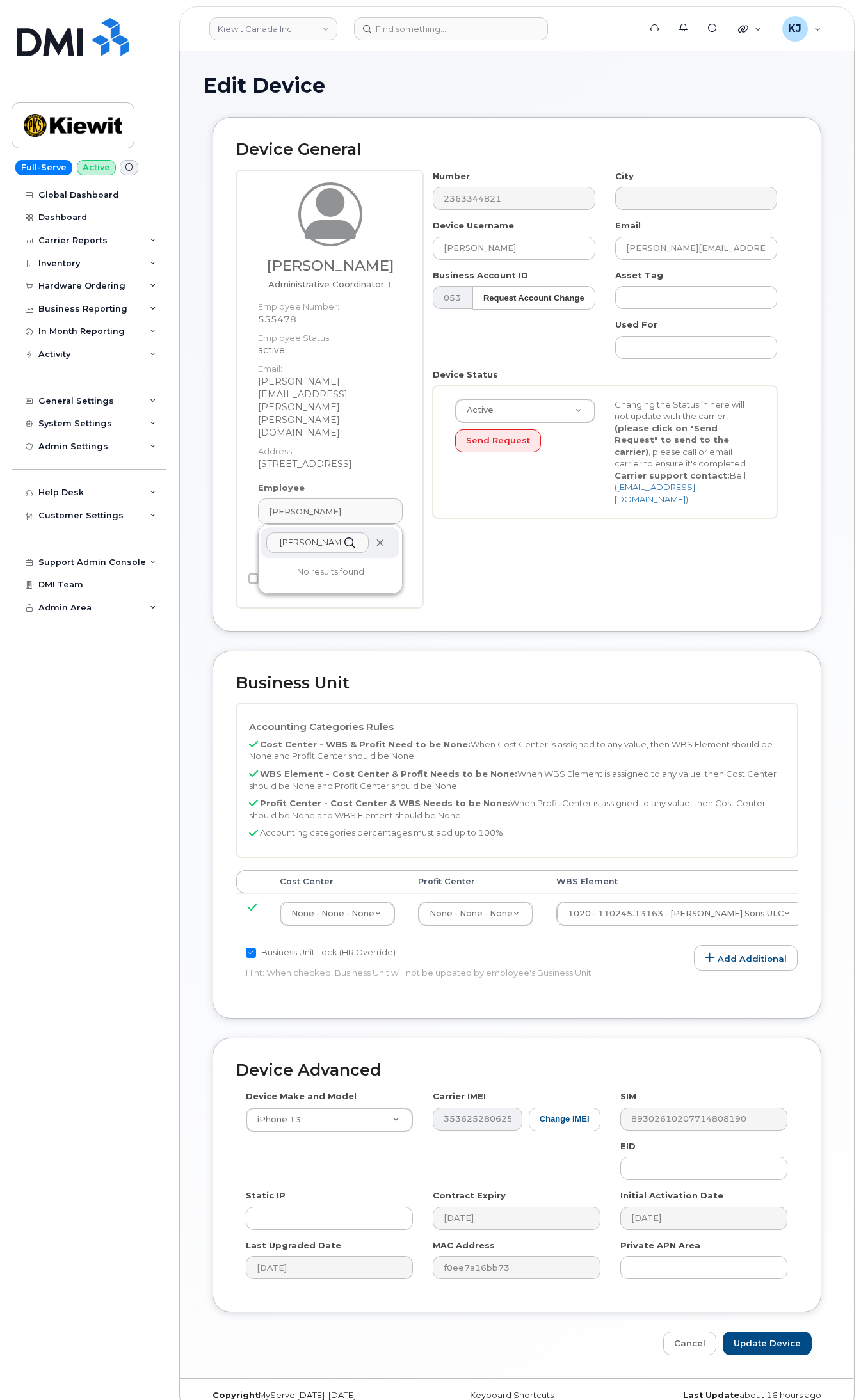
type input "Mariz Lacson"
click at [382, 539] on icon at bounding box center [380, 543] width 9 height 9
click at [437, 526] on div "Number 2363344821 City Device Username Mariz Lacson Email LIZ.DRUMMOND@KIEWIT.C…" at bounding box center [610, 389] width 374 height 438
click at [322, 536] on link "New" at bounding box center [325, 547] width 42 height 23
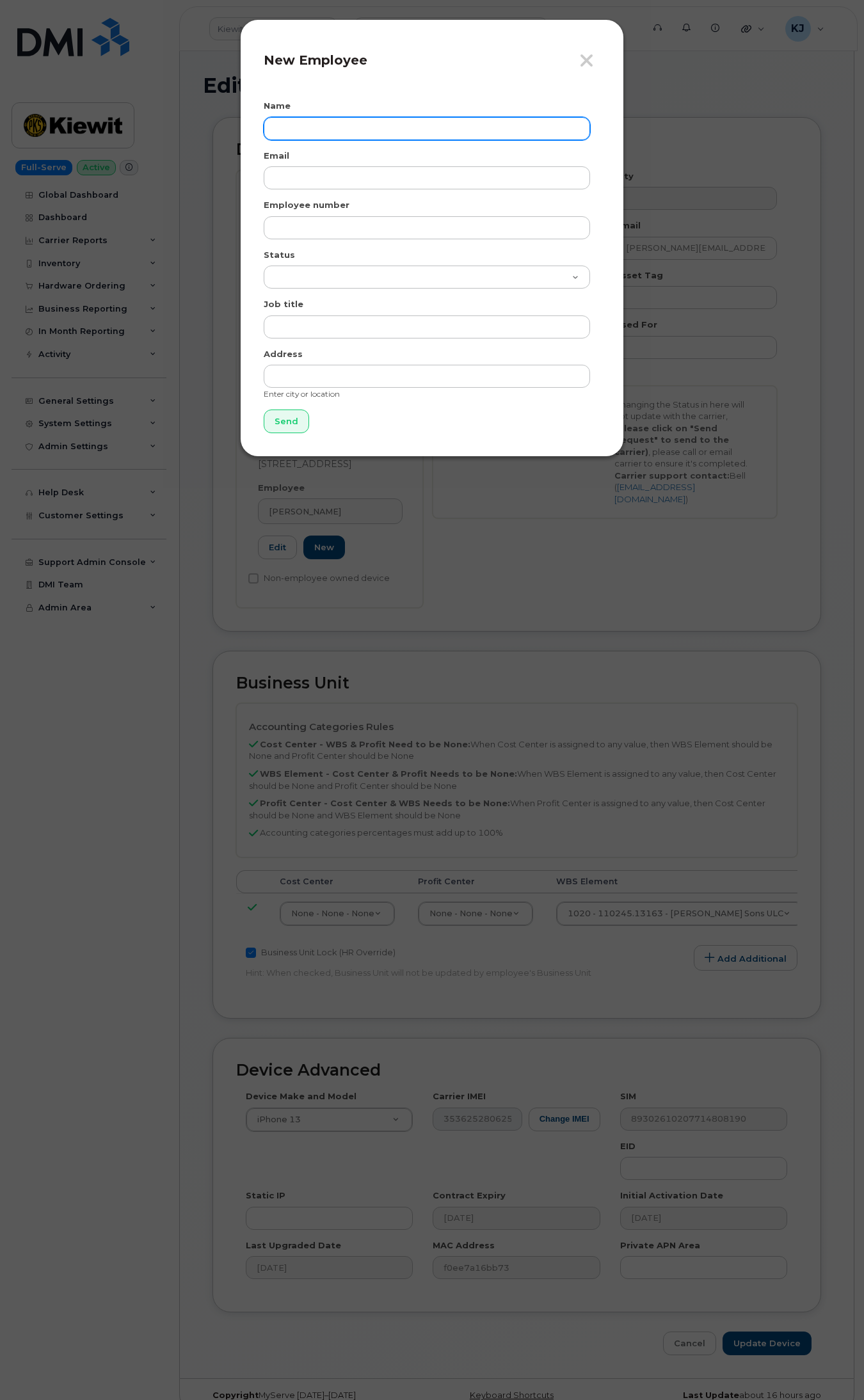
click at [315, 129] on input "text" at bounding box center [426, 129] width 326 height 23
paste input "Mariz Lacson"
type input "Mariz Lacson"
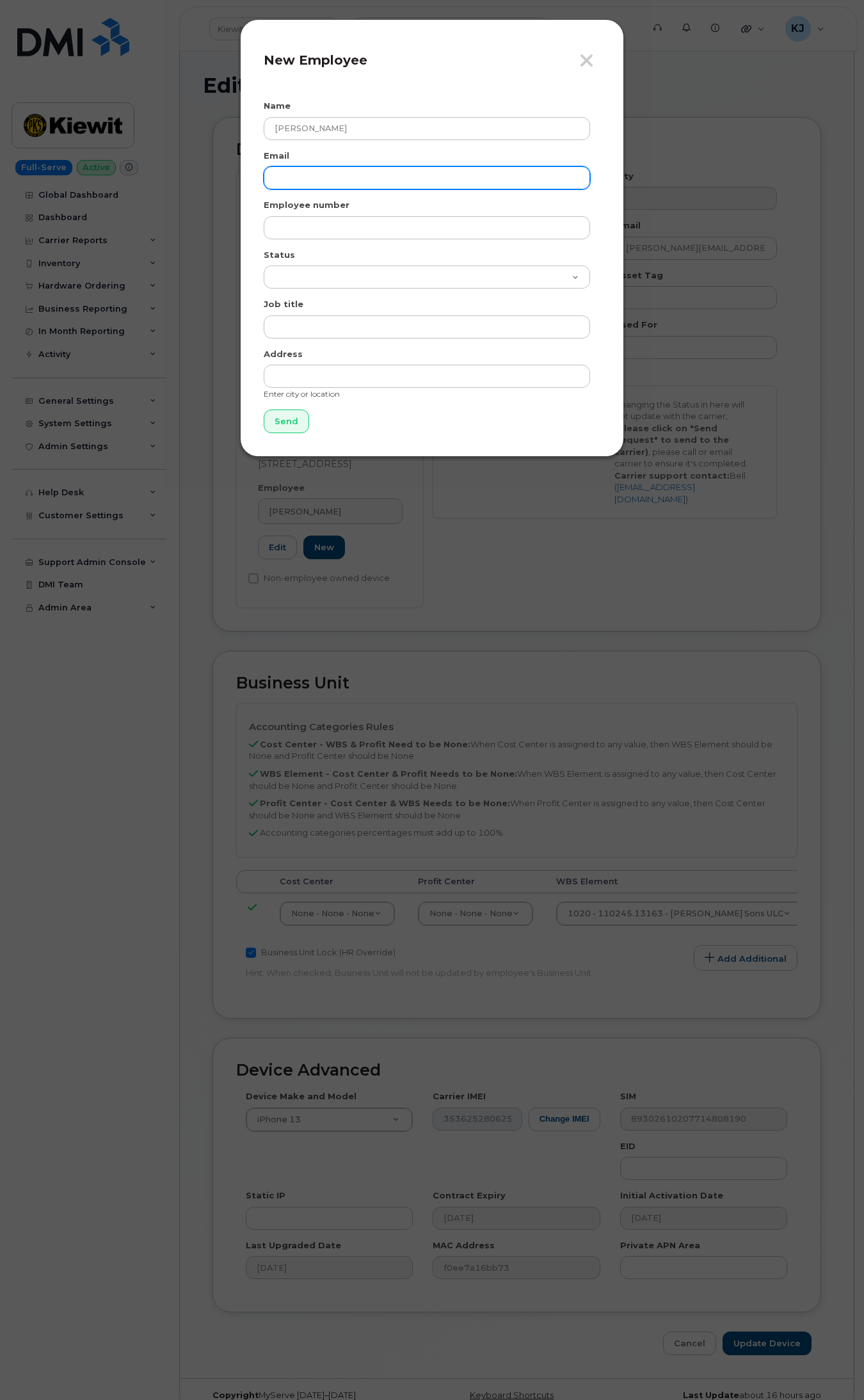
click at [320, 175] on input "email" at bounding box center [426, 178] width 326 height 23
click at [391, 165] on div "Email" at bounding box center [432, 170] width 337 height 40
click at [394, 177] on input "email" at bounding box center [426, 178] width 326 height 23
paste input "Mariz.Lacson"
type input "Mariz.Lacson@kiewit.com"
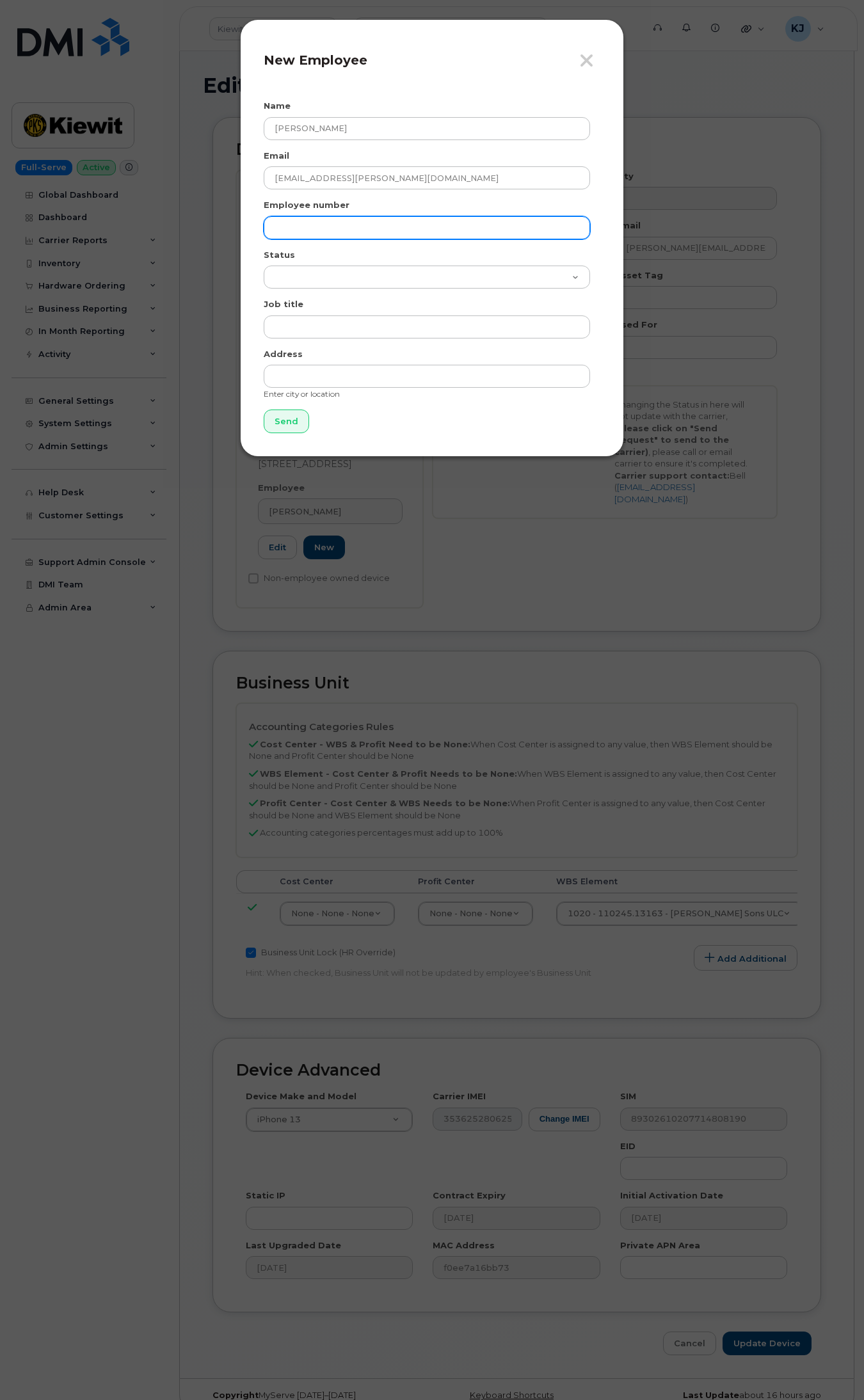
click at [293, 236] on input "text" at bounding box center [426, 228] width 326 height 23
click at [406, 241] on form "Name Mariz Lacson Email Mariz.Lacson@kiewit.com Employee number Status Active O…" at bounding box center [432, 266] width 337 height 333
click at [406, 240] on form "Name Mariz Lacson Email Mariz.Lacson@kiewit.com Employee number Status Active O…" at bounding box center [432, 266] width 337 height 333
click at [410, 232] on input "text" at bounding box center [426, 228] width 326 height 23
paste input "585381"
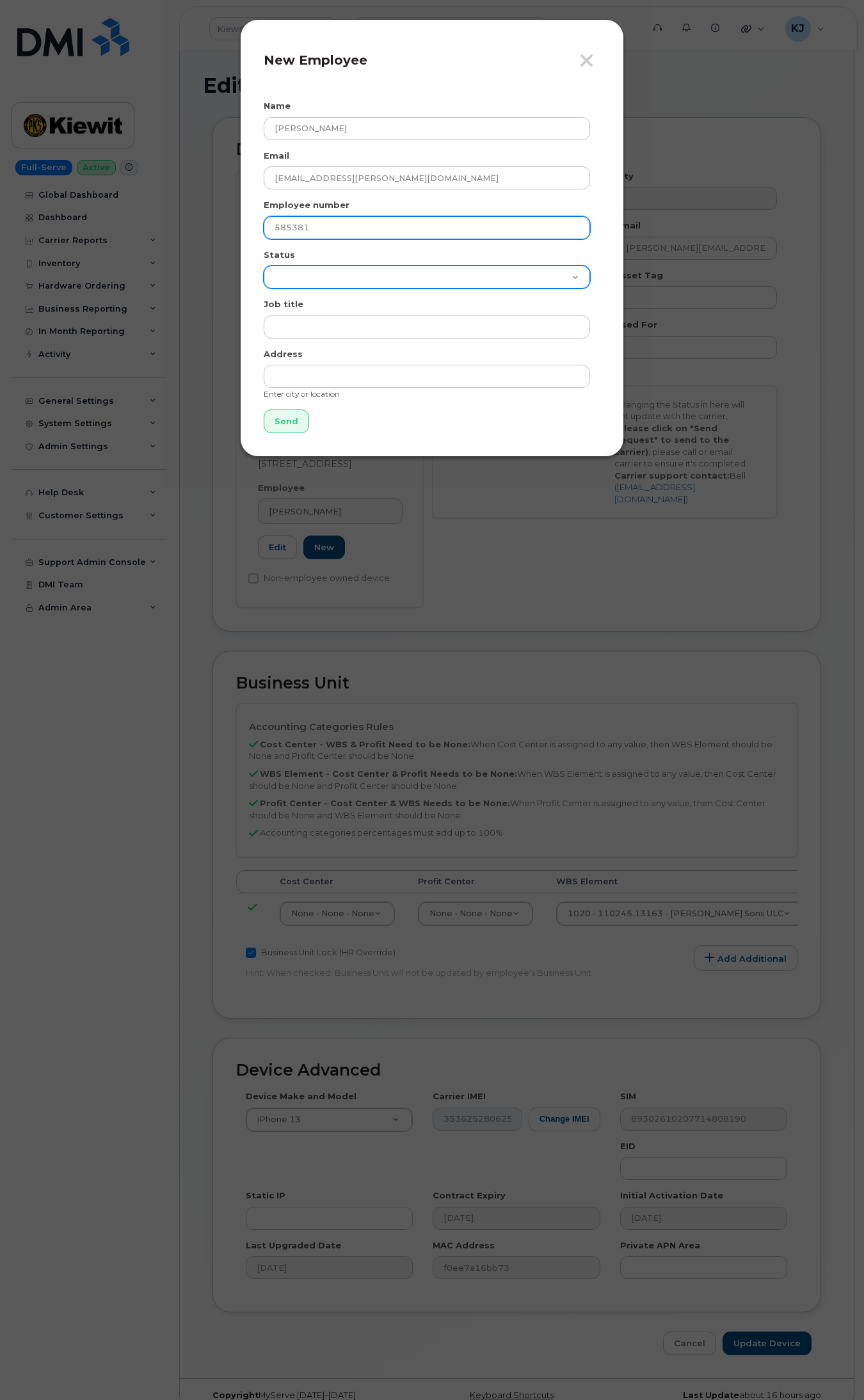
type input "585381"
click at [408, 282] on select "Active On-Leave Long Term Short Term Maternity Leave Temp Layoff Inactive" at bounding box center [426, 277] width 326 height 23
select select "active"
click at [264, 265] on select "Active On-Leave Long Term Short Term Maternity Leave Temp Layoff Inactive" at bounding box center [426, 277] width 326 height 23
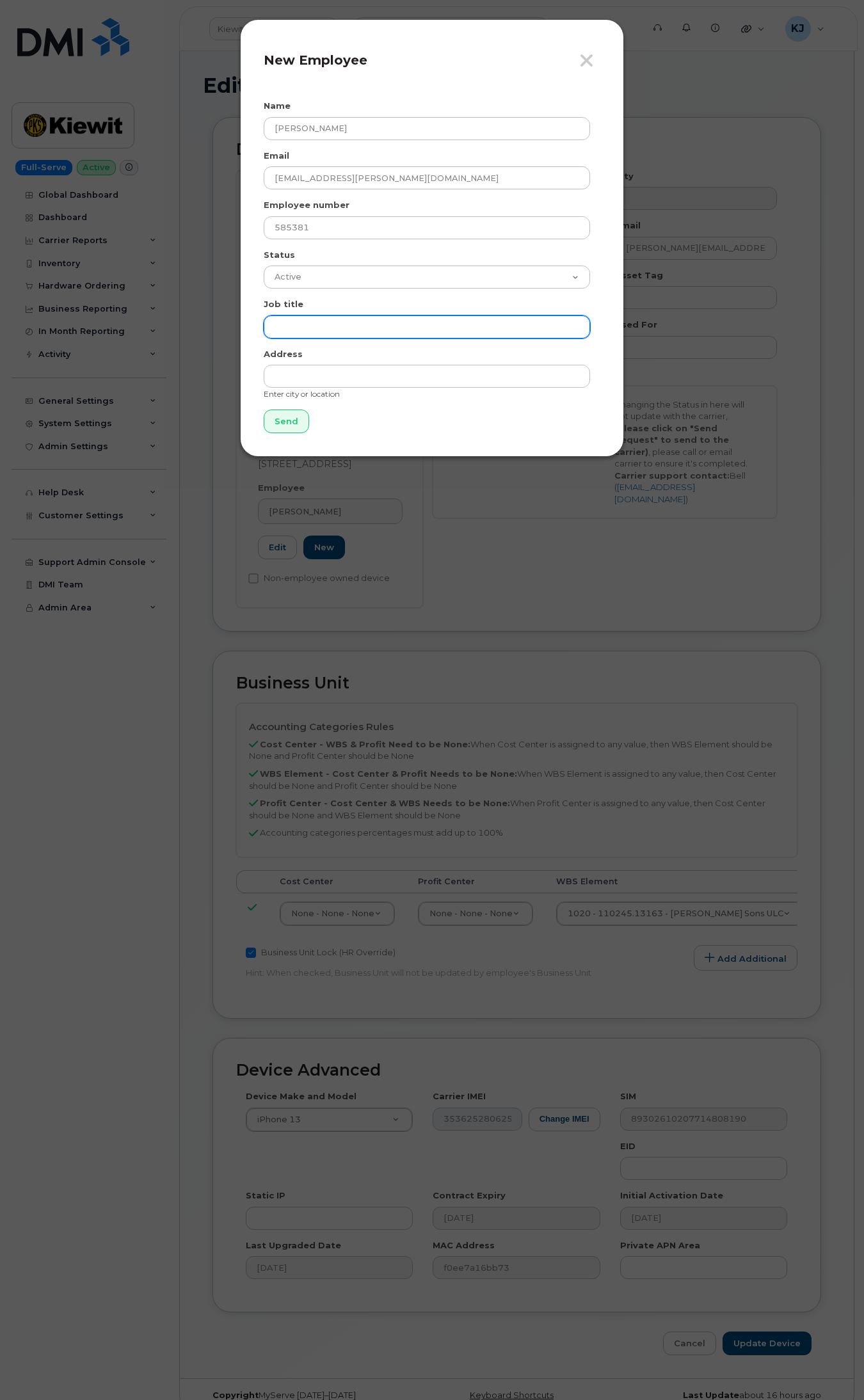
click at [357, 337] on input "text" at bounding box center [426, 327] width 326 height 23
click at [282, 426] on input "Send" at bounding box center [286, 421] width 45 height 23
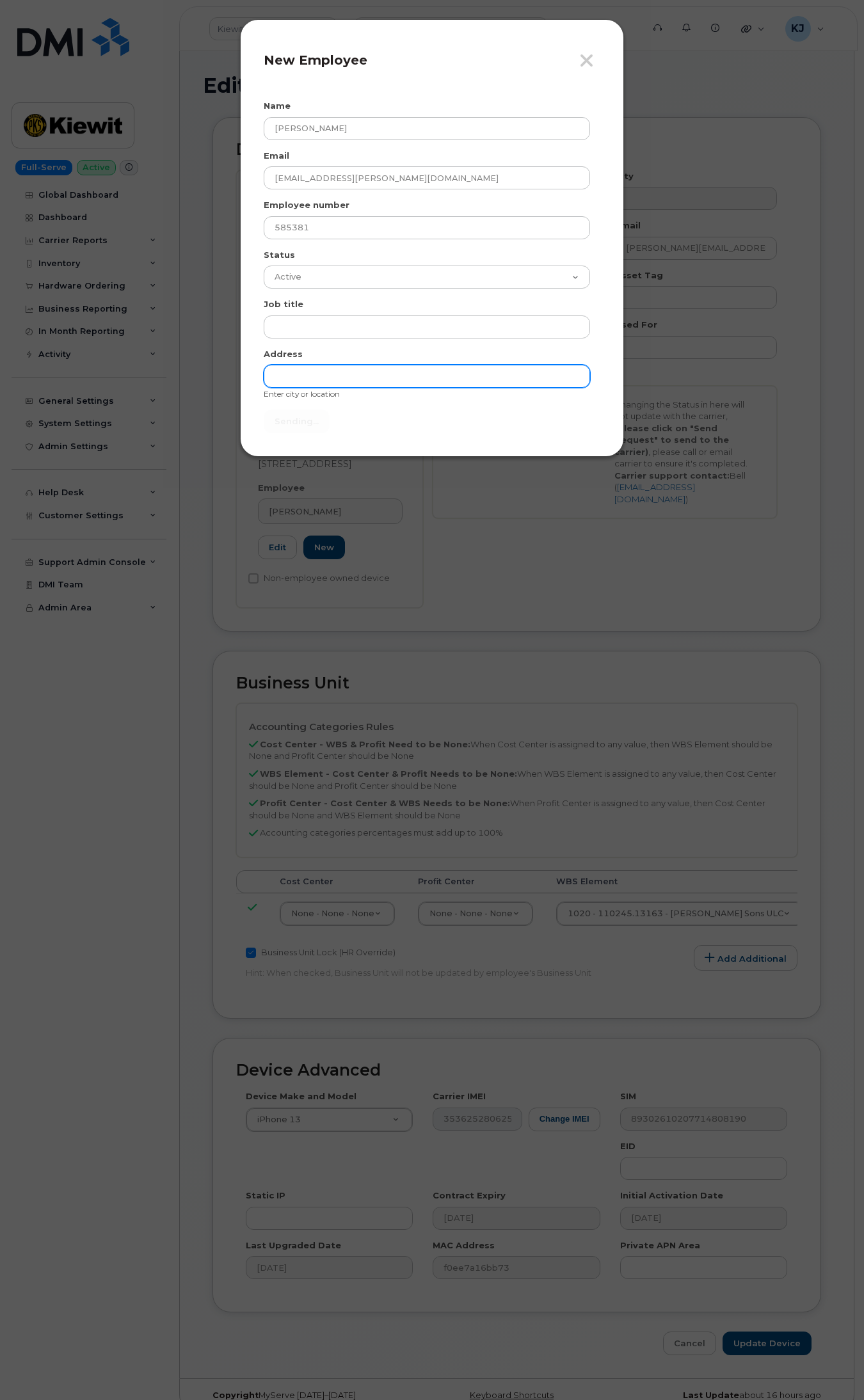
type input "Send"
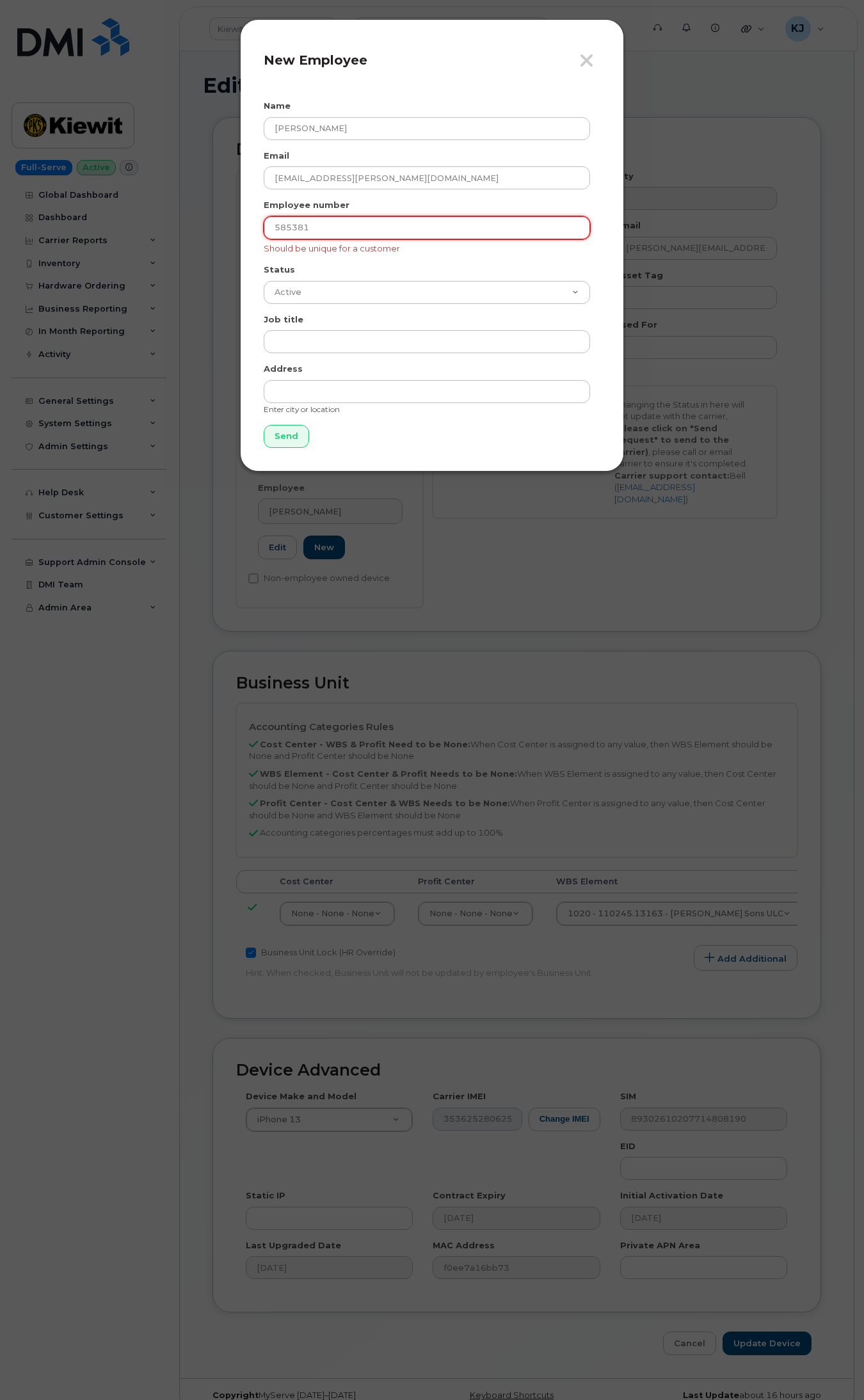
click at [275, 224] on input "585381" at bounding box center [426, 228] width 326 height 23
click at [345, 222] on input "585381" at bounding box center [426, 228] width 326 height 23
type input "585381"
click at [296, 437] on input "Send" at bounding box center [286, 436] width 45 height 23
click at [286, 433] on input "Send" at bounding box center [286, 436] width 45 height 23
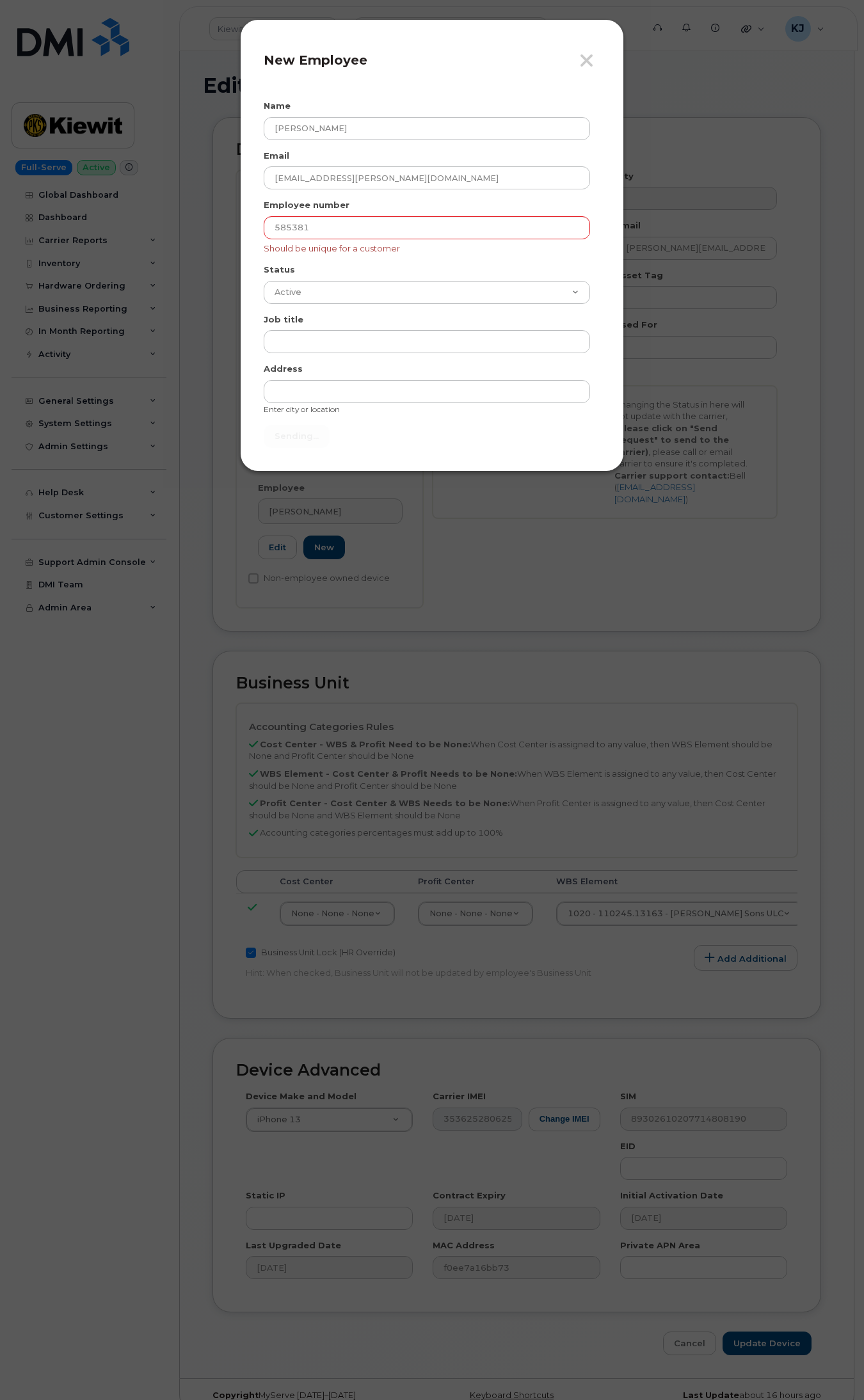
type input "Send"
click at [589, 55] on icon "button" at bounding box center [586, 61] width 15 height 19
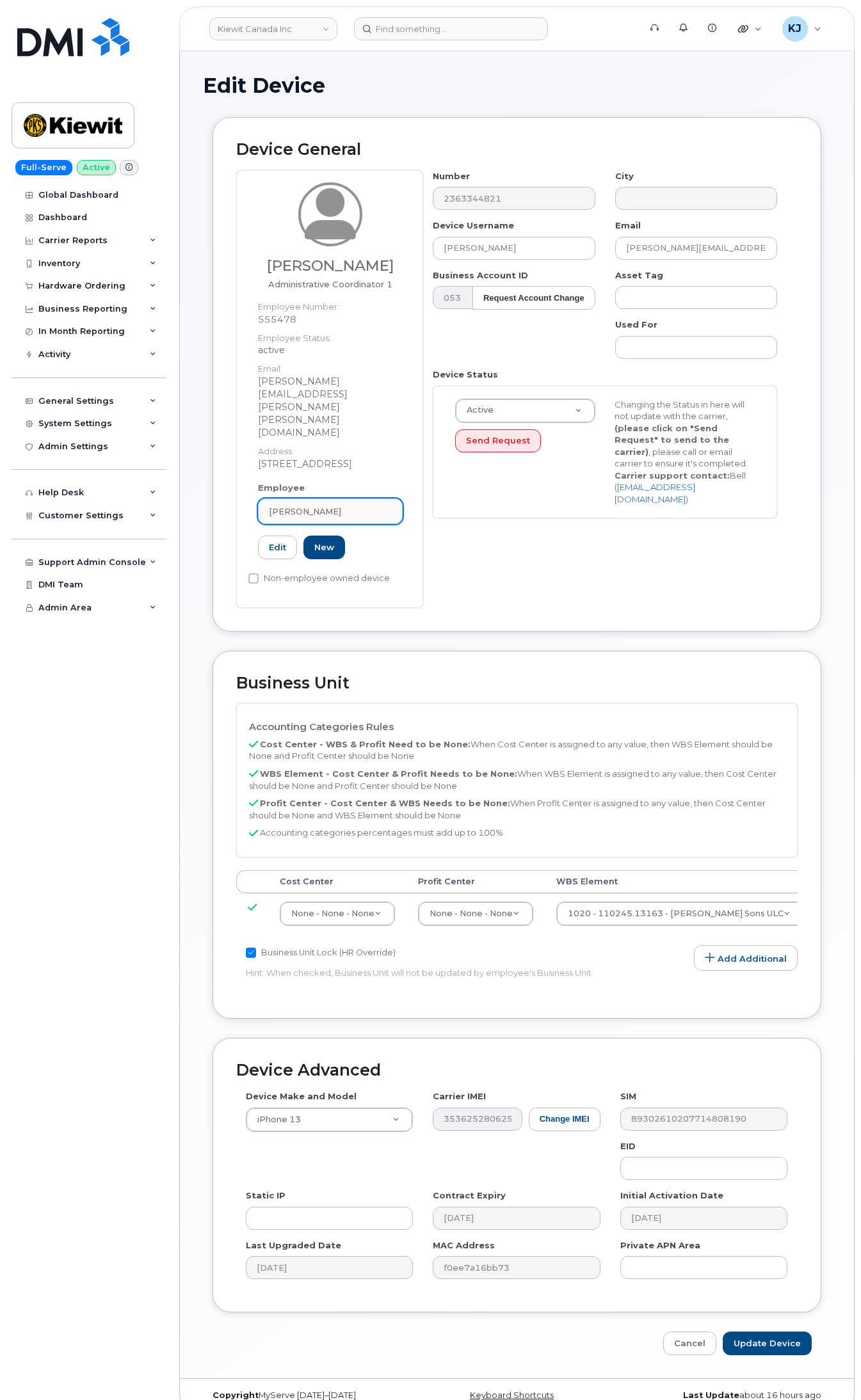
click at [372, 499] on link "Elizabeth Drummond" at bounding box center [330, 511] width 145 height 25
paste input "Cecilia Marez Lacson"
click at [275, 533] on input "Mariz LacsonCecilia Marez Lacson" at bounding box center [318, 543] width 103 height 21
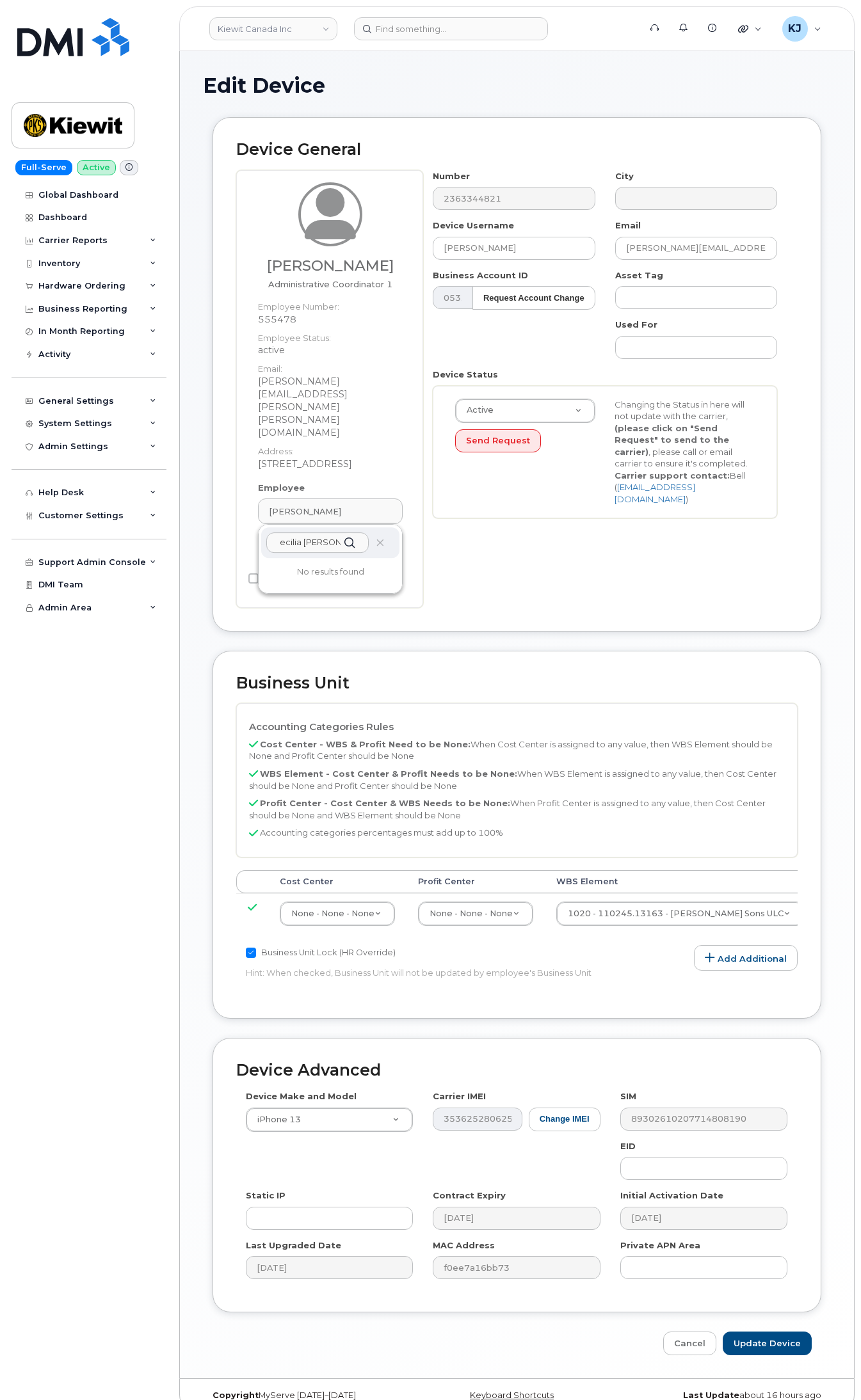
type input "Mariz LaCecilia Marez Lac]son"
click at [369, 527] on div "Mariz LaCecilia Marez Lac]son" at bounding box center [330, 542] width 138 height 30
click at [380, 539] on icon at bounding box center [380, 543] width 9 height 9
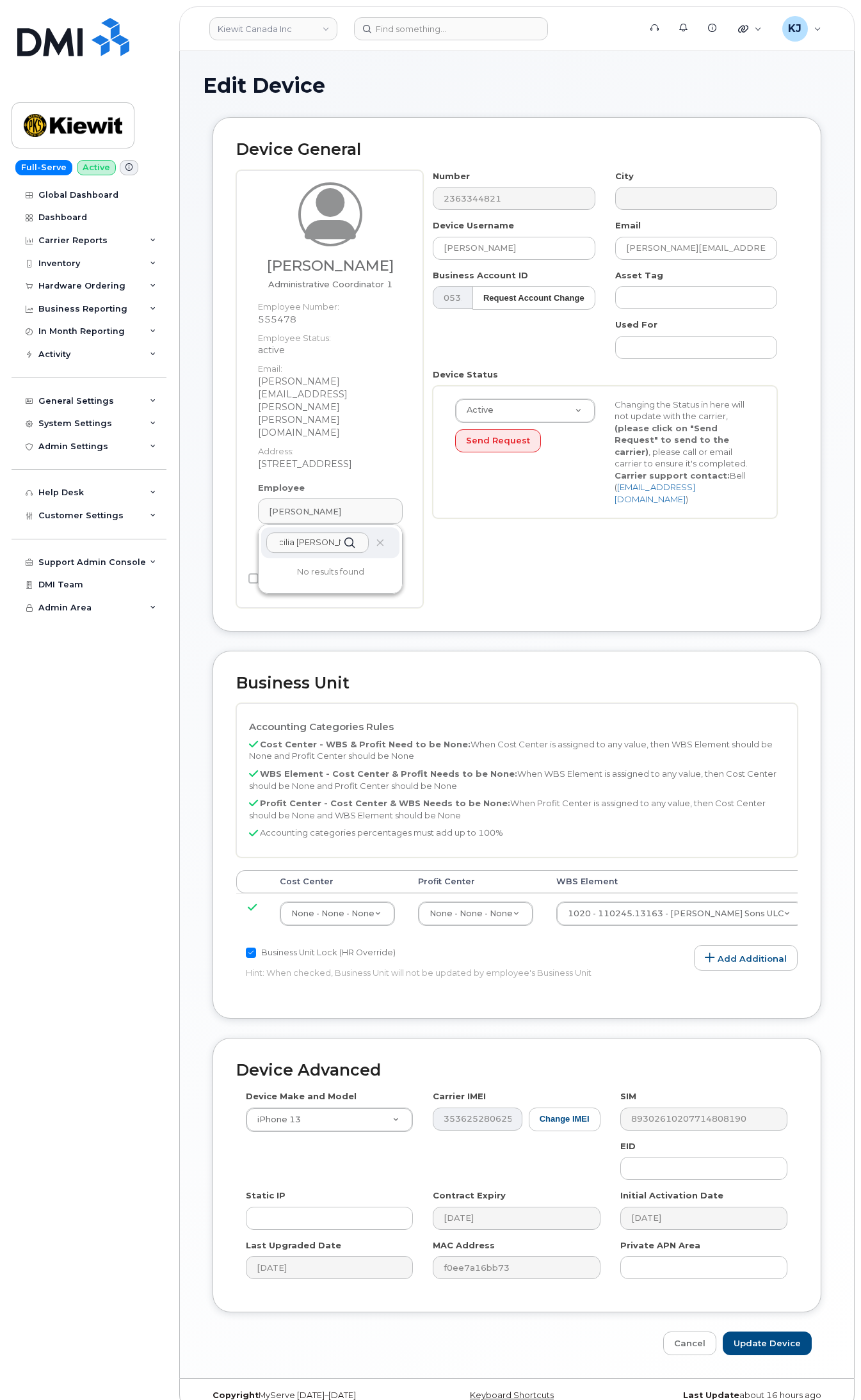
drag, startPoint x: 273, startPoint y: 506, endPoint x: 453, endPoint y: 504, distance: 180.0
click at [453, 504] on div "Elizabeth Drummond Administrative Coordinator 1 Employee Number: 555478 Employe…" at bounding box center [516, 389] width 562 height 438
click at [326, 536] on link "New" at bounding box center [325, 547] width 42 height 23
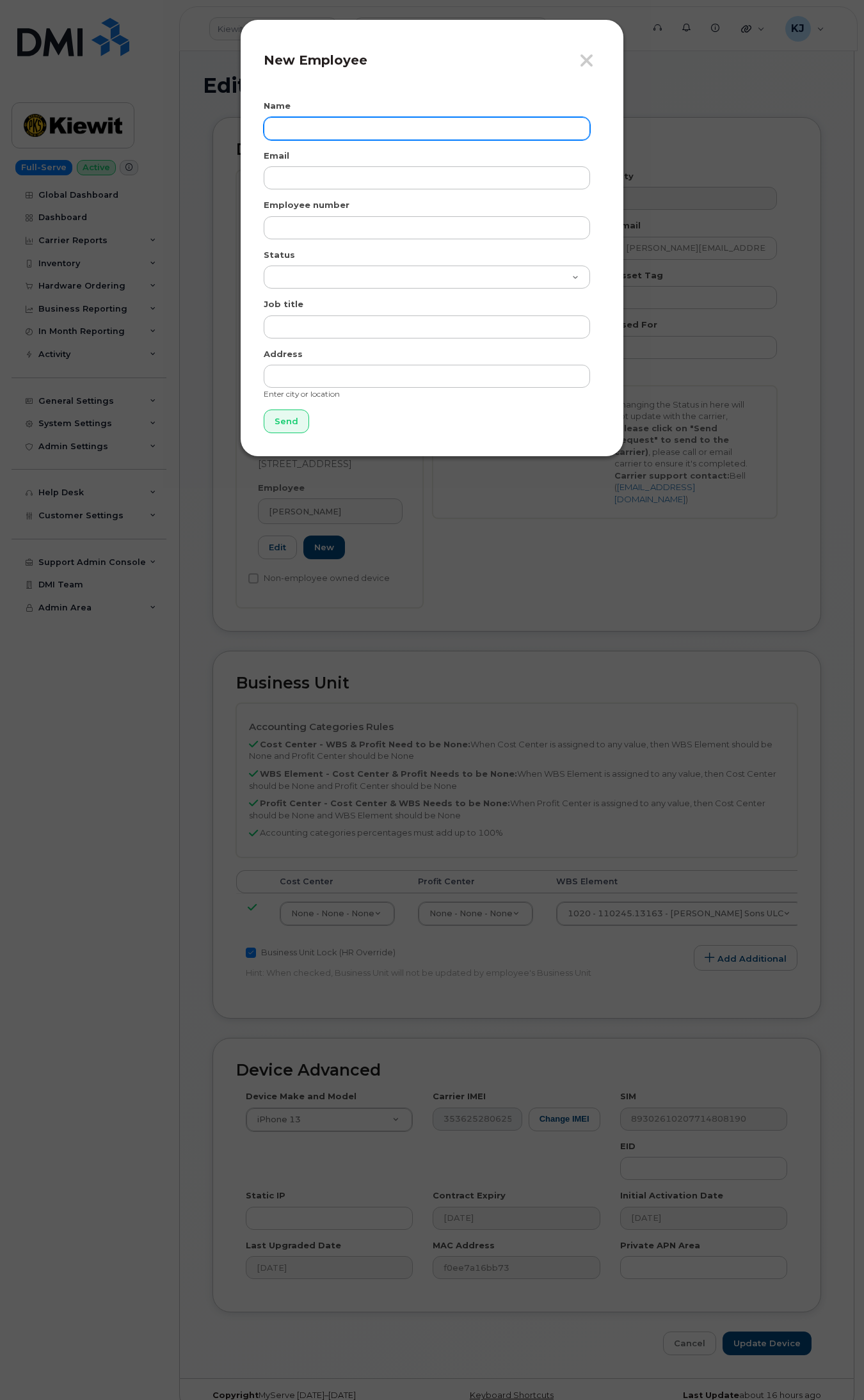
click at [345, 128] on input "text" at bounding box center [426, 129] width 326 height 23
paste input "Cecilia Marez Lacson"
type input "Cecilia Marez Lacson"
click at [586, 64] on icon "button" at bounding box center [586, 61] width 15 height 19
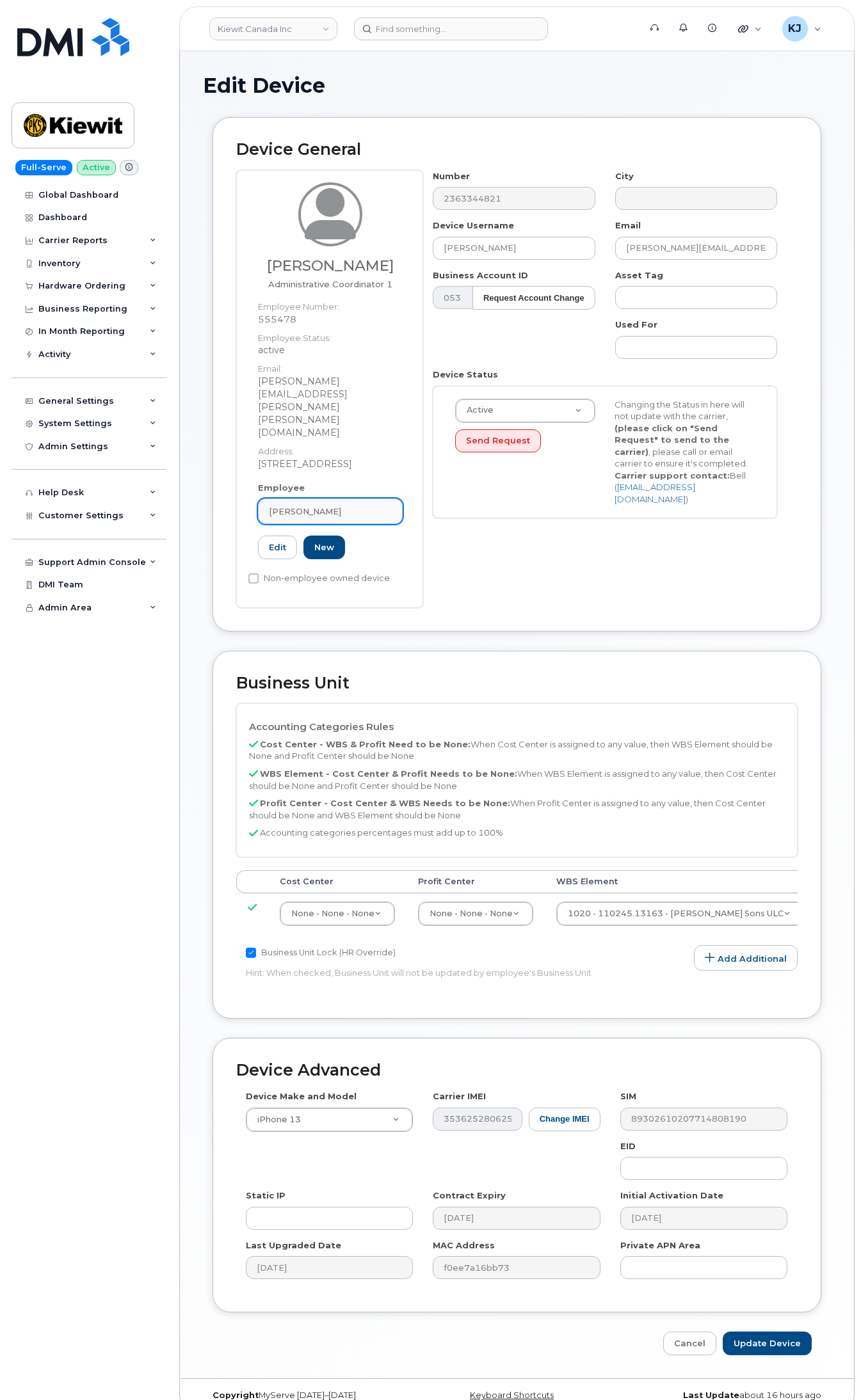
click at [340, 506] on span "Elizabeth Drummond" at bounding box center [305, 512] width 72 height 12
paste input "Cecilia Marez Lacson"
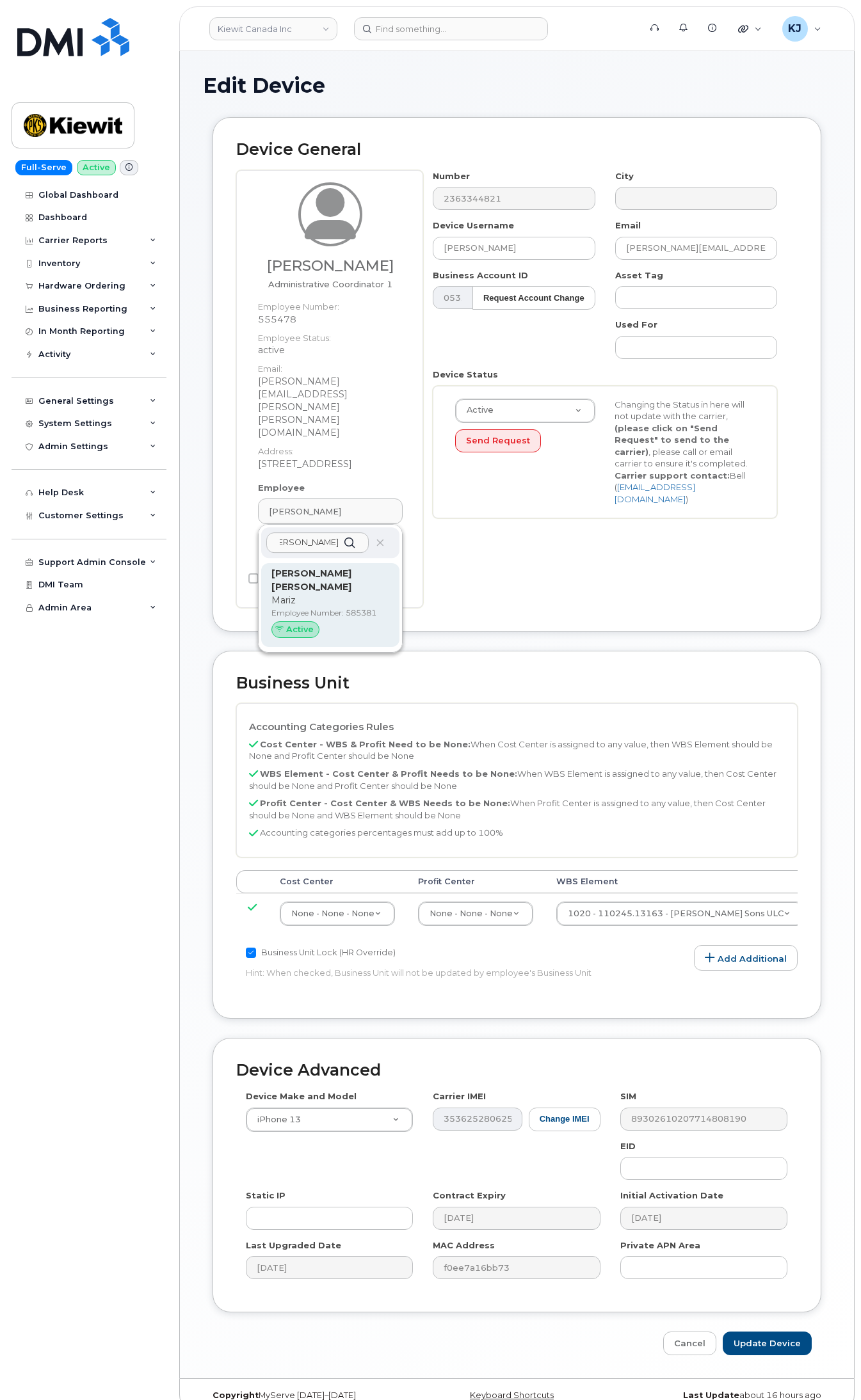
type input "Cecilia Marez Lacson"
click at [313, 594] on p "Mariz" at bounding box center [330, 600] width 118 height 13
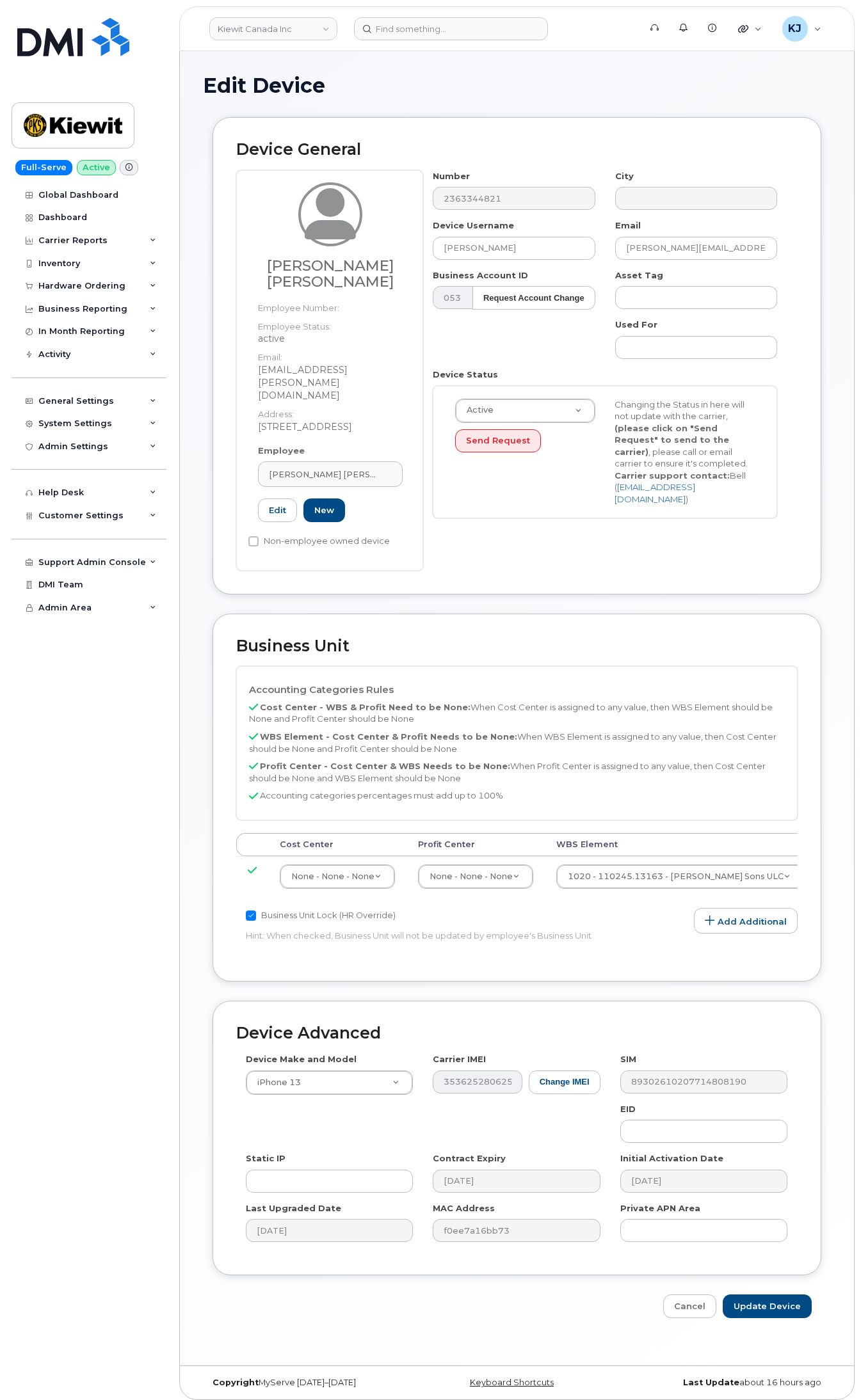
type input "585381"
type input "Cecilia Marez Lacson"
type input "mariz.lacson@kiewit.com"
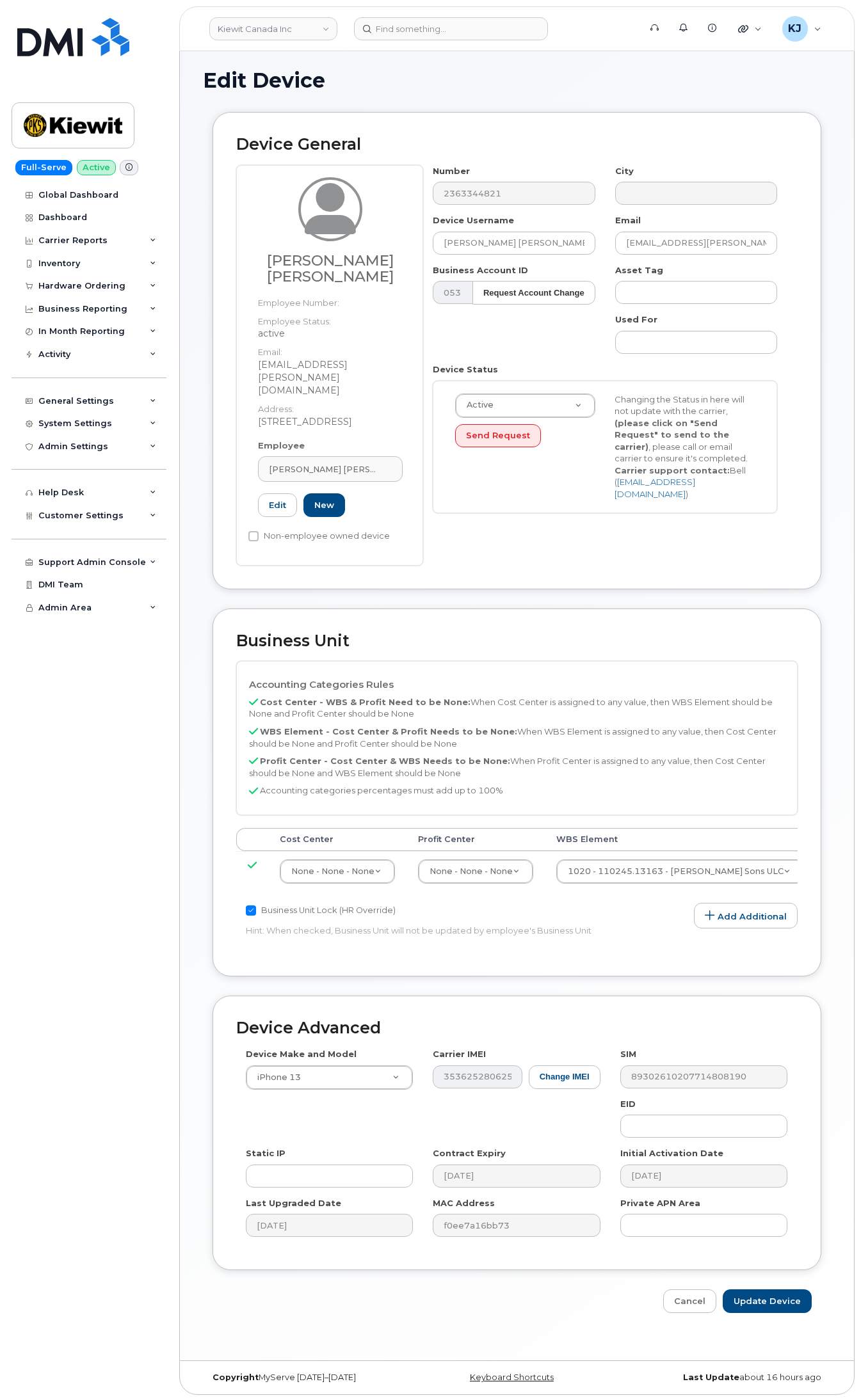
scroll to position [6, 0]
click at [767, 1289] on input "Update Device" at bounding box center [767, 1300] width 89 height 23
type input "Saving..."
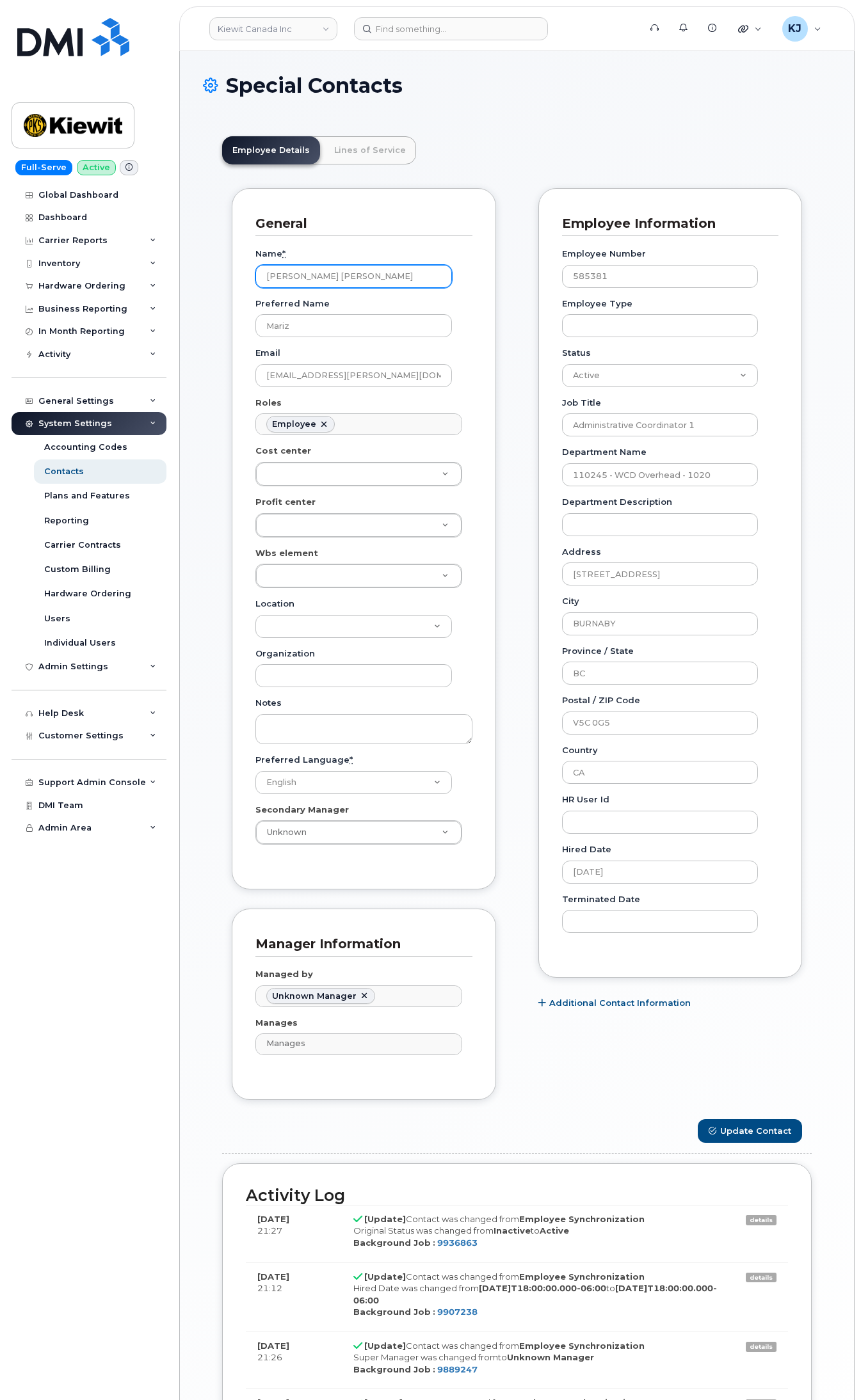
scroll to position [39, 0]
drag, startPoint x: 366, startPoint y: 278, endPoint x: 180, endPoint y: 260, distance: 186.9
click at [183, 260] on div "Special Contacts Employee Details Lines of Service General Name * Cecilia Marez…" at bounding box center [517, 791] width 674 height 1480
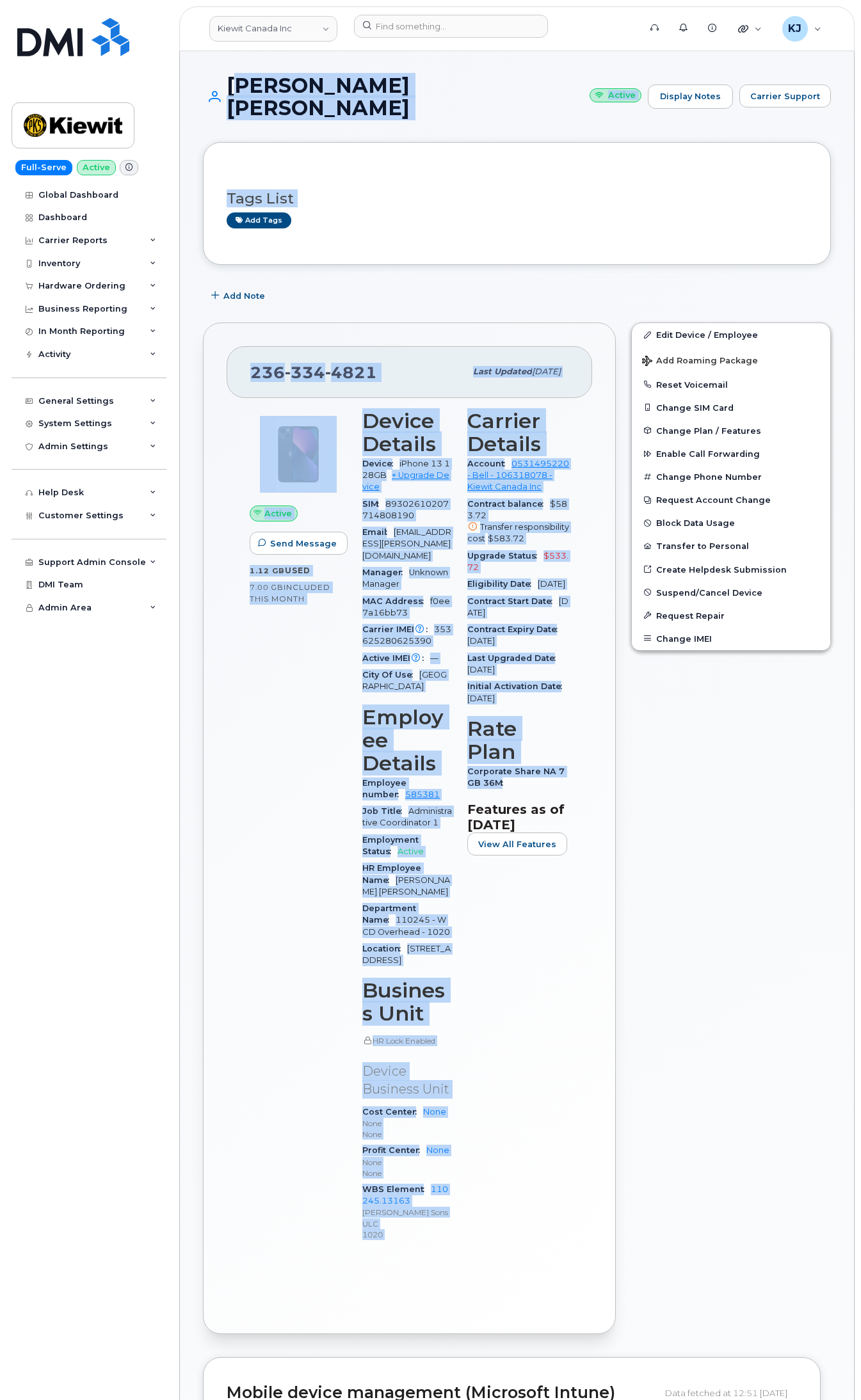
drag, startPoint x: 231, startPoint y: 84, endPoint x: 580, endPoint y: 788, distance: 785.8
copy div "Loremip Dolor Sitame Consec Adipisc Elits Doeiusm Tempori Utla Etdo Mag aliq En…"
click at [412, 179] on div "Tags List Add tags" at bounding box center [516, 204] width 581 height 50
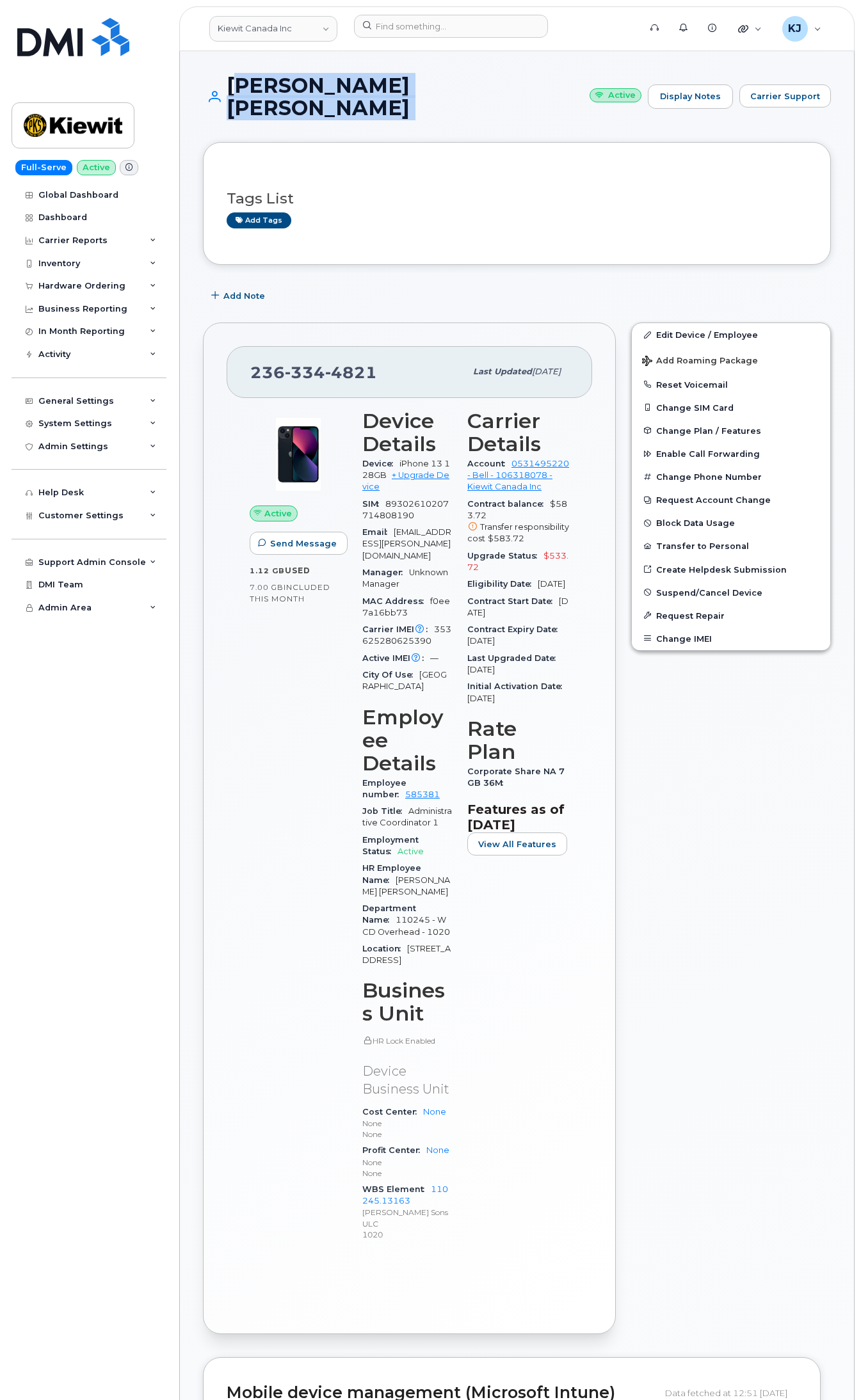
drag, startPoint x: 229, startPoint y: 81, endPoint x: 461, endPoint y: 84, distance: 232.0
click at [461, 84] on h1 "Cecilia Marez Lacson Active" at bounding box center [422, 96] width 439 height 44
copy h1 "Cecilia Marez Lacson"
click at [429, 30] on input at bounding box center [451, 26] width 194 height 23
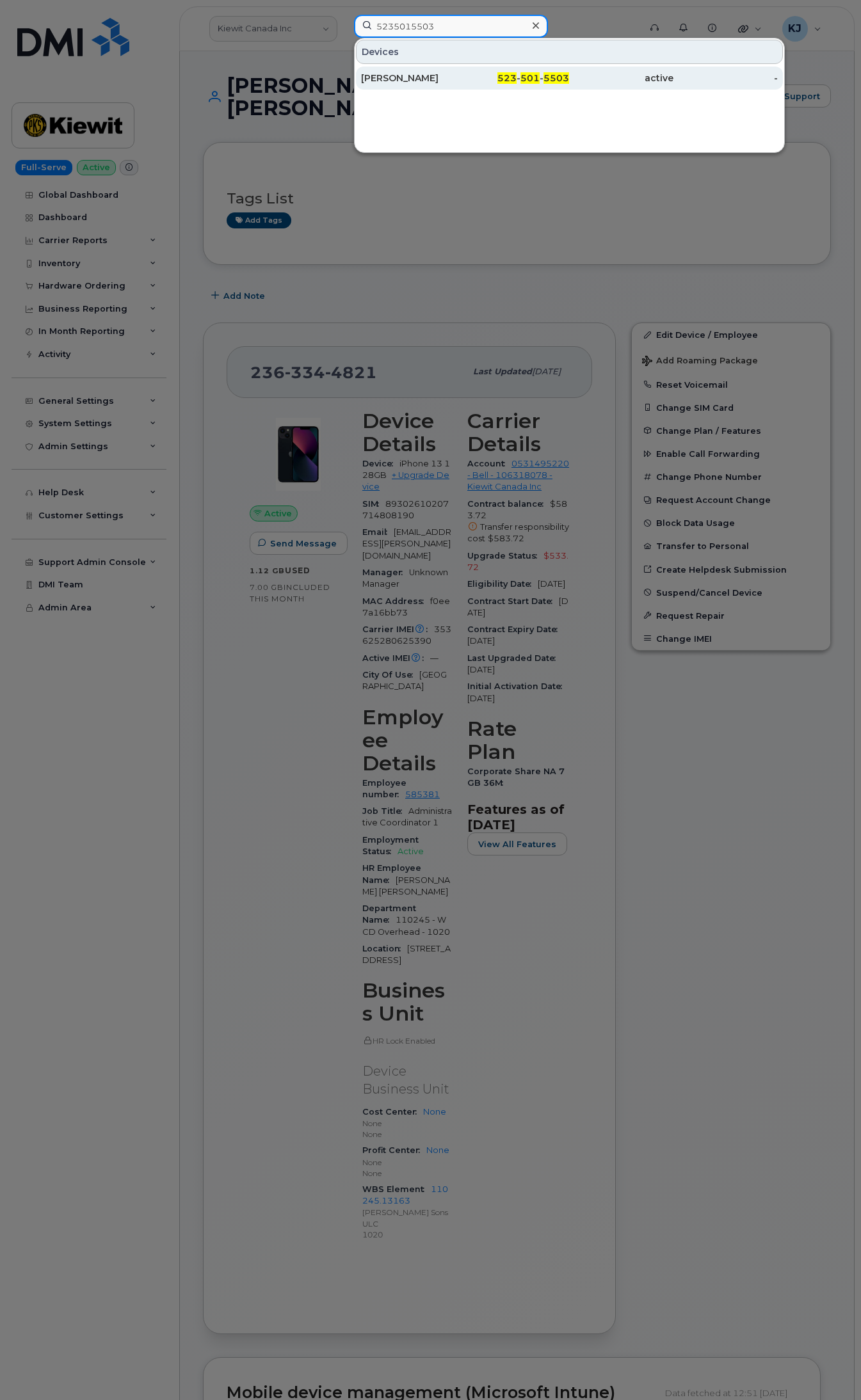
type input "5235015503"
click at [466, 77] on link "DANIEL ZEKONIS 523 - 501 - 5503 active -" at bounding box center [569, 77] width 427 height 23
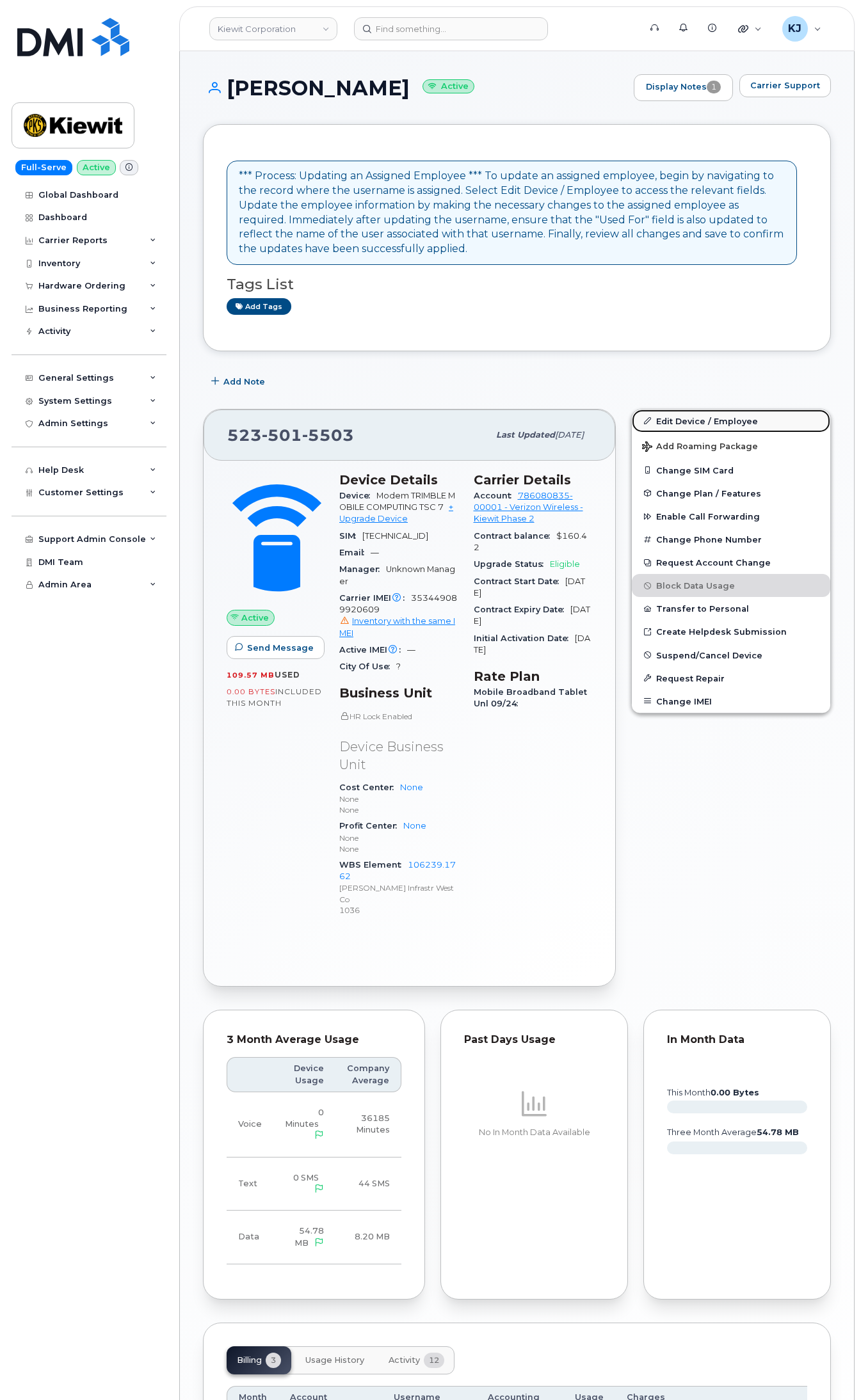
click at [696, 424] on link "Edit Device / Employee" at bounding box center [731, 421] width 198 height 23
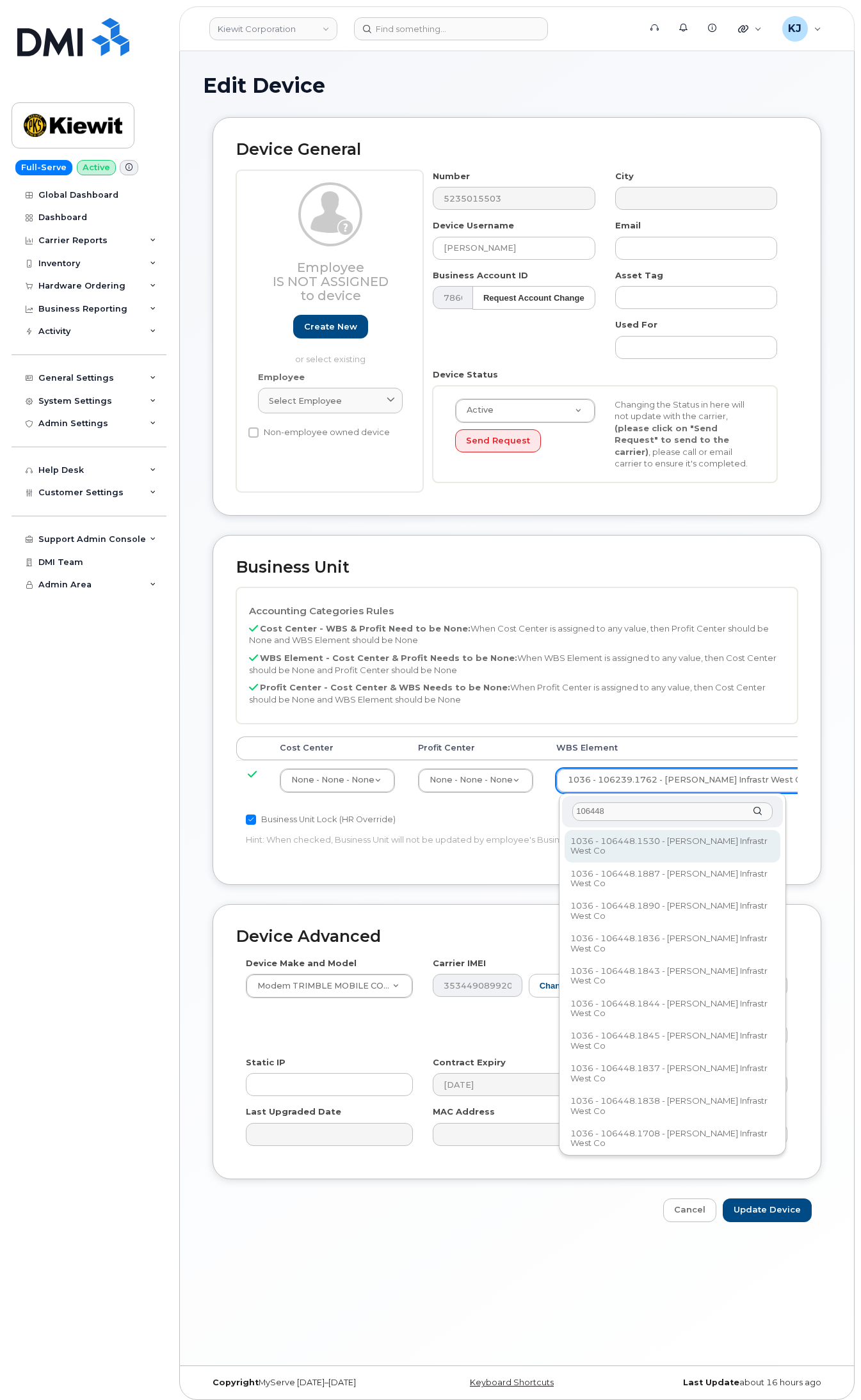
type input "106448"
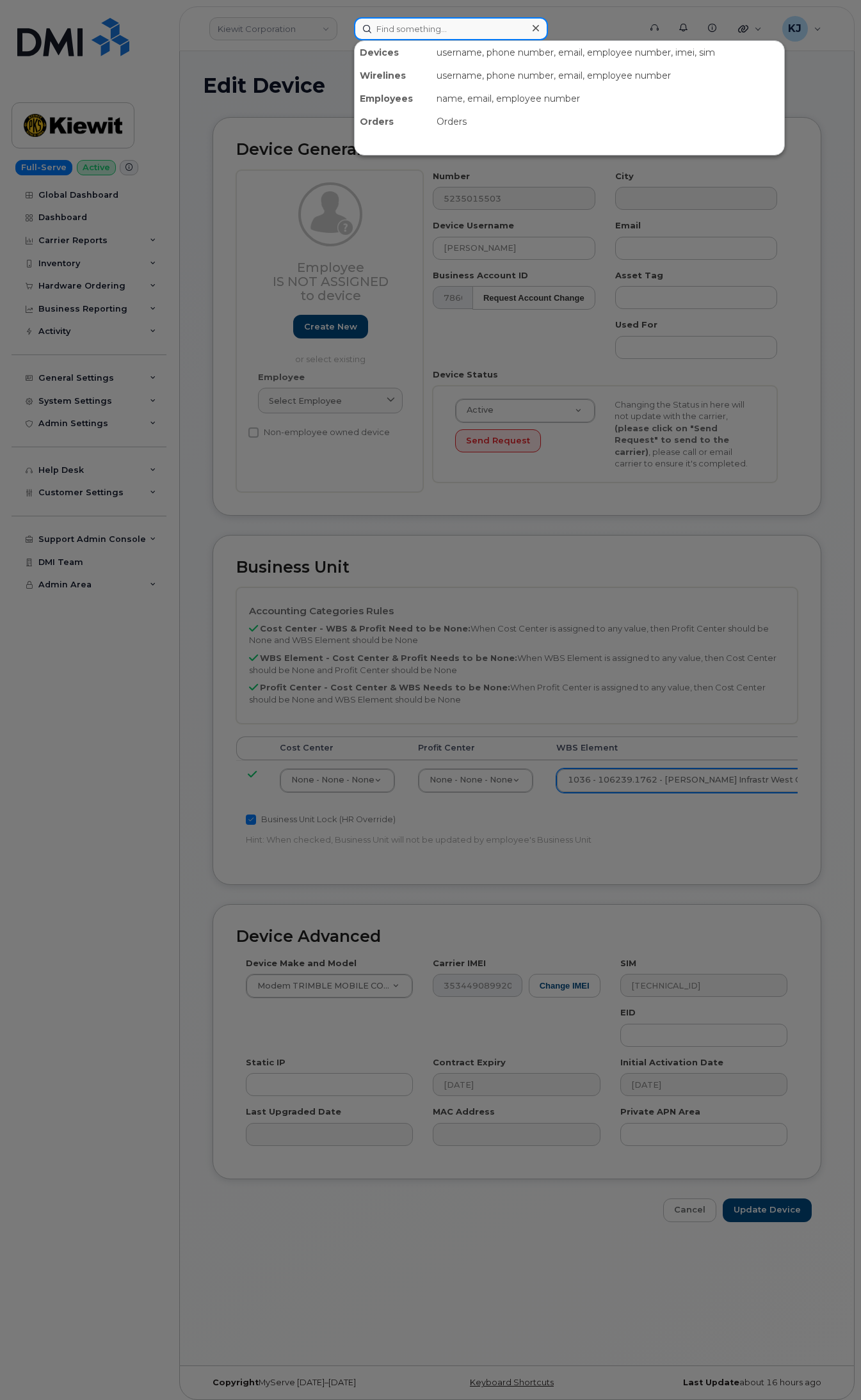
click at [430, 24] on input at bounding box center [451, 29] width 194 height 23
paste input "2069602683"
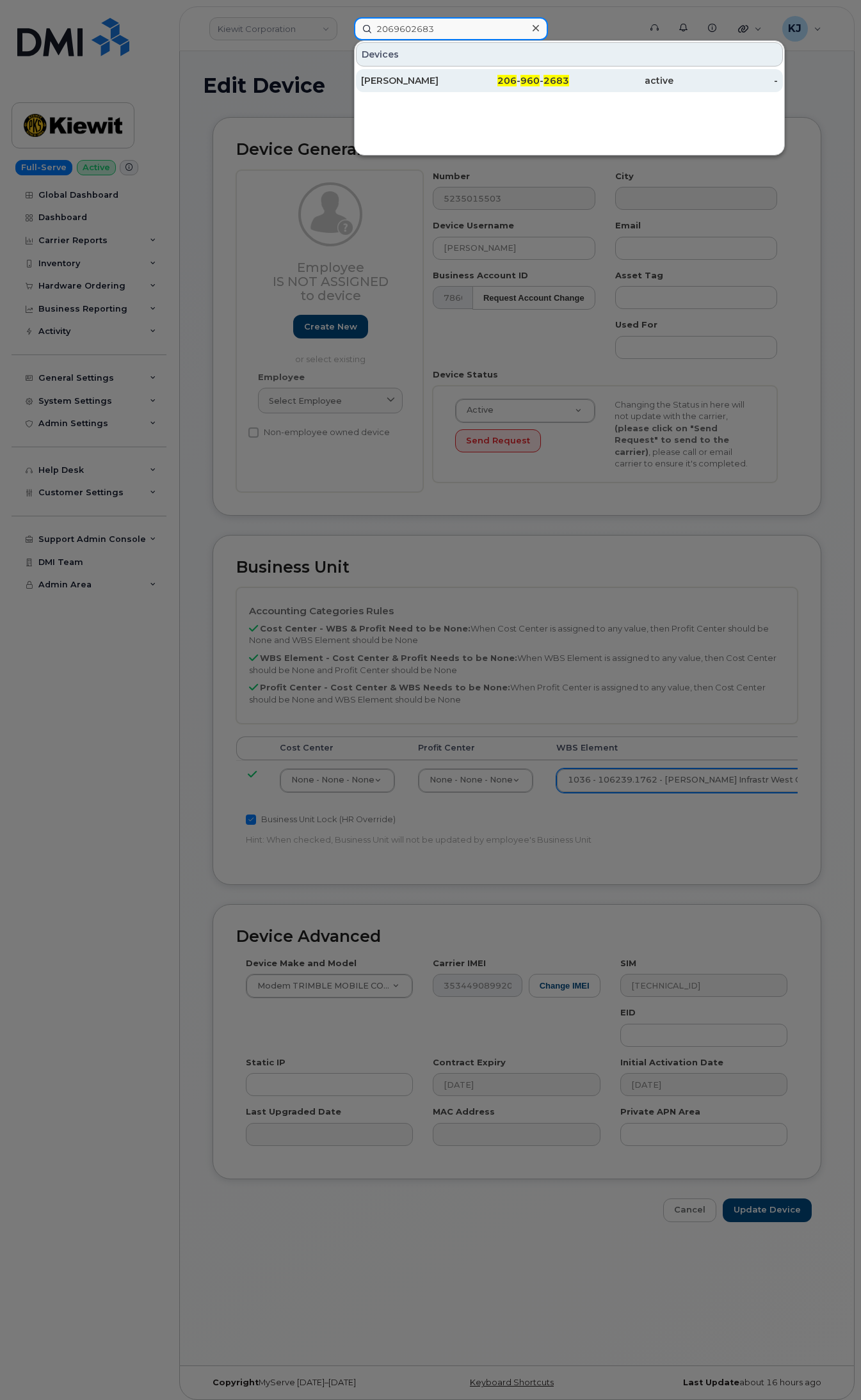
type input "2069602683"
click at [463, 74] on div "[PERSON_NAME]" at bounding box center [414, 80] width 104 height 23
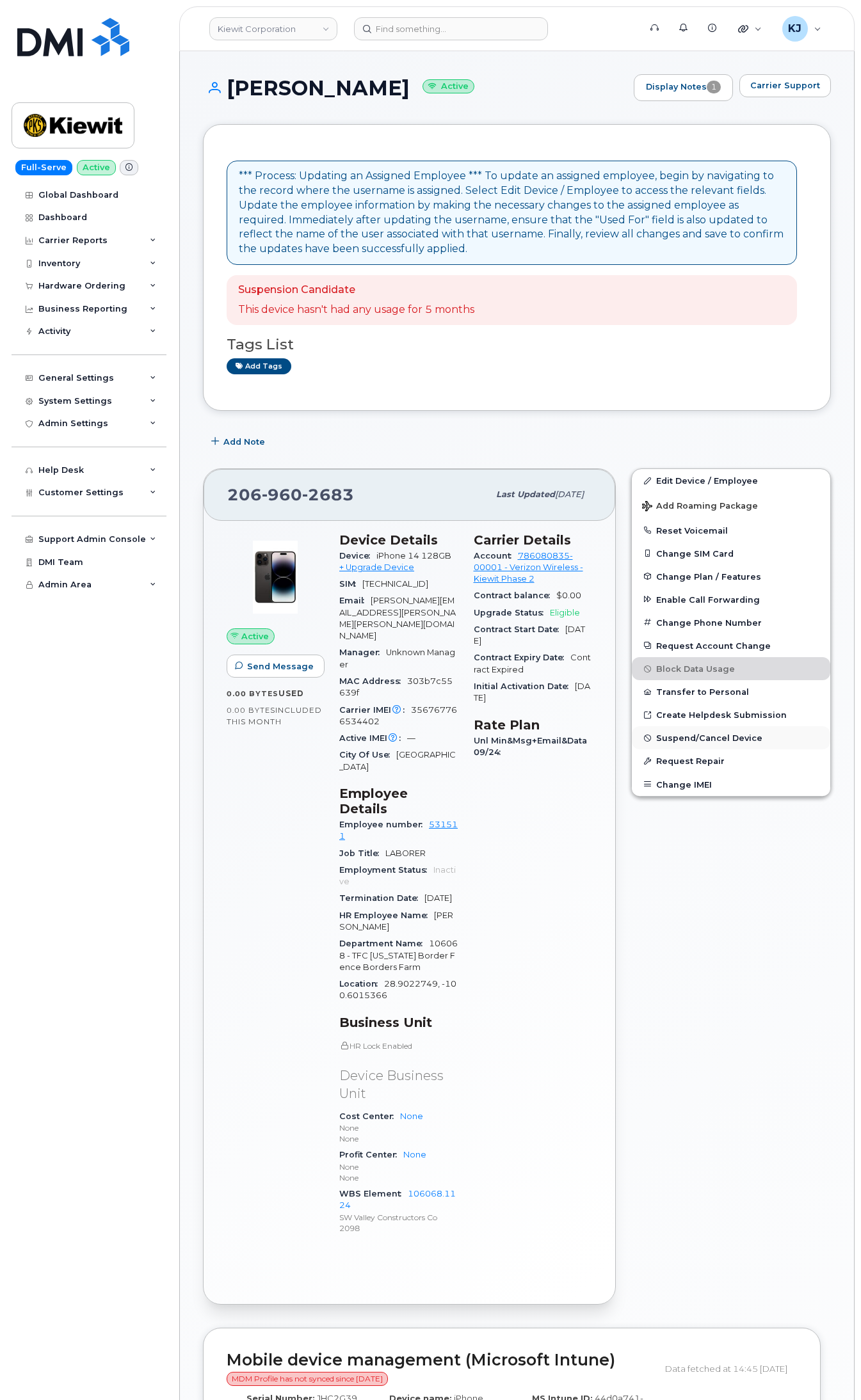
click at [720, 736] on span "Suspend/Cancel Device" at bounding box center [710, 738] width 106 height 10
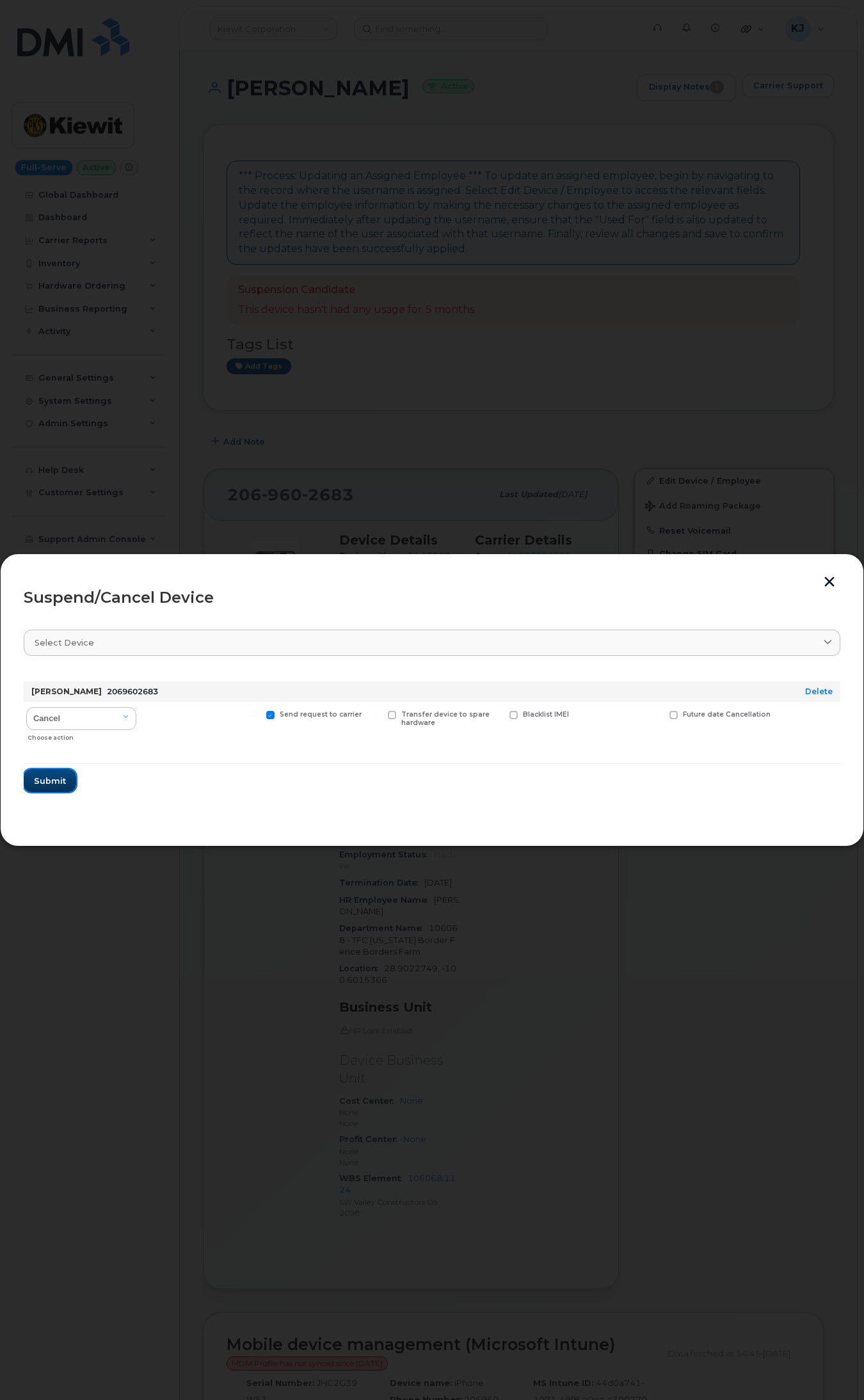
click at [70, 778] on button "Submit" at bounding box center [50, 780] width 52 height 23
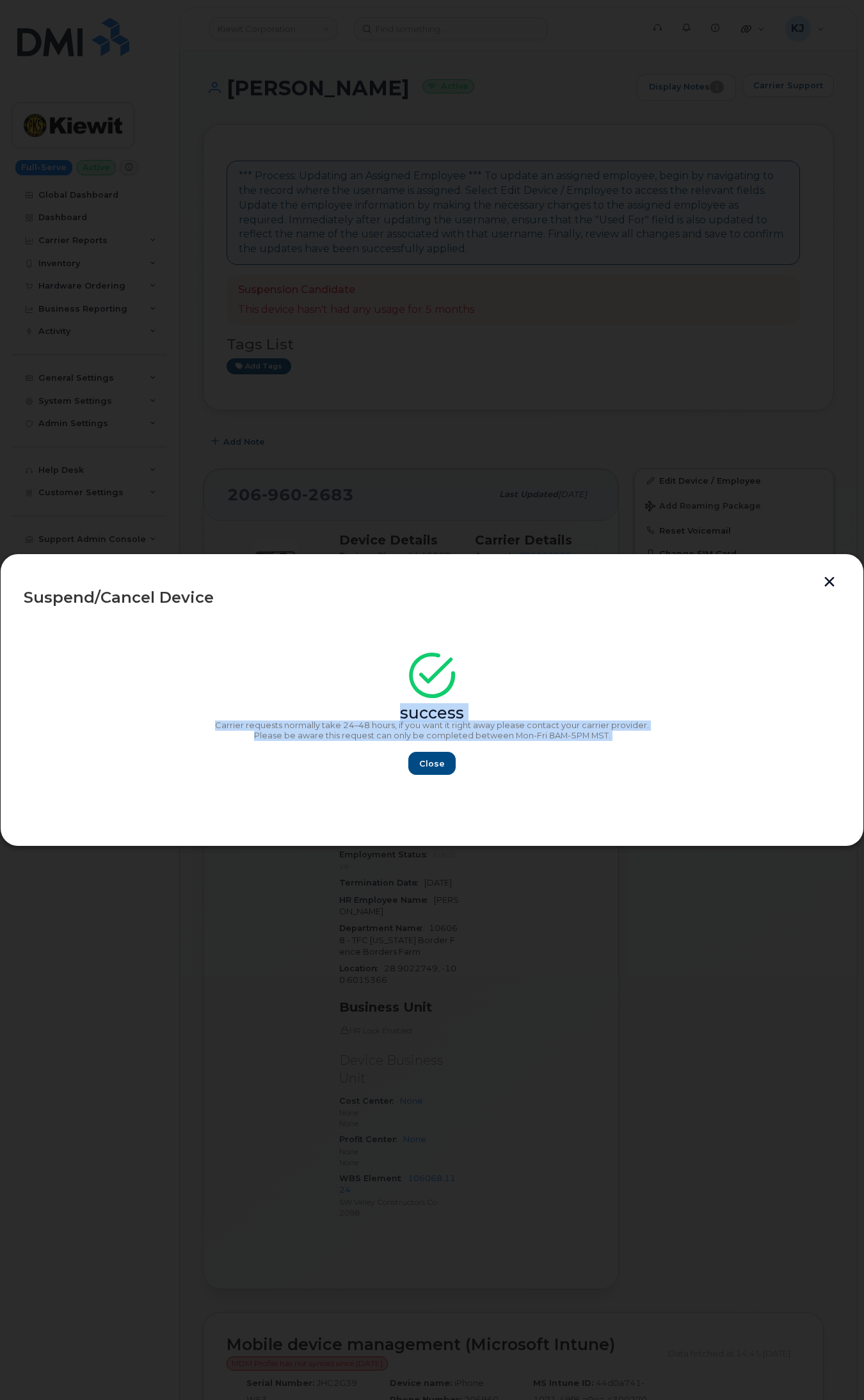
drag, startPoint x: 400, startPoint y: 713, endPoint x: 606, endPoint y: 742, distance: 208.0
click at [606, 742] on div "success Carrier requests normally take 24–48 hours, if you want it right away p…" at bounding box center [432, 718] width 816 height 115
copy div "success Carrier requests normally take 24–48 hours, if you want it right away p…"
click at [450, 759] on button "Close" at bounding box center [432, 763] width 46 height 23
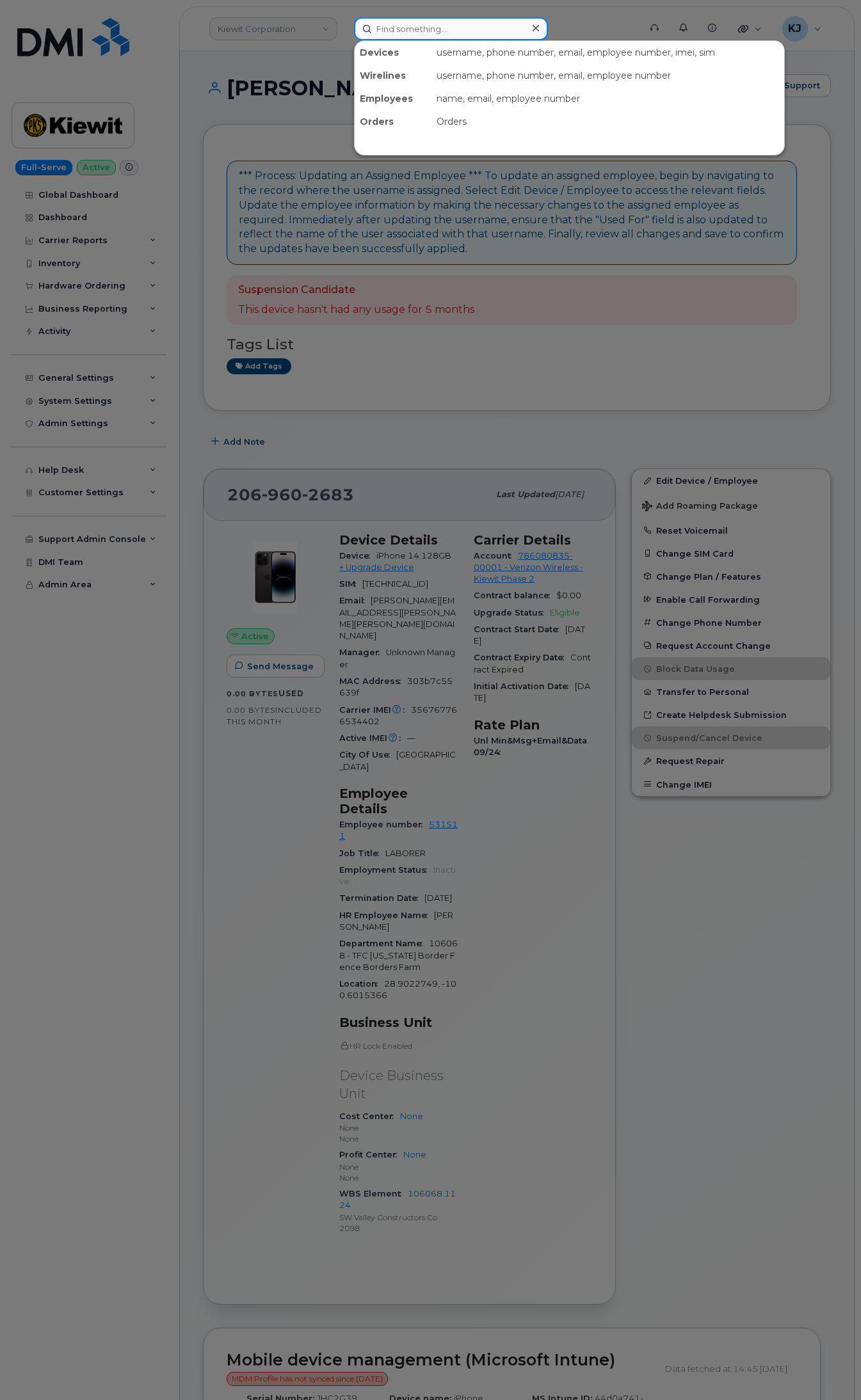
click at [399, 26] on input at bounding box center [451, 29] width 194 height 23
paste input "3318010081"
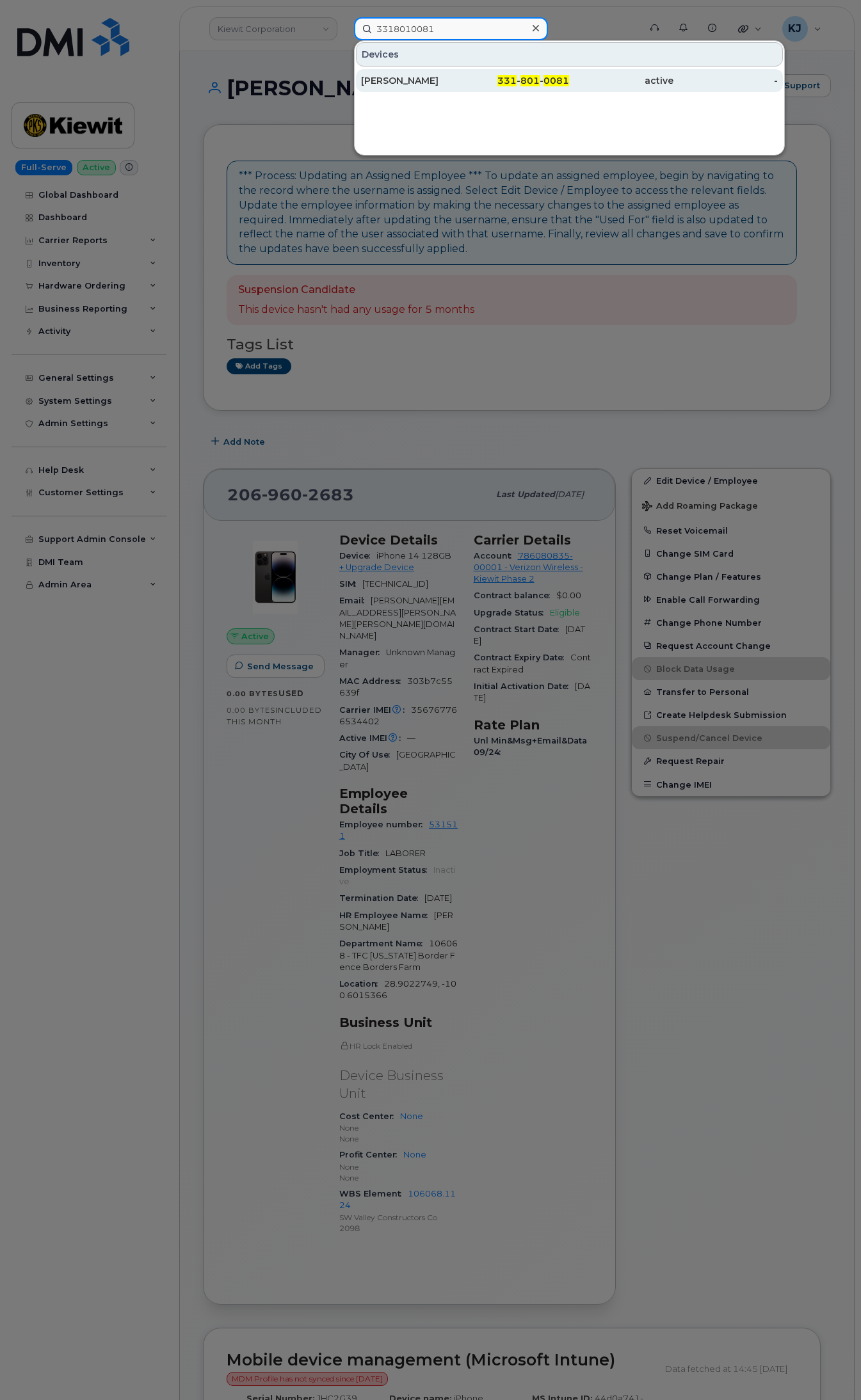
type input "3318010081"
click at [444, 81] on div "CESAR LOZADA" at bounding box center [414, 80] width 104 height 13
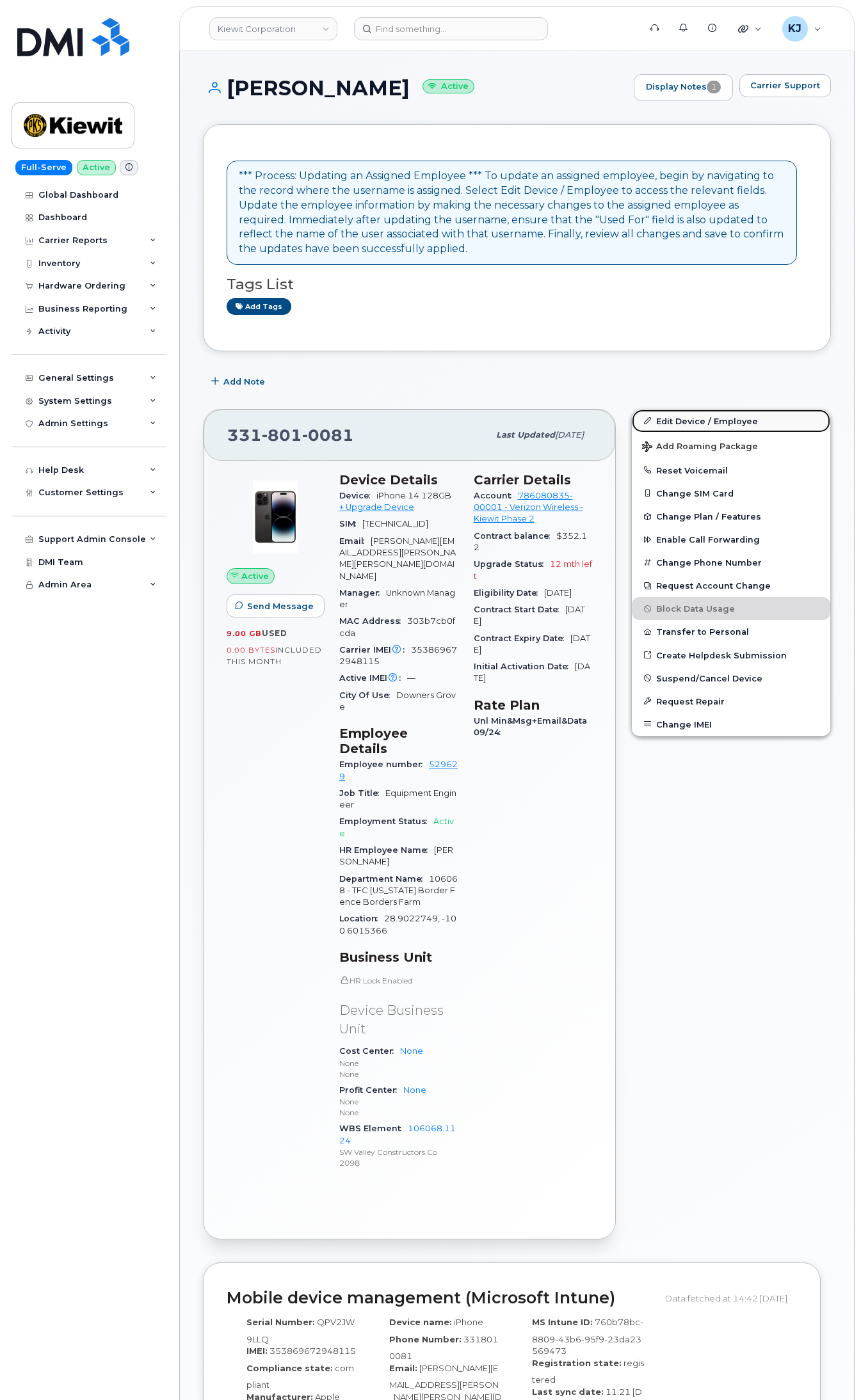
click at [690, 419] on link "Edit Device / Employee" at bounding box center [731, 421] width 198 height 23
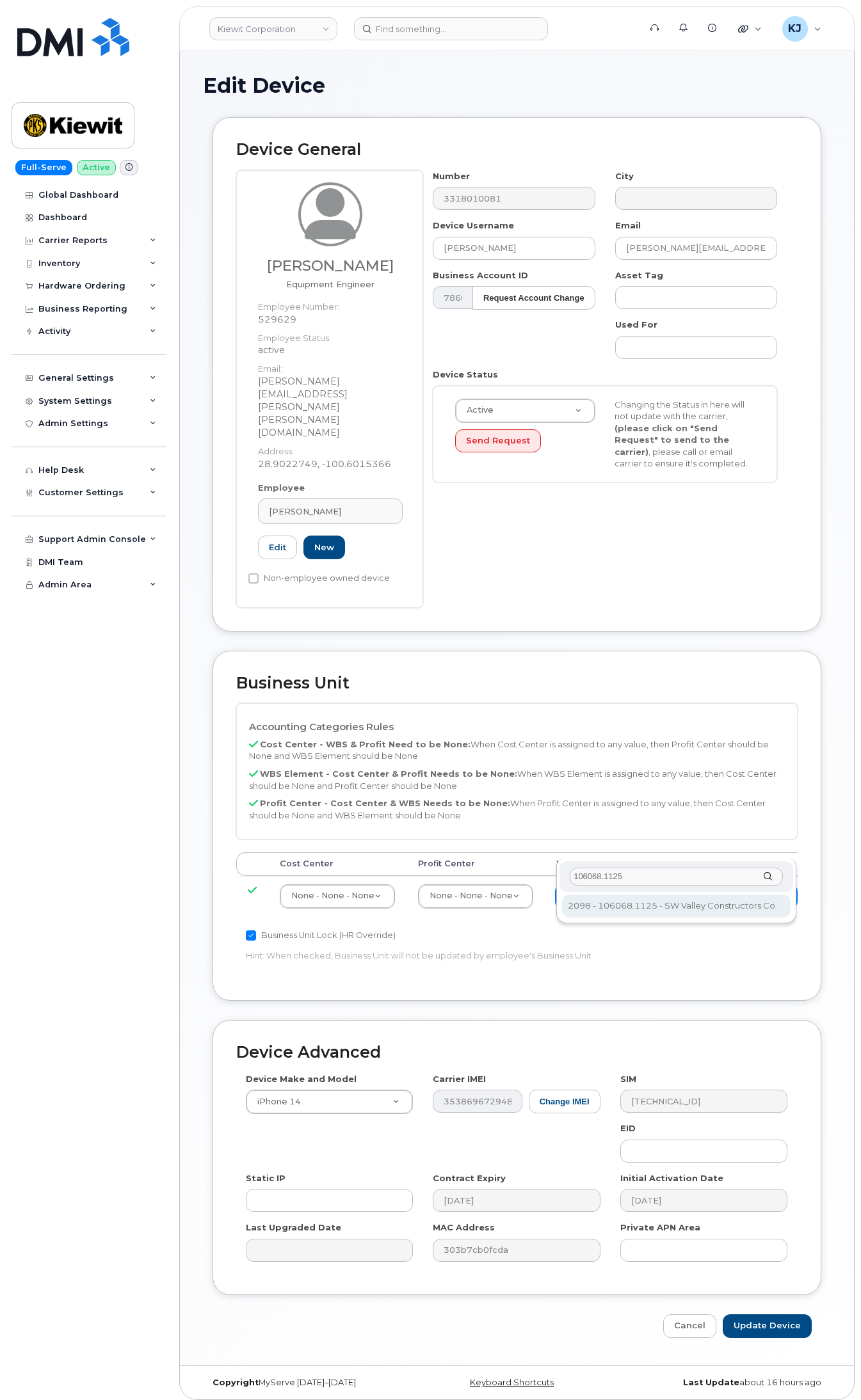
type input "106068.1125"
type input "30226655"
click at [784, 1315] on input "Update Device" at bounding box center [767, 1326] width 89 height 23
type input "Saving..."
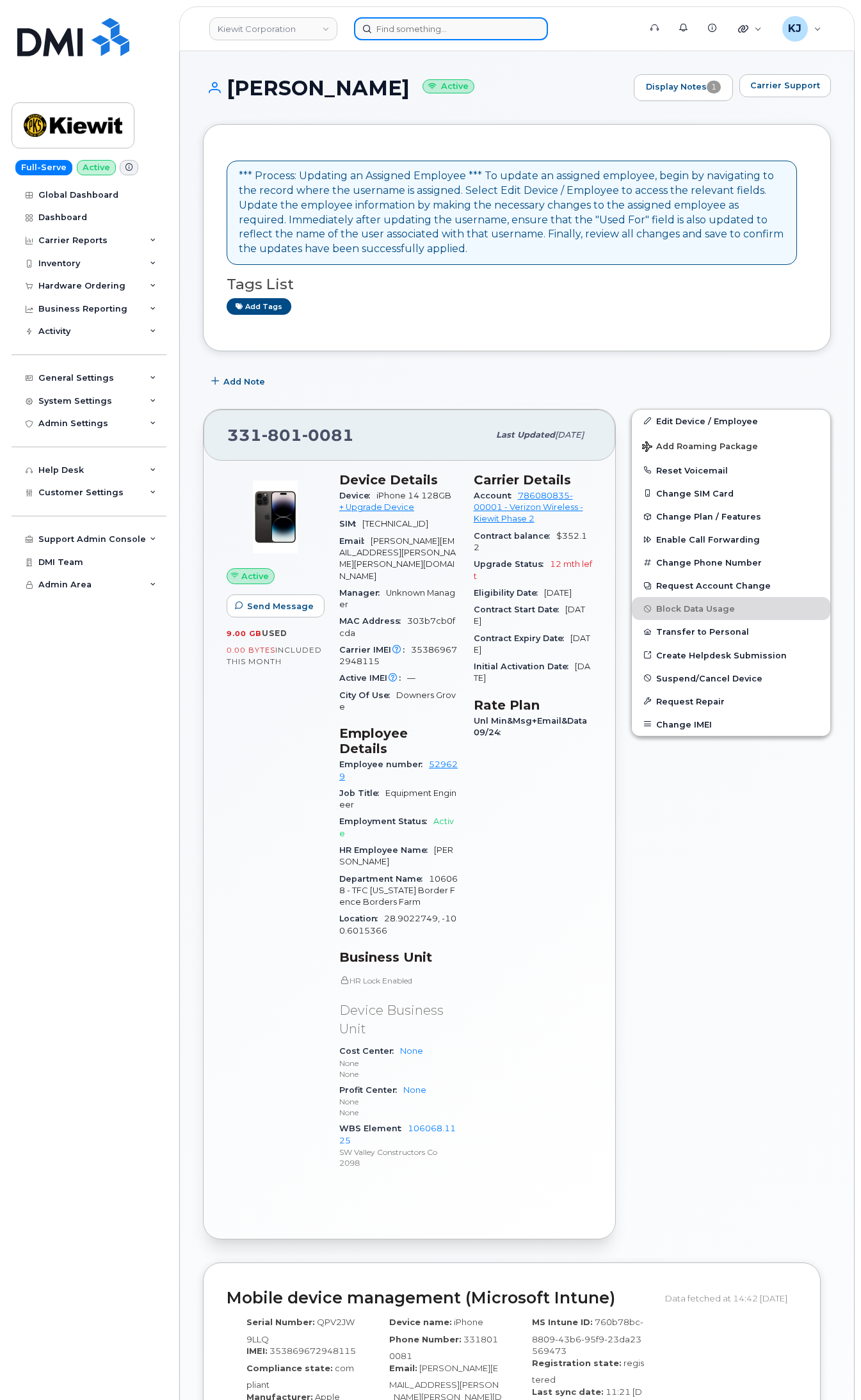
click at [406, 29] on input at bounding box center [451, 29] width 194 height 23
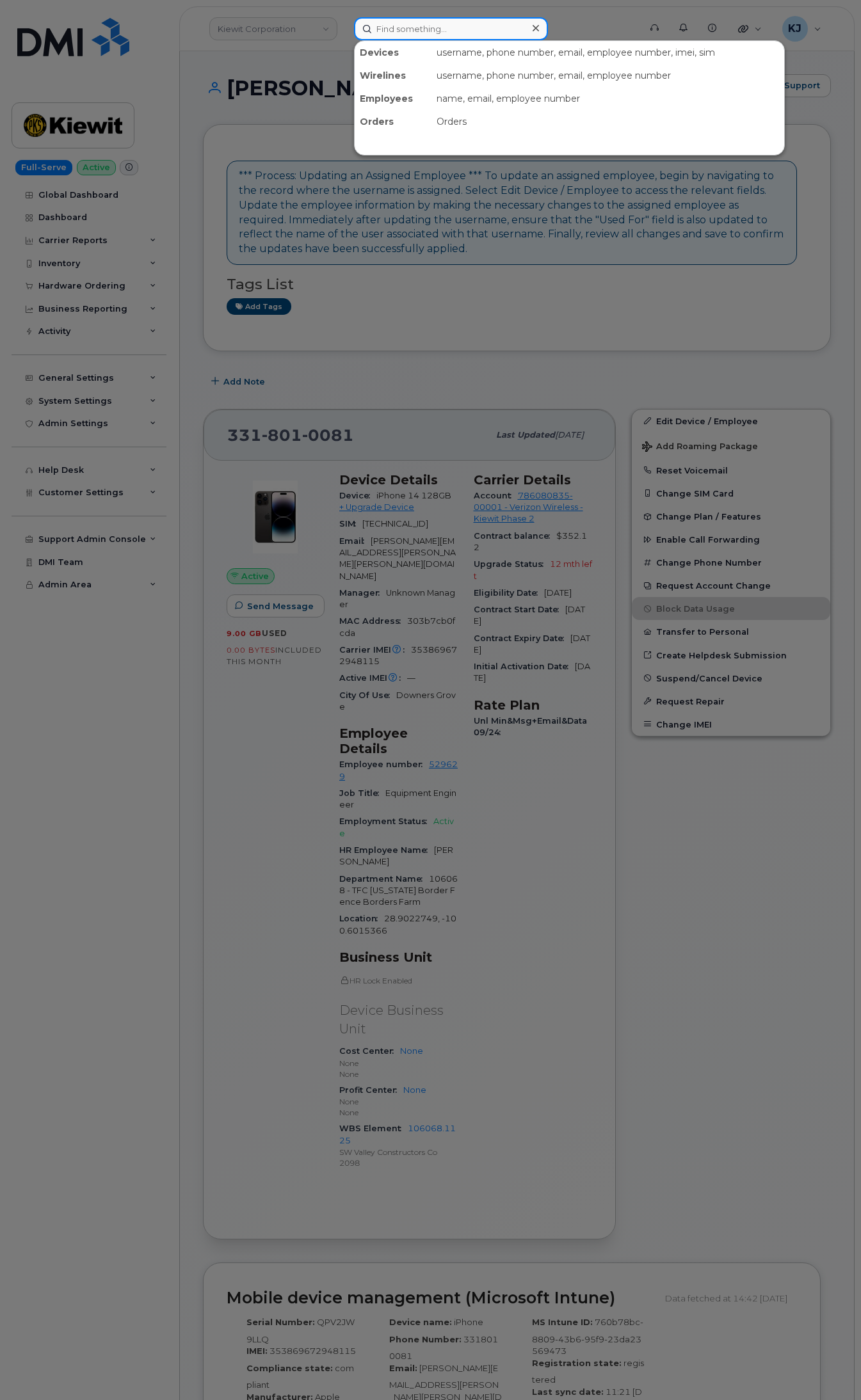
paste input "302048"
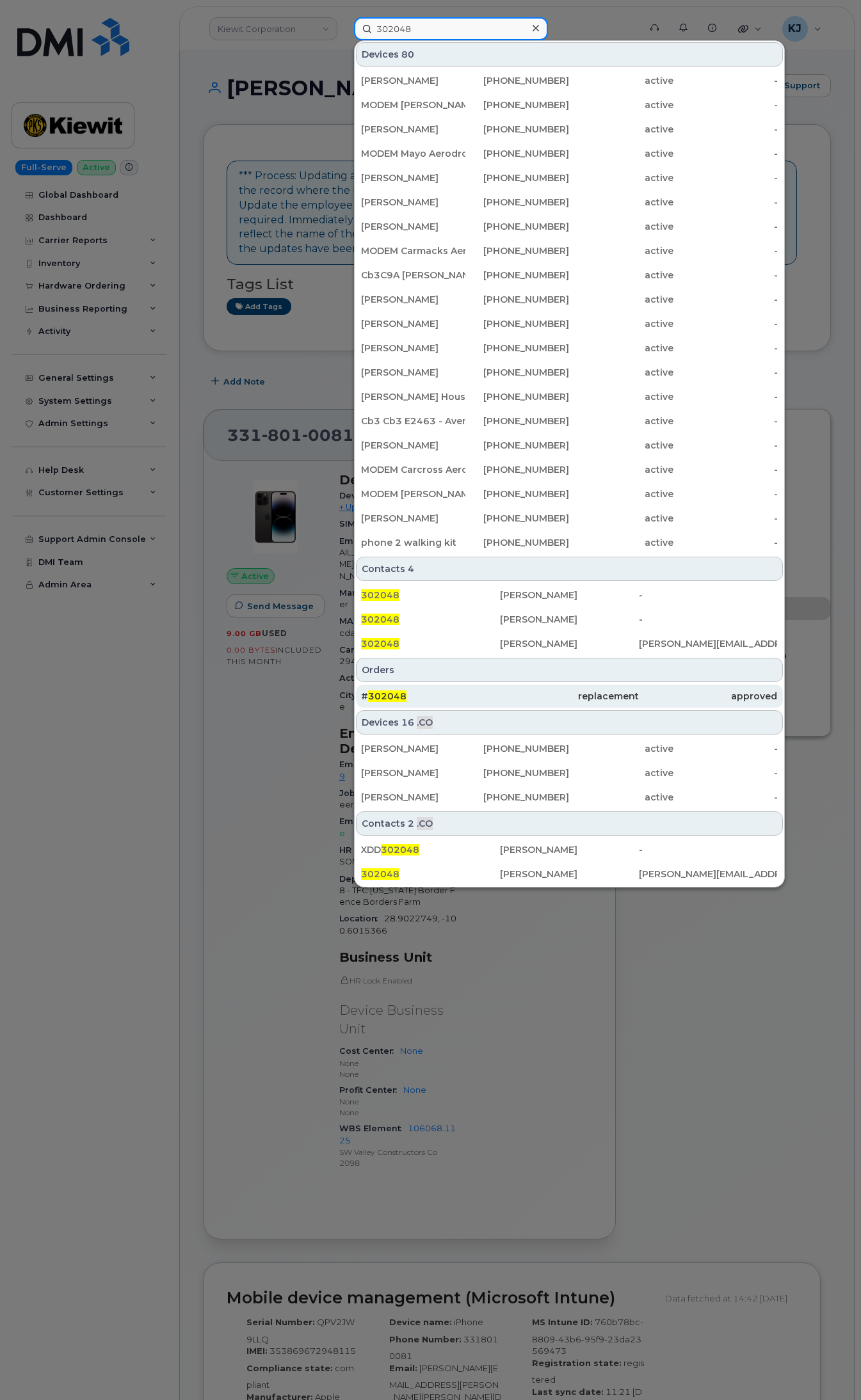
type input "302048"
click at [472, 693] on div "# 302048" at bounding box center [431, 696] width 139 height 13
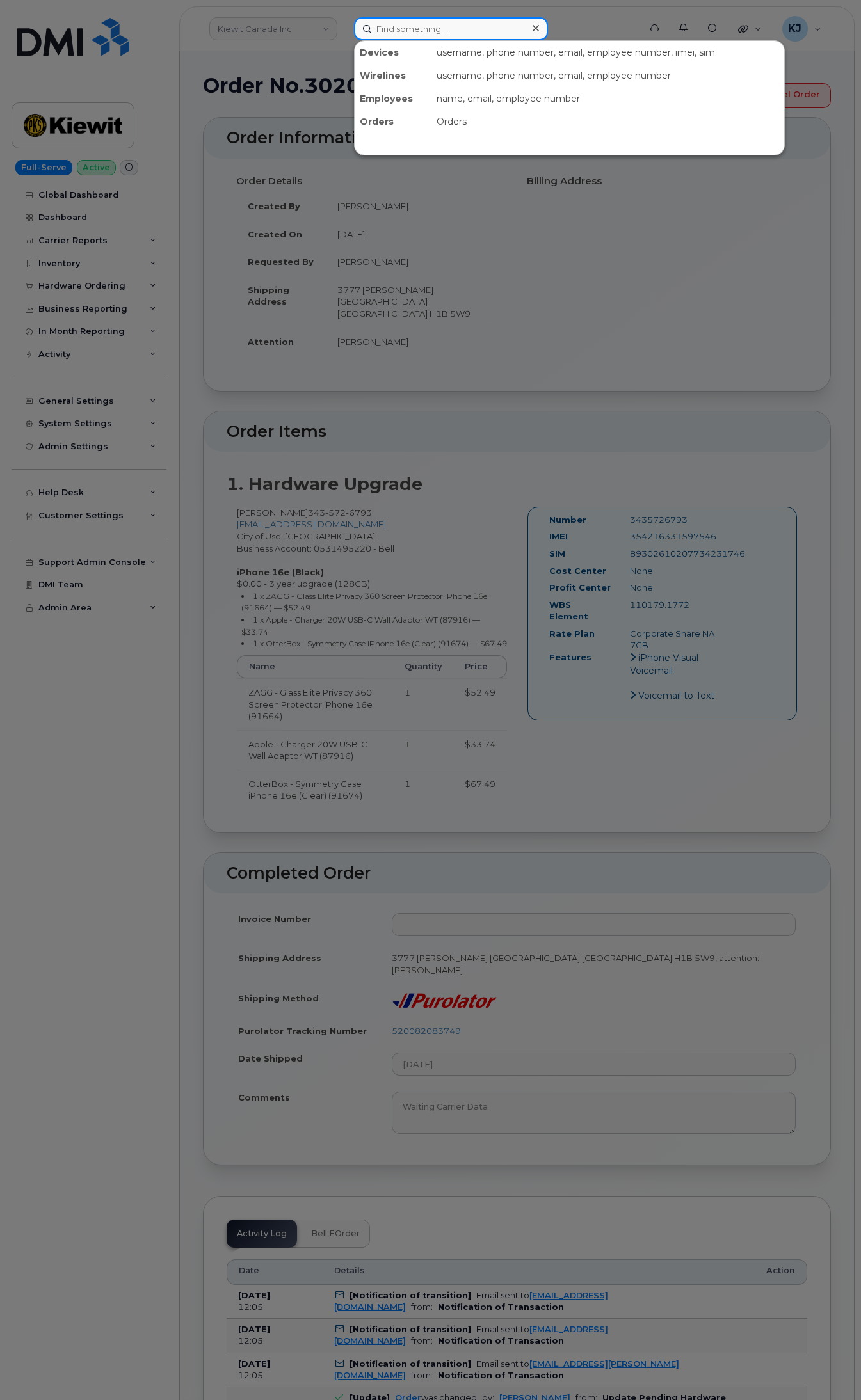
click at [418, 34] on input at bounding box center [451, 29] width 194 height 23
paste input "302556"
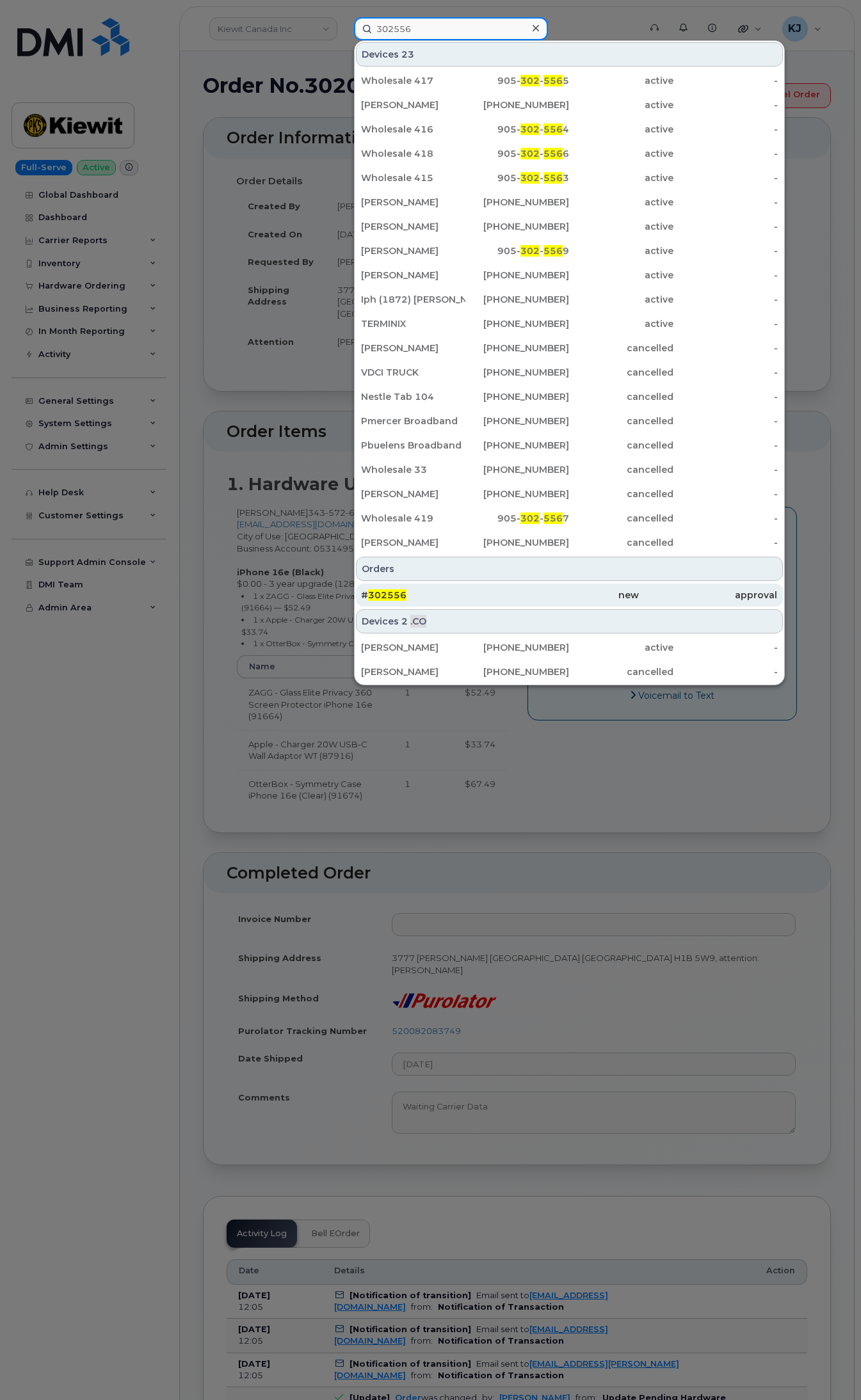
type input "302556"
click at [504, 591] on div "new" at bounding box center [569, 595] width 139 height 13
